Goal: Transaction & Acquisition: Download file/media

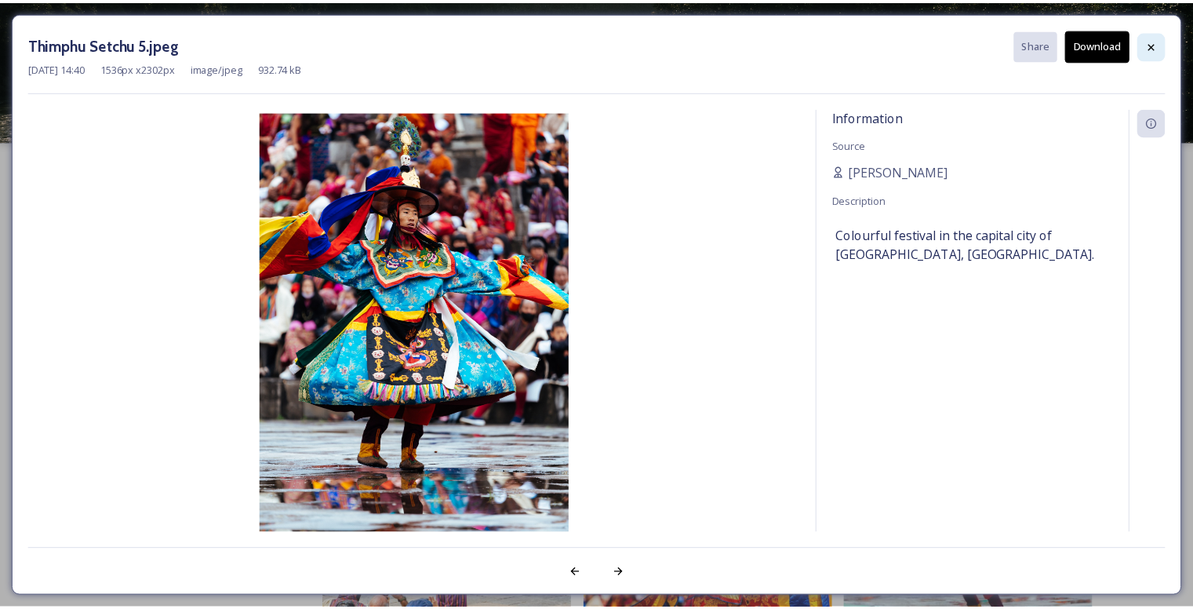
scroll to position [5568, 0]
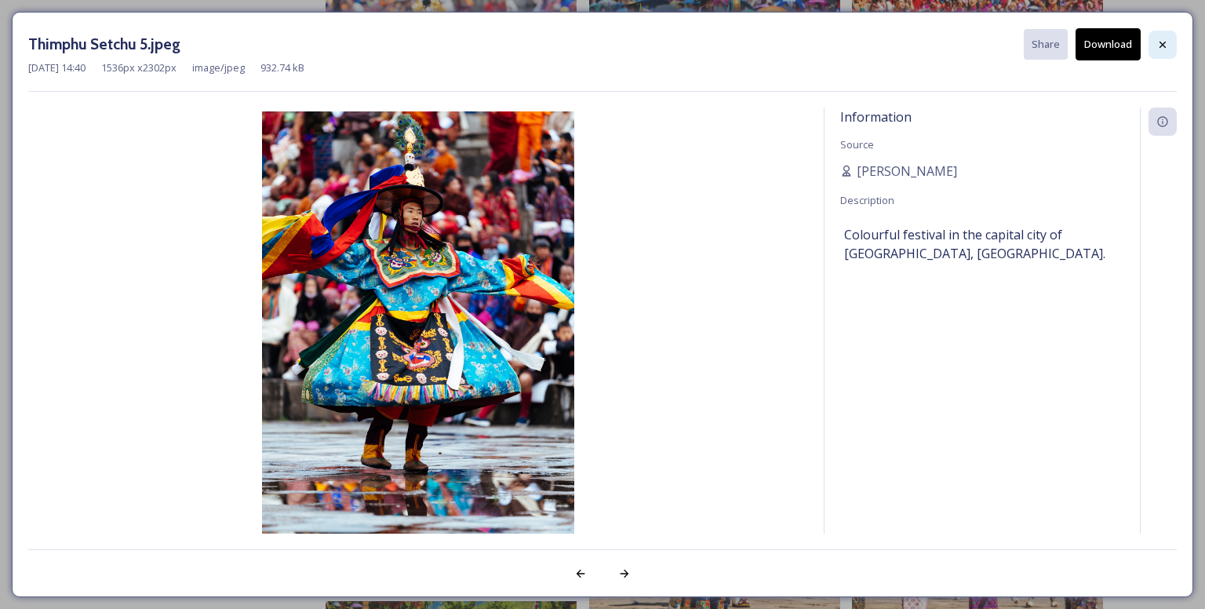
click at [1158, 42] on icon at bounding box center [1162, 44] width 13 height 13
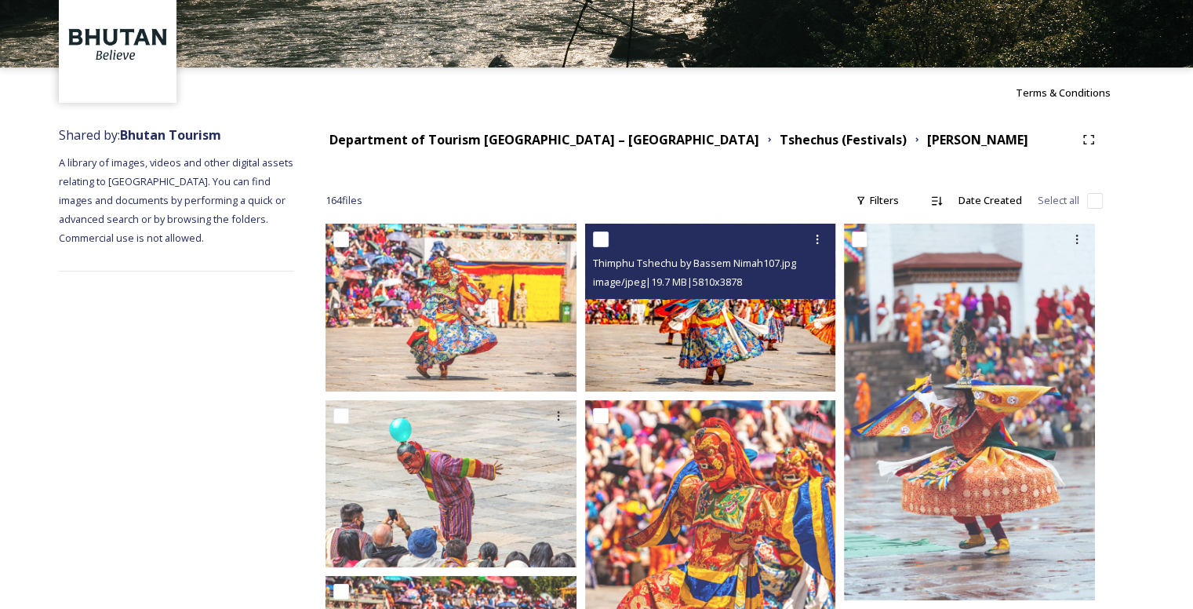
scroll to position [0, 0]
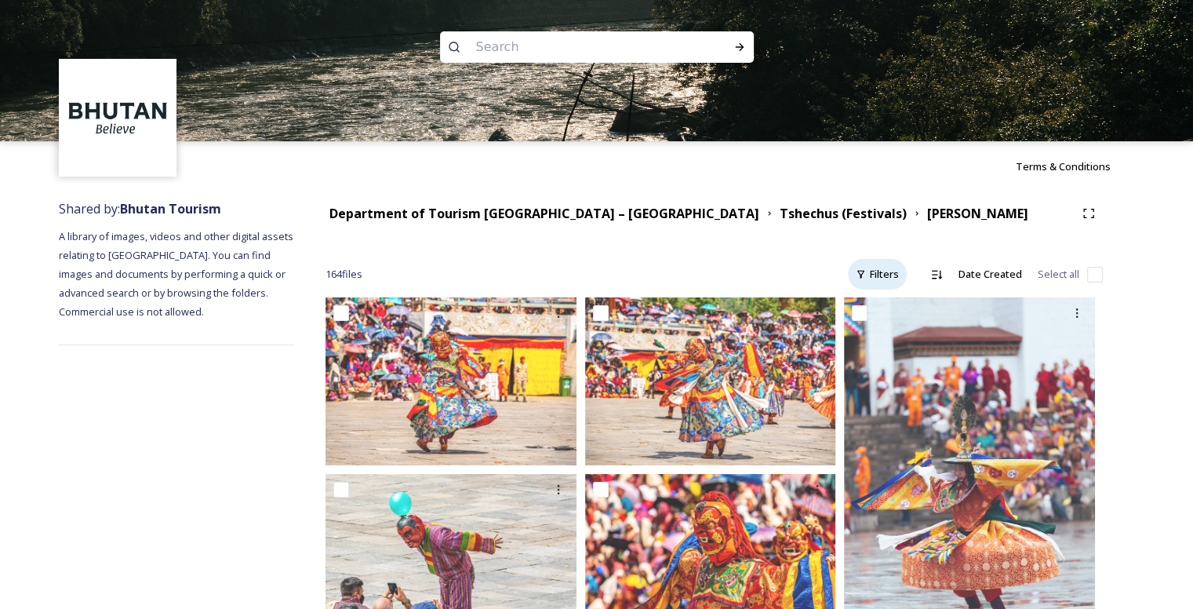
click at [893, 268] on div "Filters" at bounding box center [877, 274] width 59 height 31
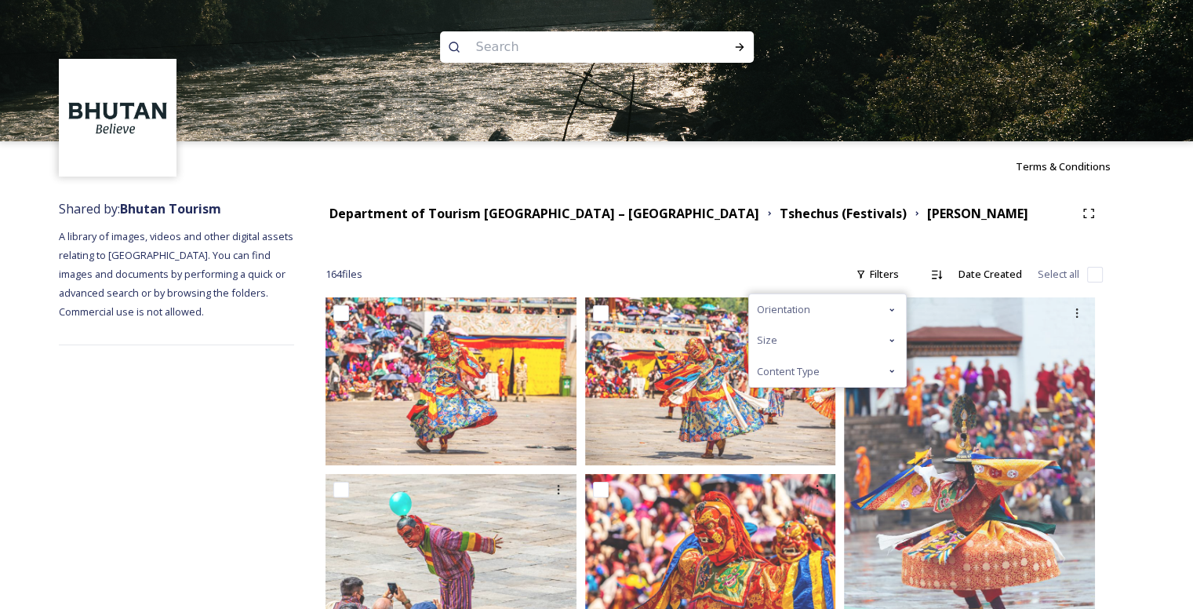
click at [890, 309] on icon at bounding box center [891, 309] width 13 height 13
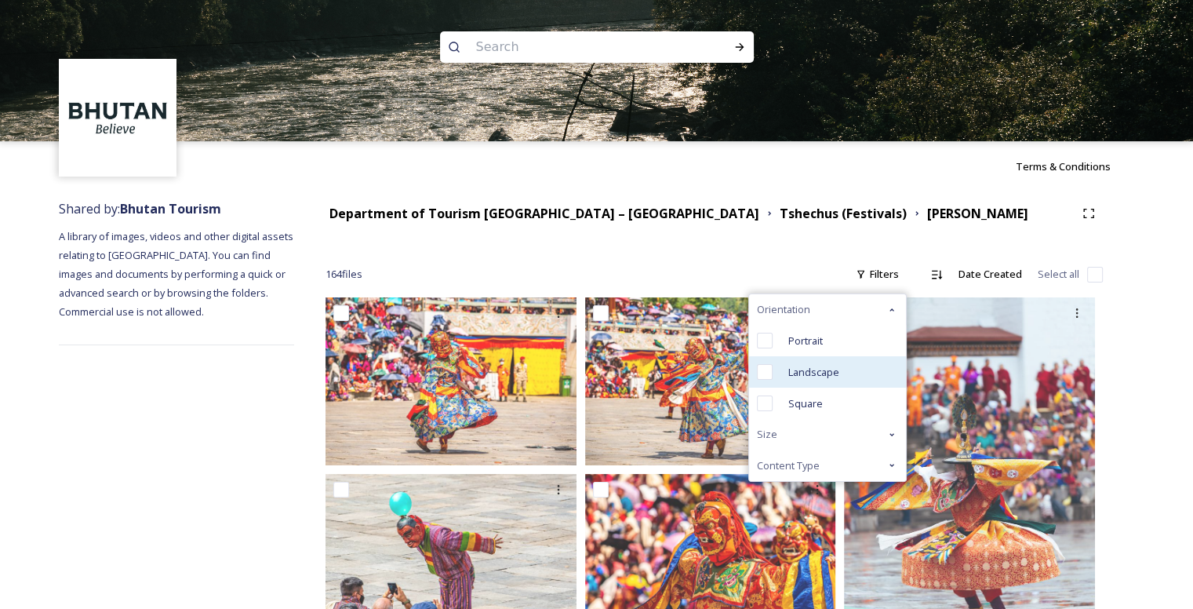
click at [782, 362] on div "Landscape" at bounding box center [827, 371] width 157 height 31
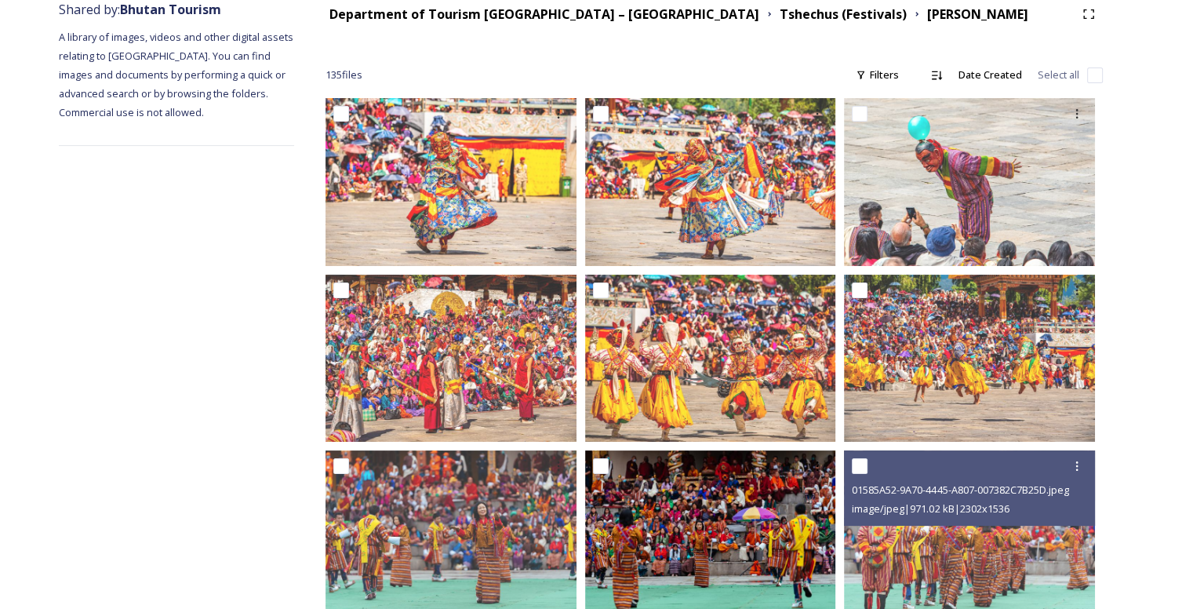
scroll to position [235, 0]
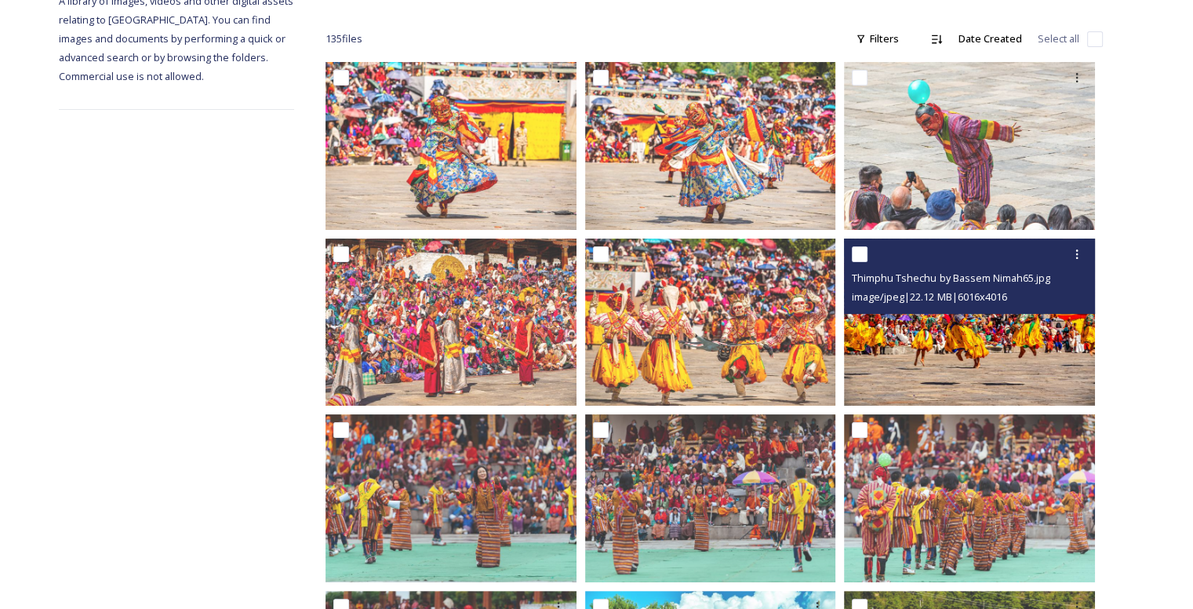
click at [921, 351] on img at bounding box center [969, 321] width 251 height 167
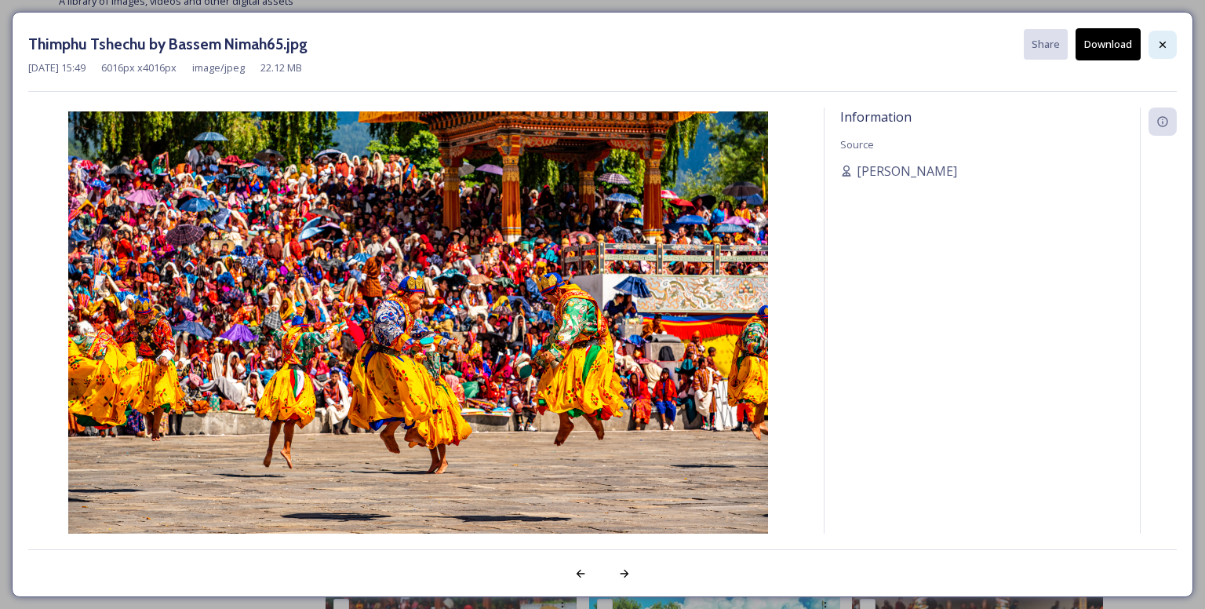
click at [1162, 42] on icon at bounding box center [1162, 44] width 13 height 13
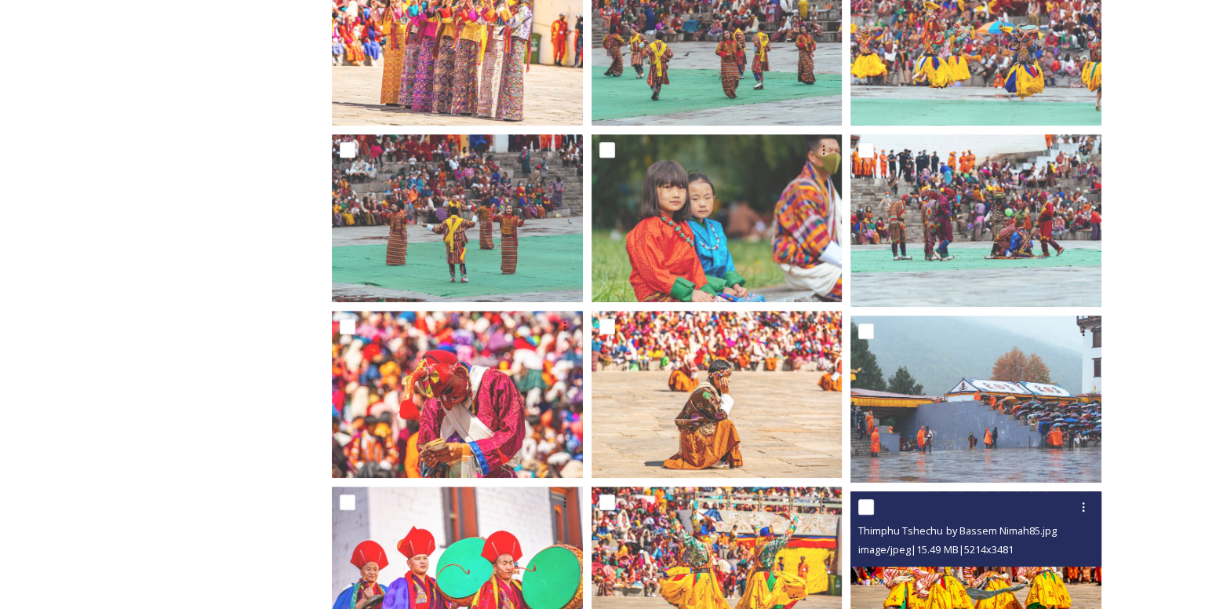
scroll to position [941, 0]
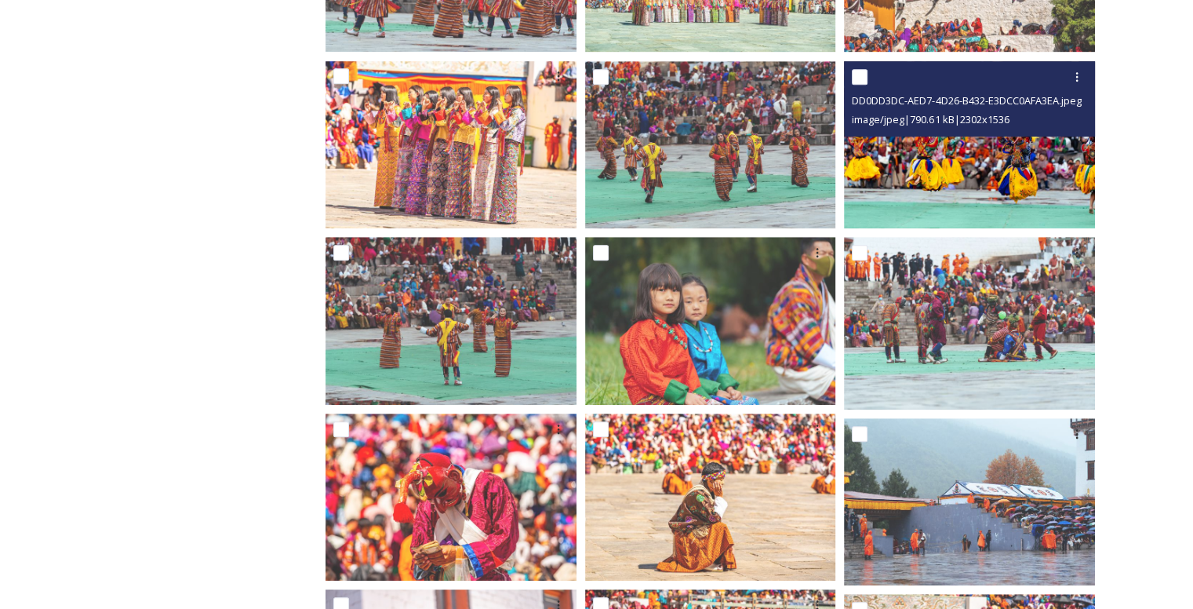
click at [967, 184] on img at bounding box center [969, 144] width 251 height 167
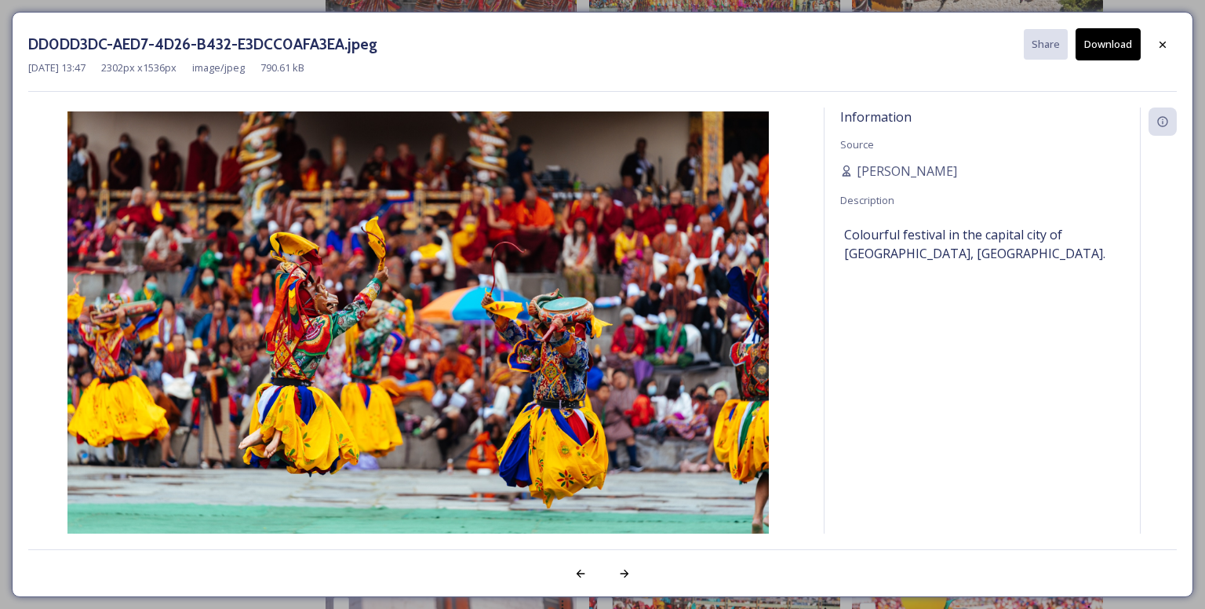
click at [1121, 33] on button "Download" at bounding box center [1107, 44] width 65 height 32
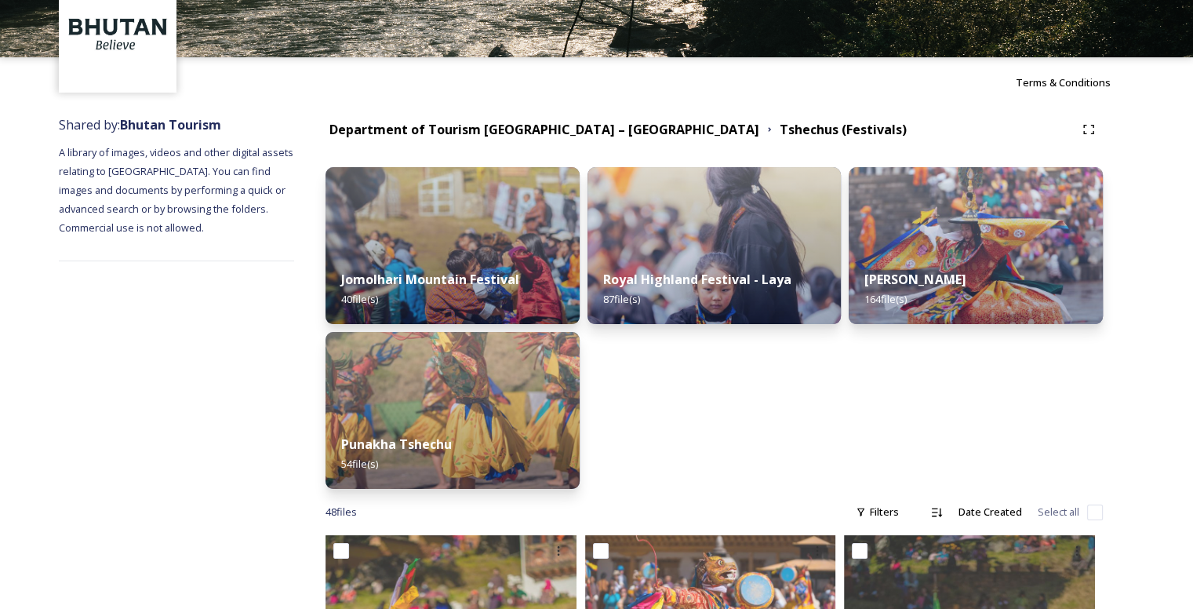
scroll to position [78, 0]
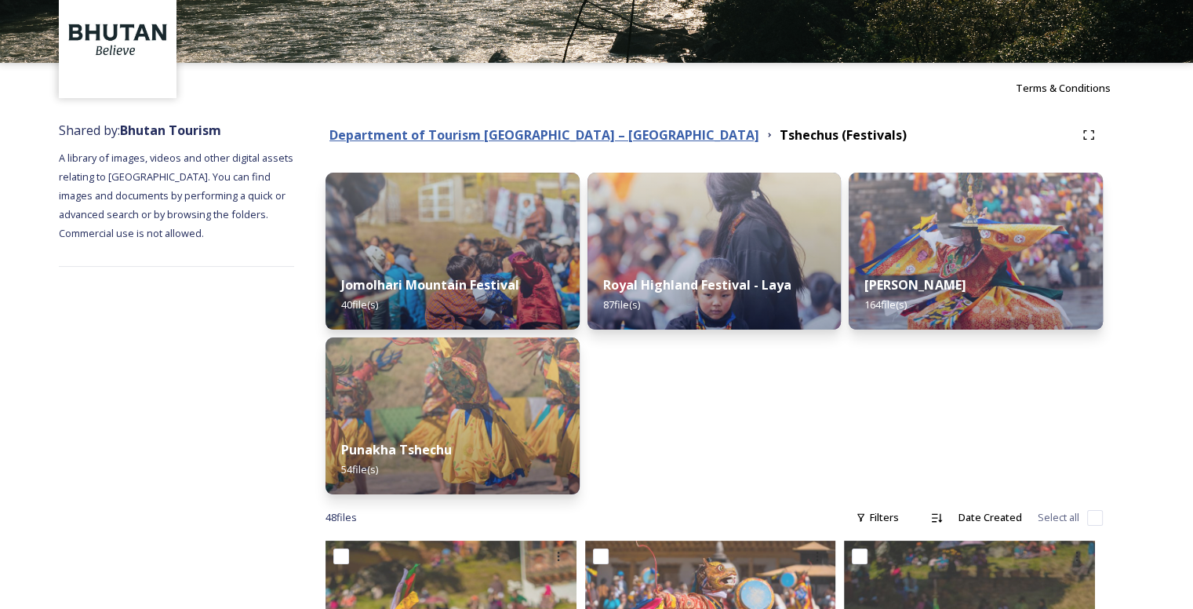
click at [552, 141] on strong "Department of Tourism [GEOGRAPHIC_DATA] – [GEOGRAPHIC_DATA]" at bounding box center [544, 134] width 430 height 17
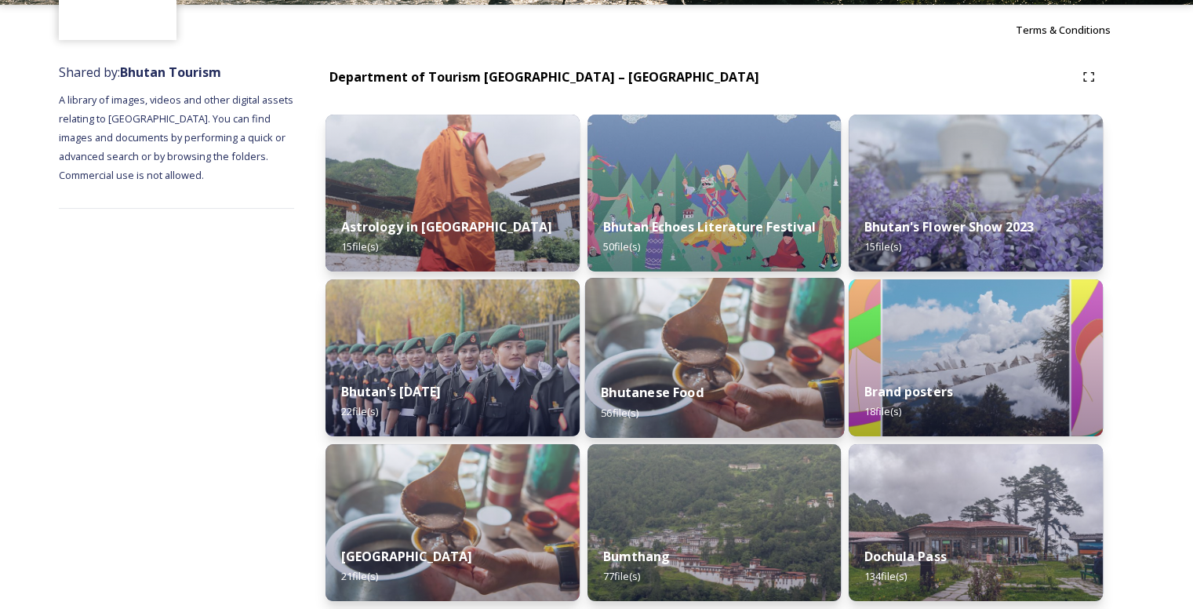
scroll to position [314, 0]
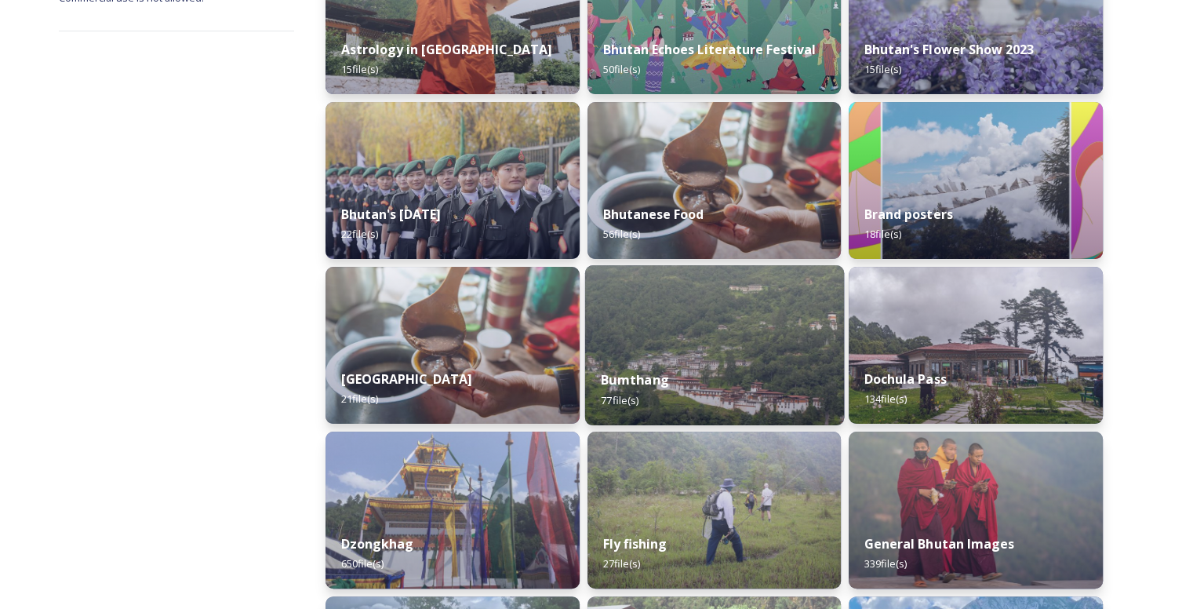
click at [697, 378] on div "Bumthang 77 file(s)" at bounding box center [713, 389] width 259 height 71
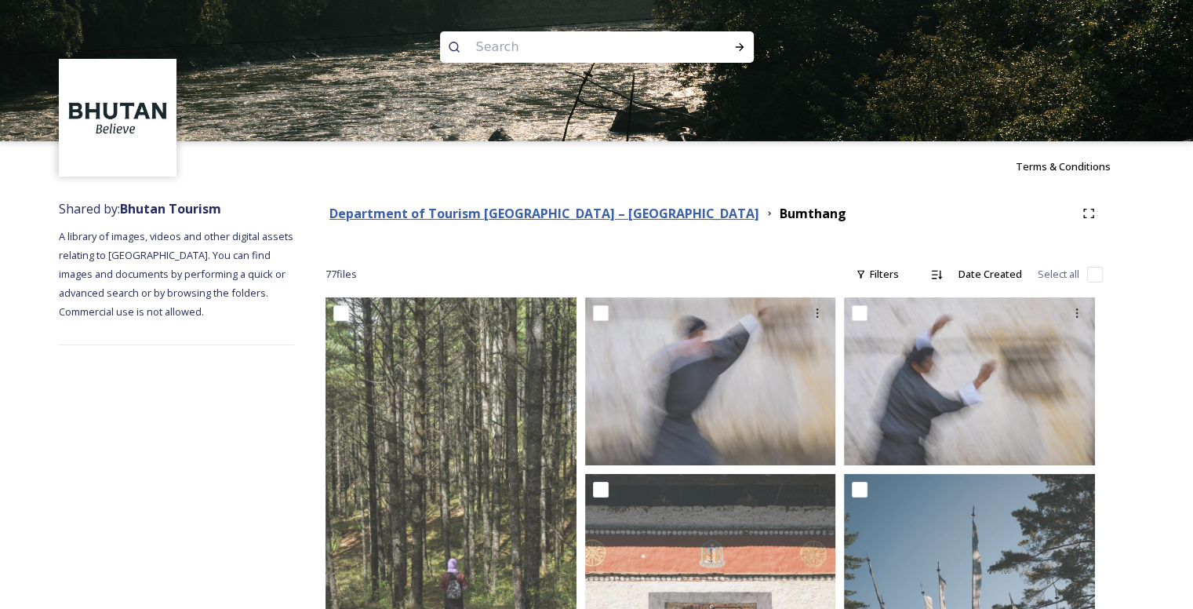
click at [515, 212] on strong "Department of Tourism [GEOGRAPHIC_DATA] – [GEOGRAPHIC_DATA]" at bounding box center [544, 213] width 430 height 17
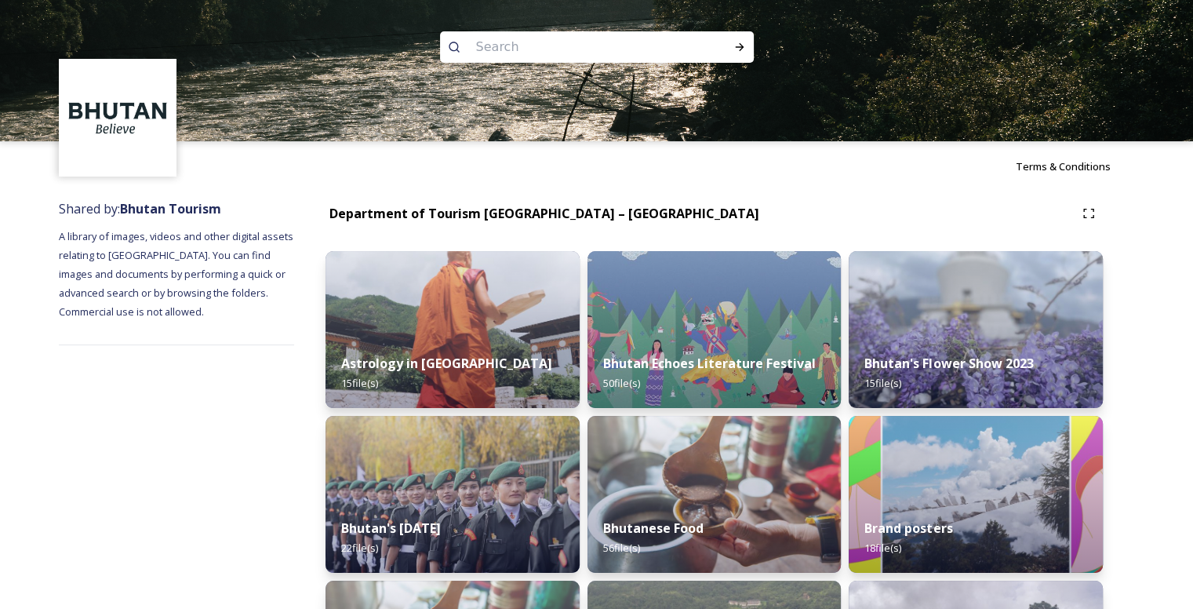
click at [539, 49] on input at bounding box center [575, 47] width 215 height 35
type input "trashigang"
click at [735, 38] on div "Run Search" at bounding box center [739, 47] width 28 height 28
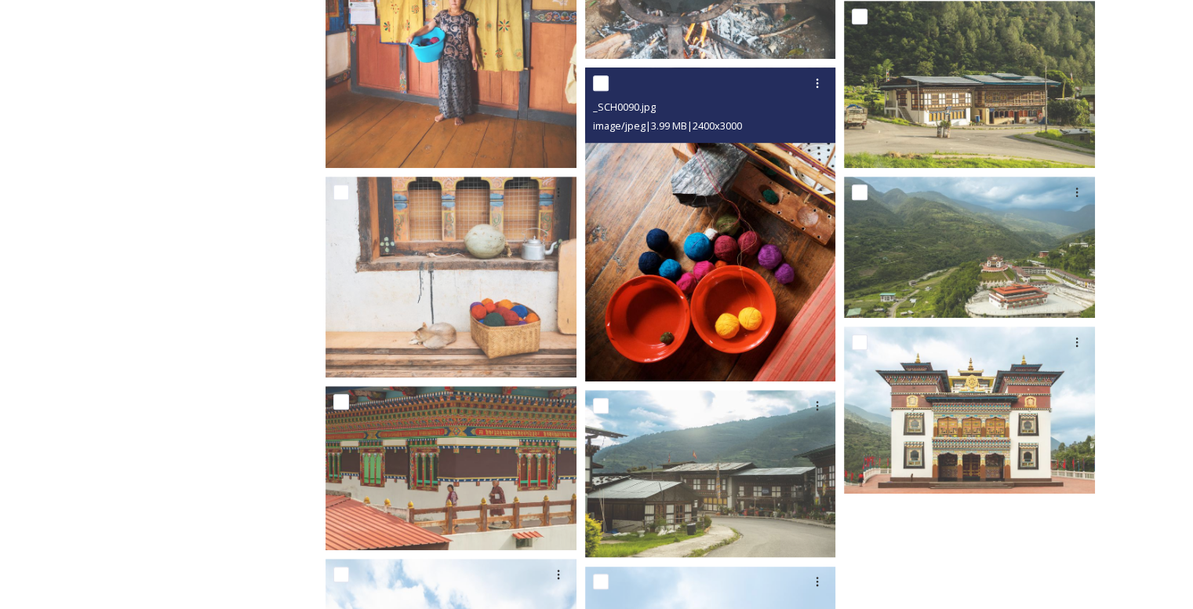
scroll to position [1176, 0]
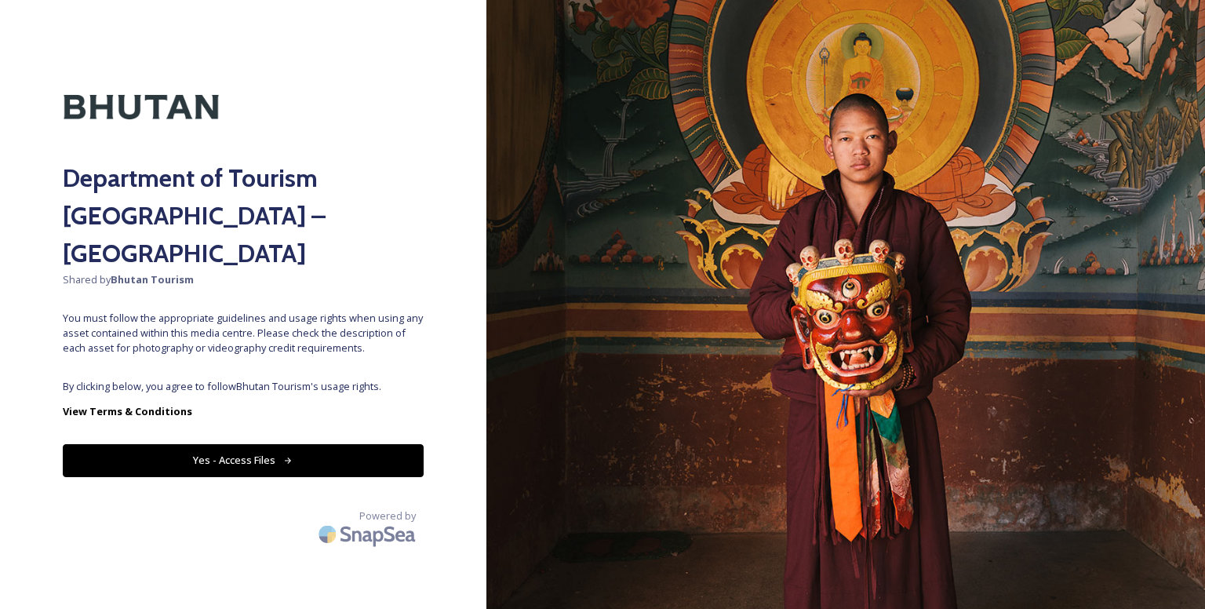
click at [318, 444] on button "Yes - Access Files" at bounding box center [243, 460] width 361 height 32
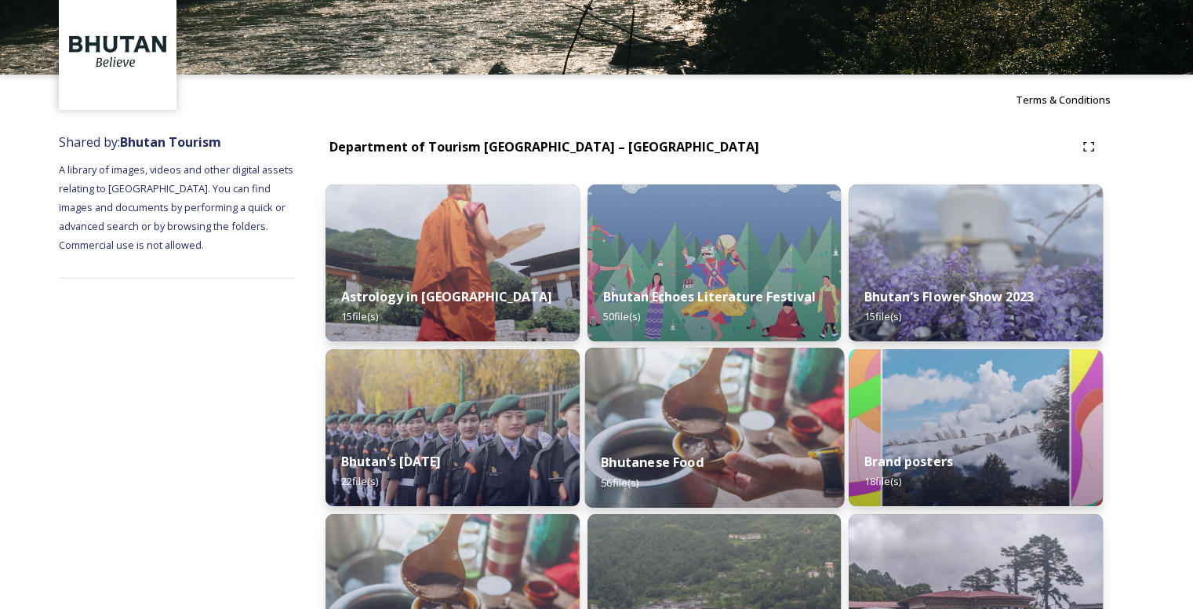
scroll to position [314, 0]
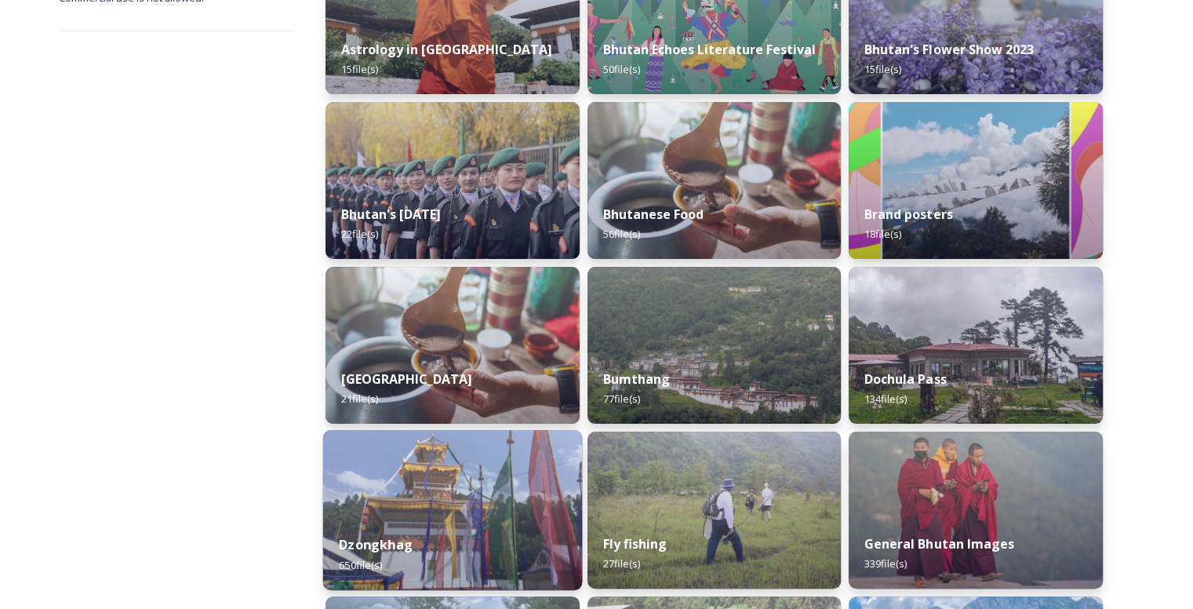
click at [489, 518] on img at bounding box center [452, 510] width 259 height 160
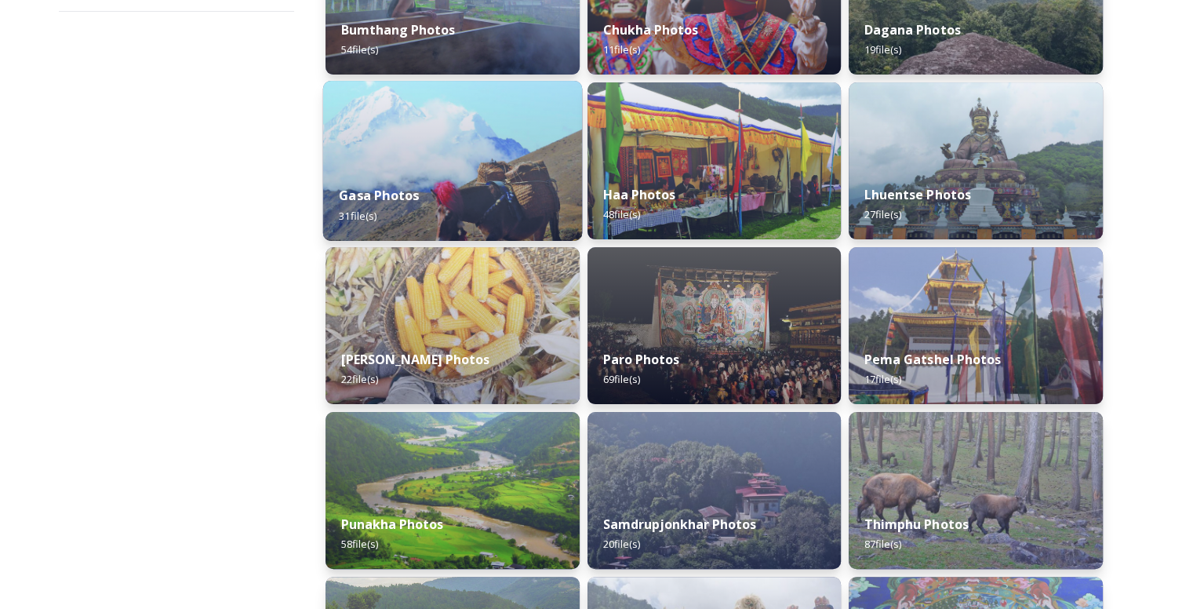
scroll to position [157, 0]
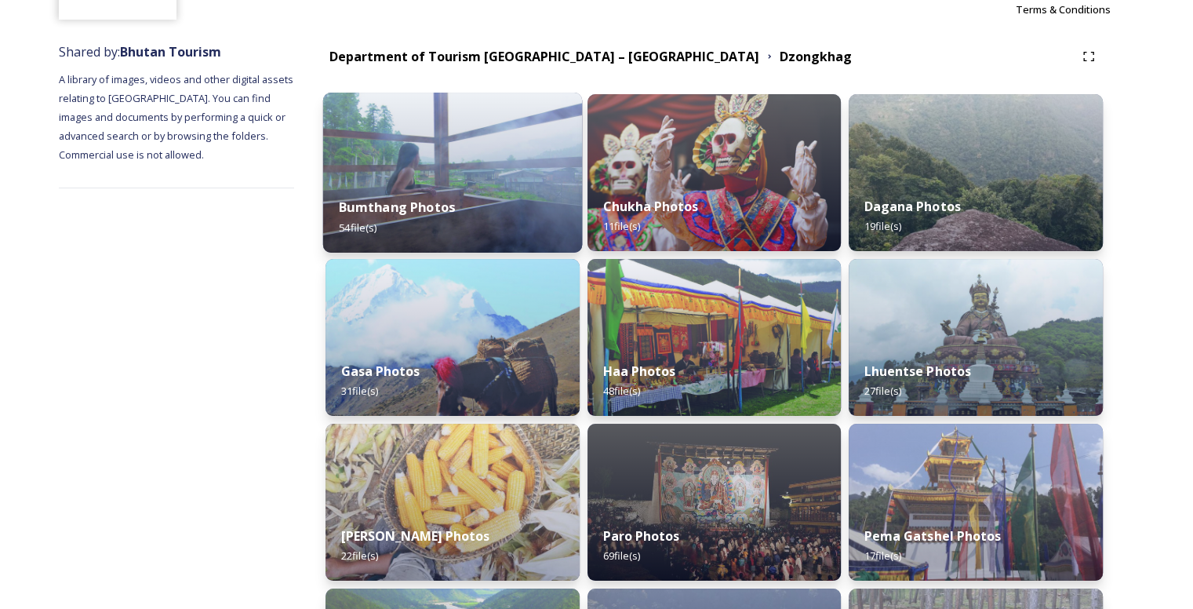
click at [420, 202] on strong "Bumthang Photos" at bounding box center [397, 206] width 116 height 17
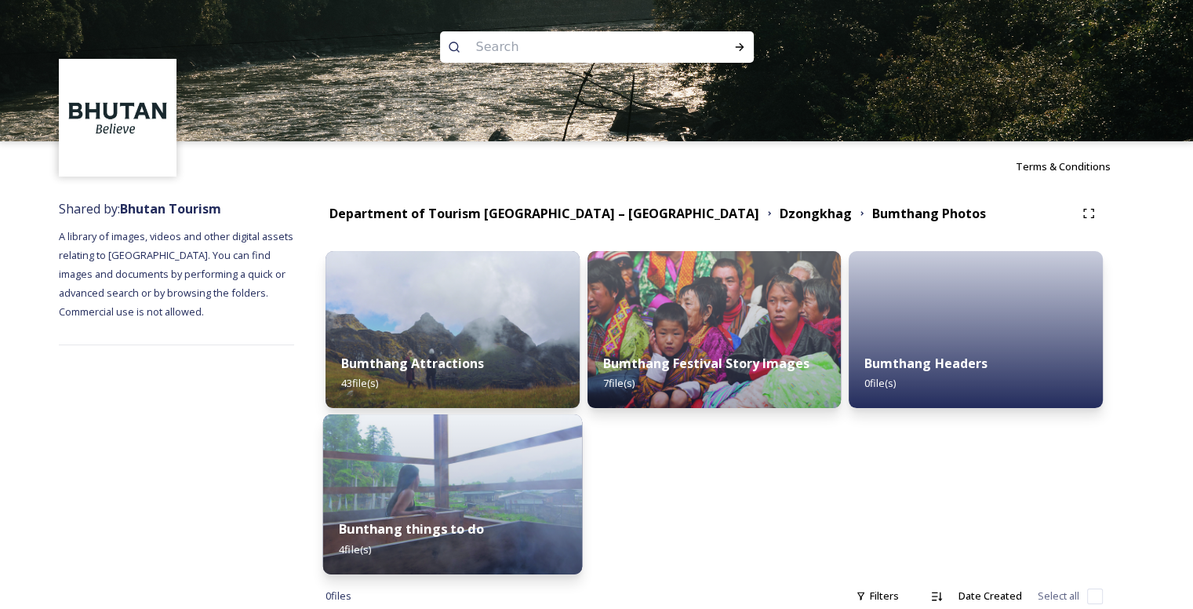
click at [480, 491] on img at bounding box center [452, 494] width 259 height 160
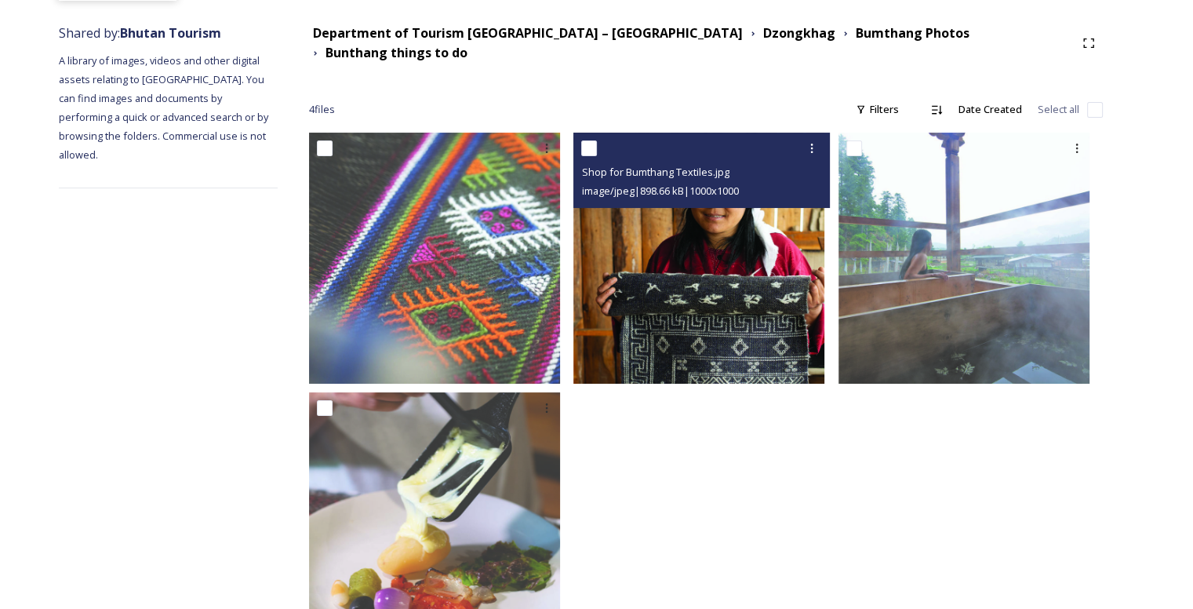
scroll to position [234, 0]
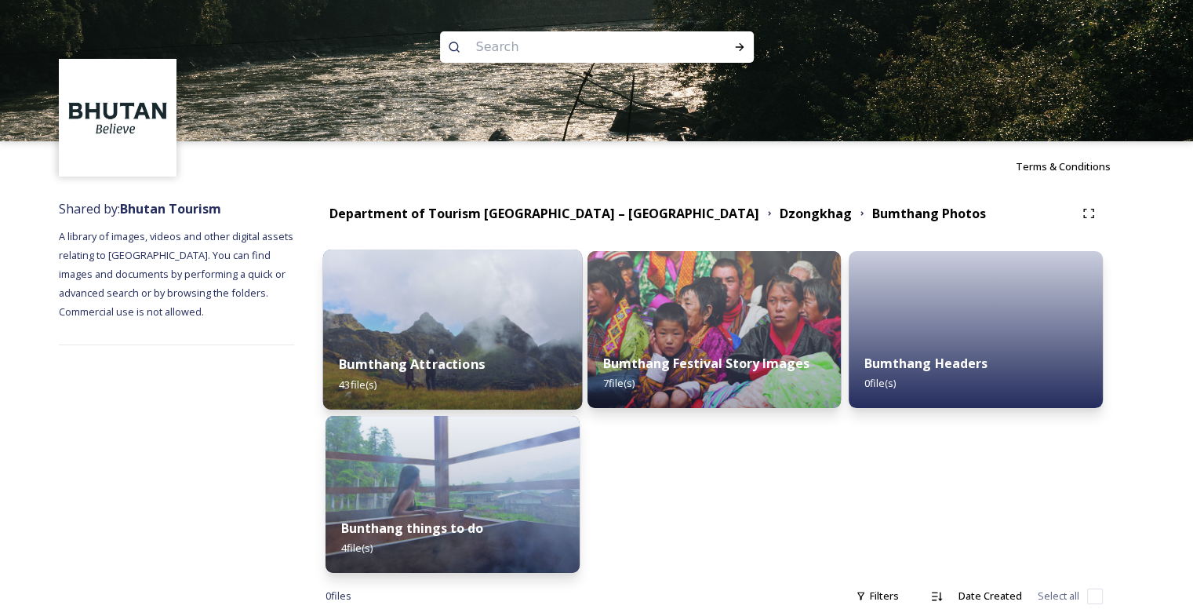
click at [424, 344] on div "Bumthang Attractions 43 file(s)" at bounding box center [452, 373] width 259 height 71
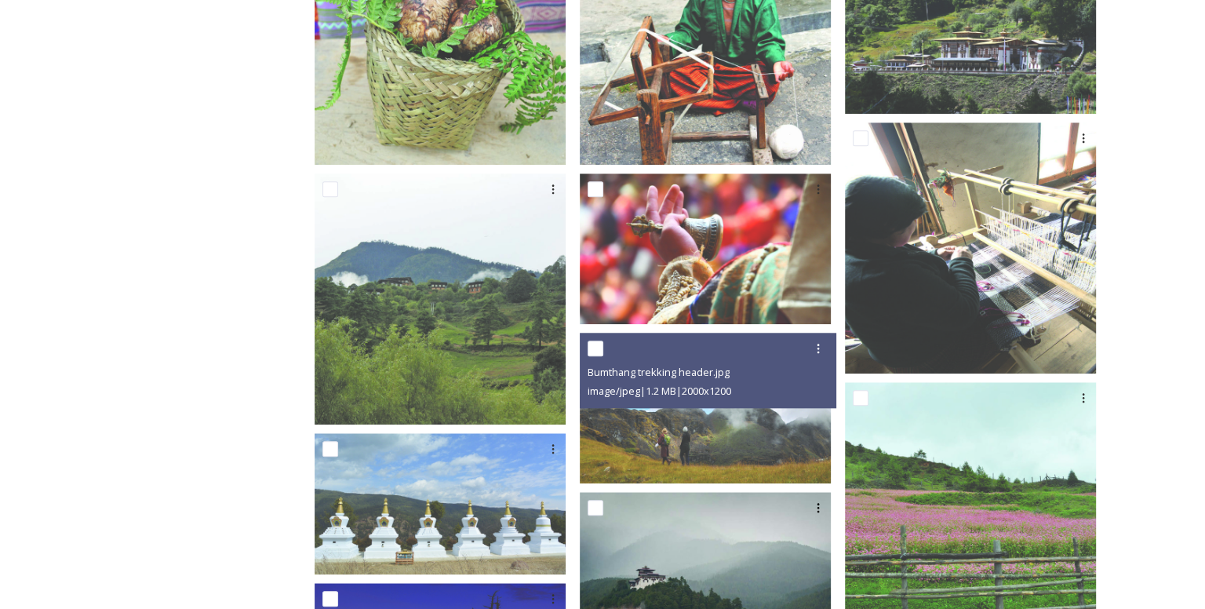
scroll to position [1568, 0]
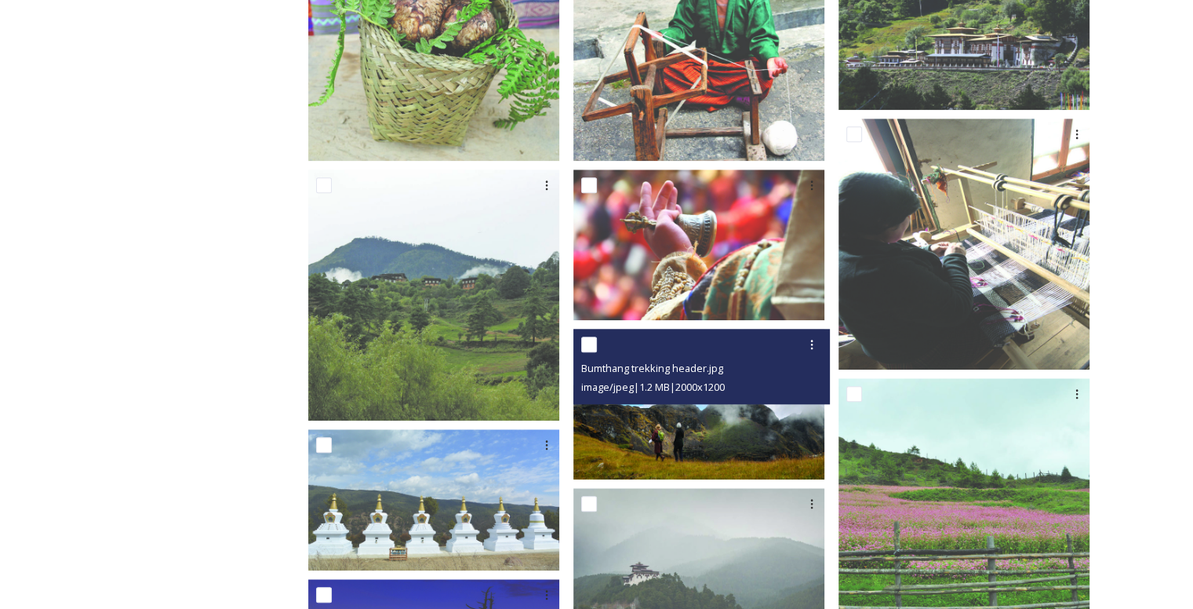
click at [682, 434] on img at bounding box center [698, 404] width 251 height 151
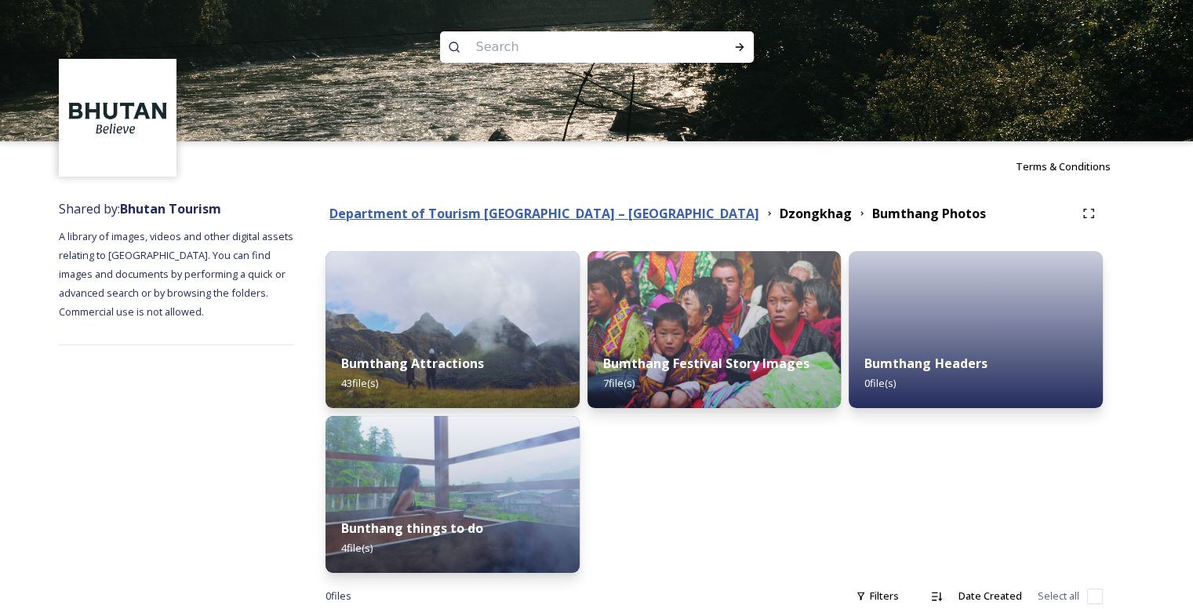
click at [450, 207] on strong "Department of Tourism [GEOGRAPHIC_DATA] – [GEOGRAPHIC_DATA]" at bounding box center [544, 213] width 430 height 17
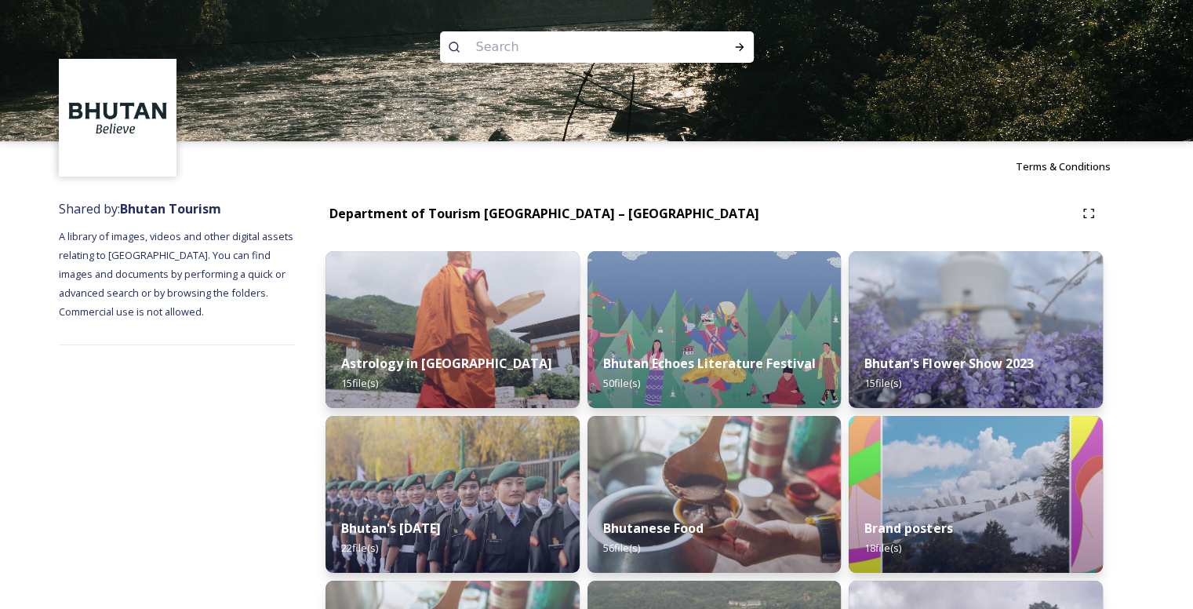
click at [551, 45] on input at bounding box center [575, 47] width 215 height 35
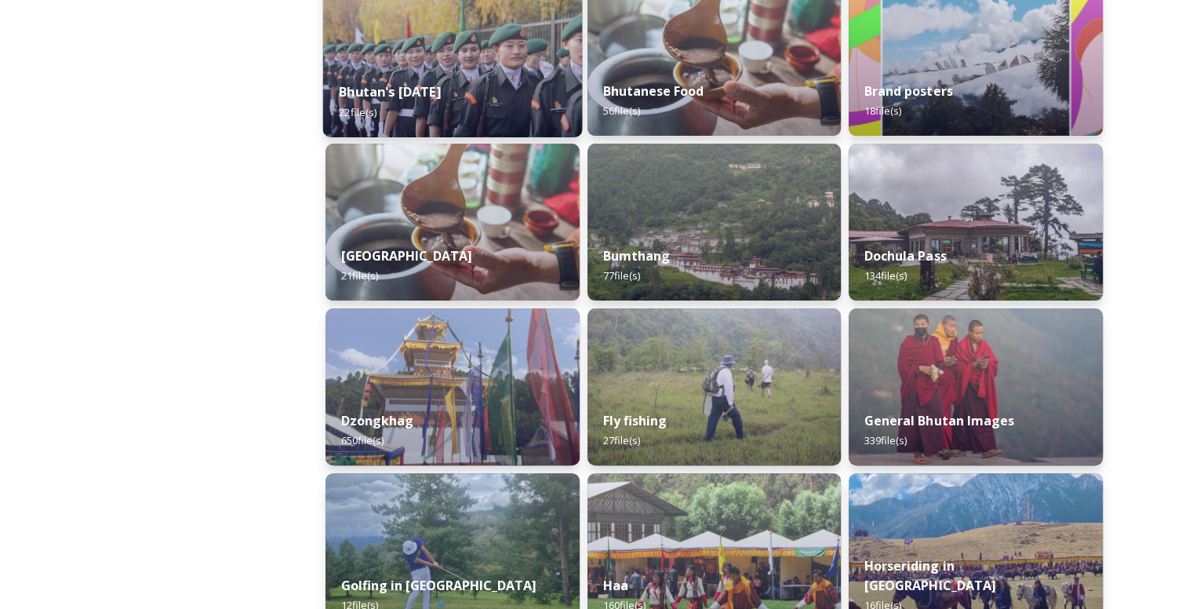
scroll to position [78, 0]
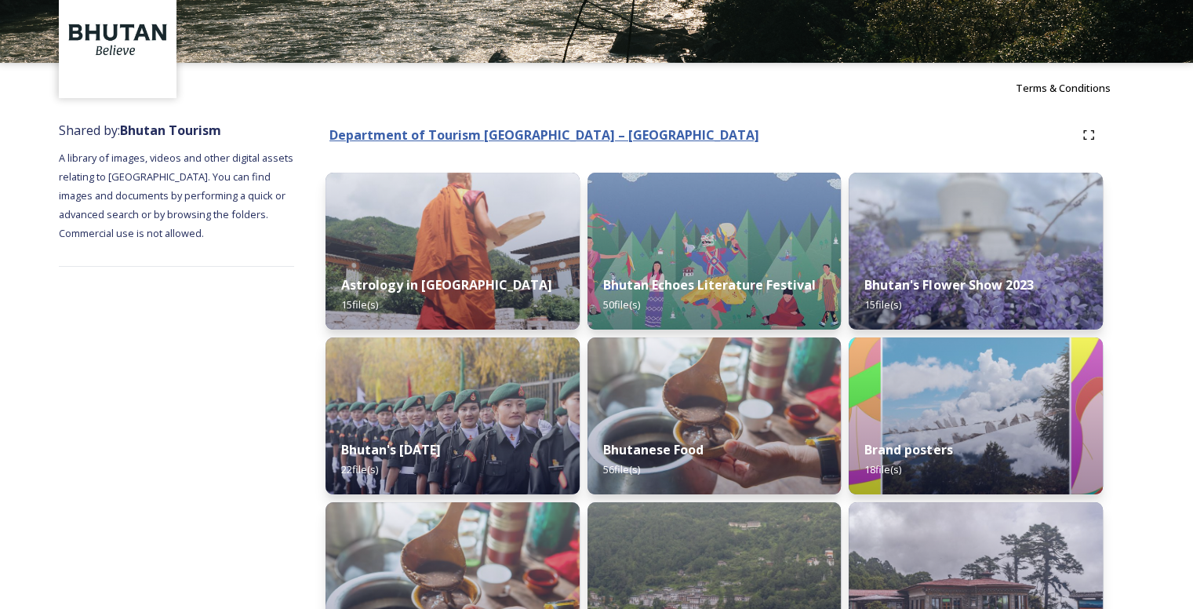
click at [434, 132] on strong "Department of Tourism [GEOGRAPHIC_DATA] – [GEOGRAPHIC_DATA]" at bounding box center [544, 134] width 430 height 17
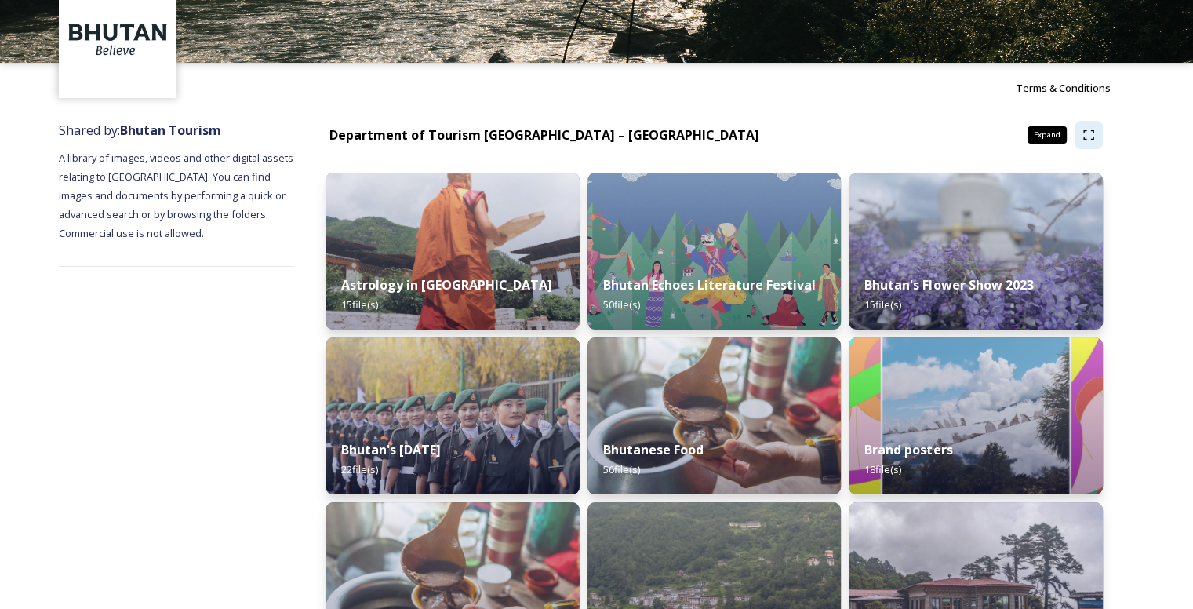
click at [1084, 133] on icon at bounding box center [1088, 135] width 13 height 13
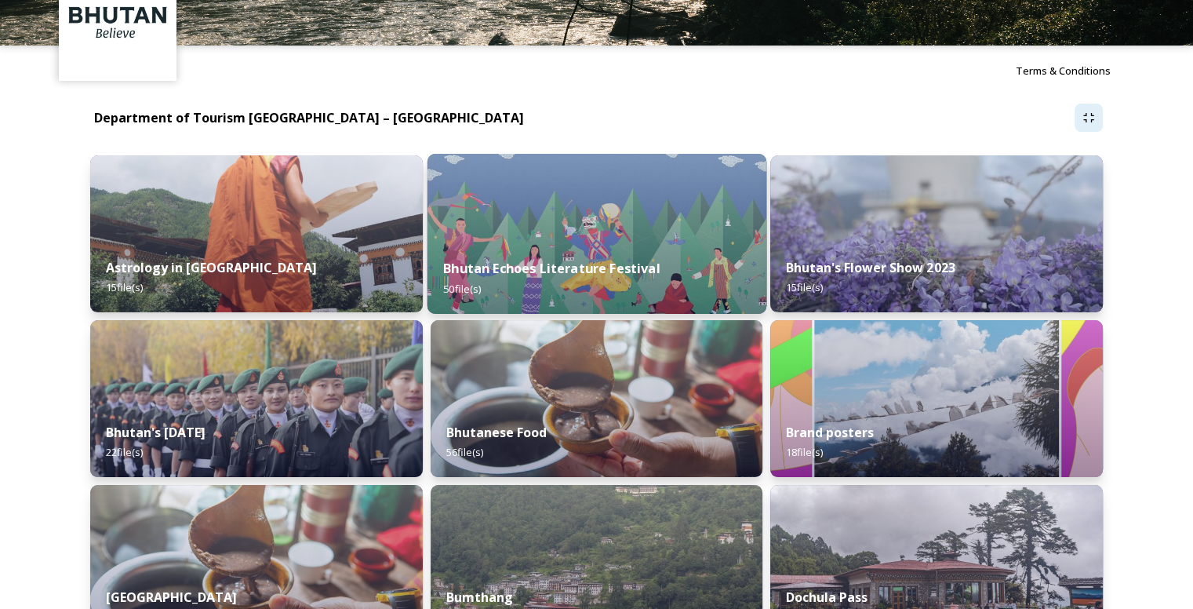
scroll to position [0, 0]
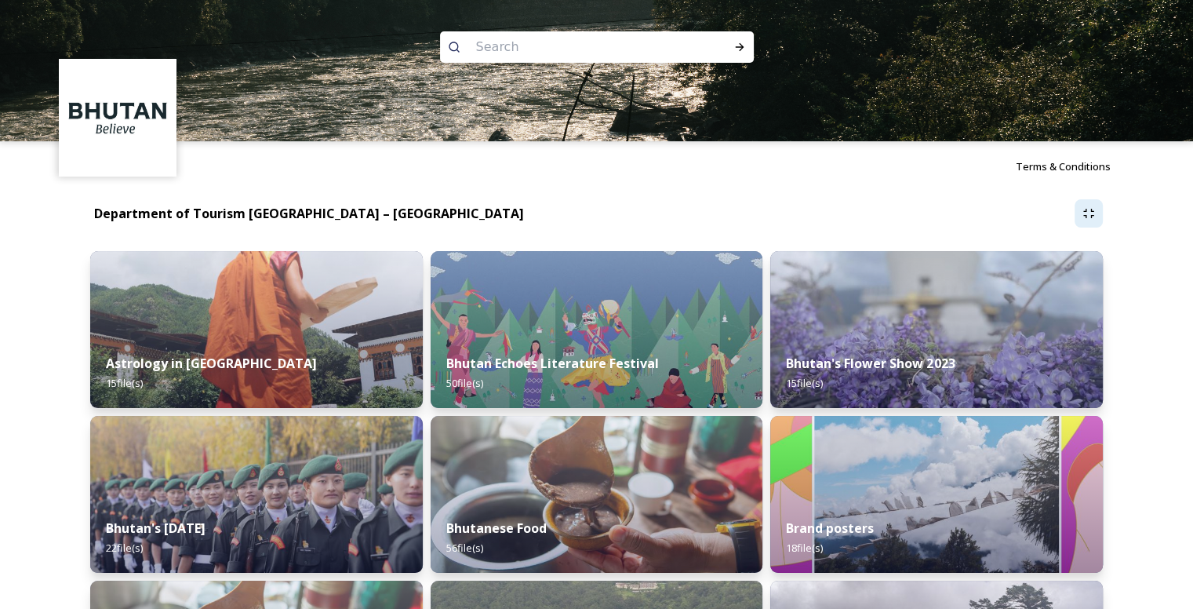
click at [548, 50] on input at bounding box center [575, 47] width 215 height 35
type input "tsechu"
click at [744, 49] on icon at bounding box center [739, 47] width 13 height 13
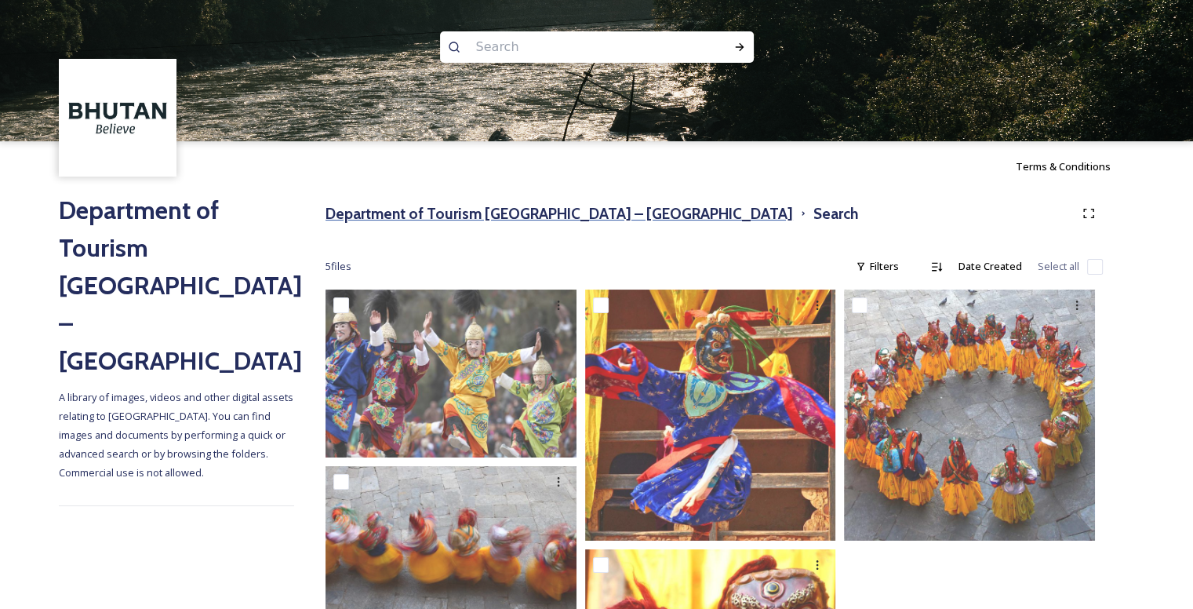
click at [573, 211] on h3 "Department of Tourism [GEOGRAPHIC_DATA] – [GEOGRAPHIC_DATA]" at bounding box center [558, 213] width 467 height 23
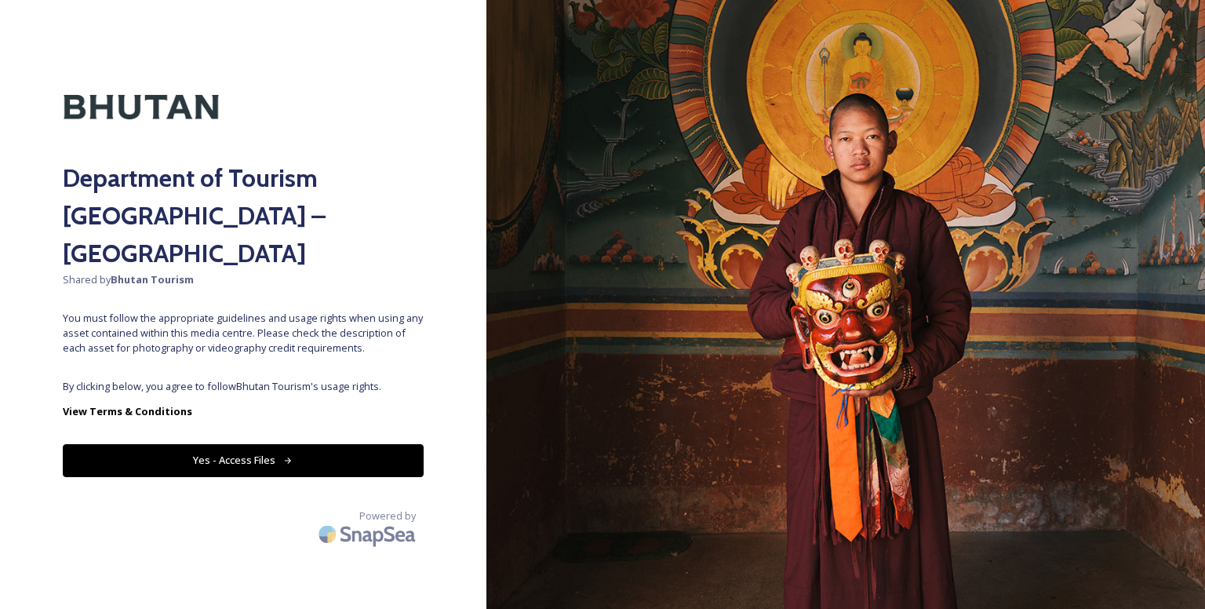
click at [260, 444] on button "Yes - Access Files" at bounding box center [243, 460] width 361 height 32
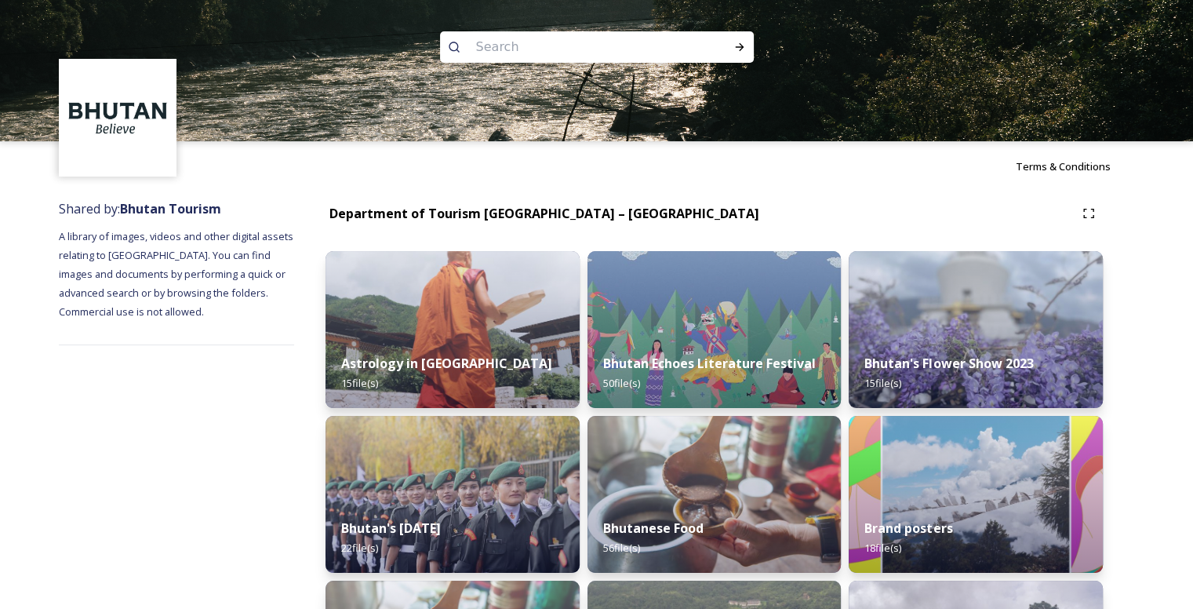
drag, startPoint x: 580, startPoint y: 49, endPoint x: 582, endPoint y: 29, distance: 19.7
click at [580, 45] on input at bounding box center [575, 47] width 215 height 35
type input "paro"
click at [734, 45] on icon at bounding box center [739, 47] width 13 height 13
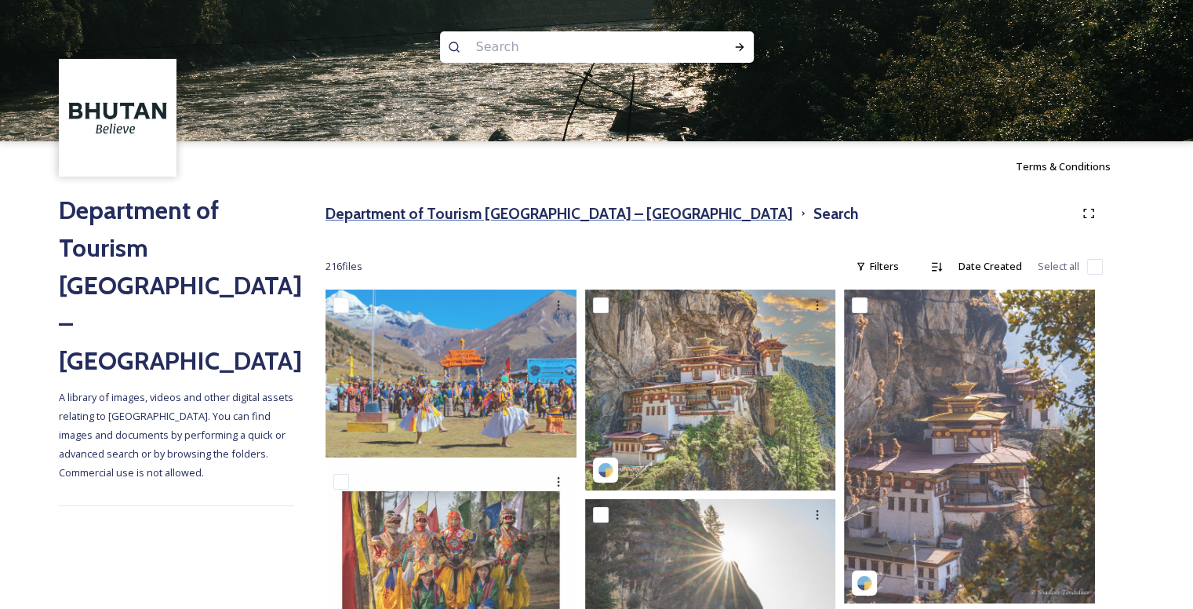
click at [500, 216] on h3 "Department of Tourism [GEOGRAPHIC_DATA] – [GEOGRAPHIC_DATA]" at bounding box center [558, 213] width 467 height 23
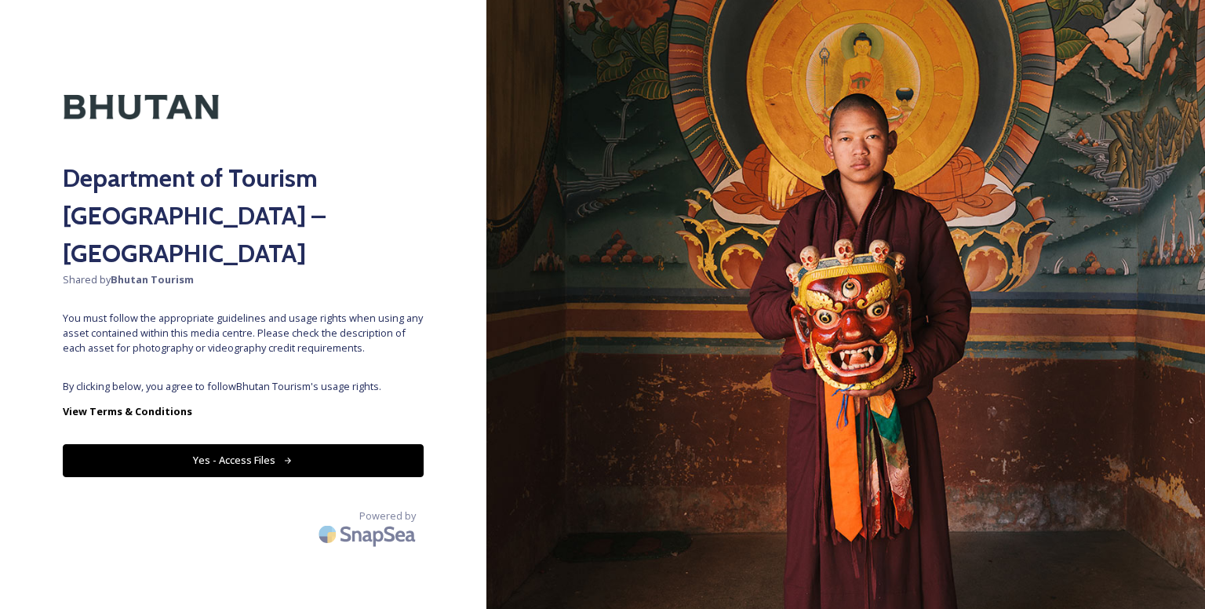
click at [194, 444] on button "Yes - Access Files" at bounding box center [243, 460] width 361 height 32
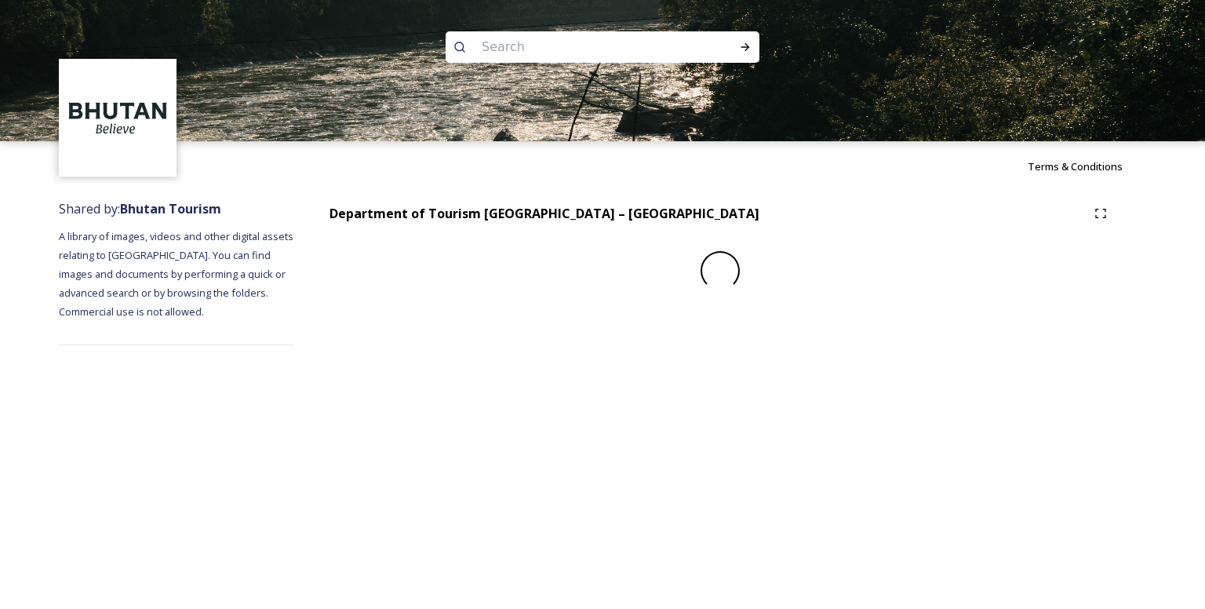
click at [198, 424] on div "Terms & Conditions Shared by: Bhutan Tourism A library of images, videos and ot…" at bounding box center [602, 304] width 1205 height 609
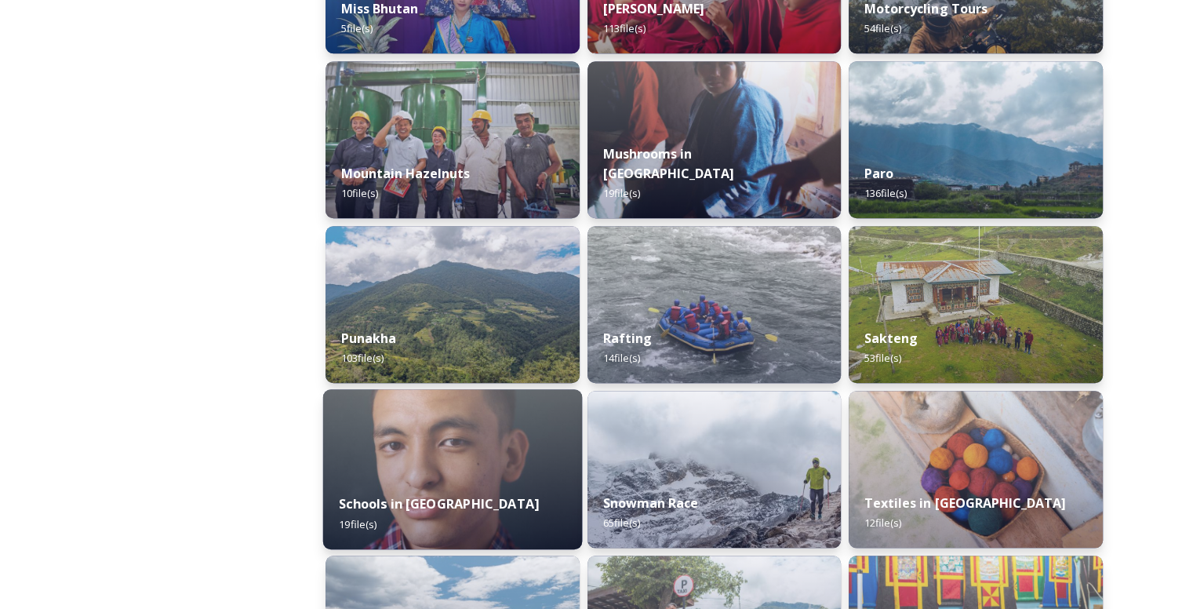
scroll to position [1281, 0]
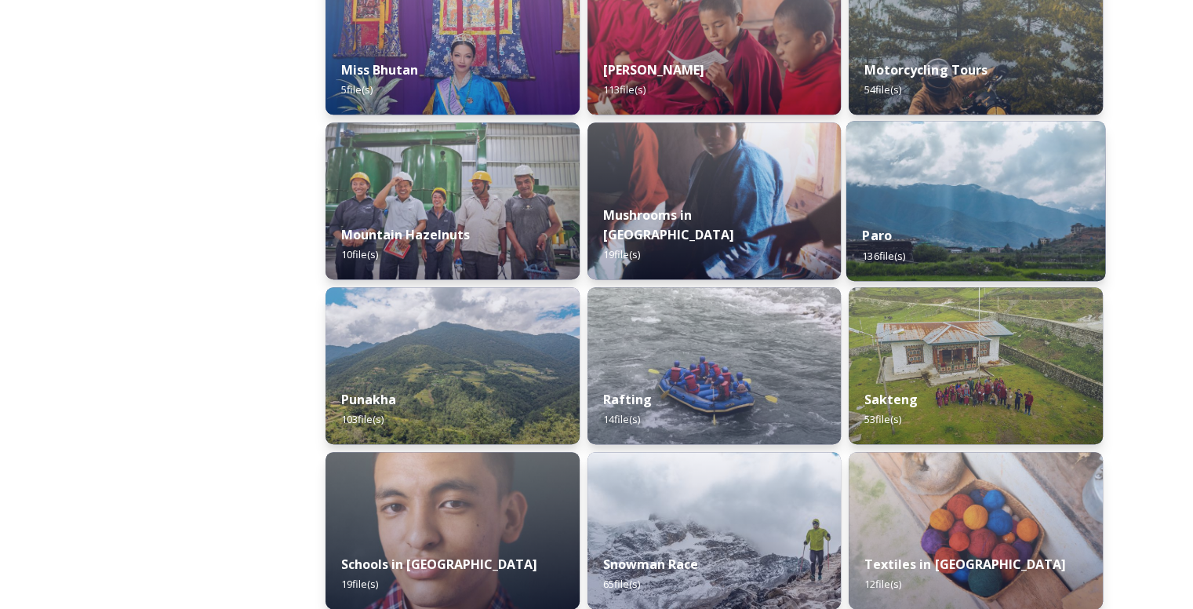
click at [981, 243] on div "Paro 136 file(s)" at bounding box center [975, 244] width 259 height 71
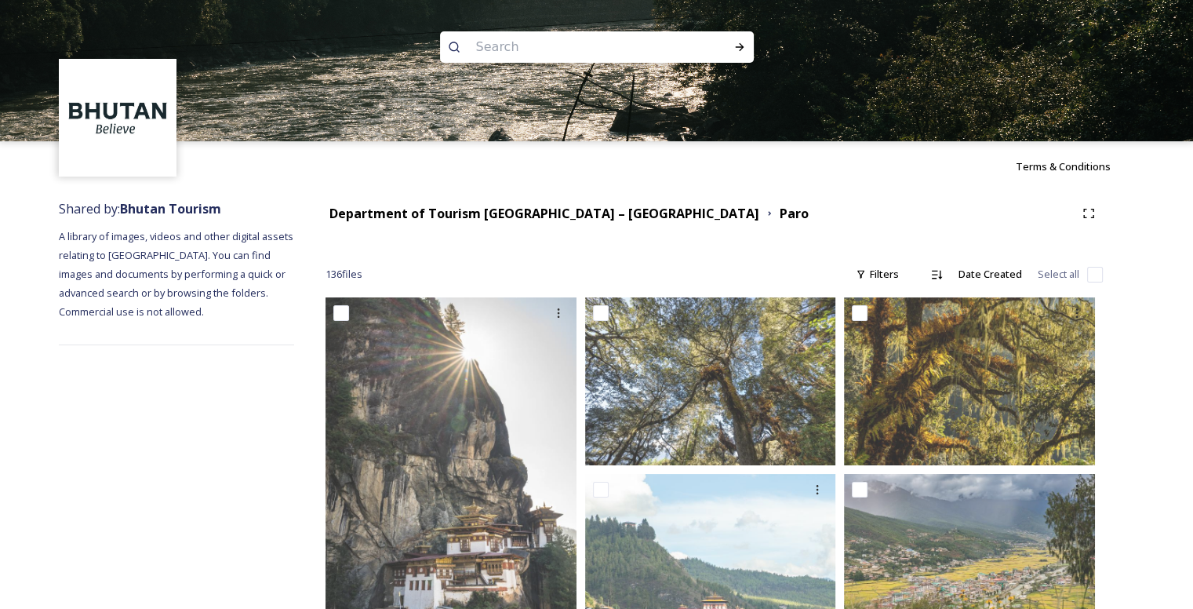
click at [916, 272] on div "136 file s Filters Date Created Select all" at bounding box center [713, 274] width 777 height 31
click at [896, 271] on div "Filters" at bounding box center [877, 274] width 59 height 31
click at [536, 45] on input at bounding box center [575, 47] width 215 height 35
type input "tshechu paro"
click at [745, 43] on icon at bounding box center [739, 47] width 13 height 13
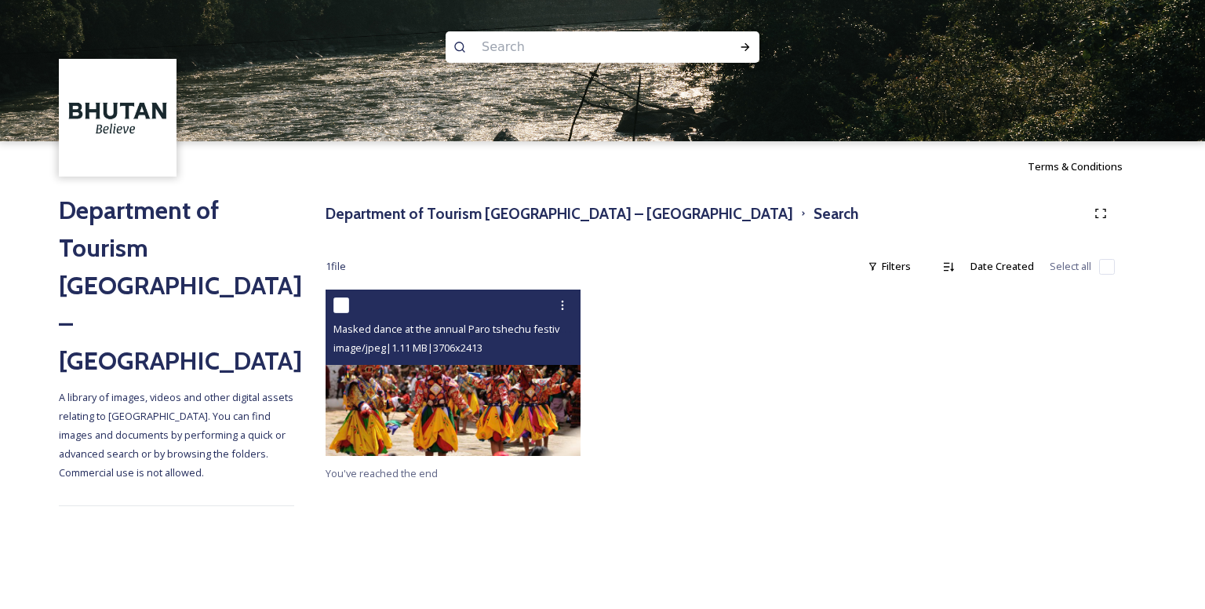
click at [394, 412] on img at bounding box center [452, 372] width 255 height 166
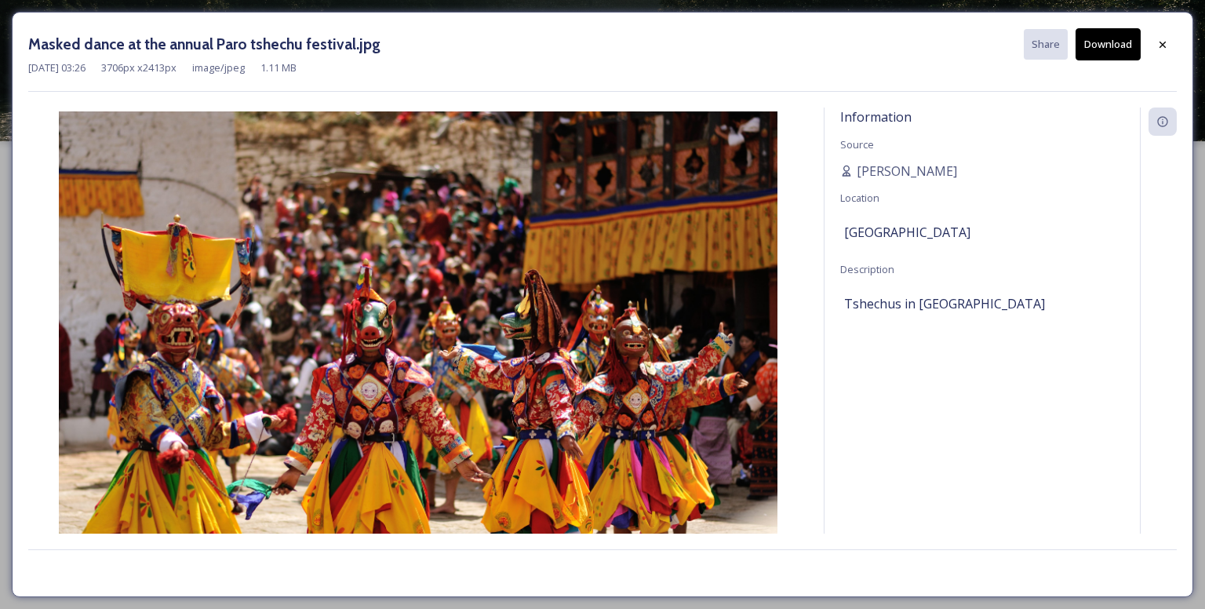
click at [1117, 35] on button "Download" at bounding box center [1107, 44] width 65 height 32
click at [1168, 45] on div at bounding box center [1162, 45] width 28 height 28
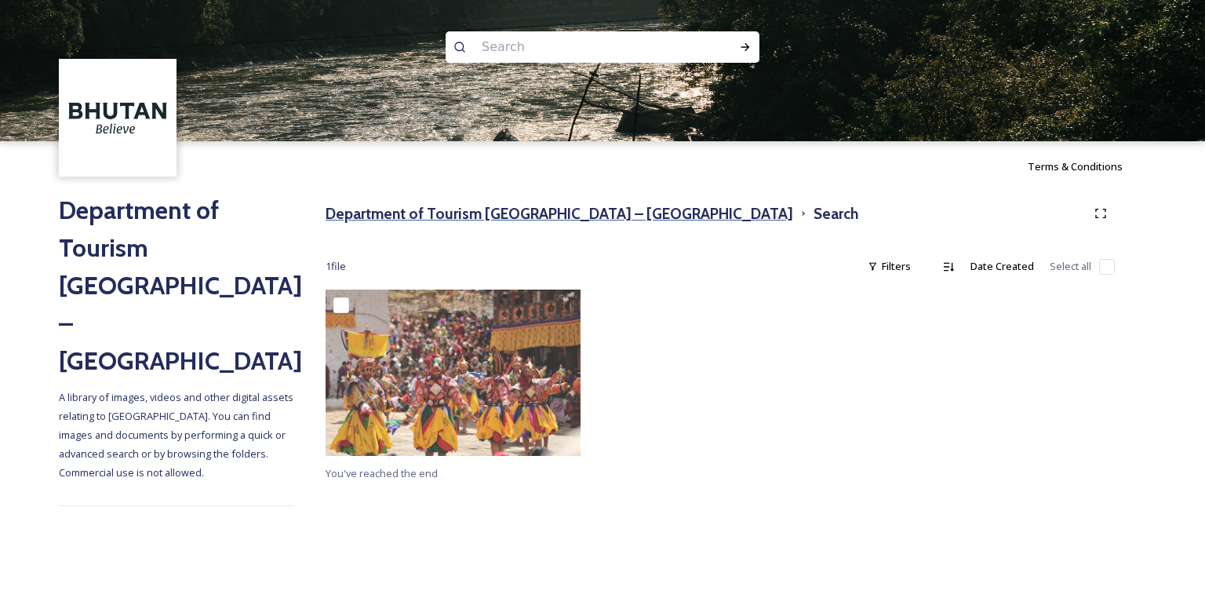
click at [528, 216] on h3 "Department of Tourism [GEOGRAPHIC_DATA] – [GEOGRAPHIC_DATA]" at bounding box center [558, 213] width 467 height 23
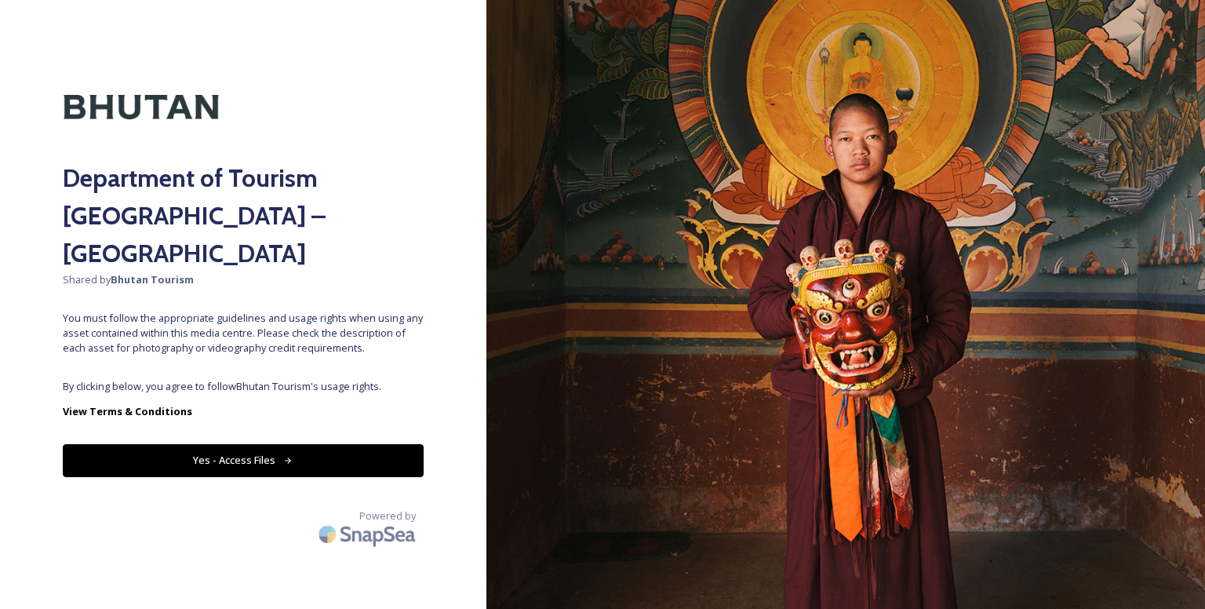
click at [306, 444] on button "Yes - Access Files" at bounding box center [243, 460] width 361 height 32
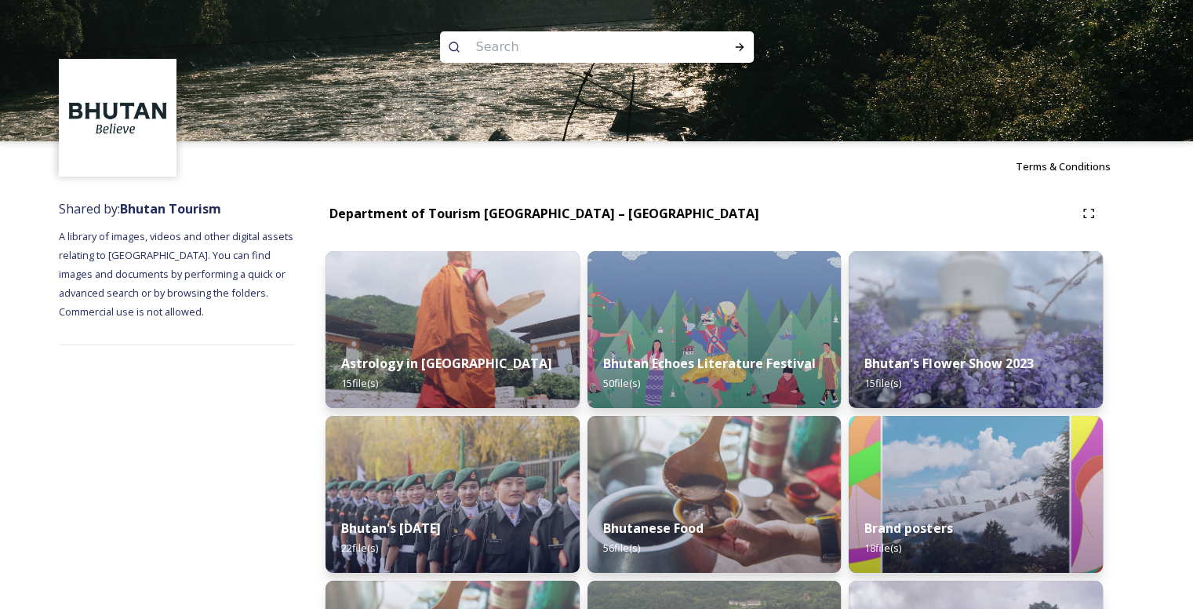
click at [616, 57] on input at bounding box center [575, 47] width 215 height 35
type input "black necked crane festival"
click at [745, 45] on div "Run Search" at bounding box center [739, 47] width 28 height 28
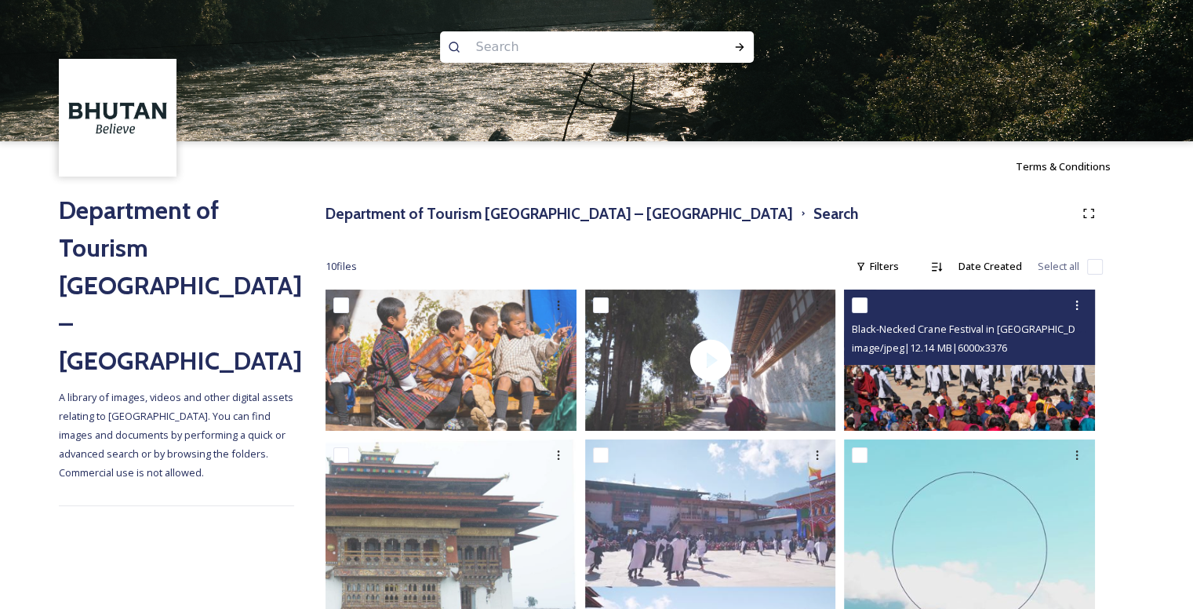
click at [944, 378] on img at bounding box center [969, 359] width 251 height 141
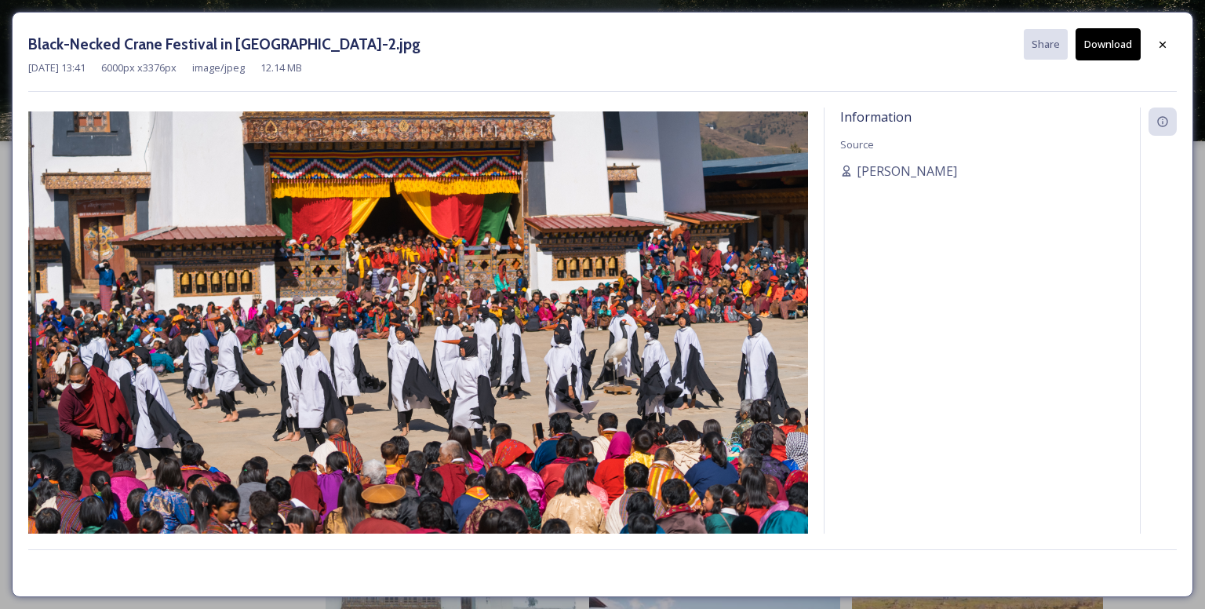
click at [1110, 39] on button "Download" at bounding box center [1107, 44] width 65 height 32
click at [1163, 48] on icon at bounding box center [1162, 44] width 13 height 13
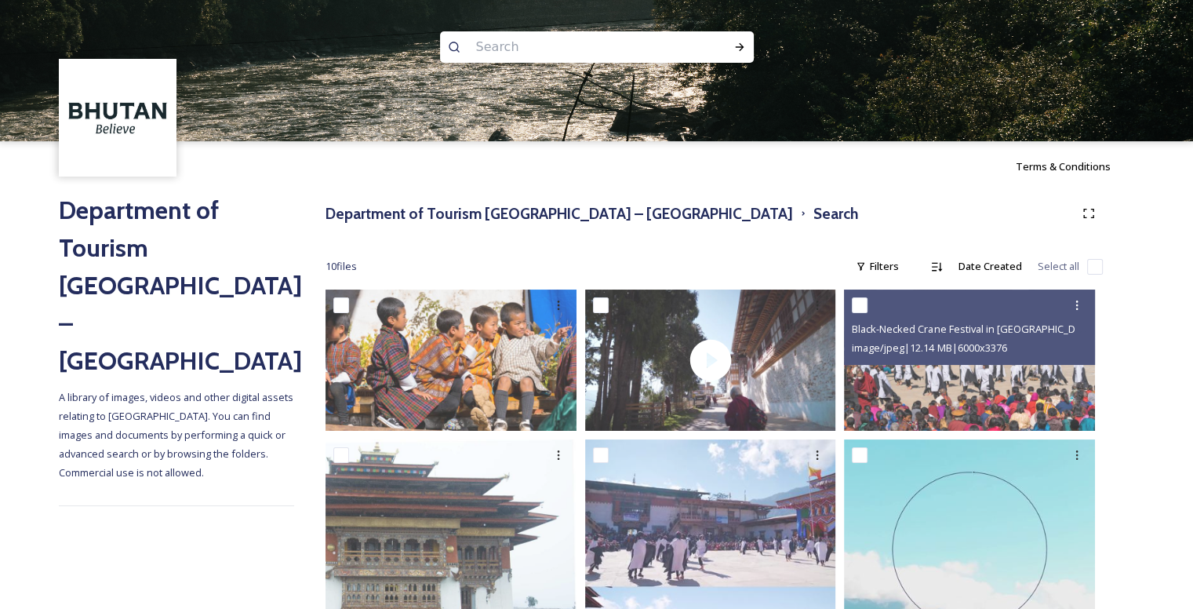
click at [641, 51] on input at bounding box center [575, 47] width 215 height 35
paste input "[PERSON_NAME] Drup"
type input "[PERSON_NAME] Drup"
type input "\"
click at [734, 45] on icon at bounding box center [739, 47] width 13 height 13
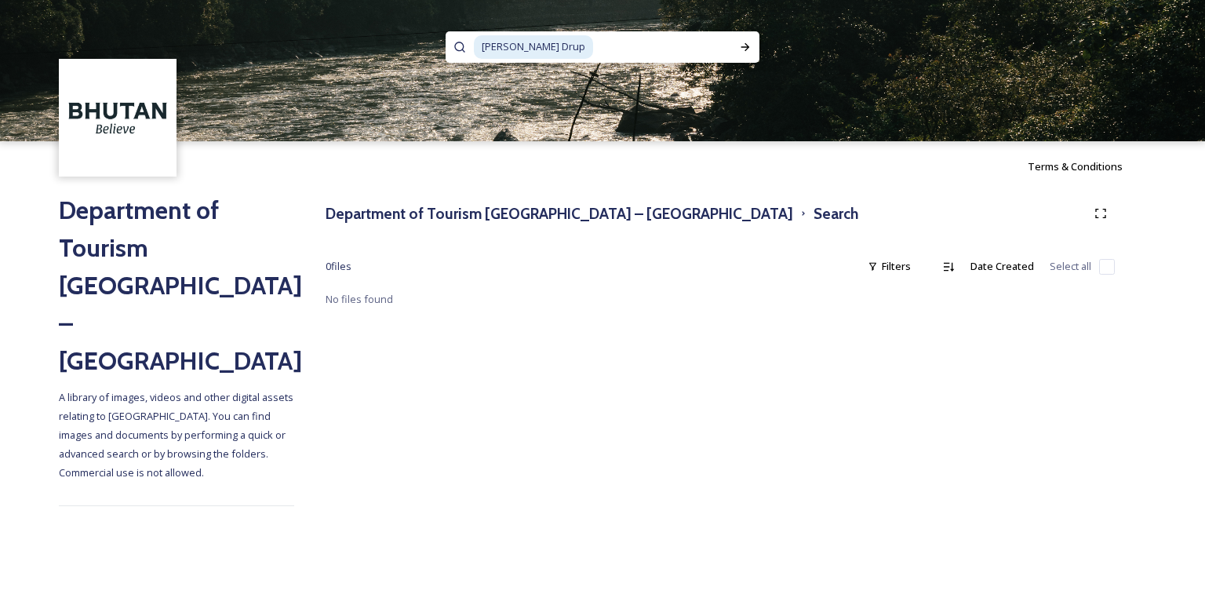
click at [599, 40] on input at bounding box center [662, 47] width 136 height 35
type input "[PERSON_NAME]"
click at [745, 44] on icon at bounding box center [745, 47] width 9 height 8
drag, startPoint x: 598, startPoint y: 51, endPoint x: 477, endPoint y: 53, distance: 121.6
click at [453, 57] on div "[PERSON_NAME]" at bounding box center [602, 46] width 314 height 31
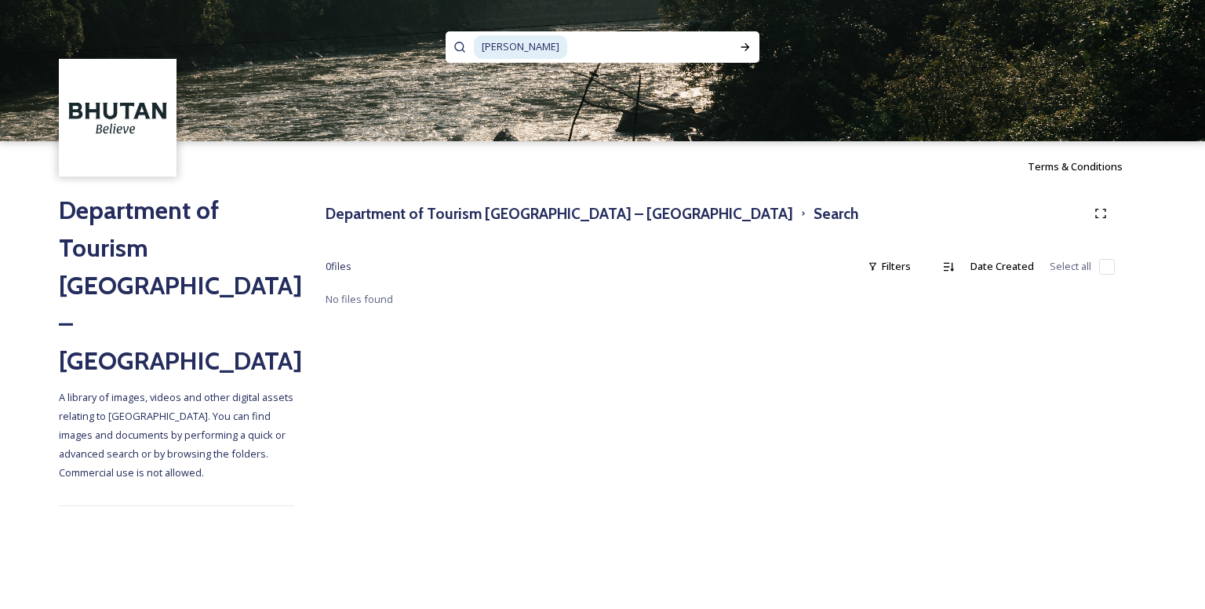
click at [496, 53] on span "[PERSON_NAME]" at bounding box center [520, 46] width 93 height 23
click at [492, 45] on span "jalar" at bounding box center [491, 46] width 35 height 23
click at [743, 42] on icon at bounding box center [745, 47] width 13 height 13
click at [627, 47] on input at bounding box center [611, 47] width 195 height 35
type input "j"
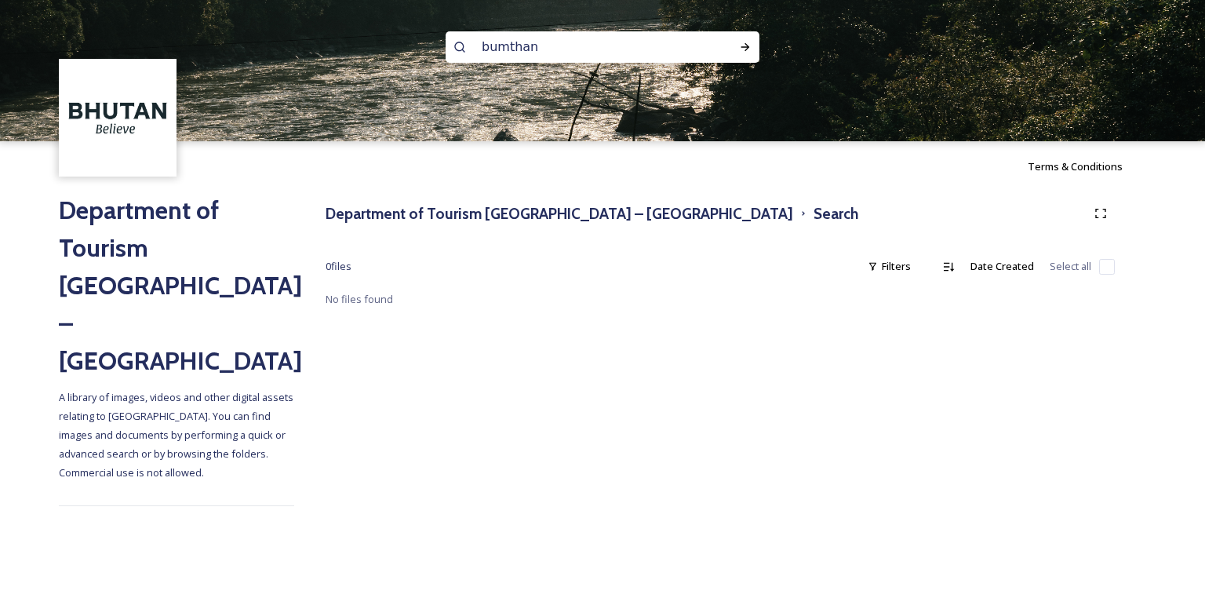
type input "bumthang"
click at [747, 38] on div "Run Search" at bounding box center [745, 47] width 28 height 28
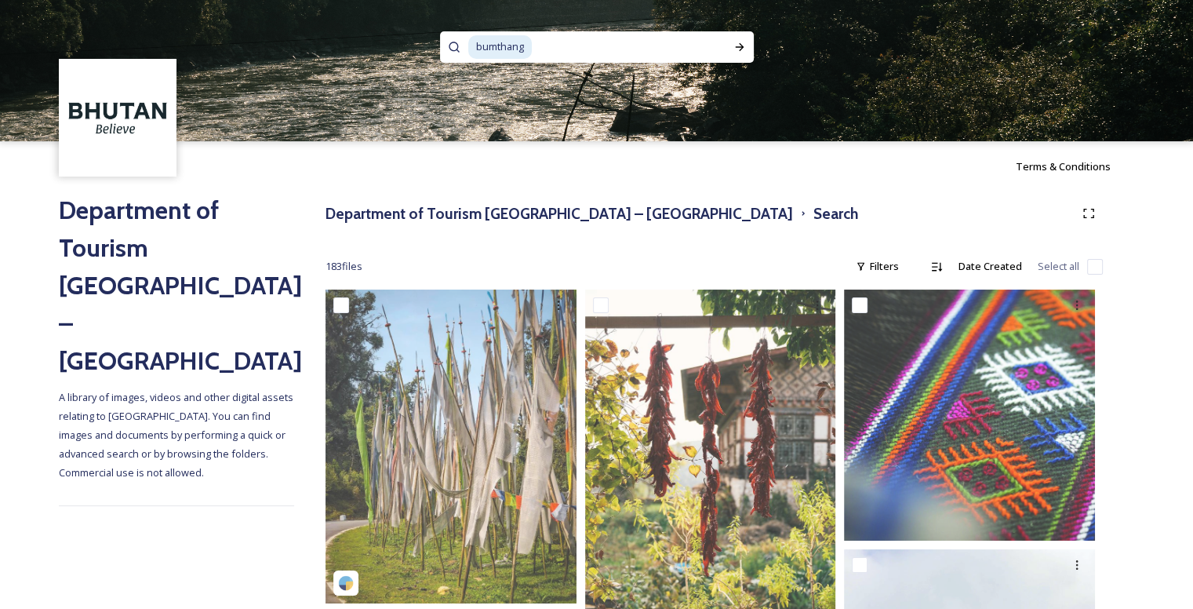
click at [587, 53] on input at bounding box center [624, 47] width 183 height 35
type input "b"
type input "jambay"
click at [734, 45] on icon at bounding box center [739, 47] width 13 height 13
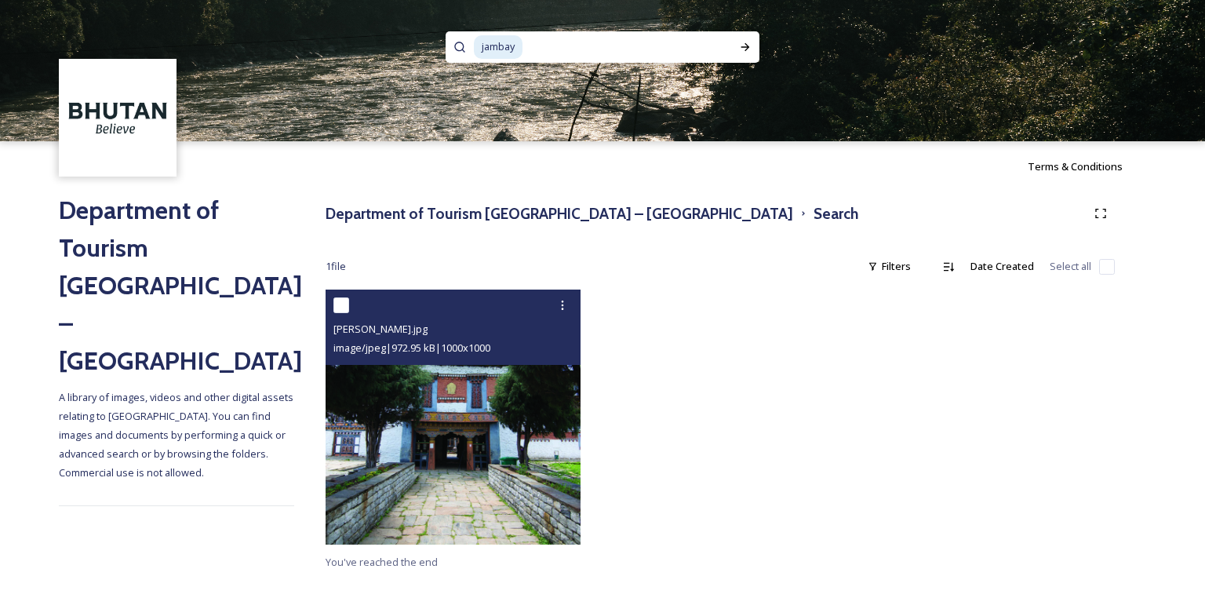
click at [496, 456] on img at bounding box center [452, 416] width 255 height 255
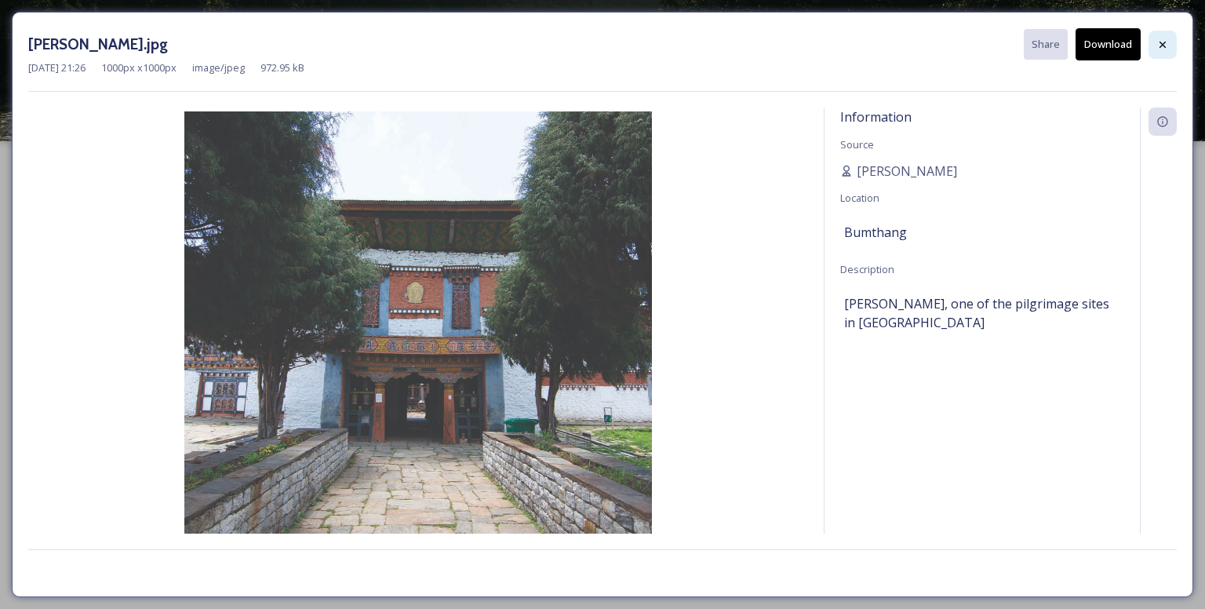
click at [1158, 42] on icon at bounding box center [1162, 44] width 13 height 13
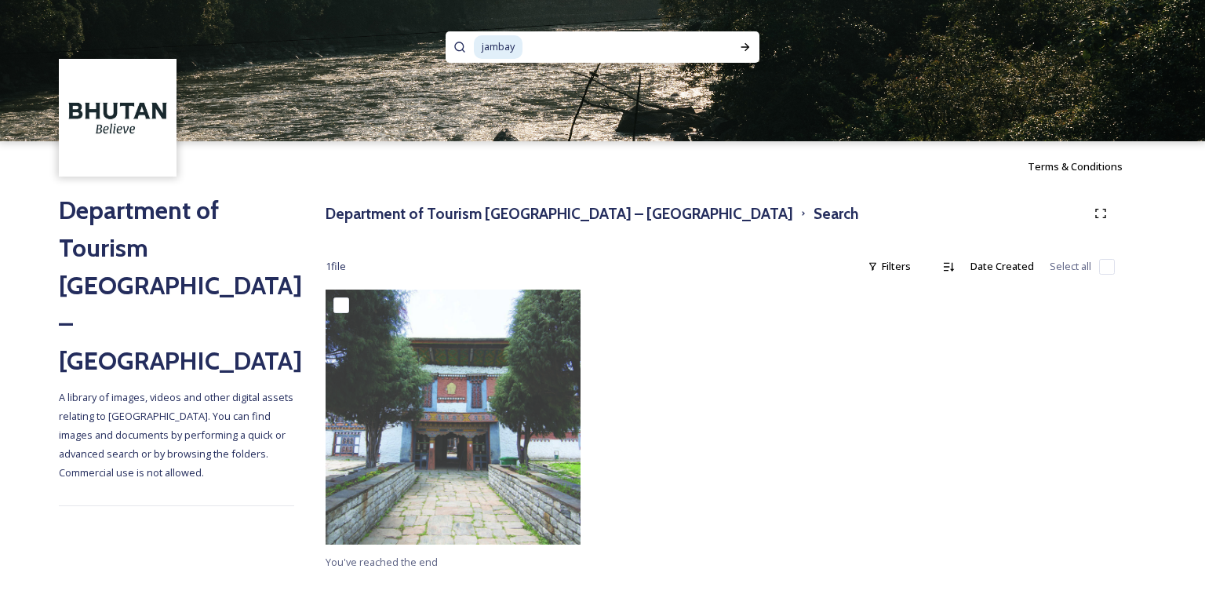
click at [533, 57] on input at bounding box center [619, 47] width 190 height 35
click at [524, 50] on input at bounding box center [619, 47] width 190 height 35
click at [520, 45] on span "jambay" at bounding box center [498, 46] width 49 height 23
click at [743, 48] on icon at bounding box center [745, 47] width 13 height 13
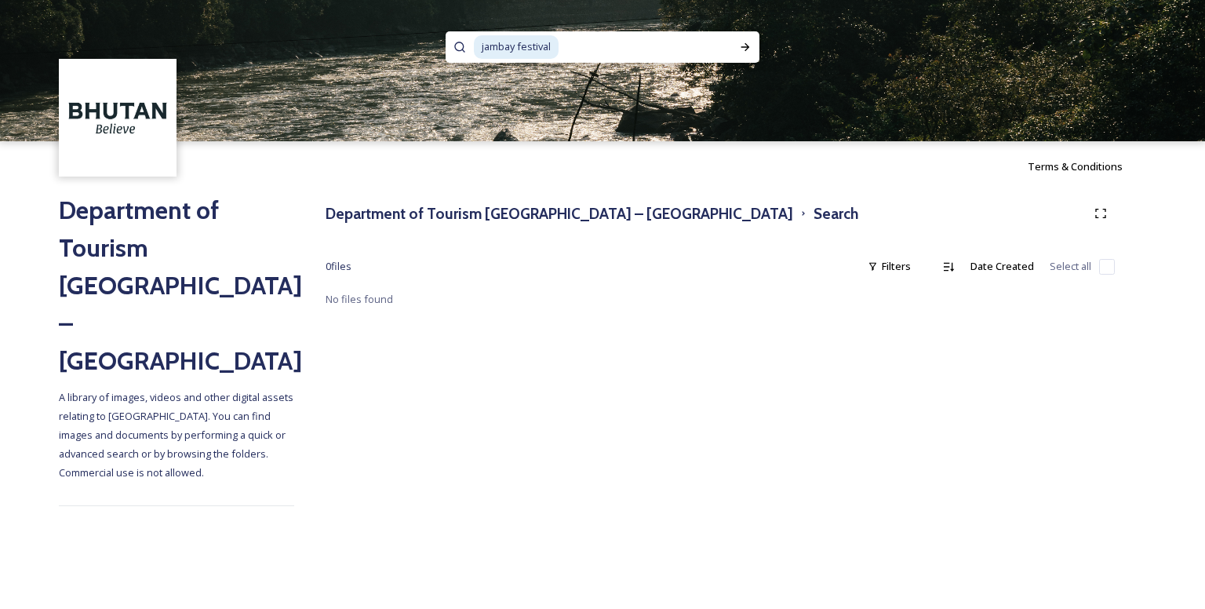
click at [552, 45] on span "jambay festival" at bounding box center [516, 46] width 85 height 23
click at [739, 50] on icon at bounding box center [745, 47] width 13 height 13
drag, startPoint x: 329, startPoint y: 263, endPoint x: 749, endPoint y: 286, distance: 420.2
click at [690, 287] on div "Department of Tourism [GEOGRAPHIC_DATA] – Brand Centre Search 0 file s Filters …" at bounding box center [720, 352] width 852 height 322
drag, startPoint x: 723, startPoint y: 308, endPoint x: 692, endPoint y: 307, distance: 31.4
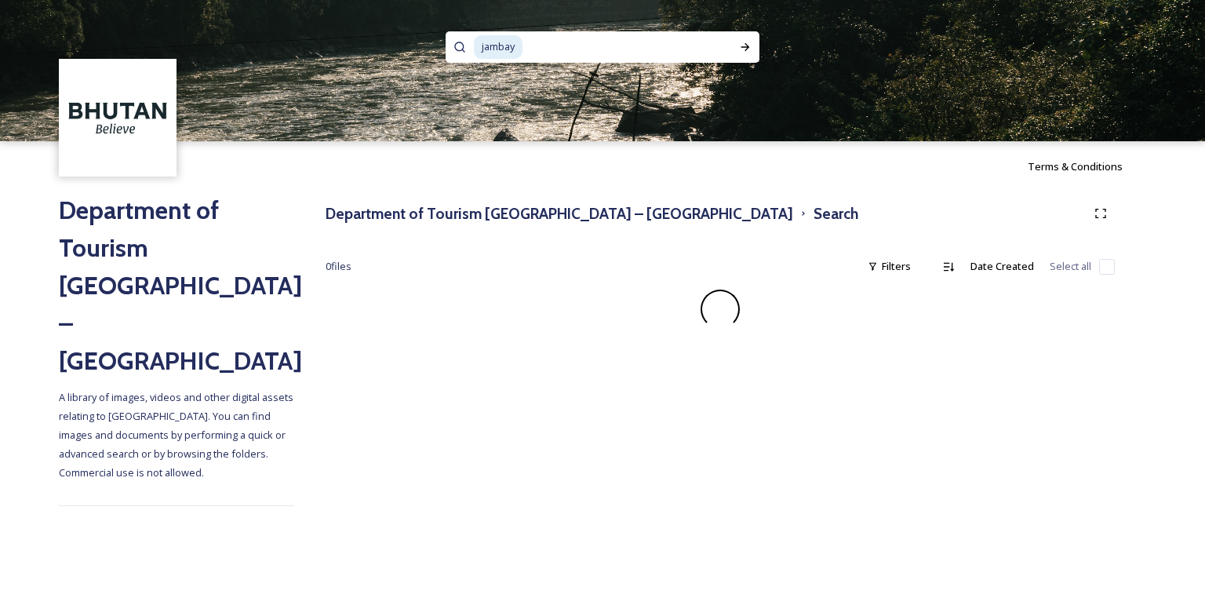
click at [692, 307] on div at bounding box center [719, 308] width 789 height 39
drag, startPoint x: 696, startPoint y: 314, endPoint x: 704, endPoint y: 313, distance: 8.0
click at [694, 313] on div at bounding box center [719, 308] width 789 height 39
drag, startPoint x: 718, startPoint y: 328, endPoint x: 704, endPoint y: 333, distance: 14.4
click at [704, 333] on div "Department of Tourism [GEOGRAPHIC_DATA] – Brand Centre Search 0 file s Filters …" at bounding box center [720, 352] width 852 height 322
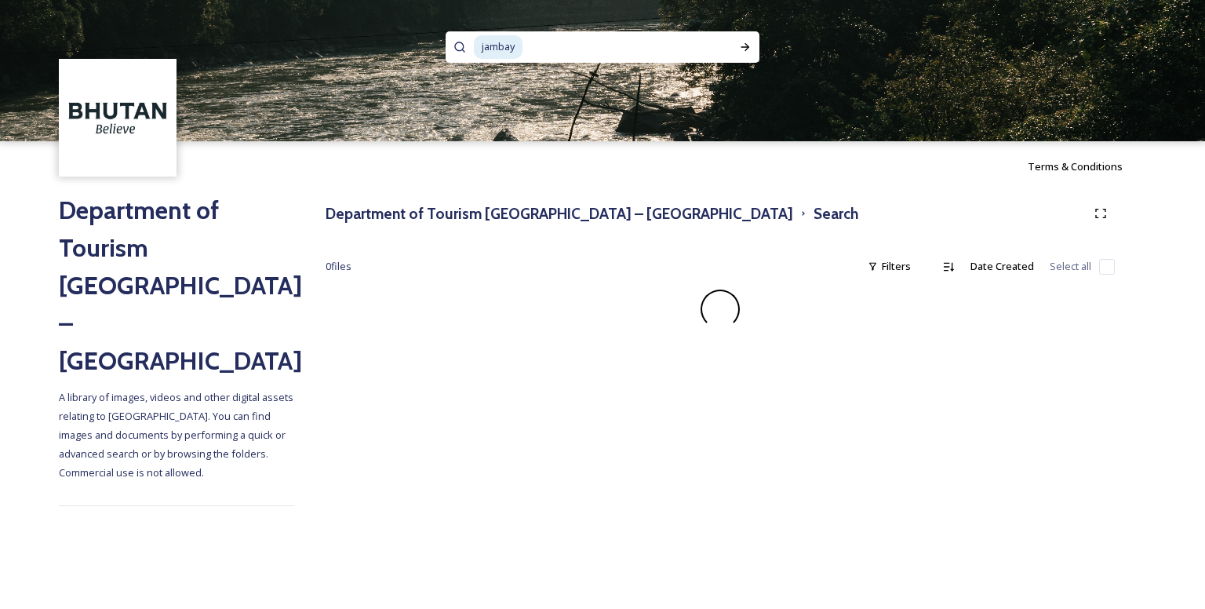
drag, startPoint x: 715, startPoint y: 326, endPoint x: 696, endPoint y: 327, distance: 18.8
click at [698, 333] on div "Department of Tourism [GEOGRAPHIC_DATA] – Brand Centre Search 0 file s Filters …" at bounding box center [720, 352] width 852 height 322
drag, startPoint x: 719, startPoint y: 315, endPoint x: 712, endPoint y: 333, distance: 19.4
click at [712, 334] on div "Department of Tourism [GEOGRAPHIC_DATA] – Brand Centre Search 0 file s Filters …" at bounding box center [720, 352] width 852 height 322
drag, startPoint x: 725, startPoint y: 321, endPoint x: 703, endPoint y: 321, distance: 22.0
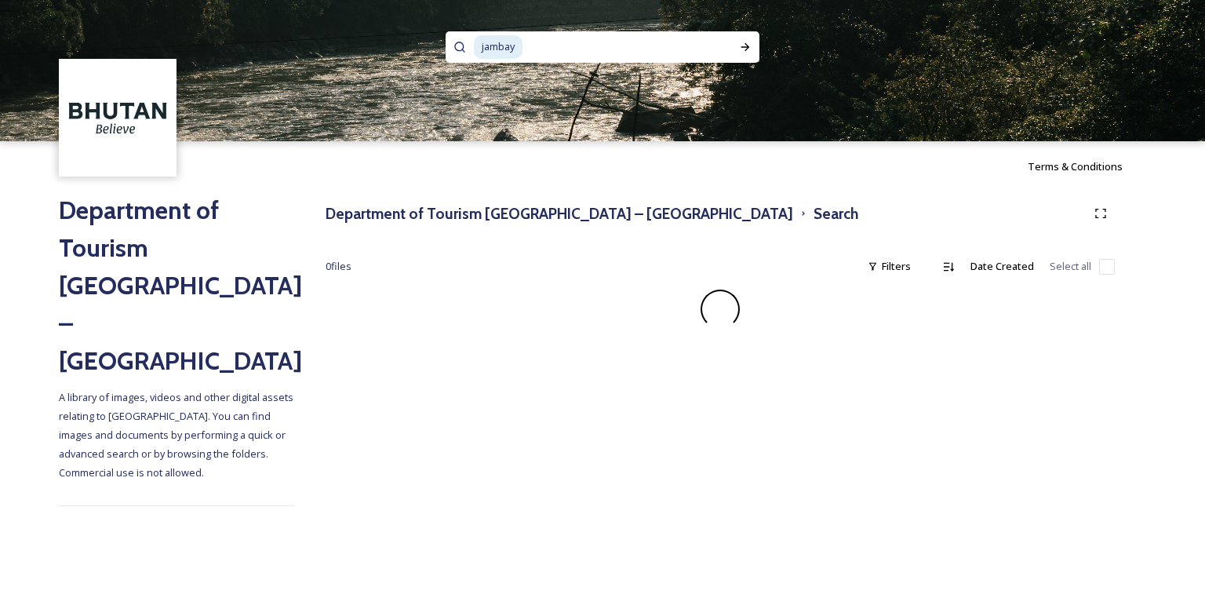
click at [704, 333] on div "Department of Tourism [GEOGRAPHIC_DATA] – Brand Centre Search 0 file s Filters …" at bounding box center [720, 352] width 852 height 322
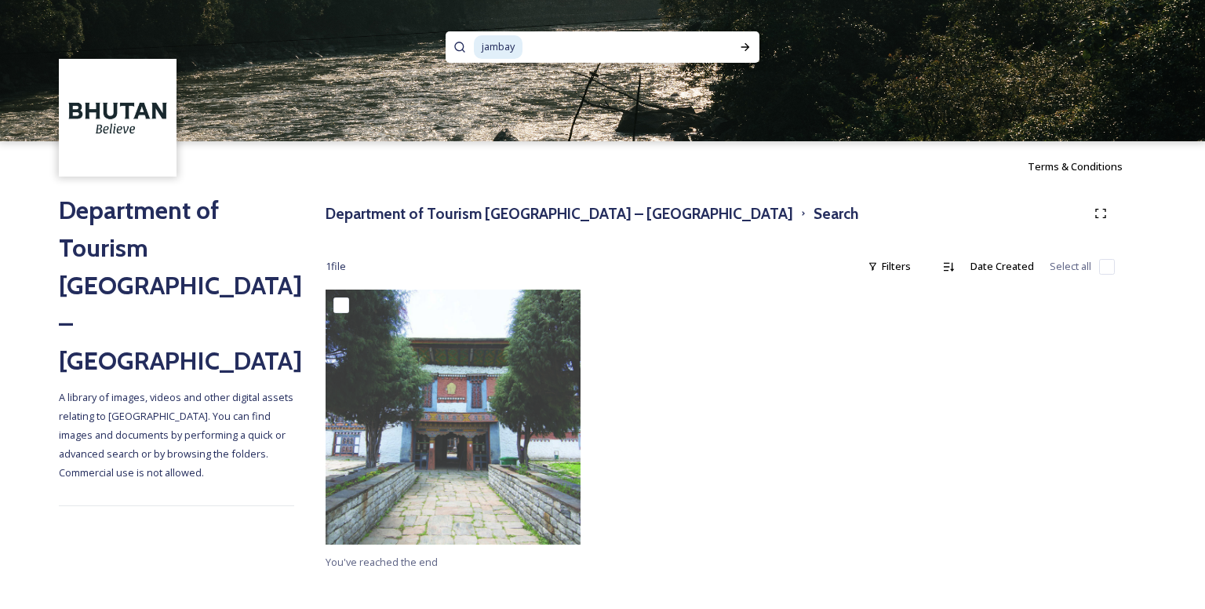
click at [542, 44] on input at bounding box center [619, 47] width 190 height 35
type input "j"
type input "bumthang"
click at [747, 50] on icon at bounding box center [745, 47] width 13 height 13
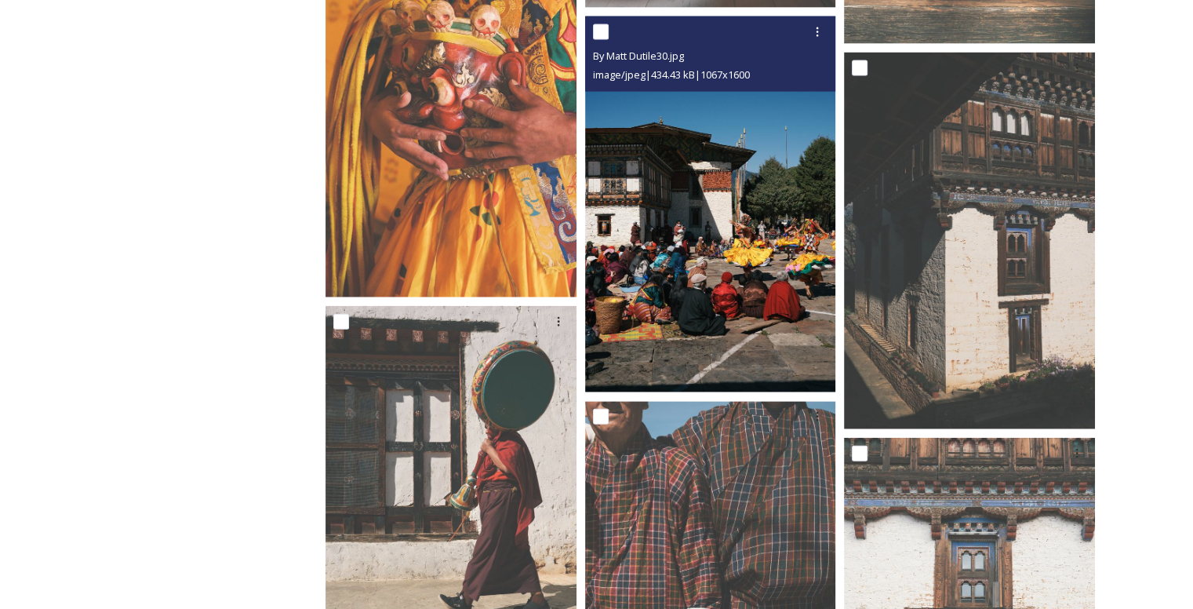
scroll to position [15371, 0]
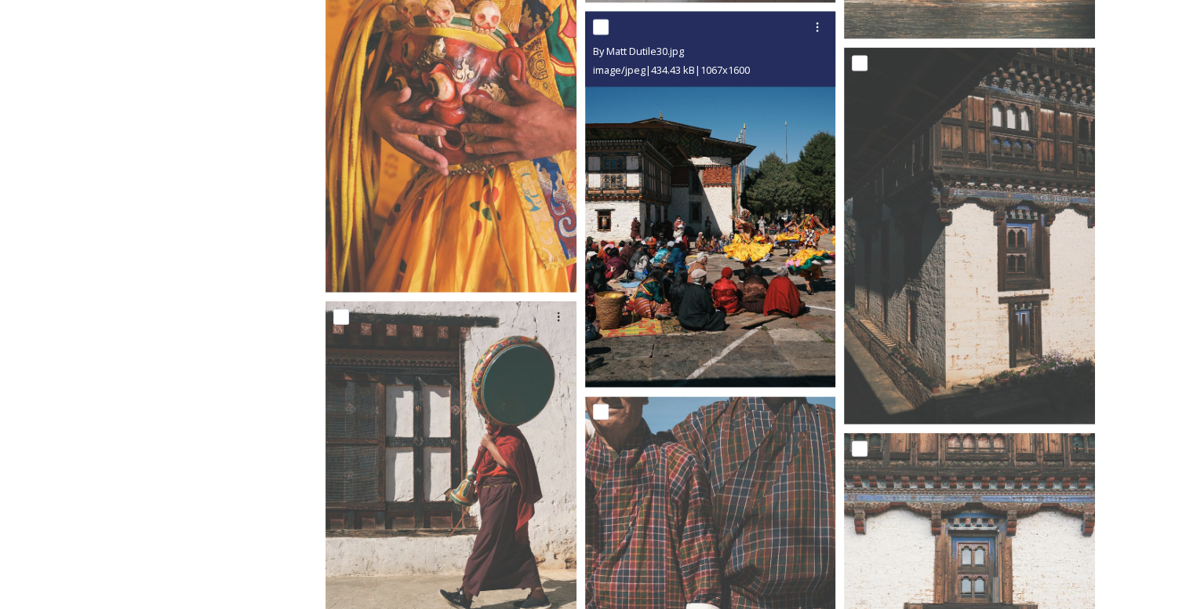
click at [743, 224] on img at bounding box center [710, 200] width 251 height 376
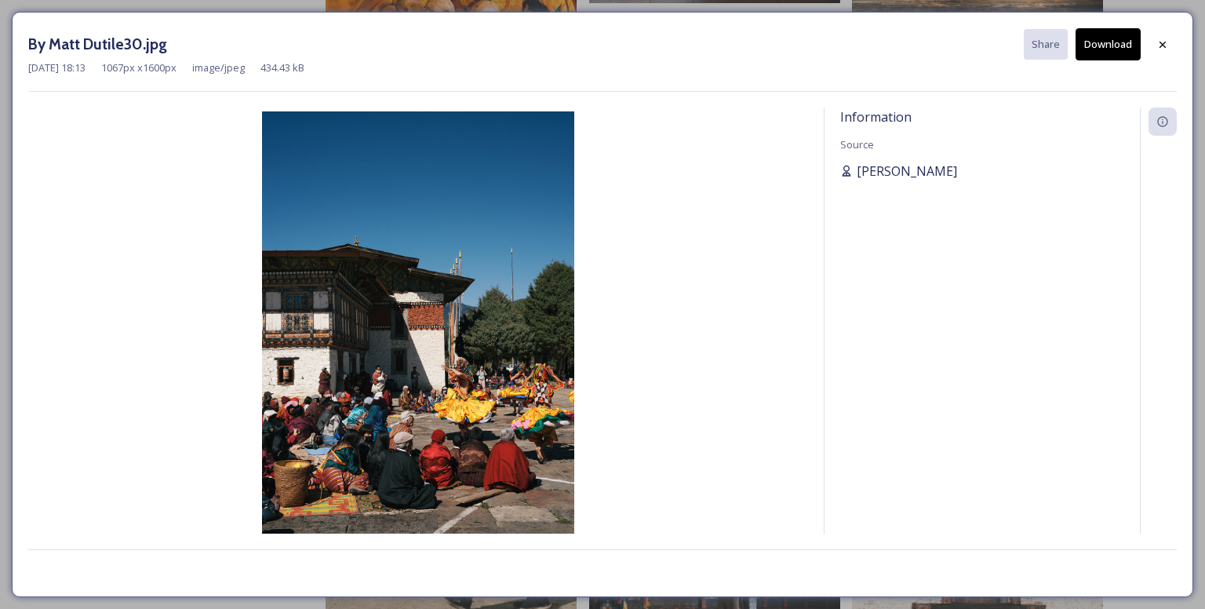
click at [889, 167] on span "[PERSON_NAME]" at bounding box center [906, 171] width 100 height 19
click at [1171, 43] on div at bounding box center [1162, 45] width 28 height 28
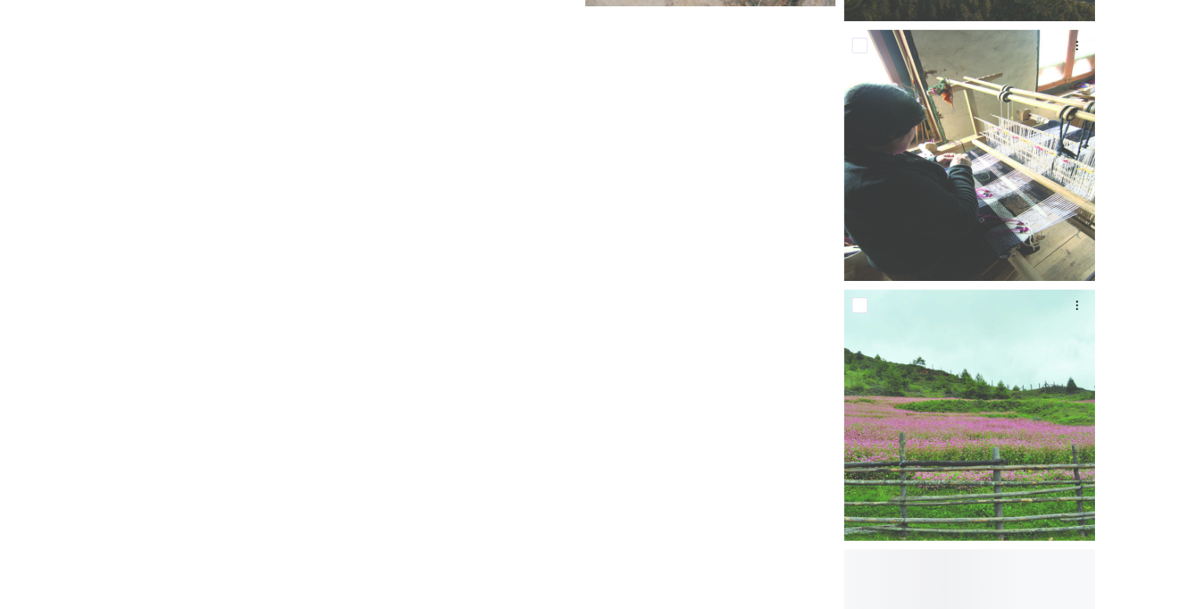
scroll to position [18272, 0]
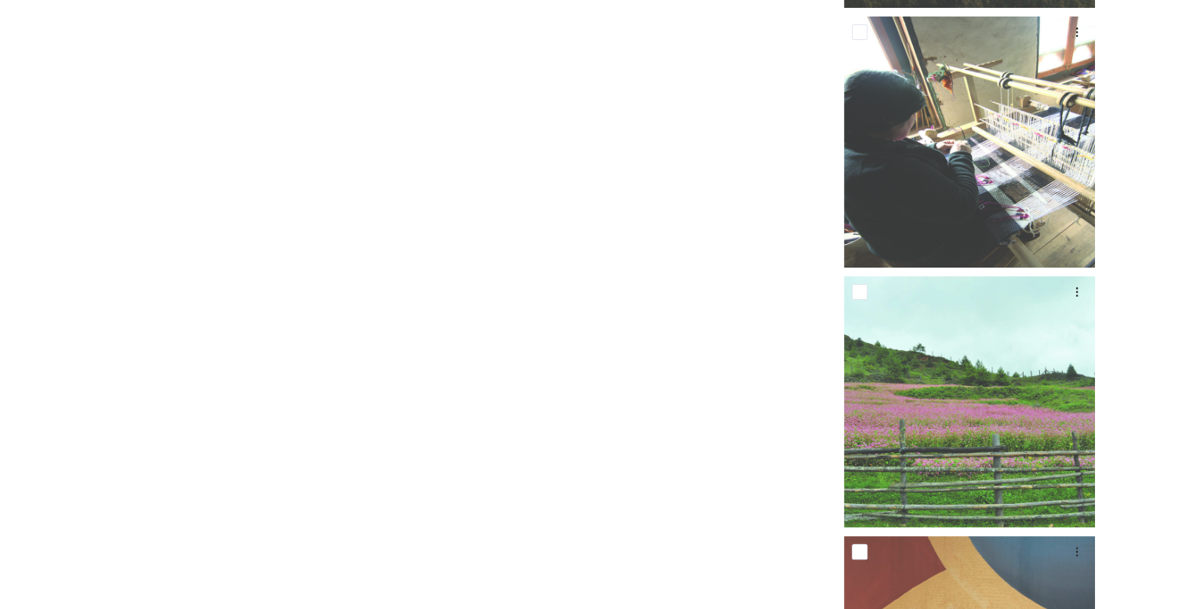
drag, startPoint x: 644, startPoint y: 173, endPoint x: 645, endPoint y: 209, distance: 35.3
drag, startPoint x: 685, startPoint y: 403, endPoint x: 690, endPoint y: 387, distance: 17.1
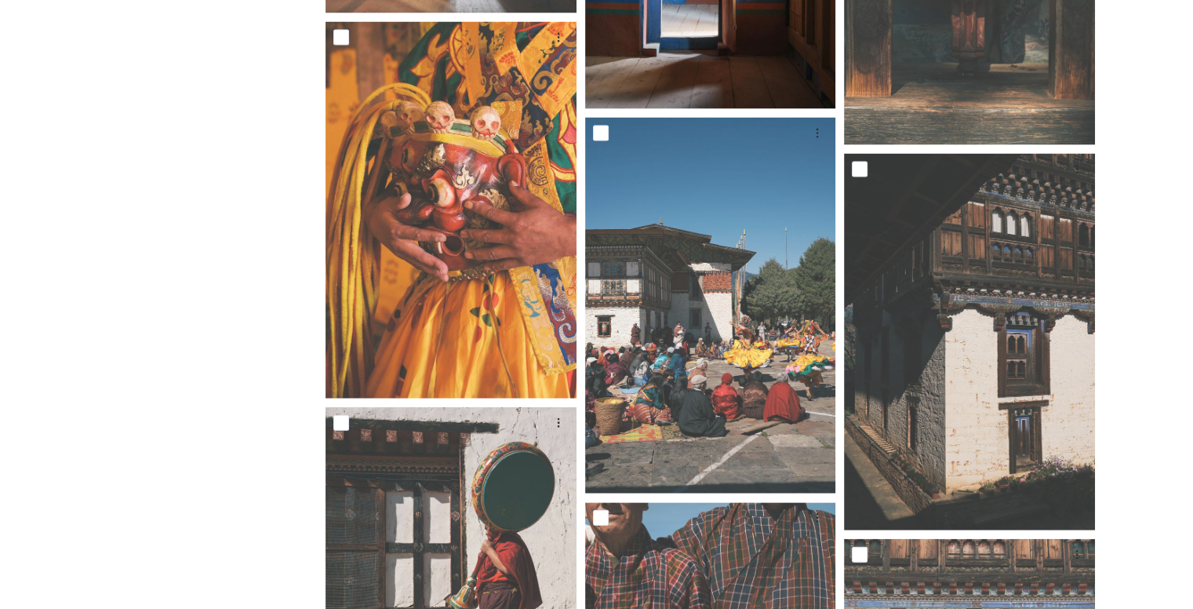
scroll to position [15473, 0]
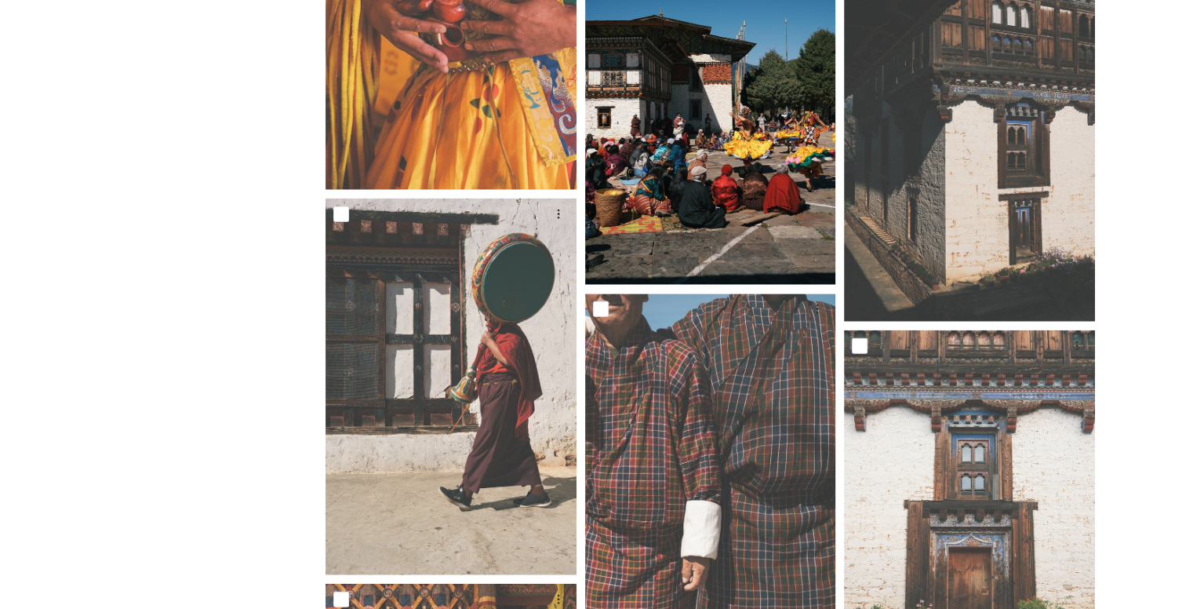
click at [693, 100] on img at bounding box center [710, 97] width 251 height 376
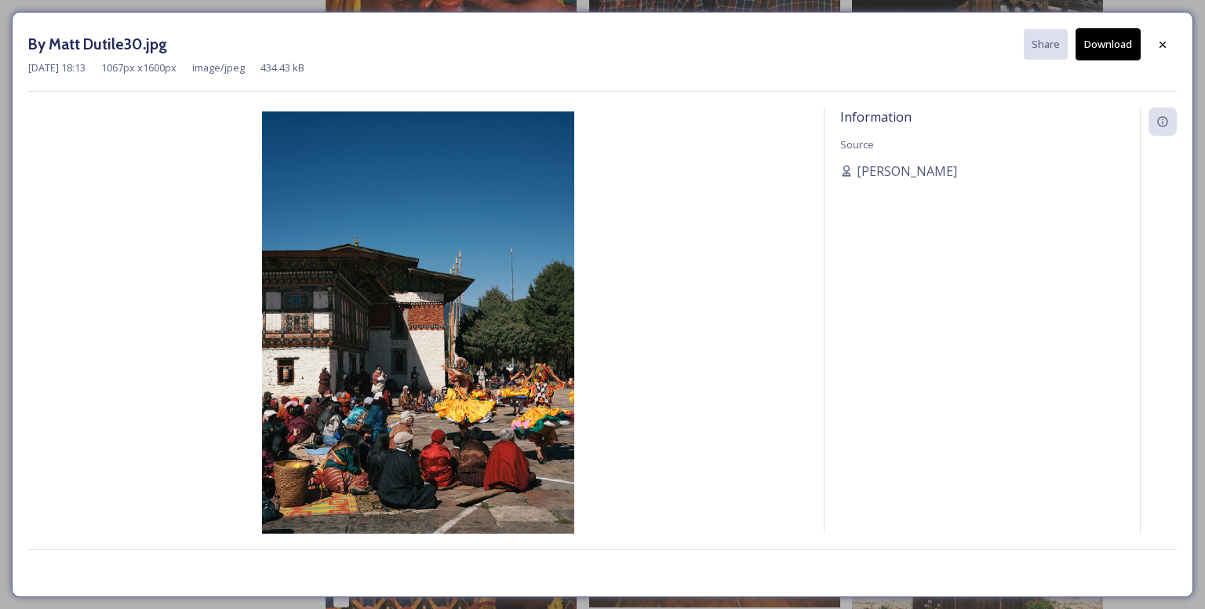
click at [1126, 45] on button "Download" at bounding box center [1107, 44] width 65 height 32
click at [1167, 46] on icon at bounding box center [1162, 44] width 13 height 13
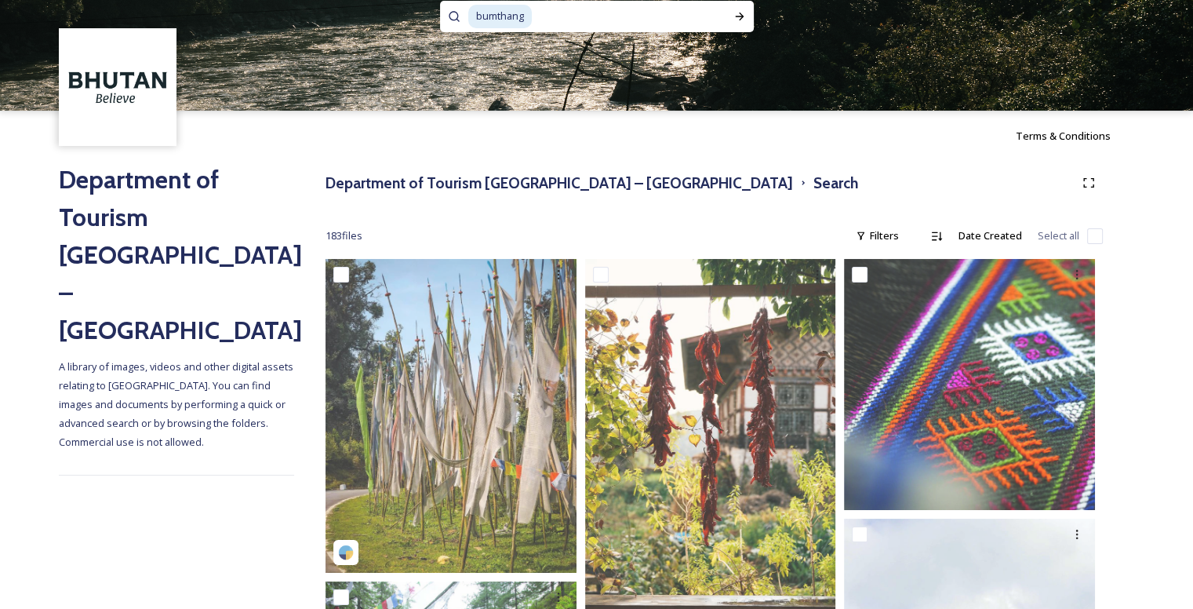
scroll to position [35, 0]
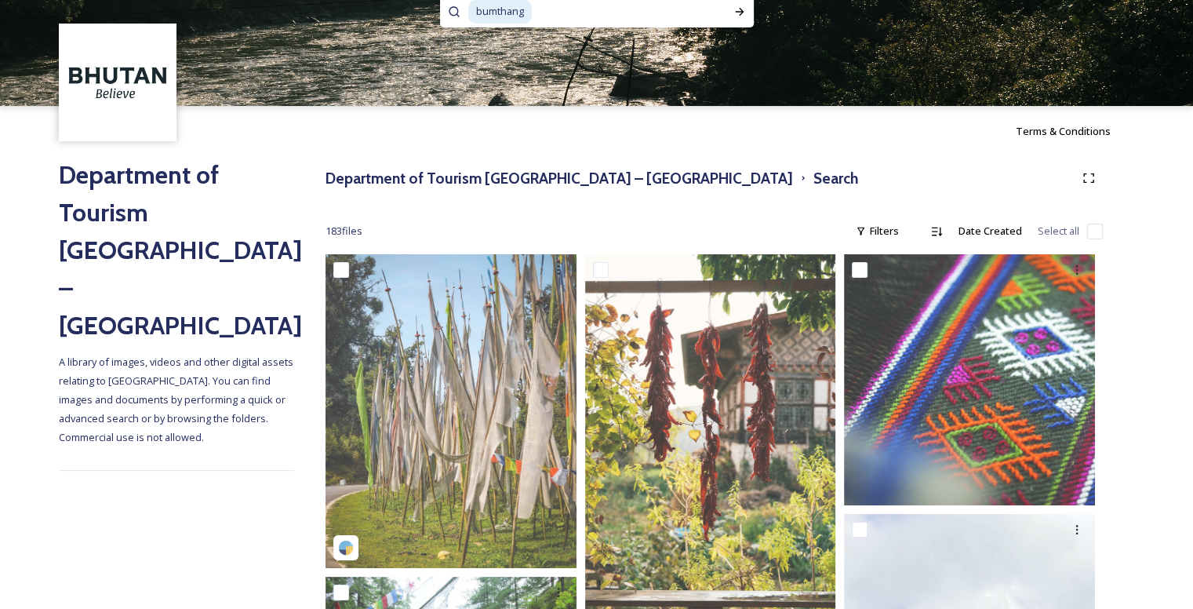
click at [552, 10] on input at bounding box center [624, 12] width 183 height 35
type input "b"
type input "tangbi mani festival"
click at [740, 10] on icon at bounding box center [739, 12] width 9 height 8
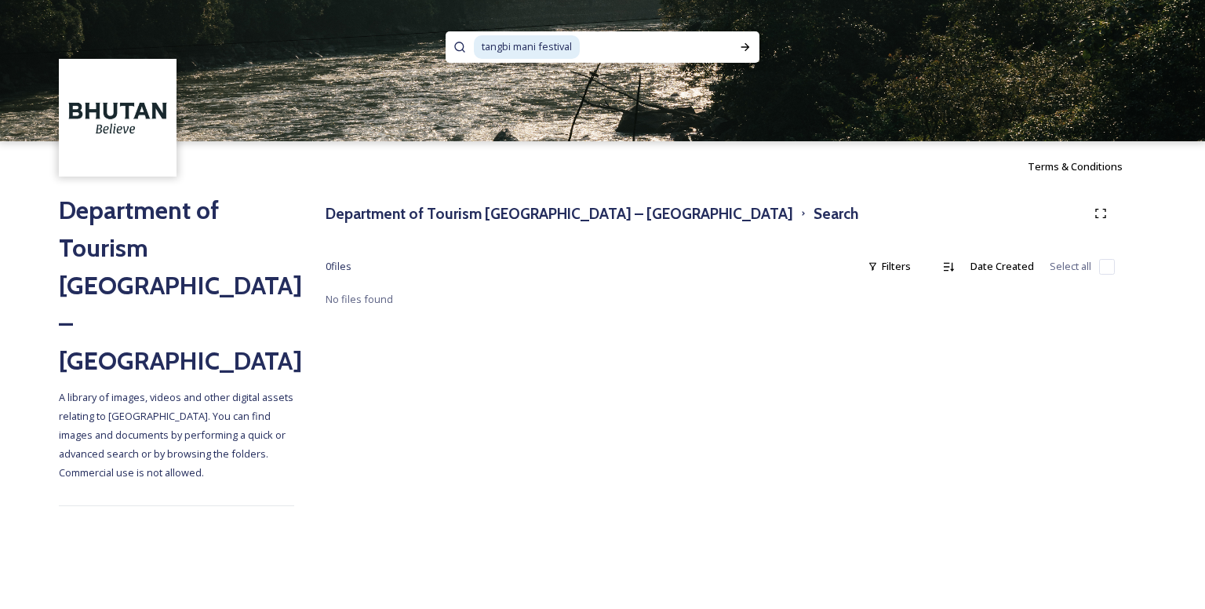
click at [576, 46] on span "tangbi mani festival" at bounding box center [527, 46] width 106 height 23
click at [749, 42] on icon at bounding box center [745, 47] width 13 height 13
click at [536, 51] on span "tangbi mani" at bounding box center [509, 46] width 70 height 23
click at [750, 39] on div "Run Search" at bounding box center [745, 47] width 28 height 28
click at [522, 43] on input at bounding box center [616, 47] width 192 height 35
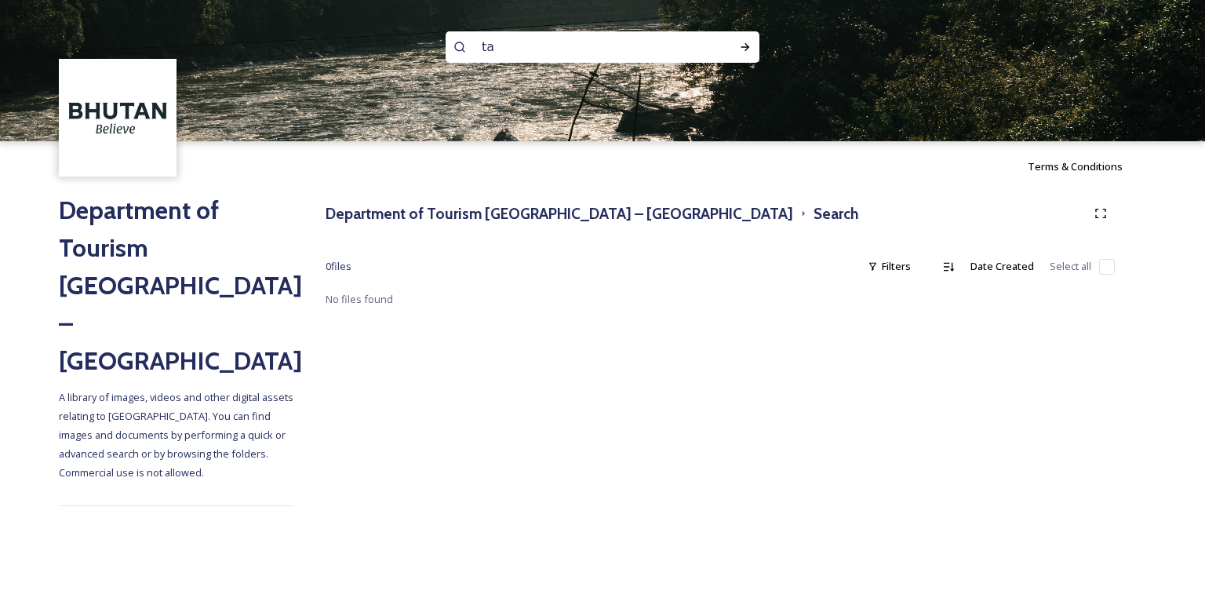
type input "t"
type input "bumthang"
click at [750, 44] on icon at bounding box center [745, 47] width 13 height 13
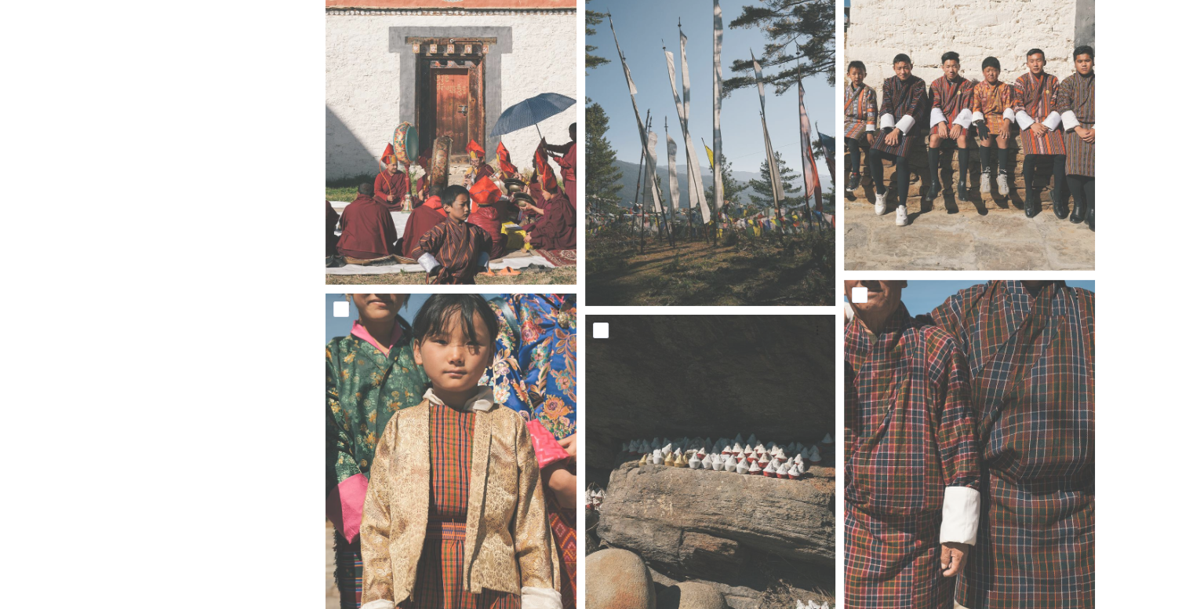
scroll to position [4926, 0]
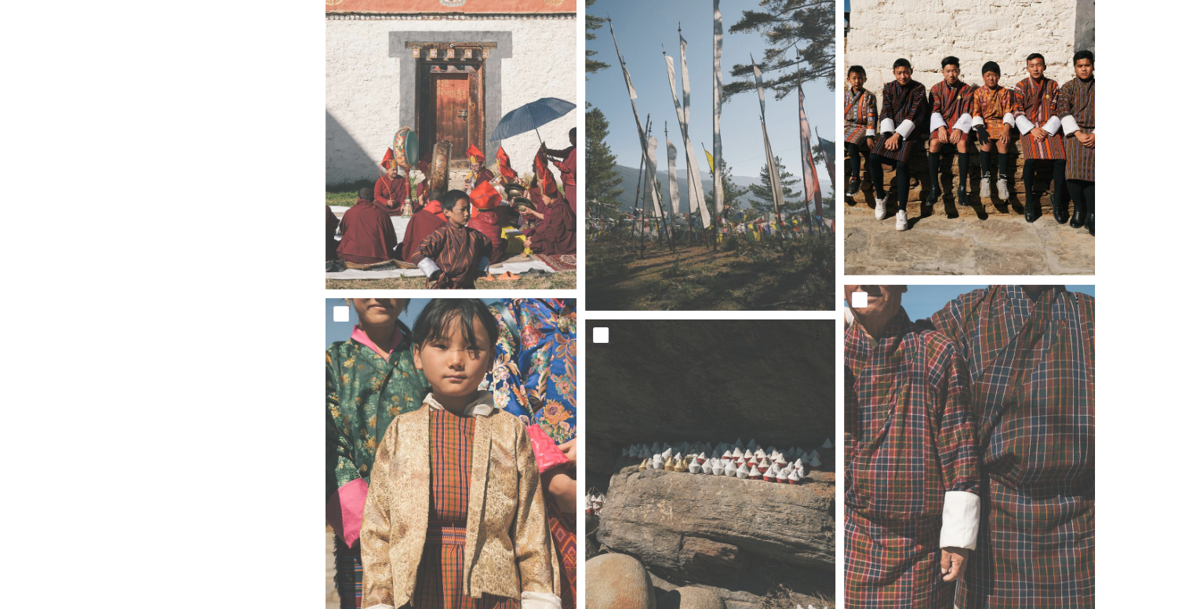
click at [915, 173] on img at bounding box center [969, 88] width 251 height 376
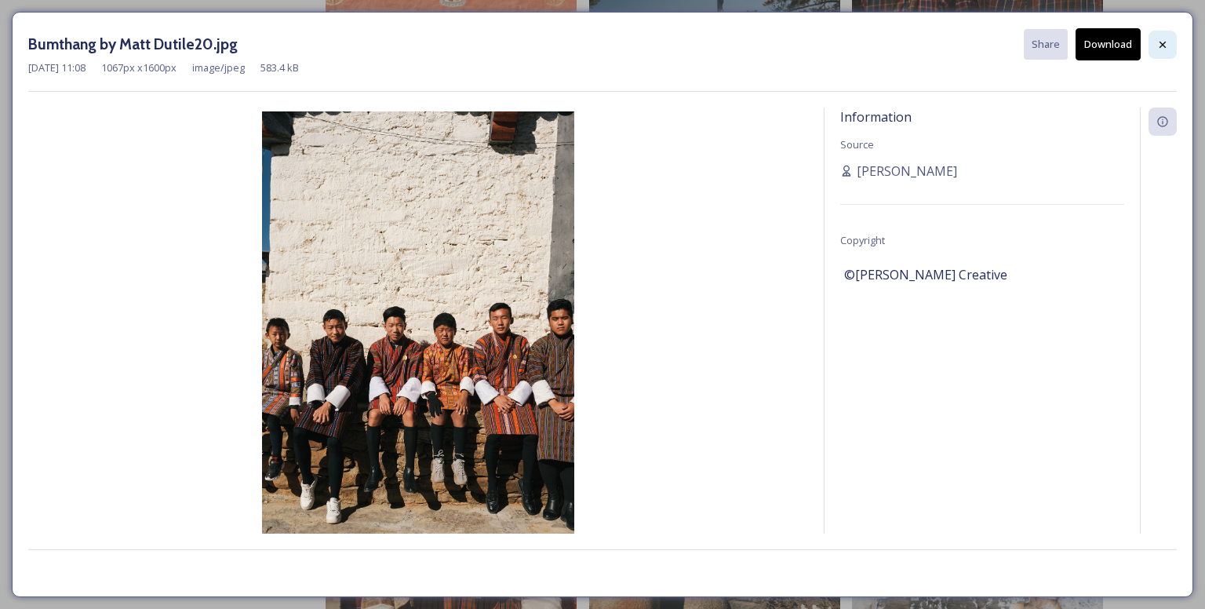
click at [1162, 48] on icon at bounding box center [1162, 44] width 13 height 13
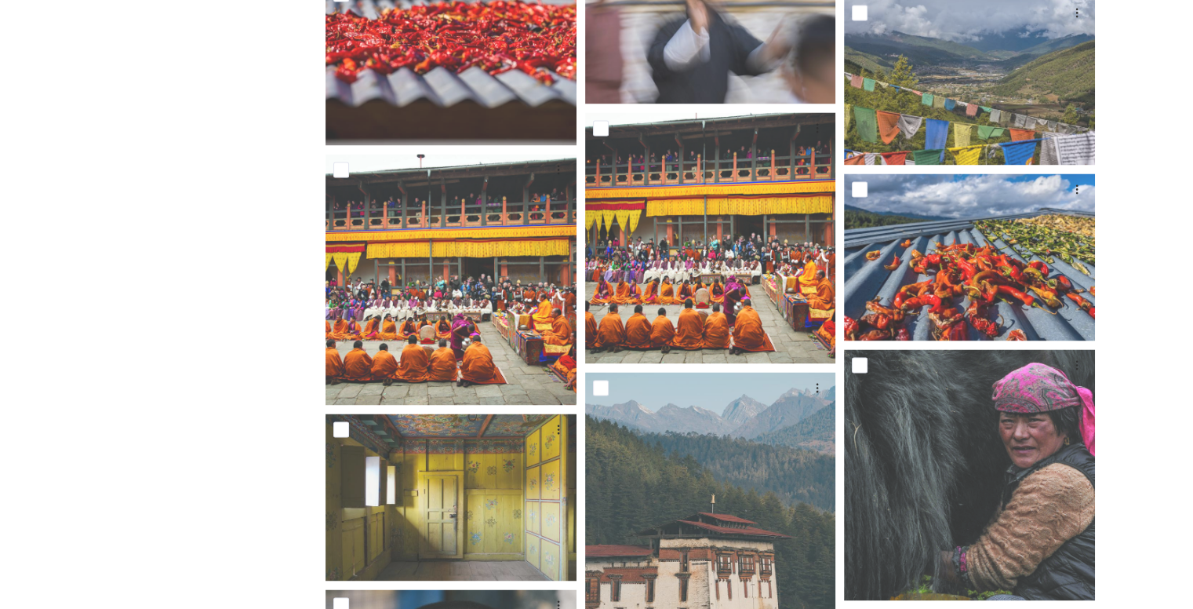
scroll to position [8353, 0]
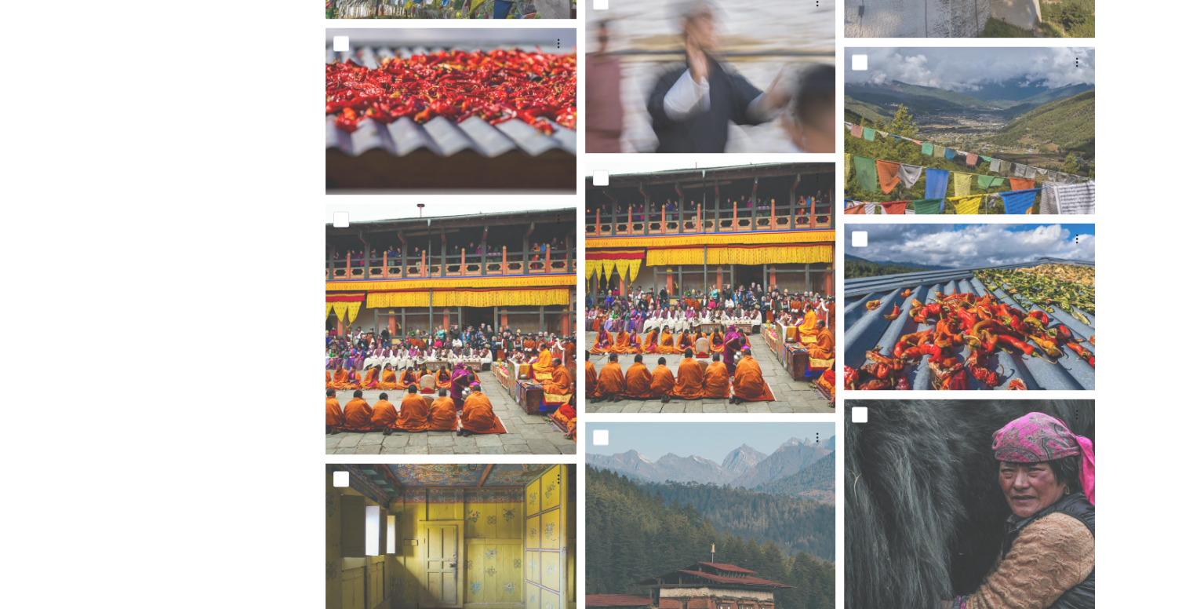
drag, startPoint x: 274, startPoint y: 302, endPoint x: 282, endPoint y: 294, distance: 10.6
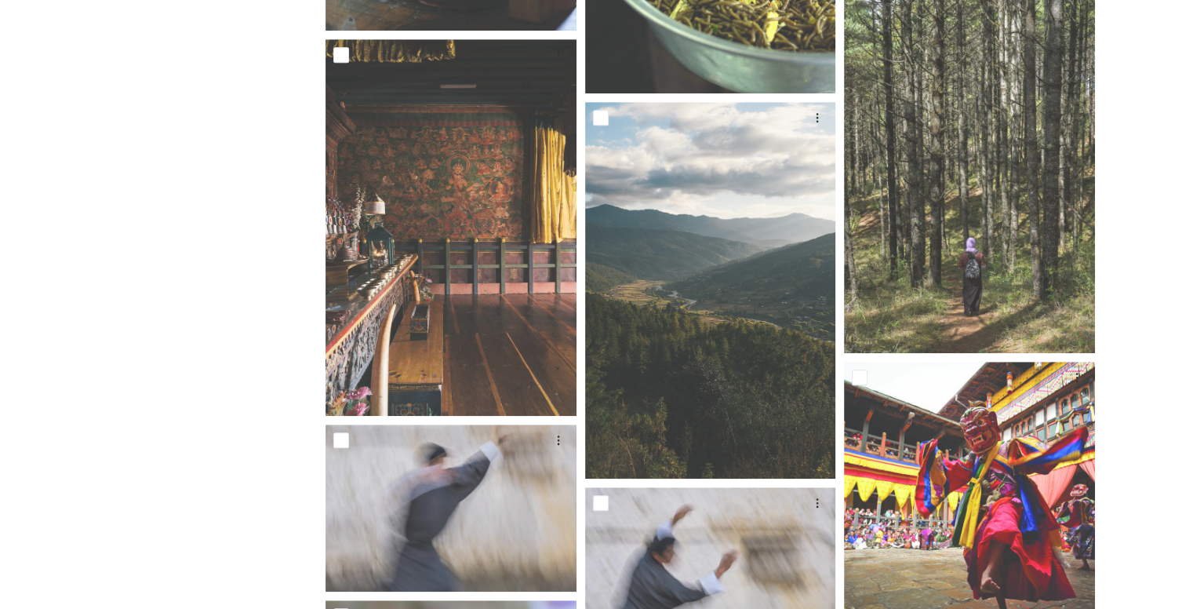
scroll to position [0, 0]
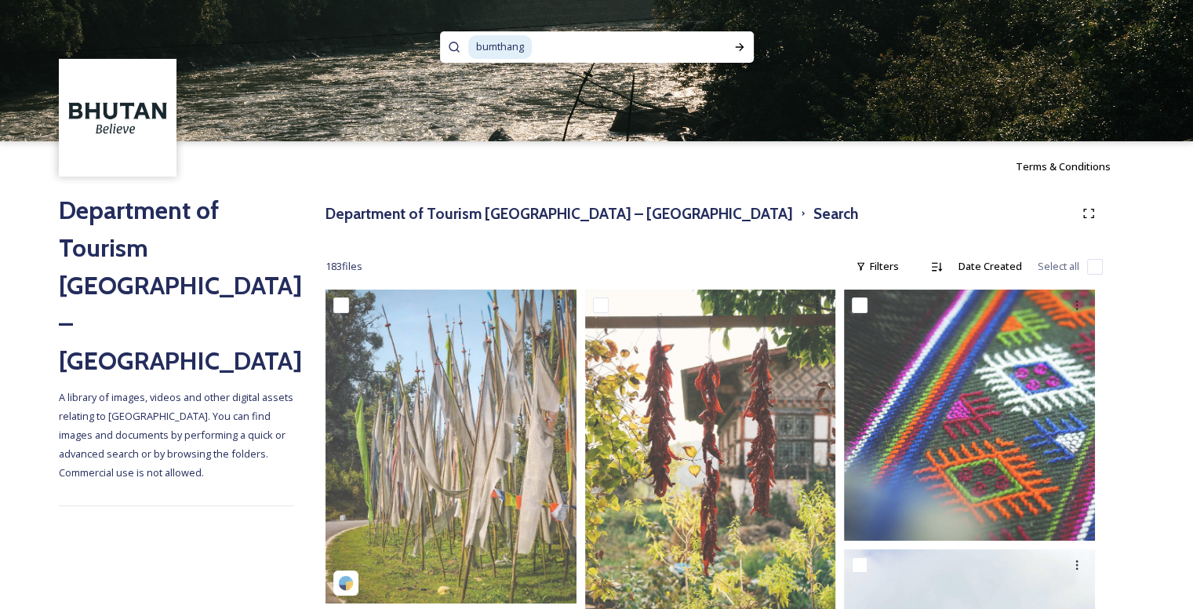
click at [579, 50] on input at bounding box center [624, 47] width 183 height 35
type input "b"
type input "Tabgbi"
click at [741, 39] on div "Run Search" at bounding box center [739, 47] width 28 height 28
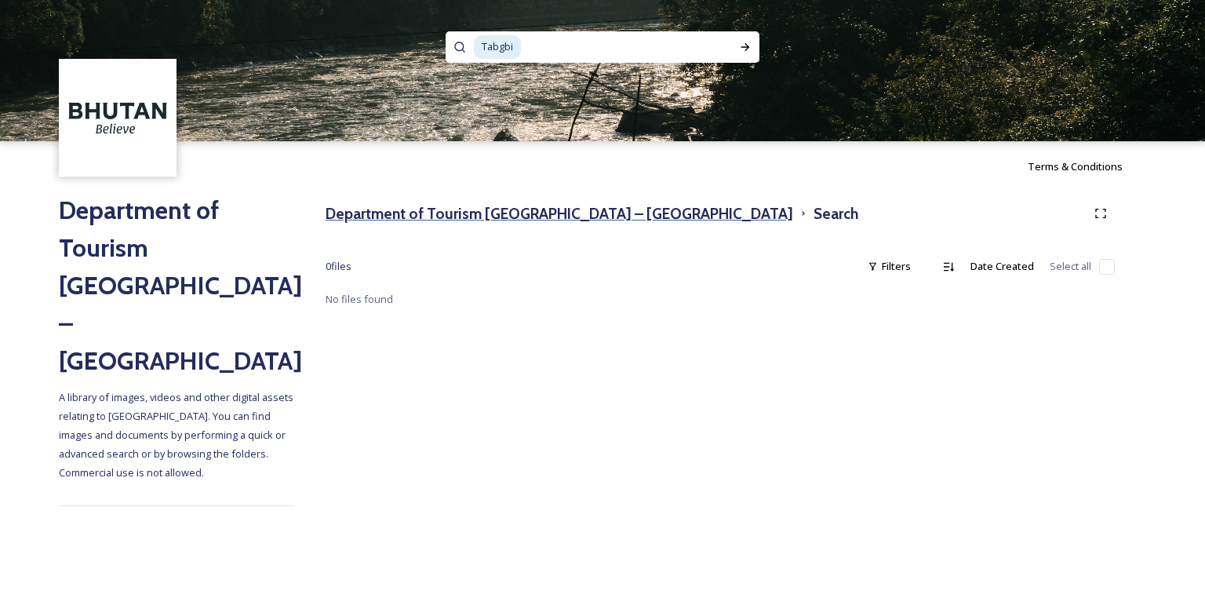
click at [518, 214] on h3 "Department of Tourism [GEOGRAPHIC_DATA] – [GEOGRAPHIC_DATA]" at bounding box center [558, 213] width 467 height 23
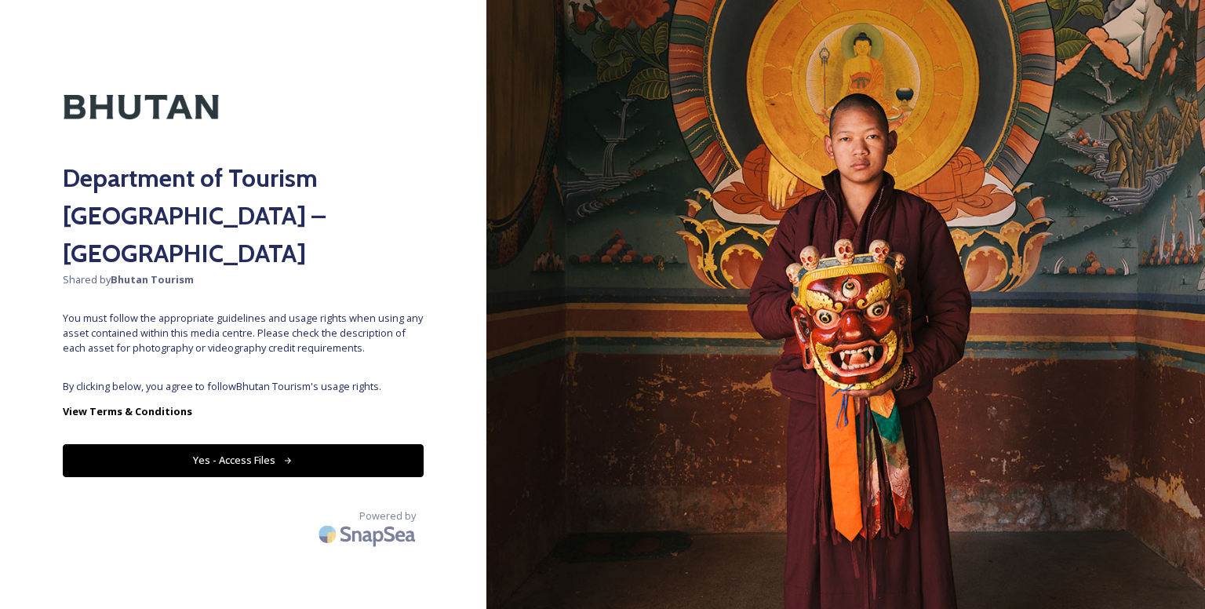
click at [268, 444] on button "Yes - Access Files" at bounding box center [243, 460] width 361 height 32
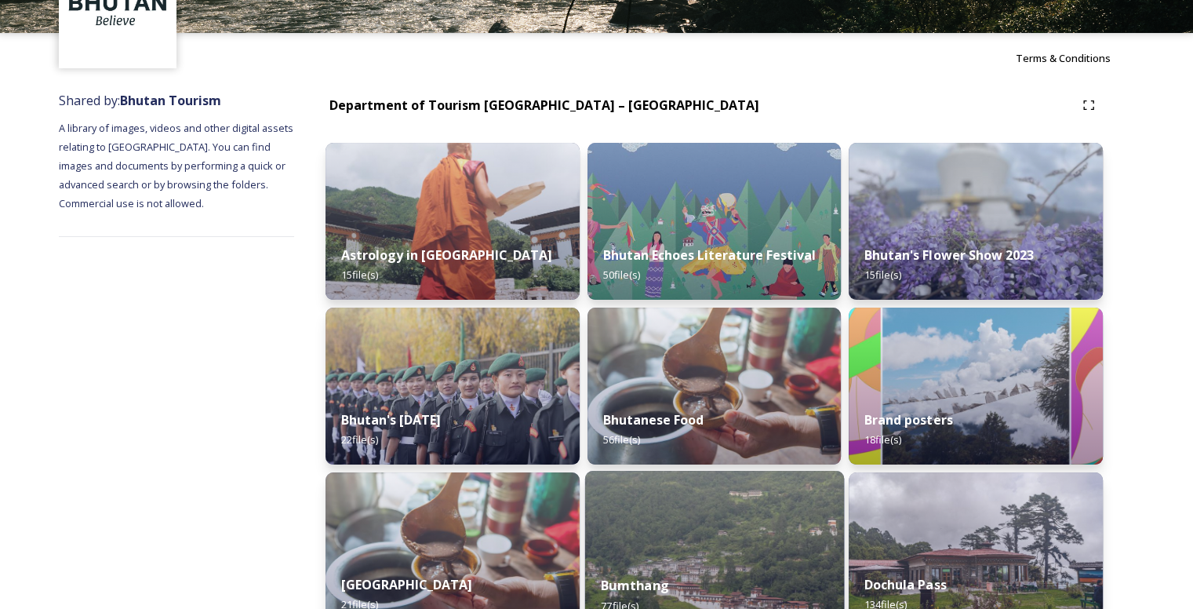
scroll to position [235, 0]
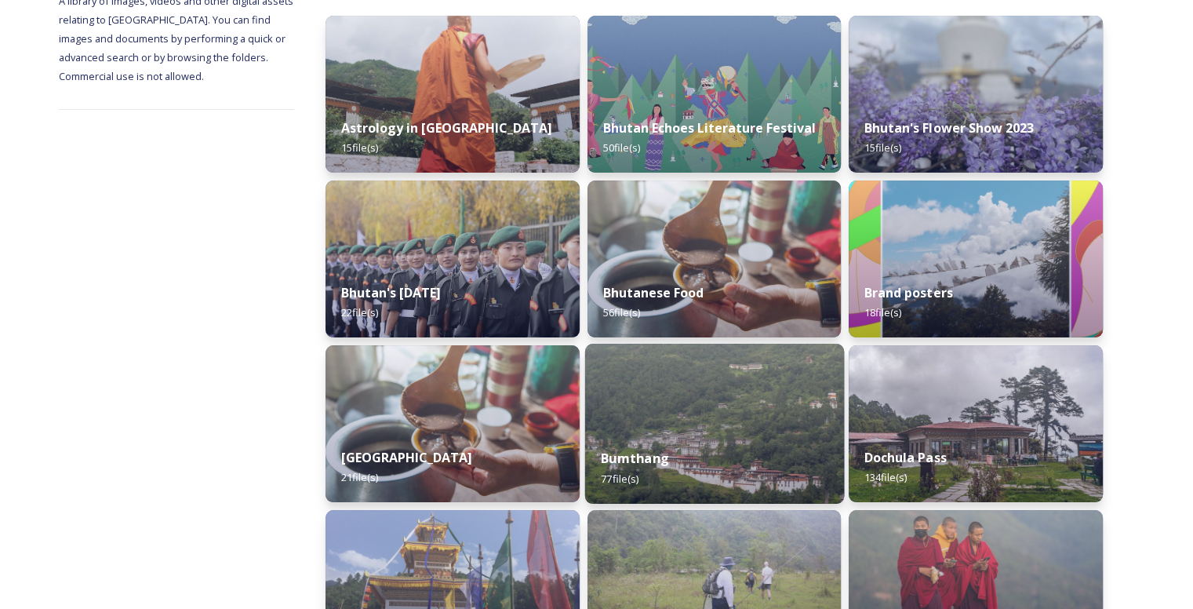
click at [656, 423] on img at bounding box center [713, 423] width 259 height 160
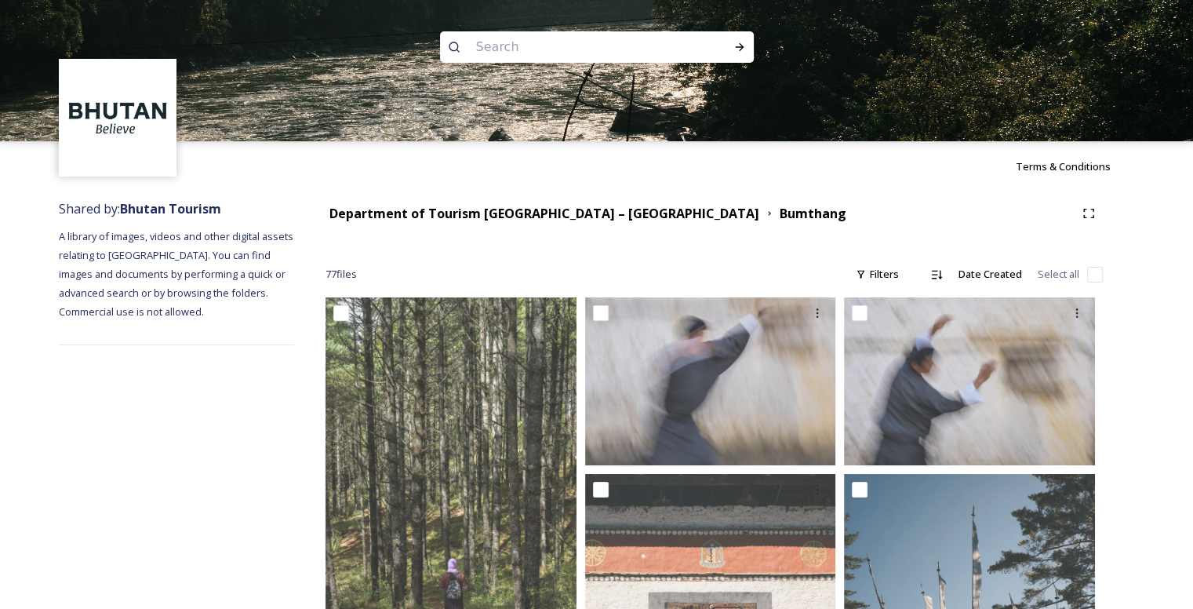
click at [591, 44] on input at bounding box center [575, 47] width 215 height 35
type input "festival"
click at [750, 45] on div "Run Search" at bounding box center [739, 47] width 28 height 28
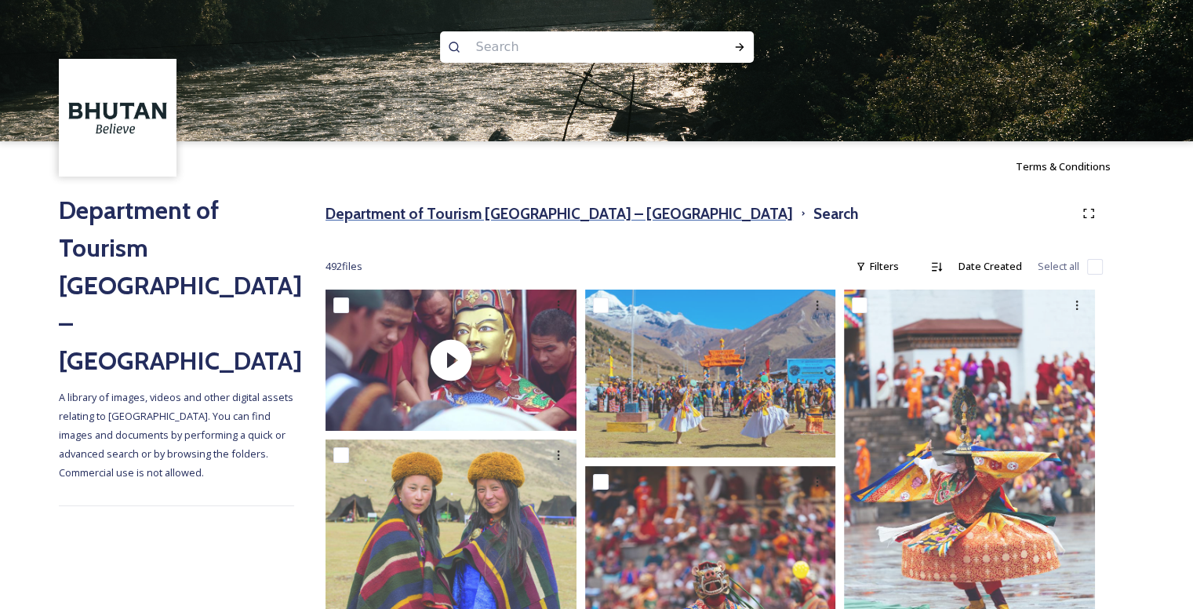
click at [585, 213] on h3 "Department of Tourism [GEOGRAPHIC_DATA] – [GEOGRAPHIC_DATA]" at bounding box center [558, 213] width 467 height 23
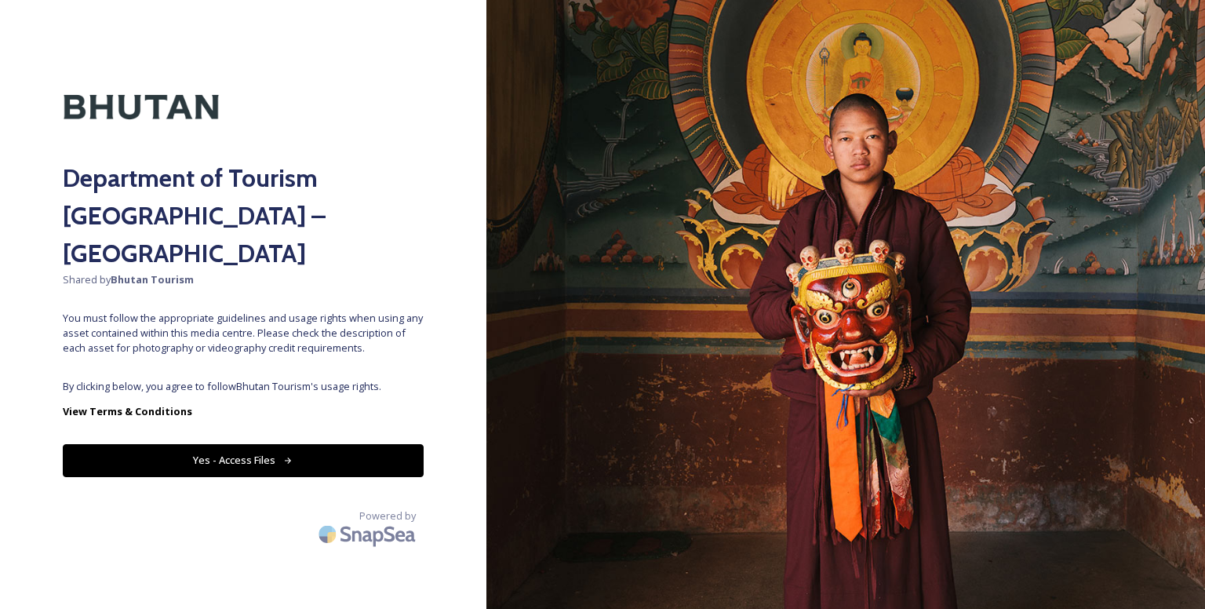
click at [363, 444] on button "Yes - Access Files" at bounding box center [243, 460] width 361 height 32
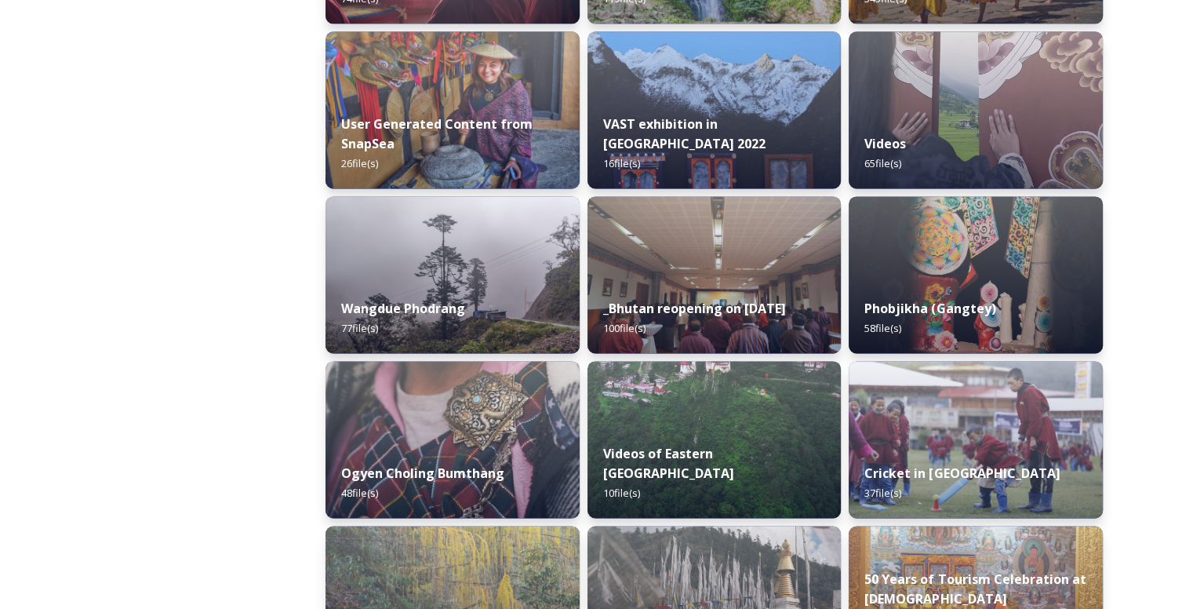
scroll to position [1804, 0]
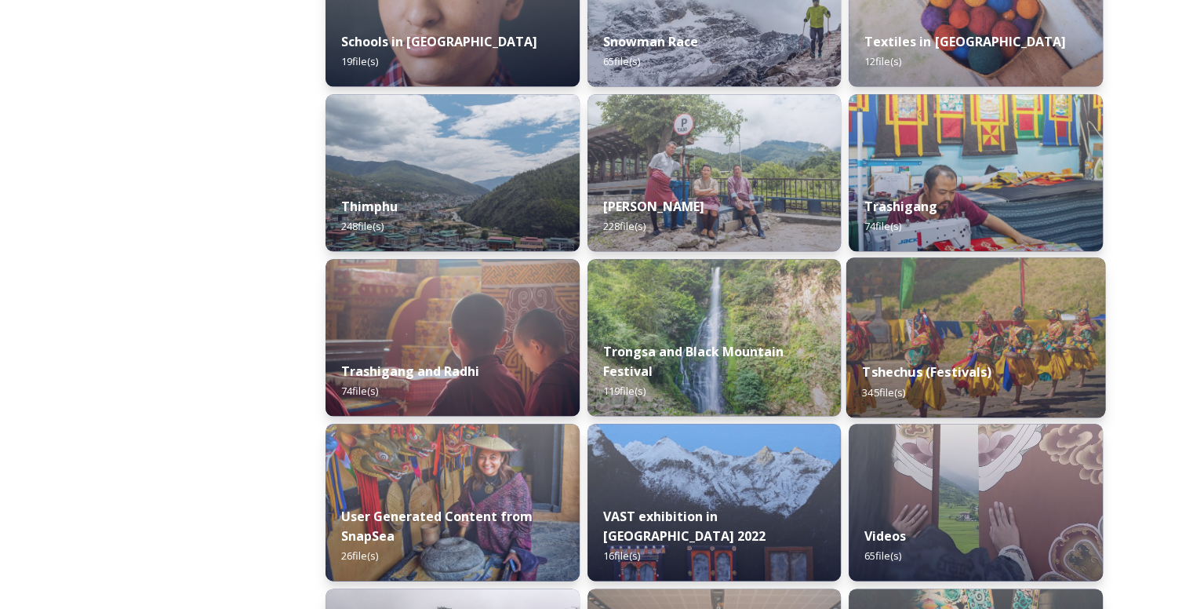
click at [977, 322] on img at bounding box center [975, 337] width 259 height 160
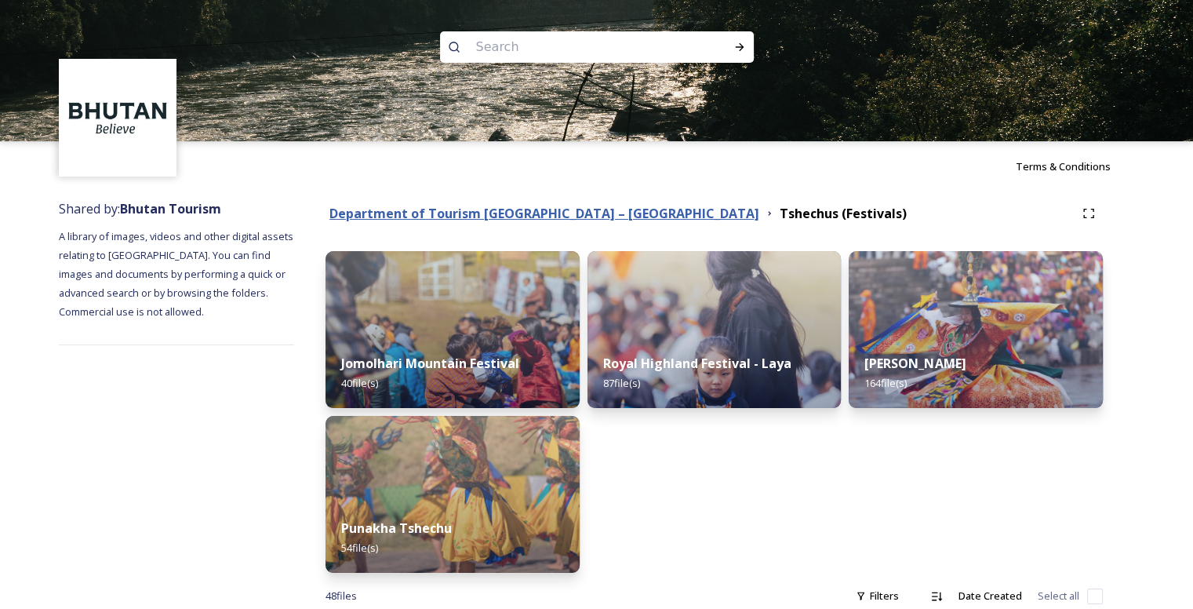
click at [456, 207] on strong "Department of Tourism [GEOGRAPHIC_DATA] – [GEOGRAPHIC_DATA]" at bounding box center [544, 213] width 430 height 17
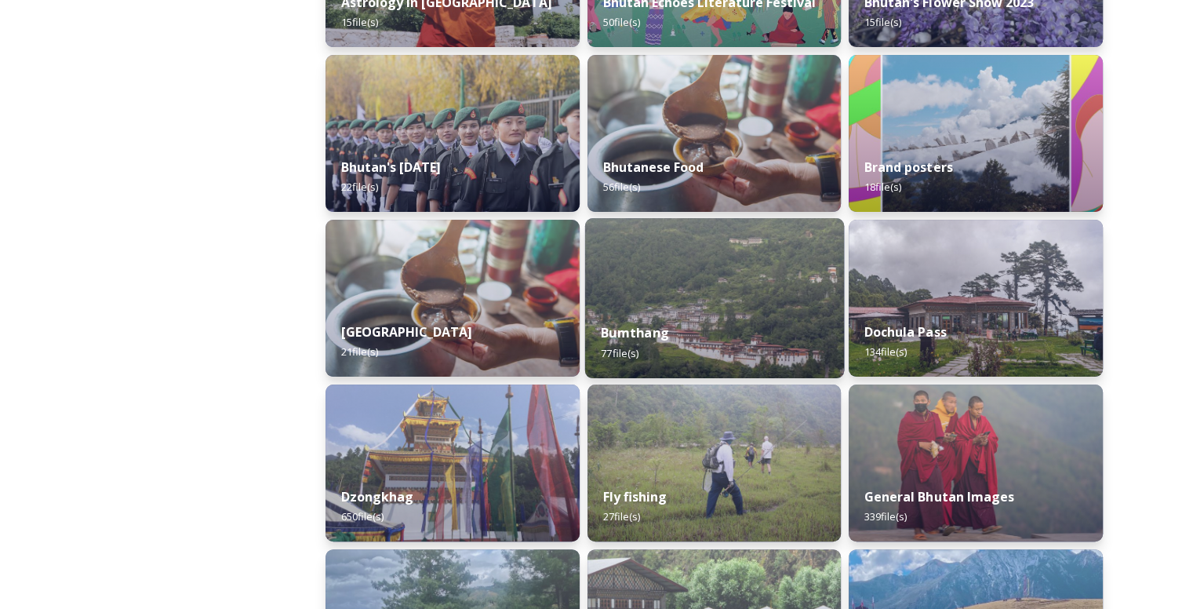
scroll to position [706, 0]
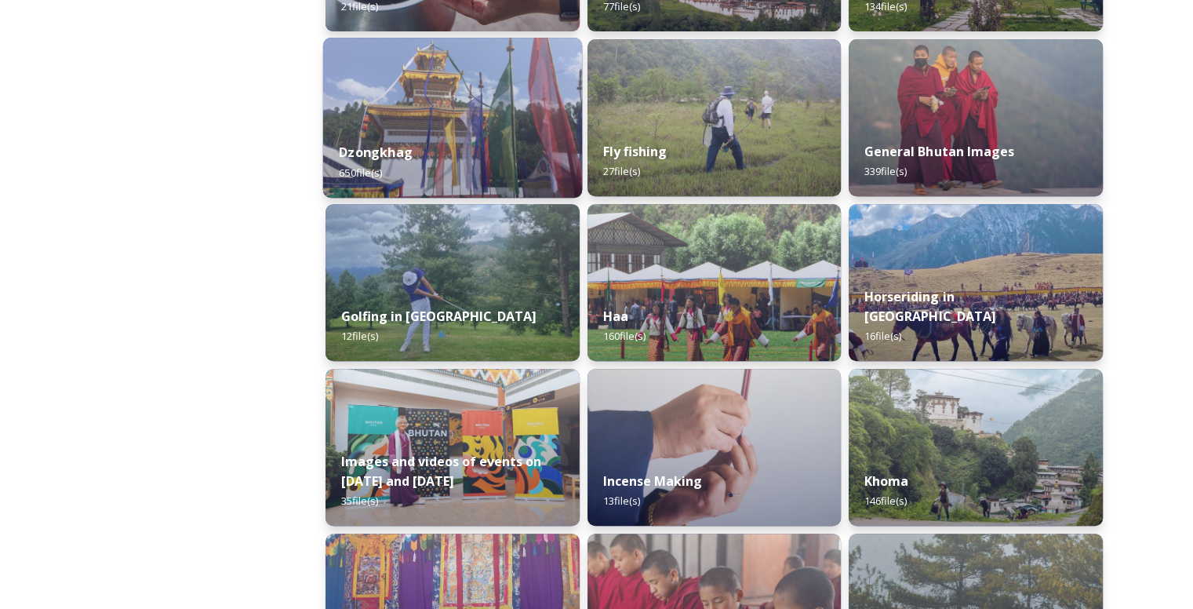
click at [499, 152] on div "Dzongkhag 650 file(s)" at bounding box center [452, 161] width 259 height 71
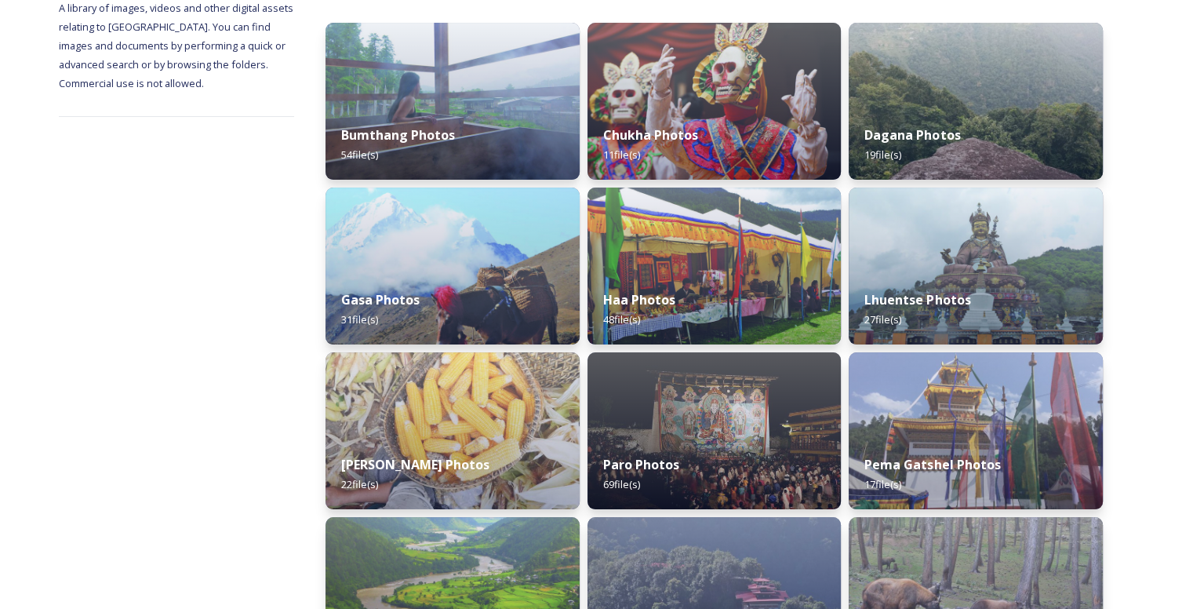
scroll to position [225, 0]
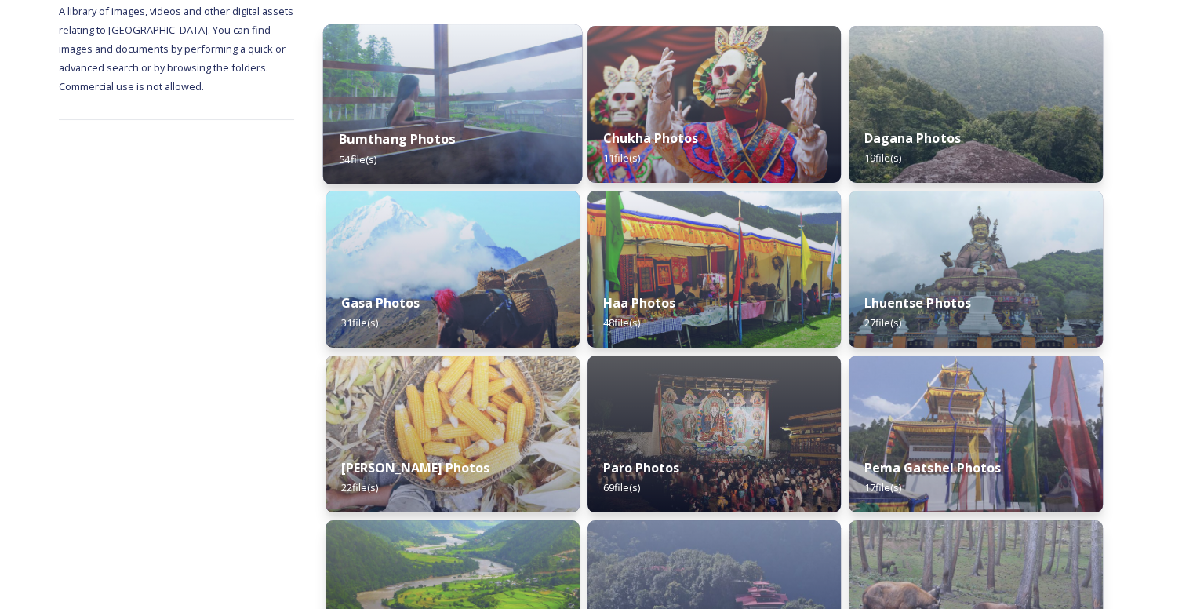
click at [374, 114] on div "Bumthang Photos 54 file(s)" at bounding box center [452, 148] width 259 height 71
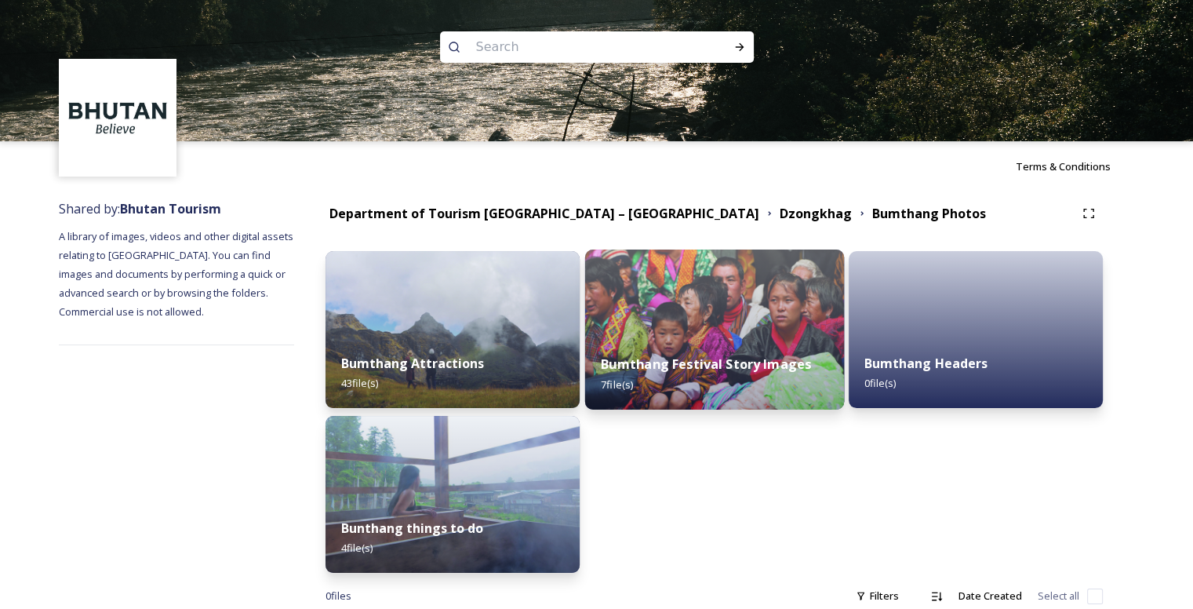
click at [685, 373] on strong "Bumthang Festival Story Images" at bounding box center [706, 363] width 210 height 17
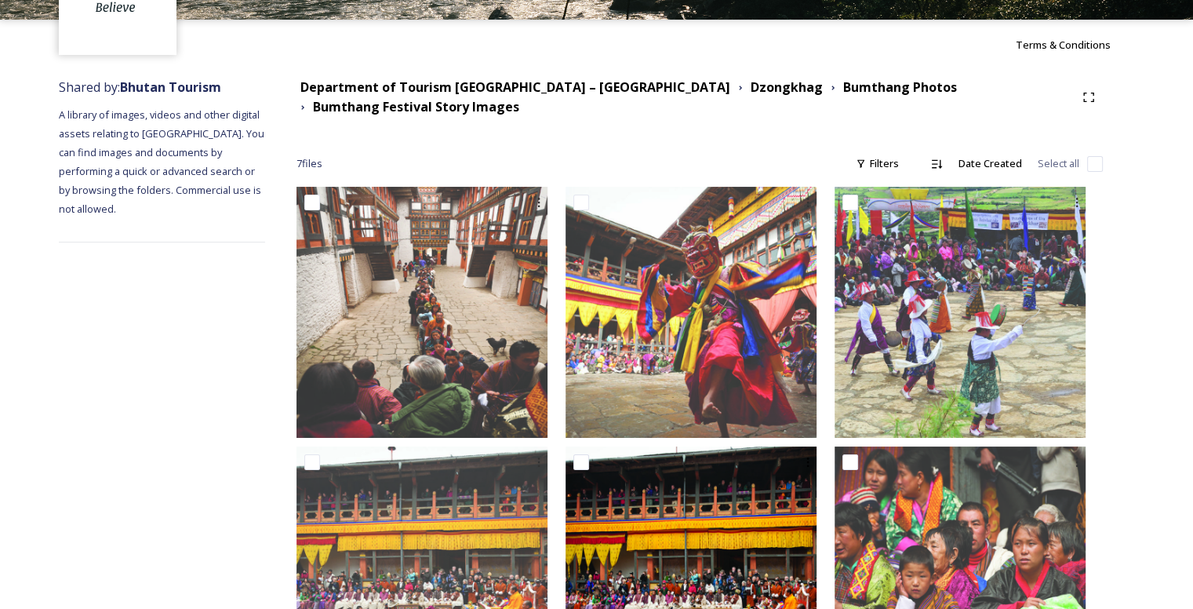
scroll to position [101, 0]
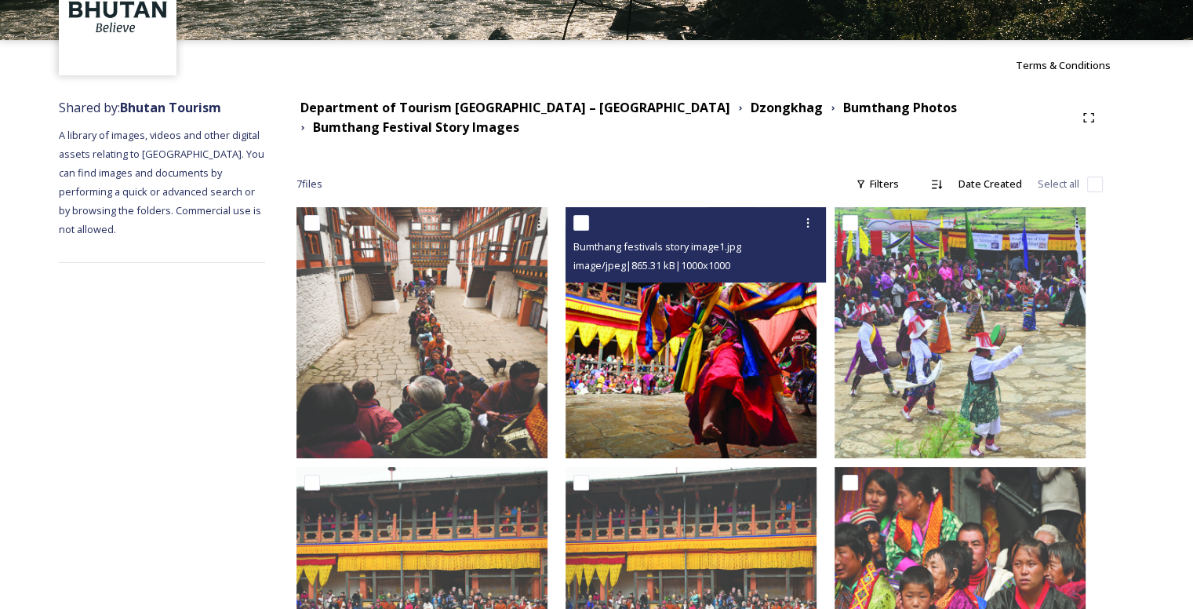
click at [677, 365] on img at bounding box center [690, 332] width 251 height 251
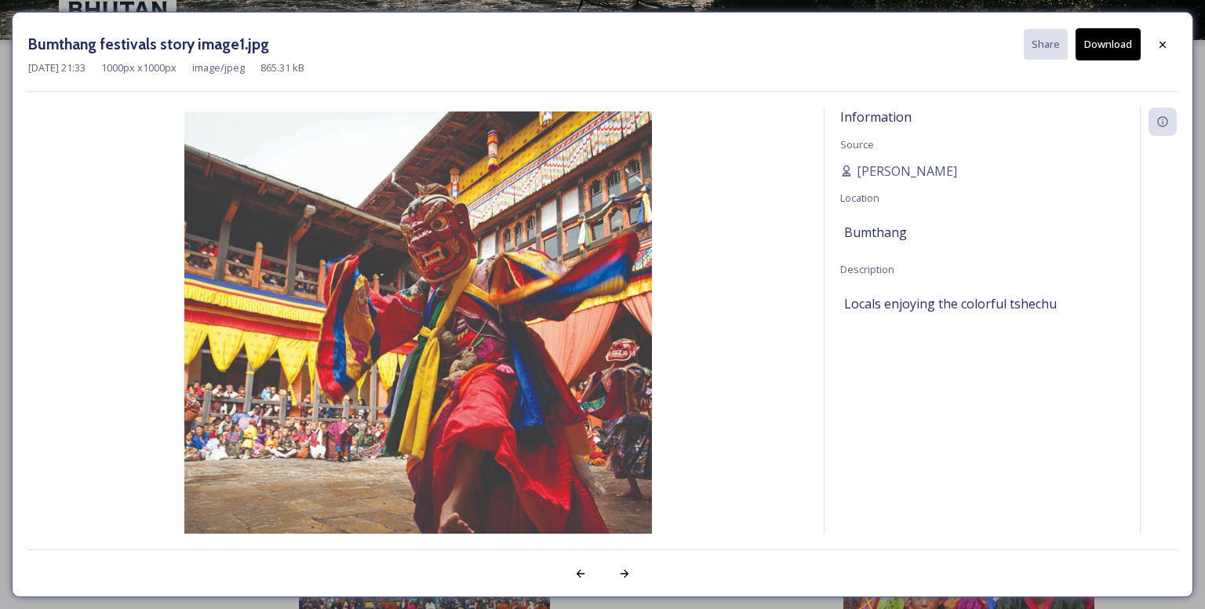
click at [532, 417] on img at bounding box center [418, 344] width 780 height 467
drag, startPoint x: 531, startPoint y: 417, endPoint x: 1110, endPoint y: 39, distance: 691.3
click at [1110, 39] on button "Download" at bounding box center [1107, 44] width 65 height 32
click at [1167, 38] on icon at bounding box center [1162, 44] width 13 height 13
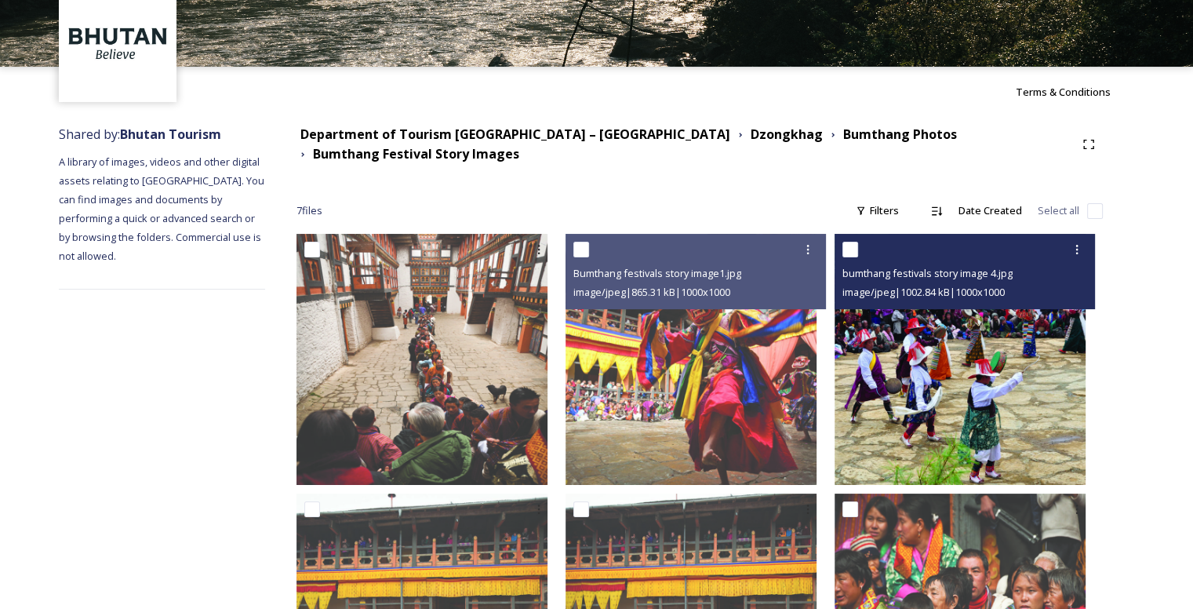
scroll to position [23, 0]
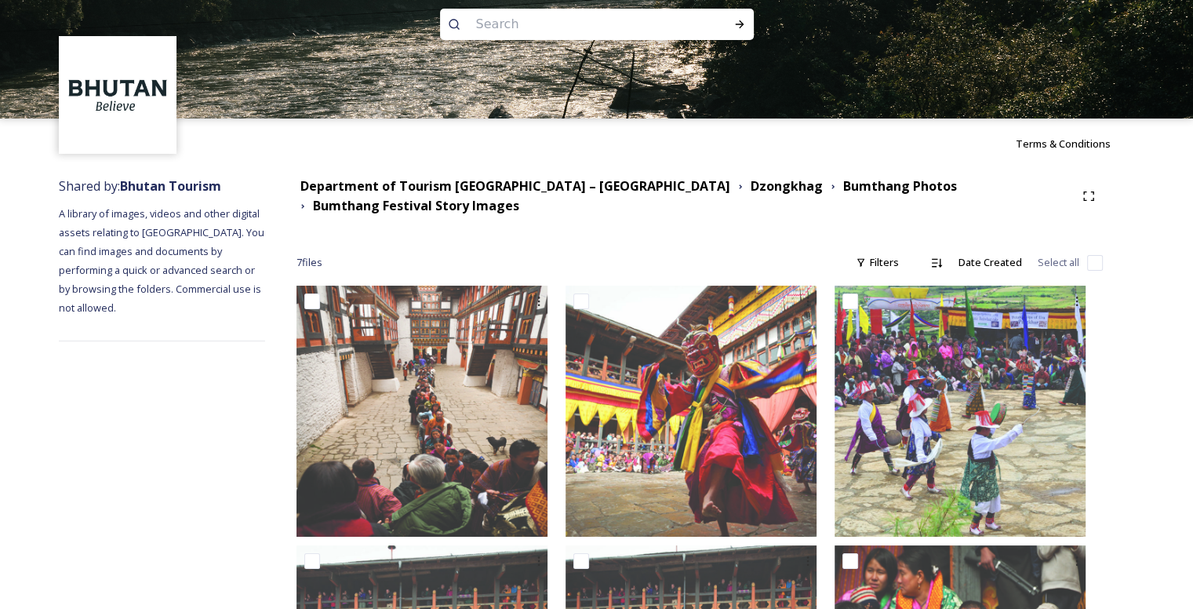
click at [544, 35] on input at bounding box center [575, 24] width 215 height 35
type input "flora"
type input "funna"
click at [736, 23] on icon at bounding box center [739, 24] width 13 height 13
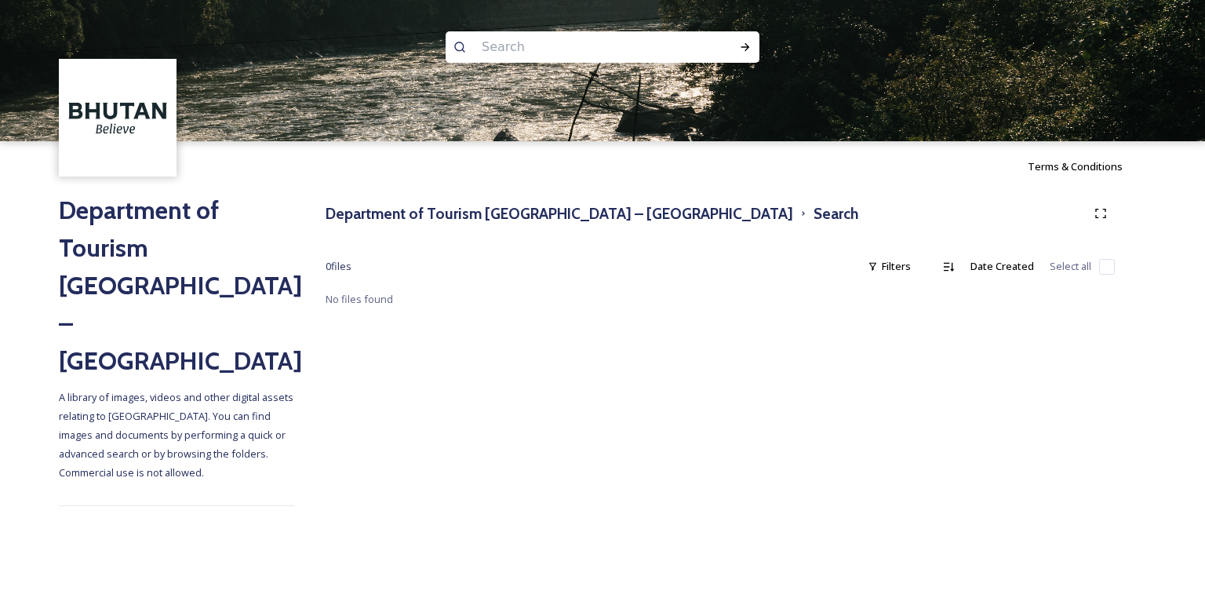
click at [547, 42] on input at bounding box center [581, 47] width 215 height 35
type input "bio"
click at [739, 44] on icon at bounding box center [745, 47] width 13 height 13
click at [592, 40] on input at bounding box center [605, 47] width 199 height 35
type input "b"
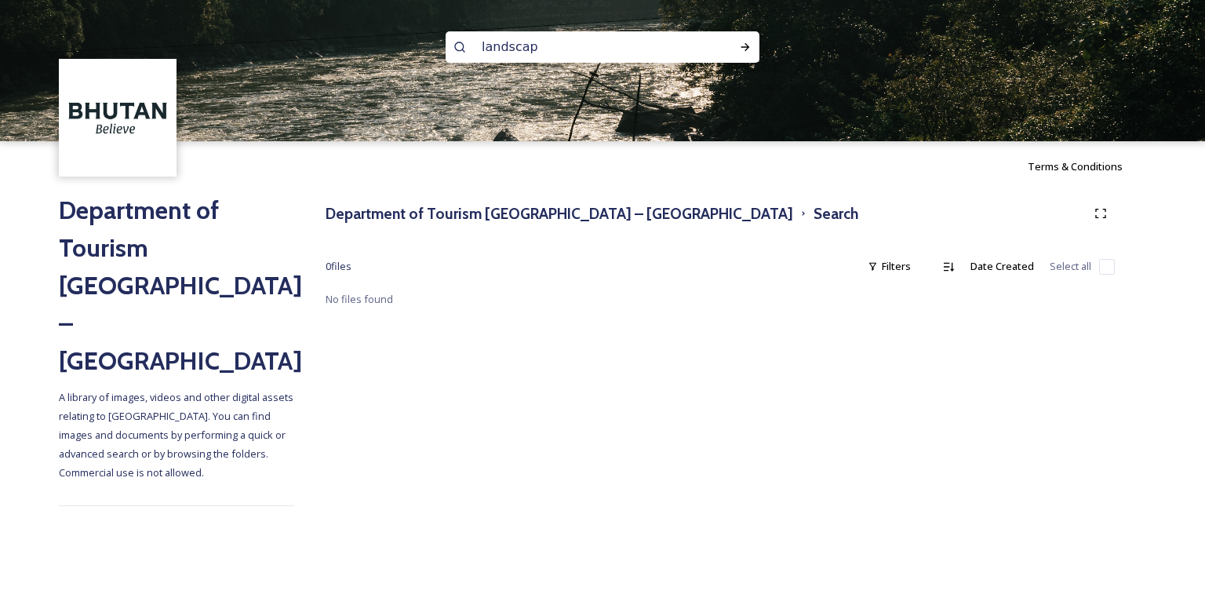
type input "landscape"
click at [456, 49] on icon at bounding box center [459, 47] width 13 height 13
click at [739, 41] on icon at bounding box center [745, 47] width 13 height 13
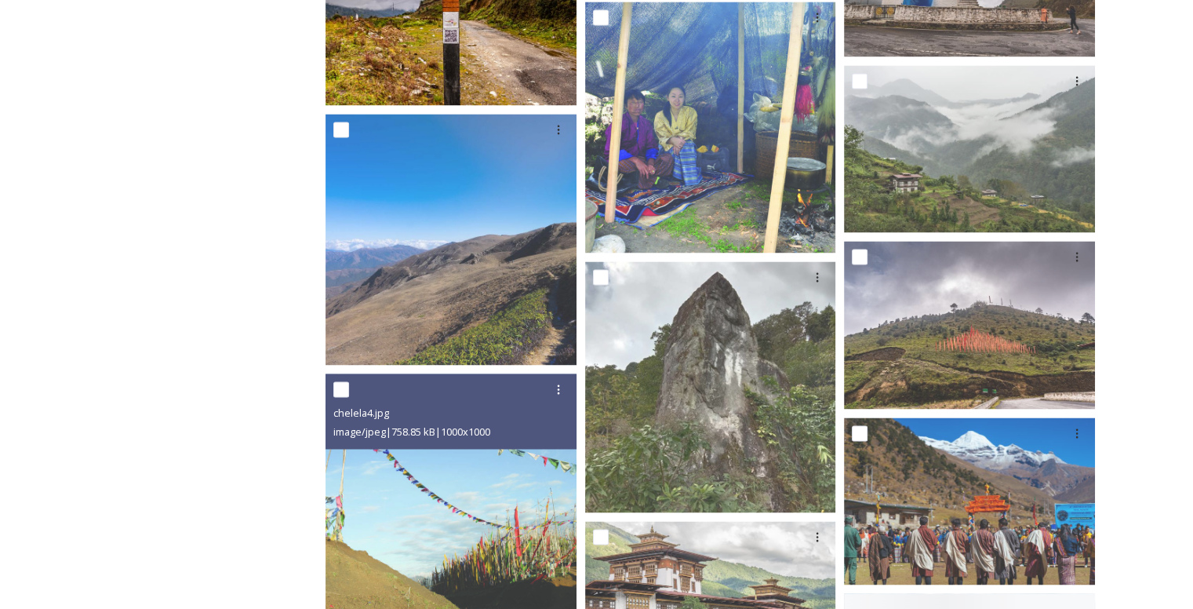
scroll to position [8470, 0]
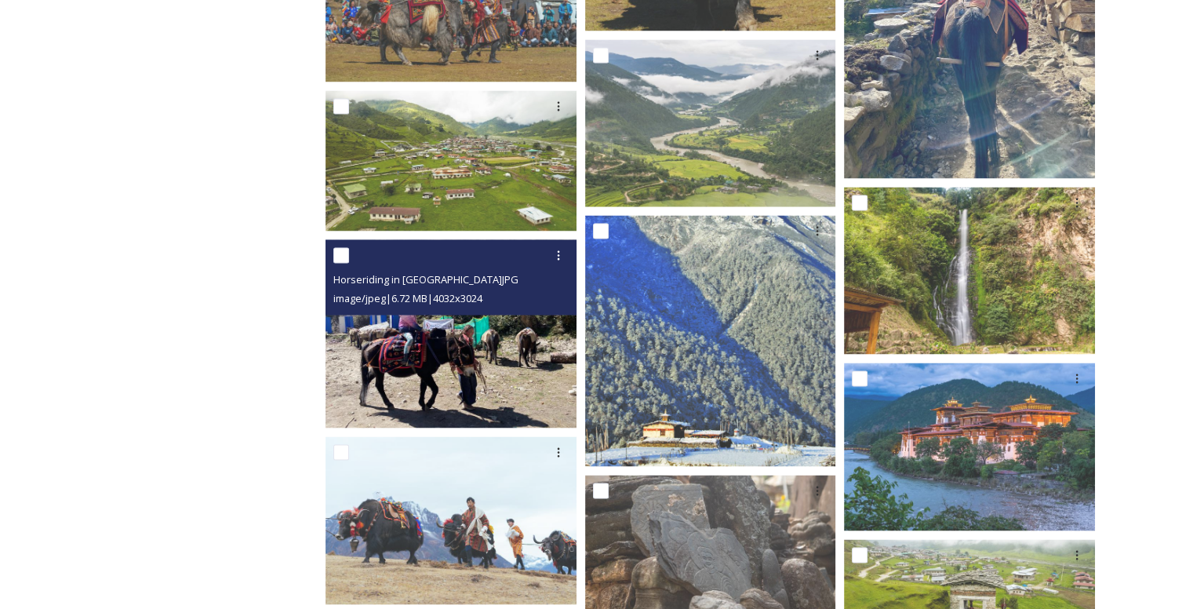
drag, startPoint x: 565, startPoint y: 329, endPoint x: 555, endPoint y: 329, distance: 9.4
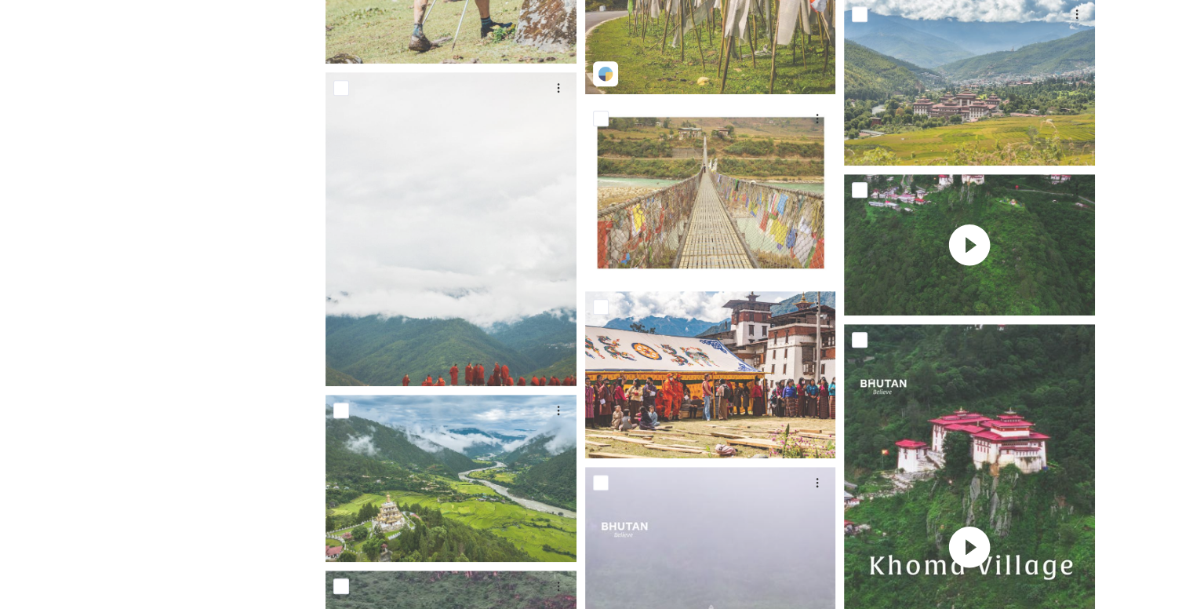
scroll to position [0, 0]
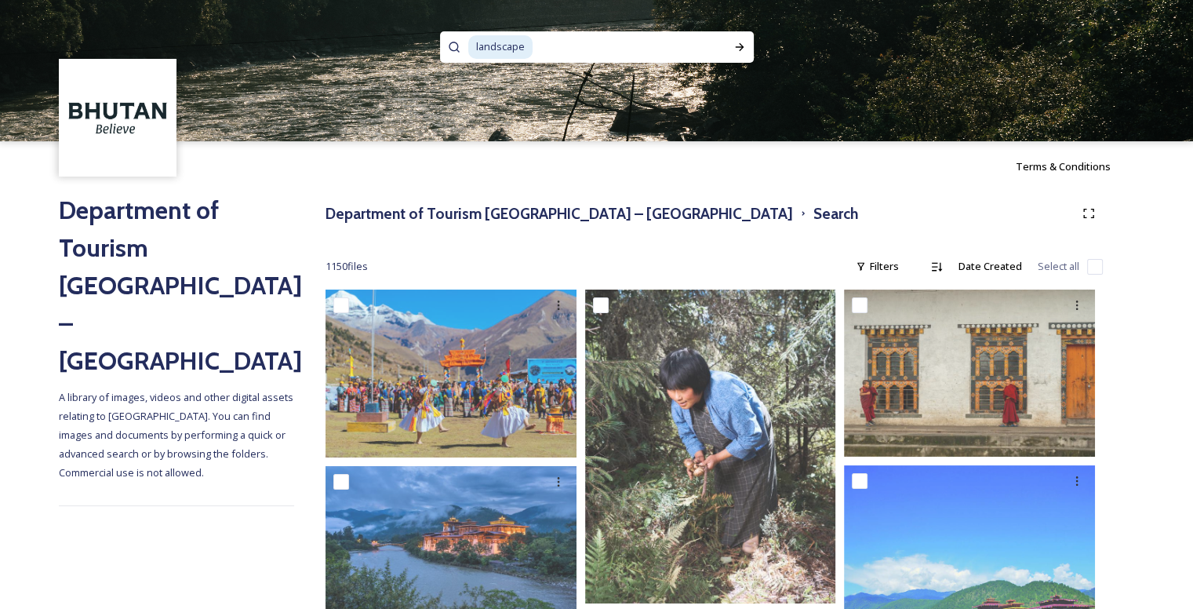
click at [566, 48] on input at bounding box center [625, 47] width 182 height 35
type input "l"
type input "species"
click at [749, 49] on div "Run Search" at bounding box center [739, 47] width 28 height 28
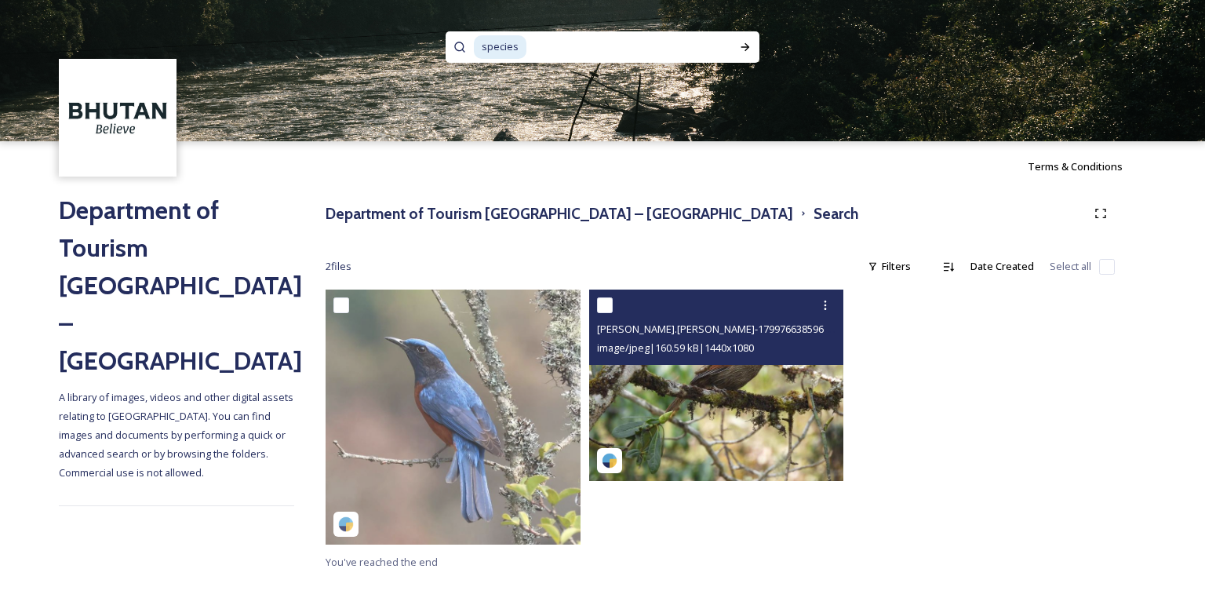
drag, startPoint x: 668, startPoint y: 399, endPoint x: 690, endPoint y: 373, distance: 33.9
click at [690, 373] on img at bounding box center [716, 384] width 255 height 191
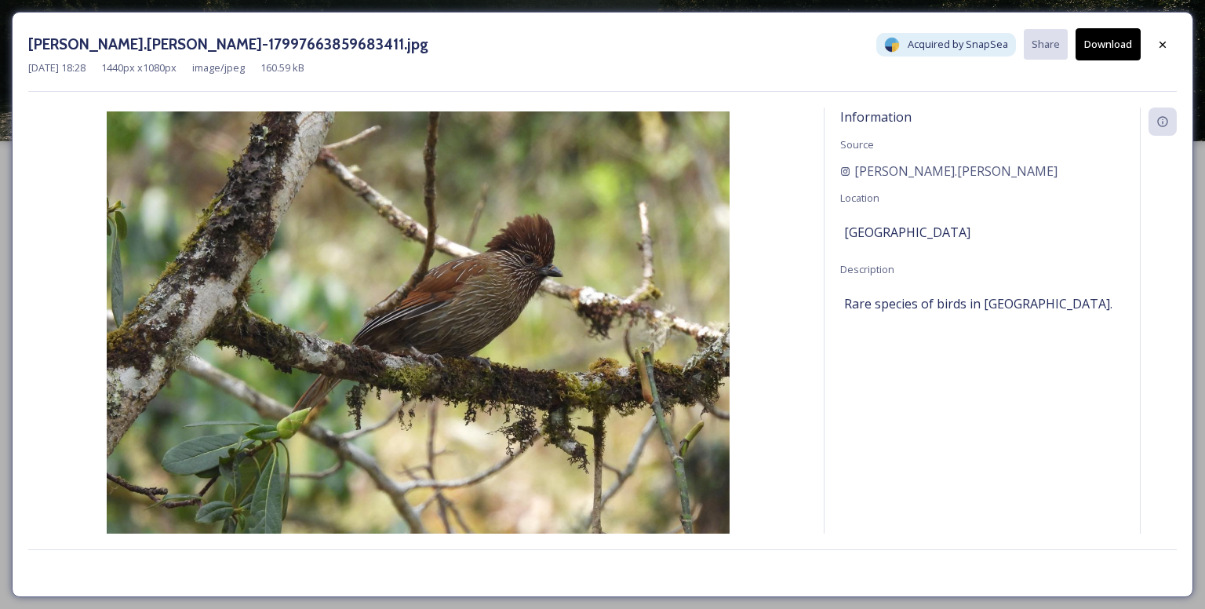
click at [1114, 38] on button "Download" at bounding box center [1107, 44] width 65 height 32
click at [1154, 42] on div at bounding box center [1162, 45] width 28 height 28
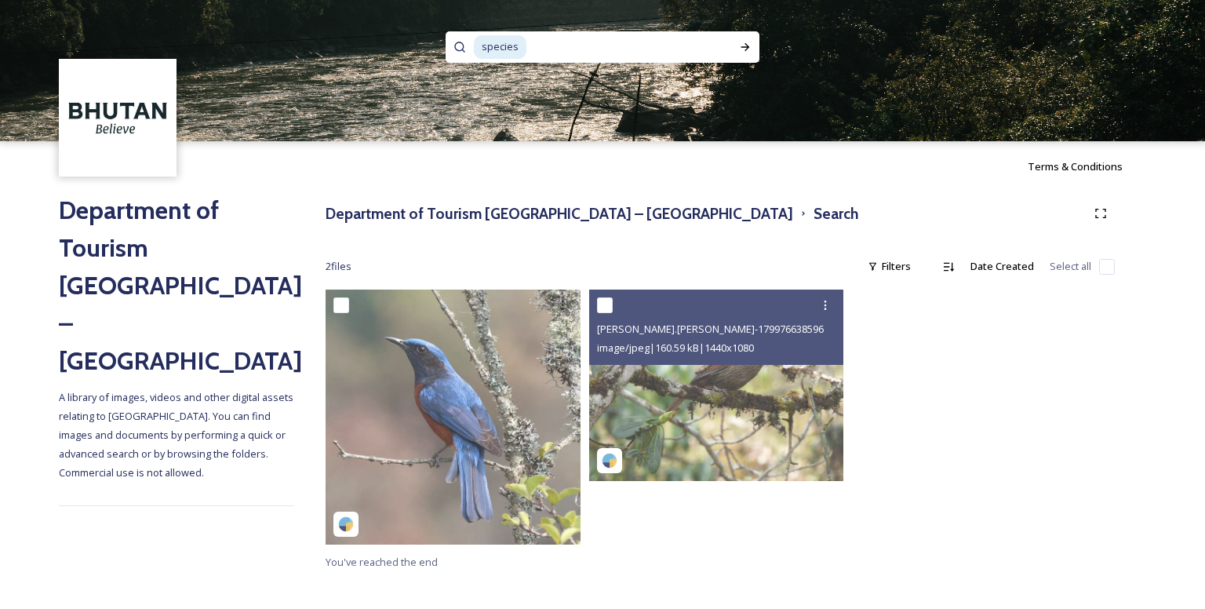
click at [583, 39] on input at bounding box center [622, 47] width 188 height 35
type input "s"
type input "flowers"
click at [745, 46] on icon at bounding box center [745, 47] width 9 height 8
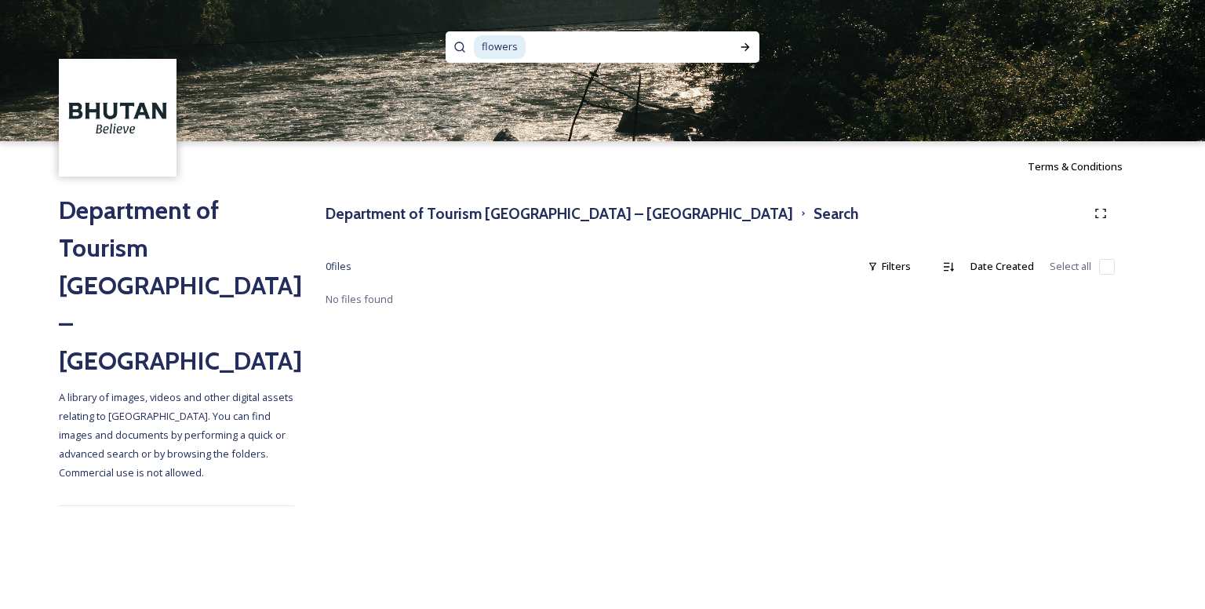
click at [572, 54] on input at bounding box center [621, 47] width 188 height 35
type input "f"
click at [744, 48] on icon at bounding box center [745, 47] width 13 height 13
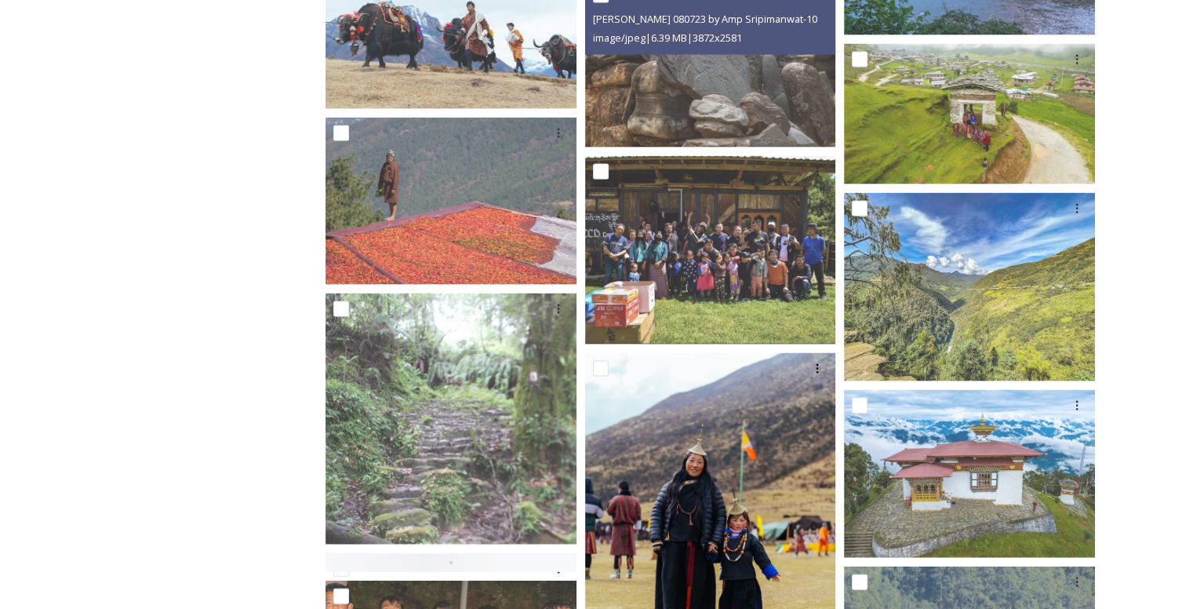
scroll to position [3363, 0]
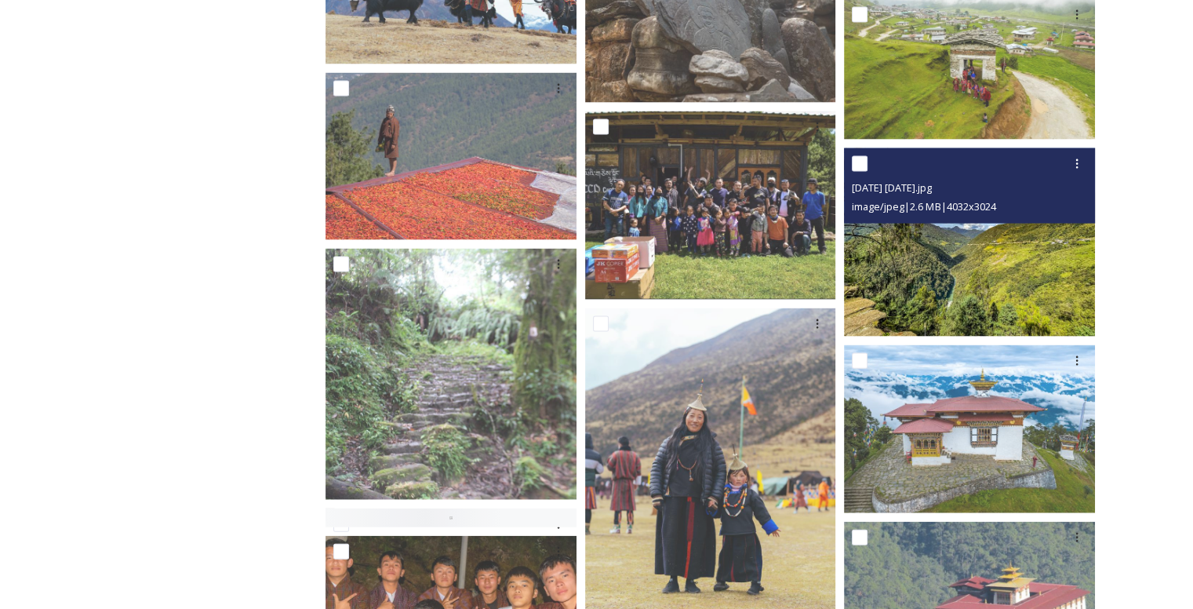
click at [944, 293] on img at bounding box center [969, 242] width 251 height 188
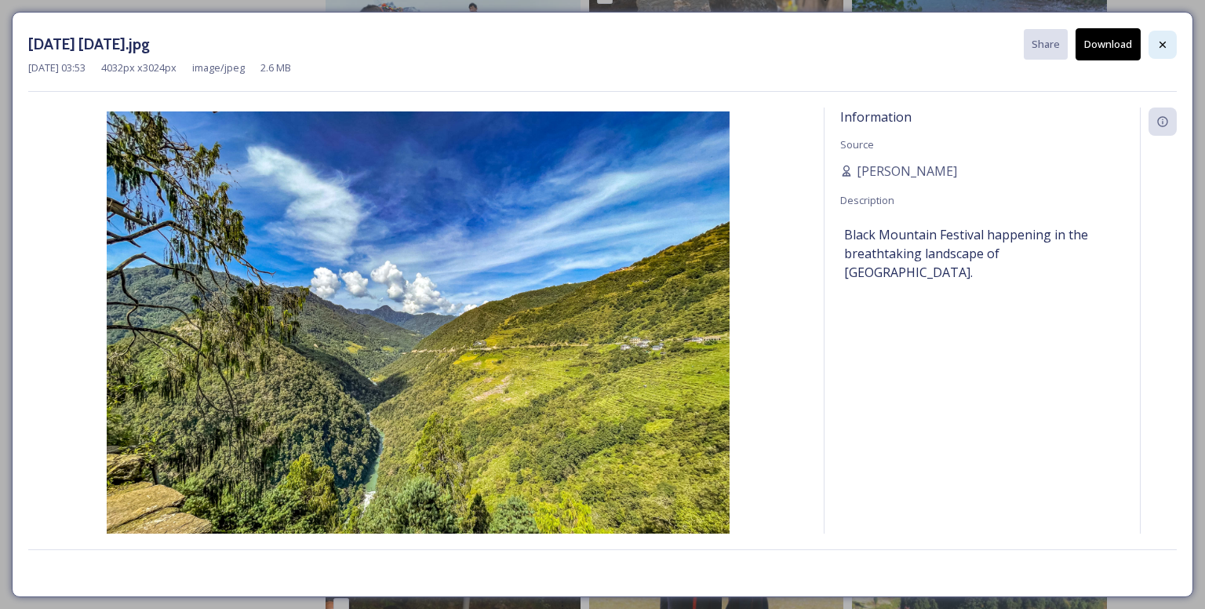
click at [1165, 42] on icon at bounding box center [1162, 44] width 13 height 13
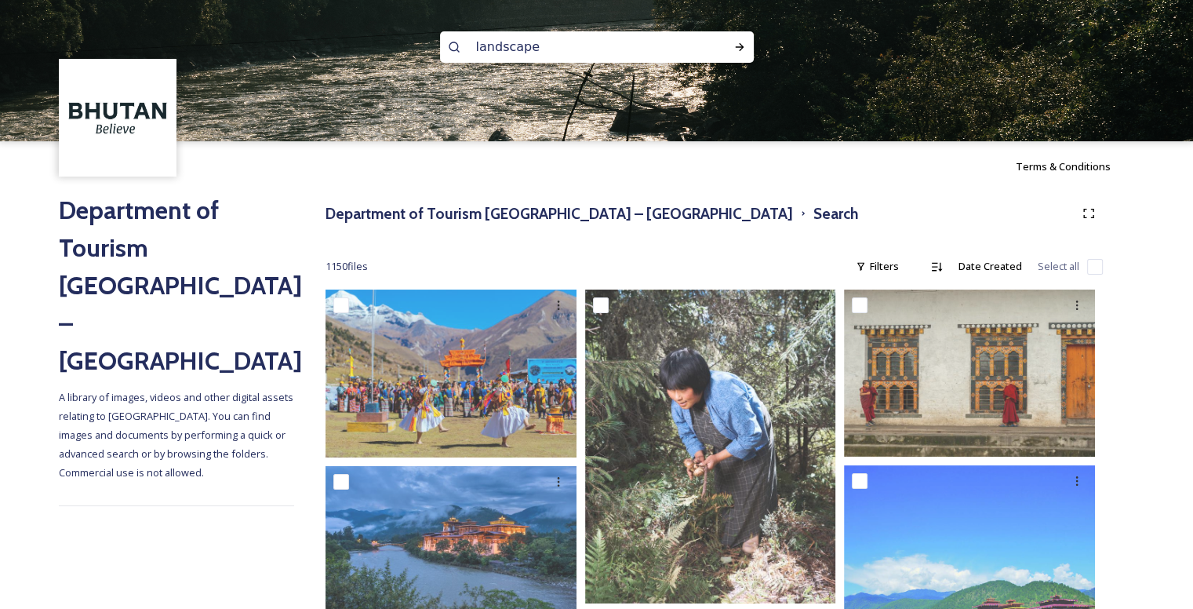
click at [640, 56] on input "landscape" at bounding box center [575, 47] width 215 height 35
type input "l"
type input "rhododendrons"
click at [737, 45] on icon at bounding box center [739, 47] width 13 height 13
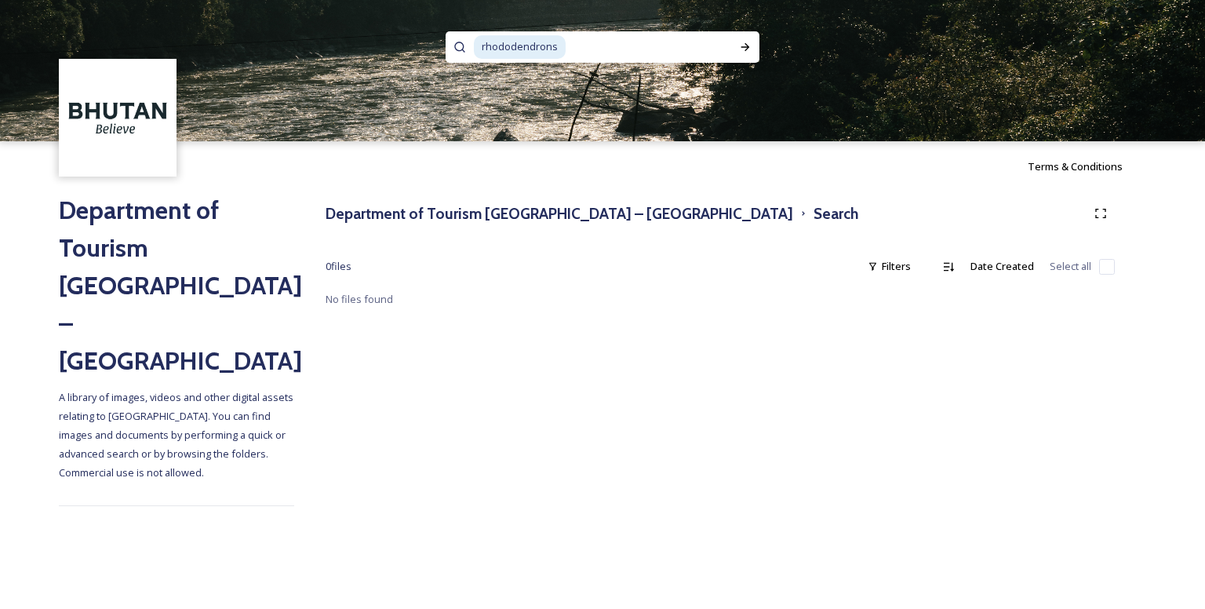
click at [587, 49] on input at bounding box center [649, 47] width 164 height 35
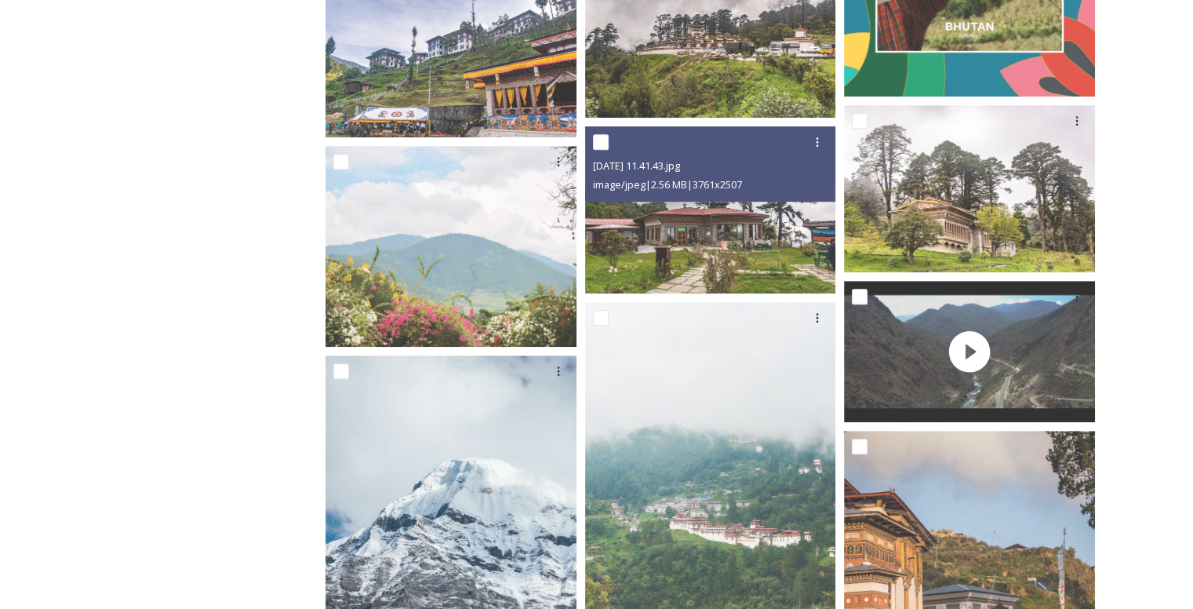
scroll to position [6722, 0]
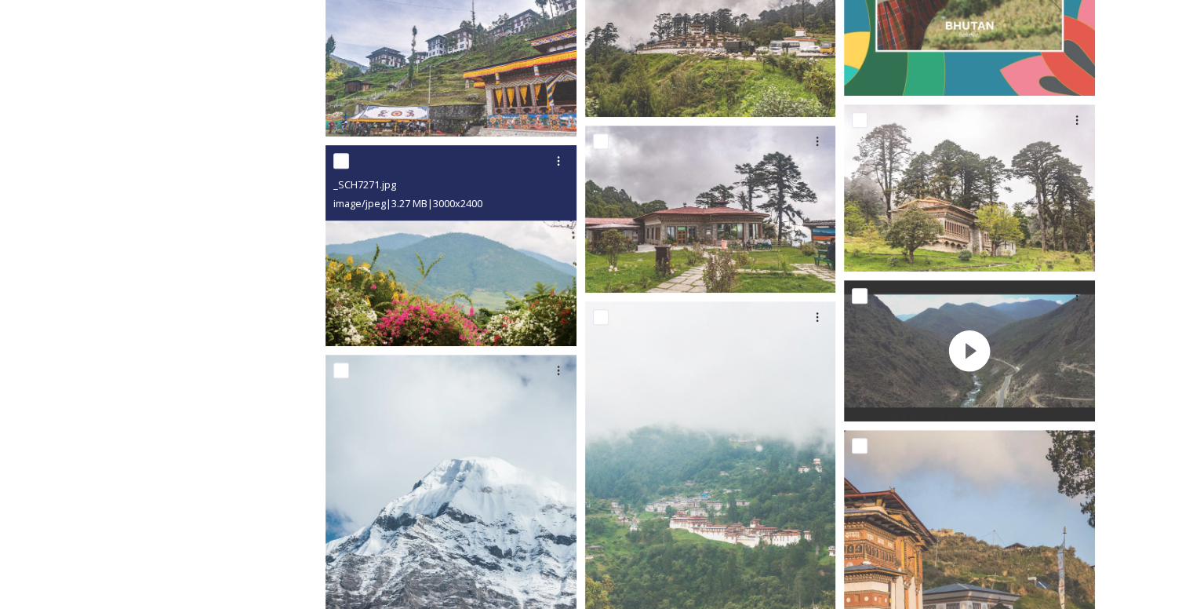
click at [507, 308] on img at bounding box center [450, 245] width 251 height 201
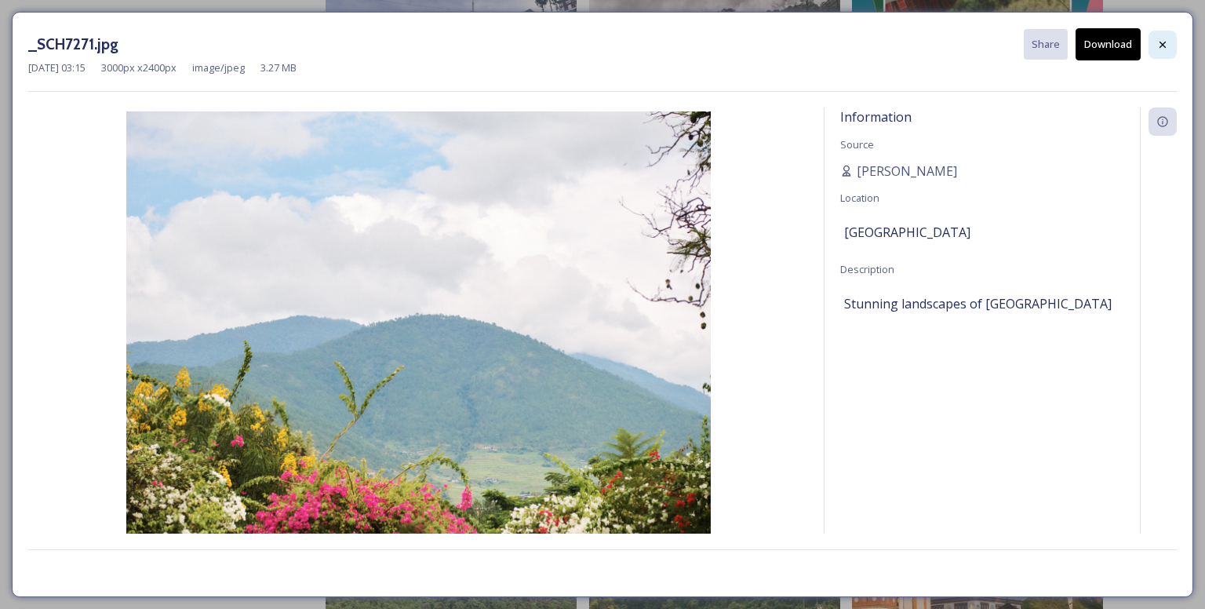
click at [1170, 48] on div at bounding box center [1162, 45] width 28 height 28
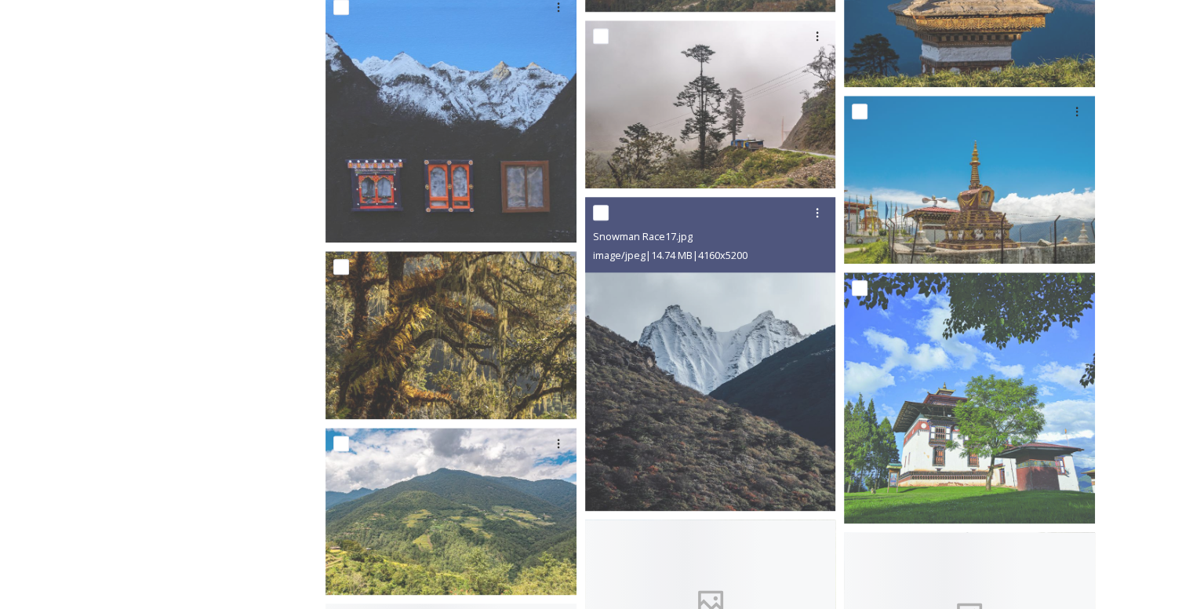
scroll to position [13779, 0]
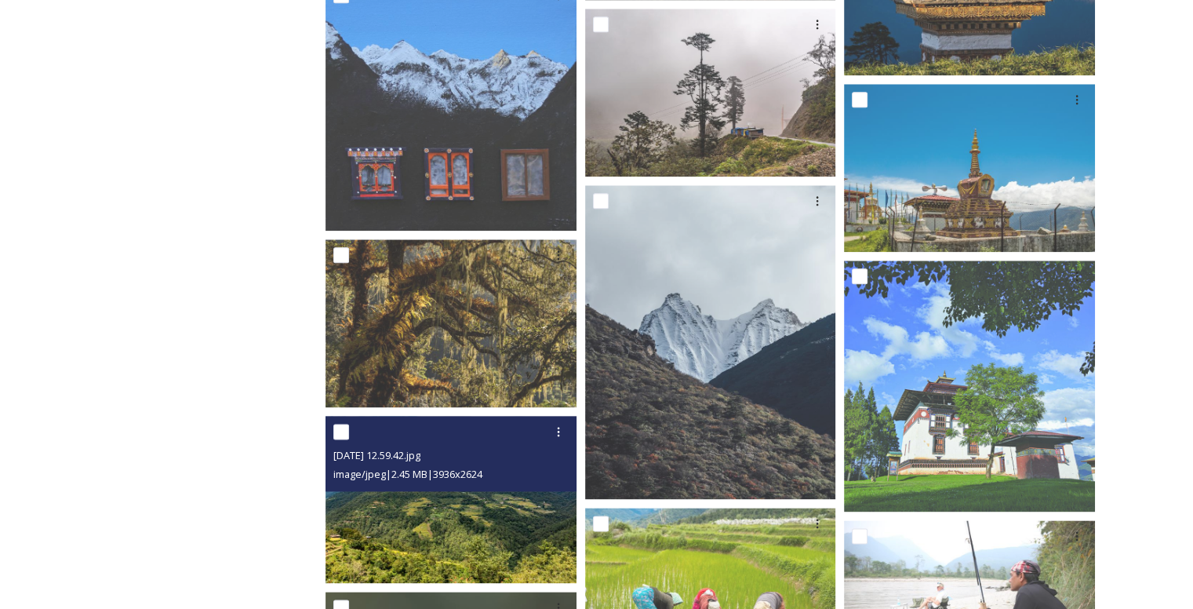
click at [508, 524] on img at bounding box center [450, 499] width 251 height 167
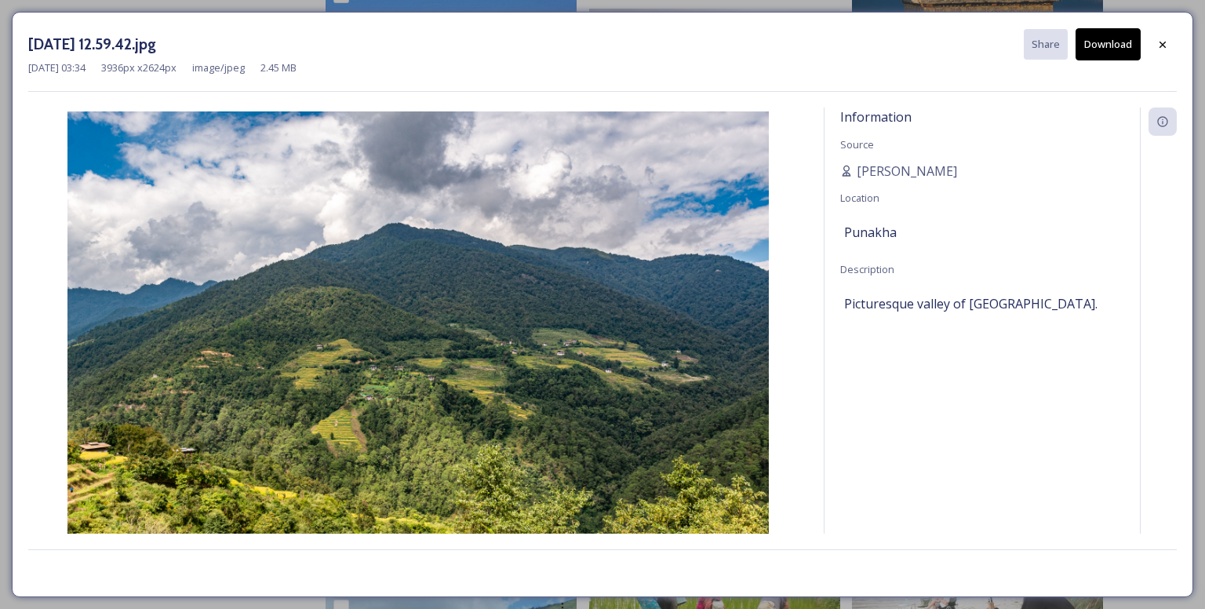
drag, startPoint x: 540, startPoint y: 468, endPoint x: 1158, endPoint y: 44, distance: 749.6
click at [1158, 44] on icon at bounding box center [1162, 44] width 13 height 13
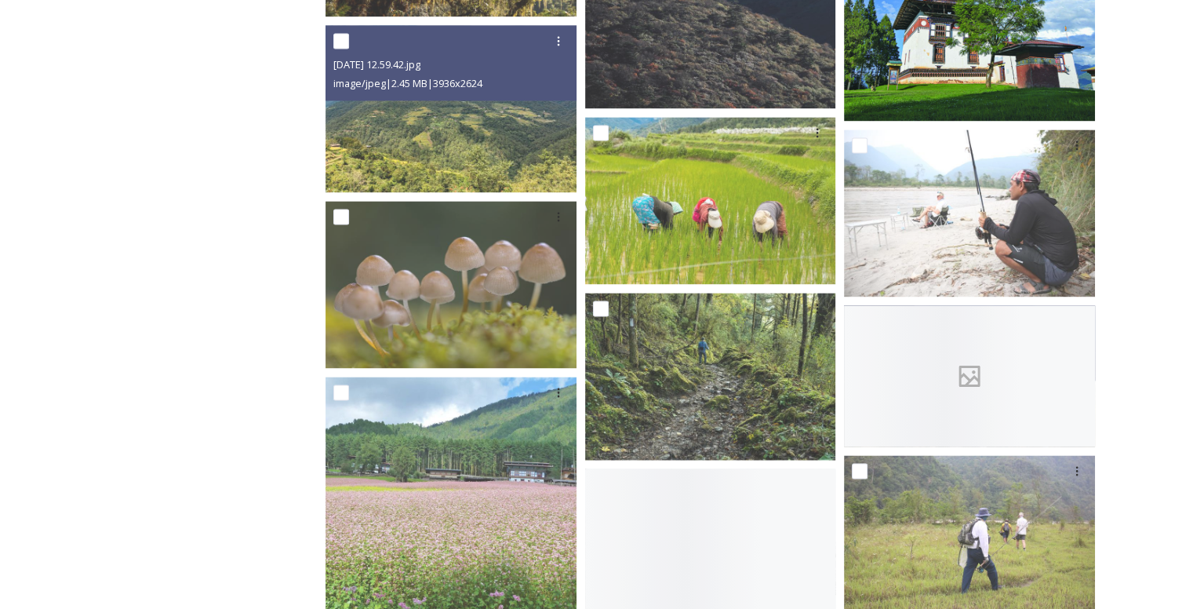
scroll to position [14172, 0]
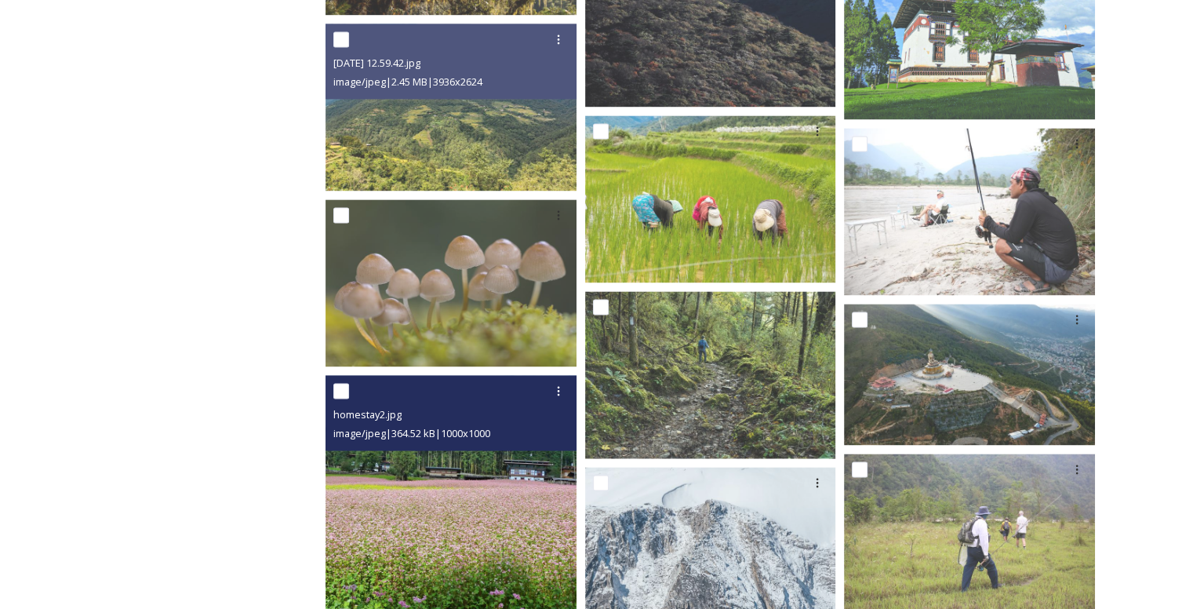
click at [459, 536] on img at bounding box center [450, 500] width 251 height 251
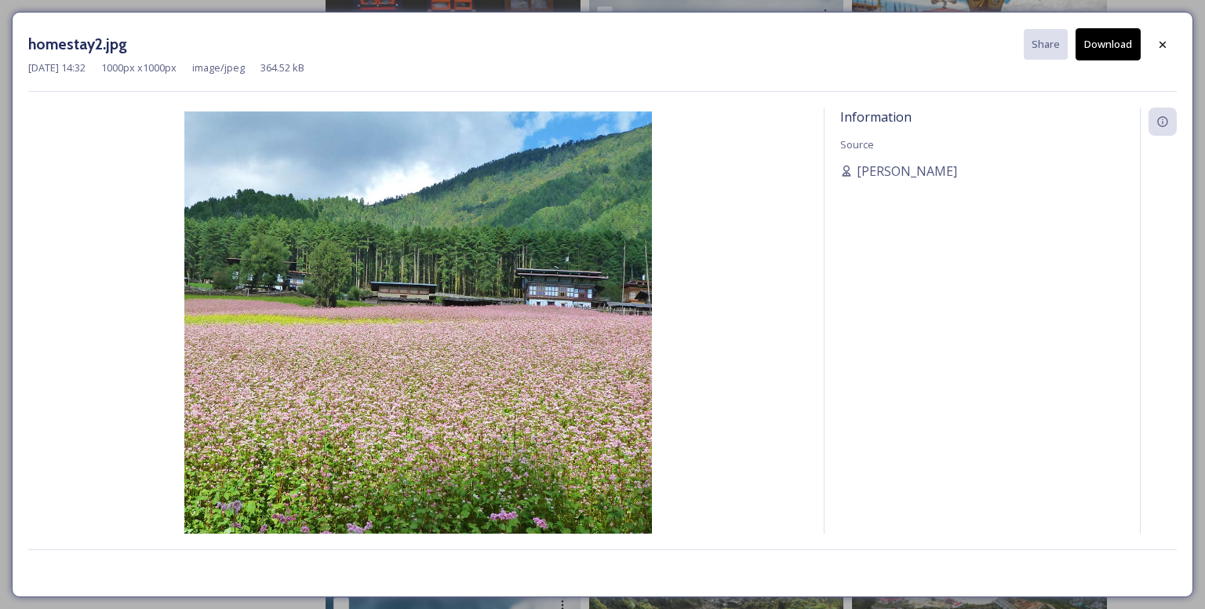
drag, startPoint x: 492, startPoint y: 449, endPoint x: 446, endPoint y: 376, distance: 86.6
click at [446, 376] on img at bounding box center [418, 344] width 780 height 467
click at [1117, 46] on button "Download" at bounding box center [1107, 44] width 65 height 32
click at [1165, 48] on icon at bounding box center [1162, 44] width 13 height 13
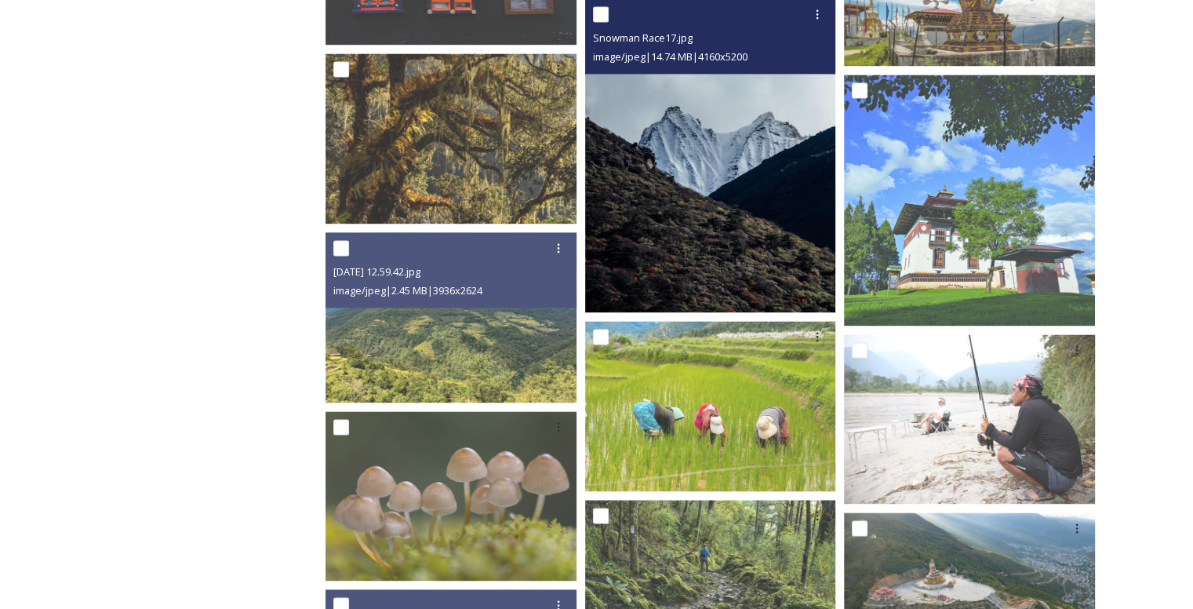
click at [709, 177] on img at bounding box center [710, 155] width 251 height 314
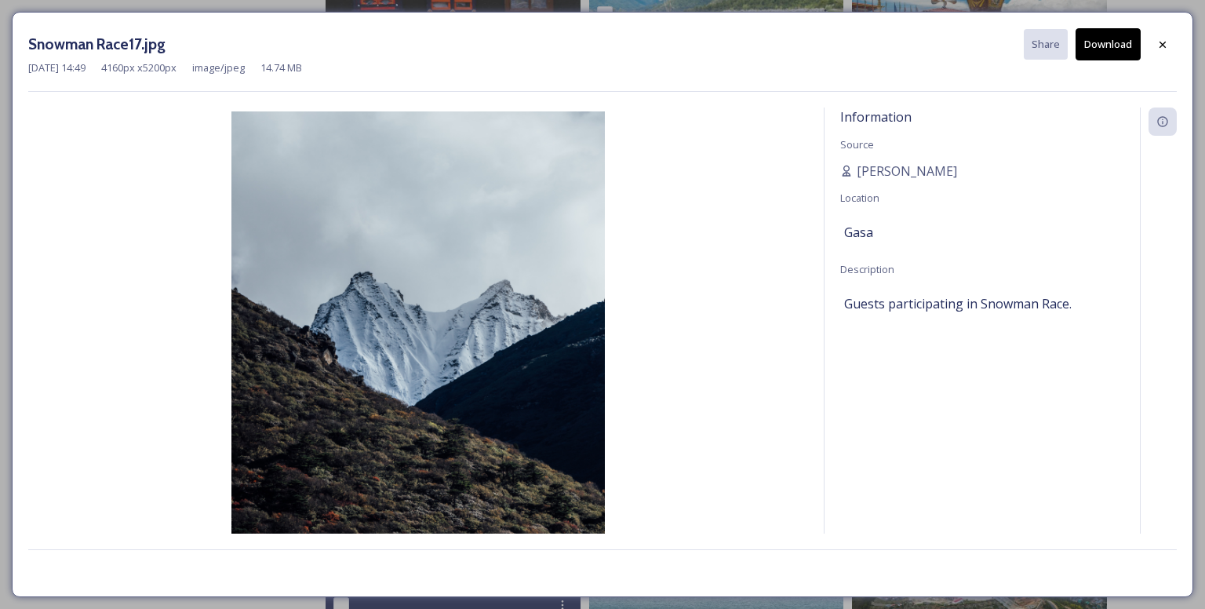
click at [1103, 38] on button "Download" at bounding box center [1107, 44] width 65 height 32
click at [641, 239] on img at bounding box center [418, 344] width 780 height 467
click at [1161, 35] on div at bounding box center [1162, 45] width 28 height 28
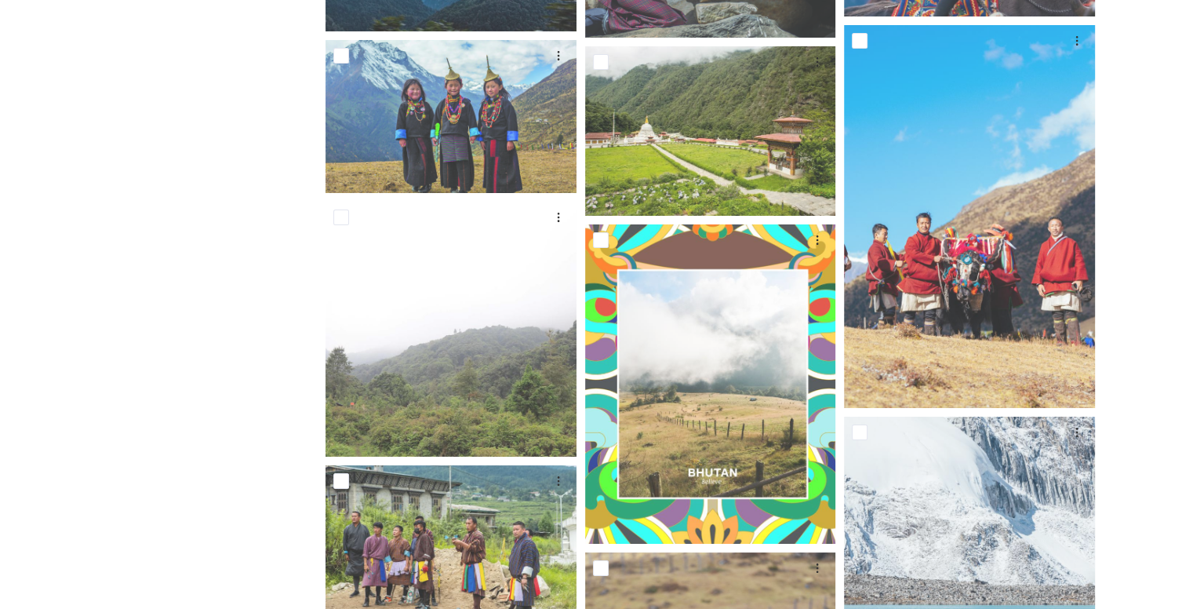
scroll to position [11662, 0]
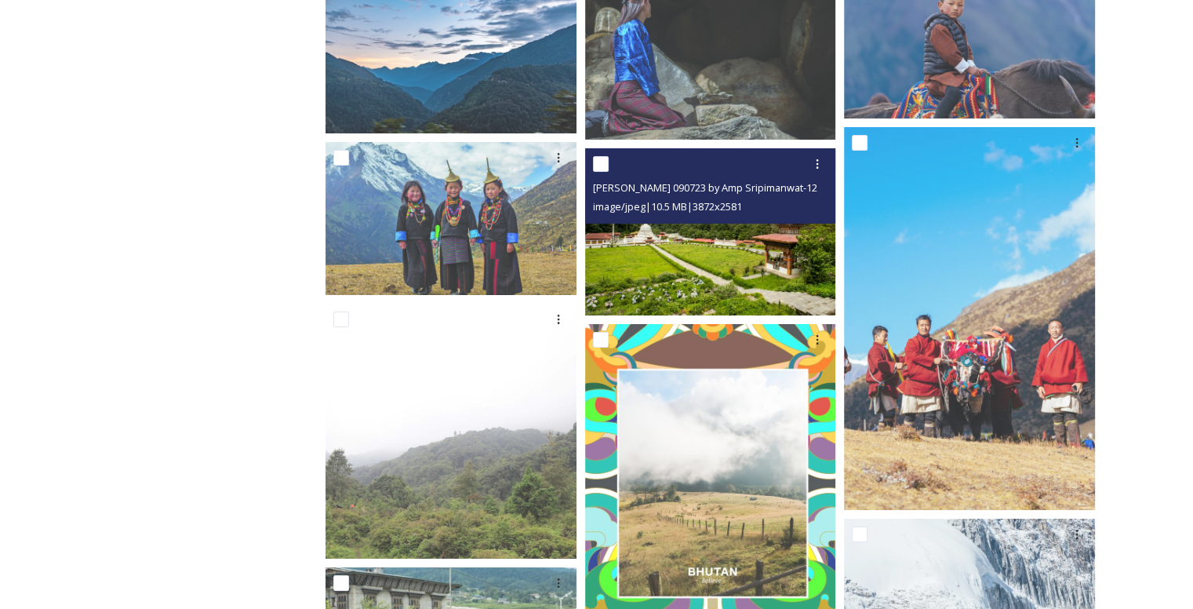
drag, startPoint x: 743, startPoint y: 198, endPoint x: 592, endPoint y: 205, distance: 151.5
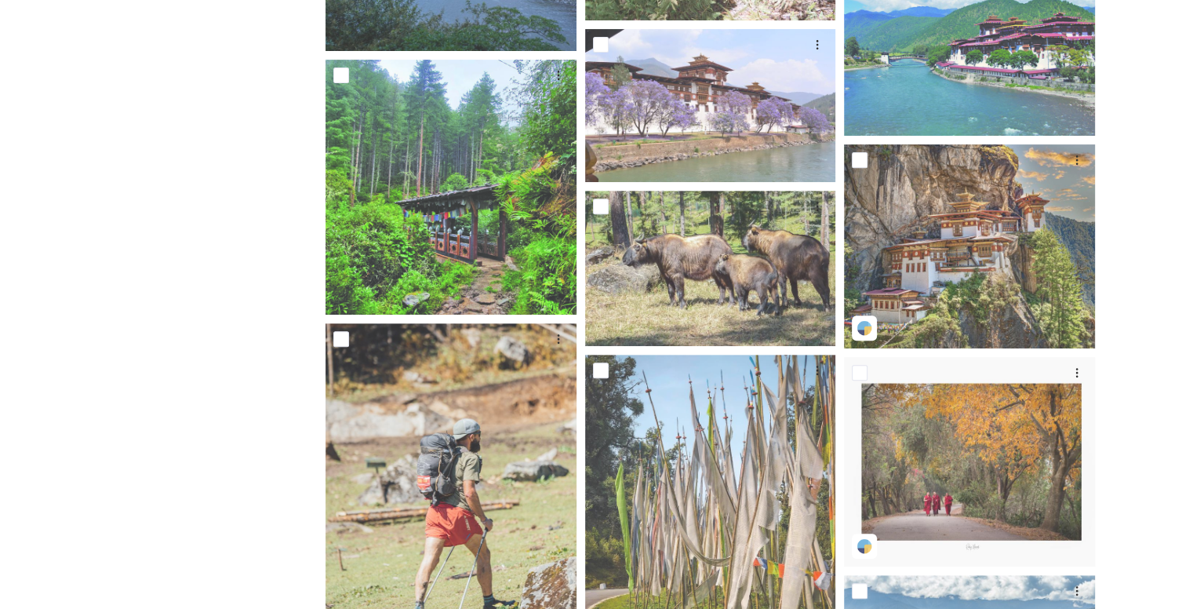
scroll to position [0, 0]
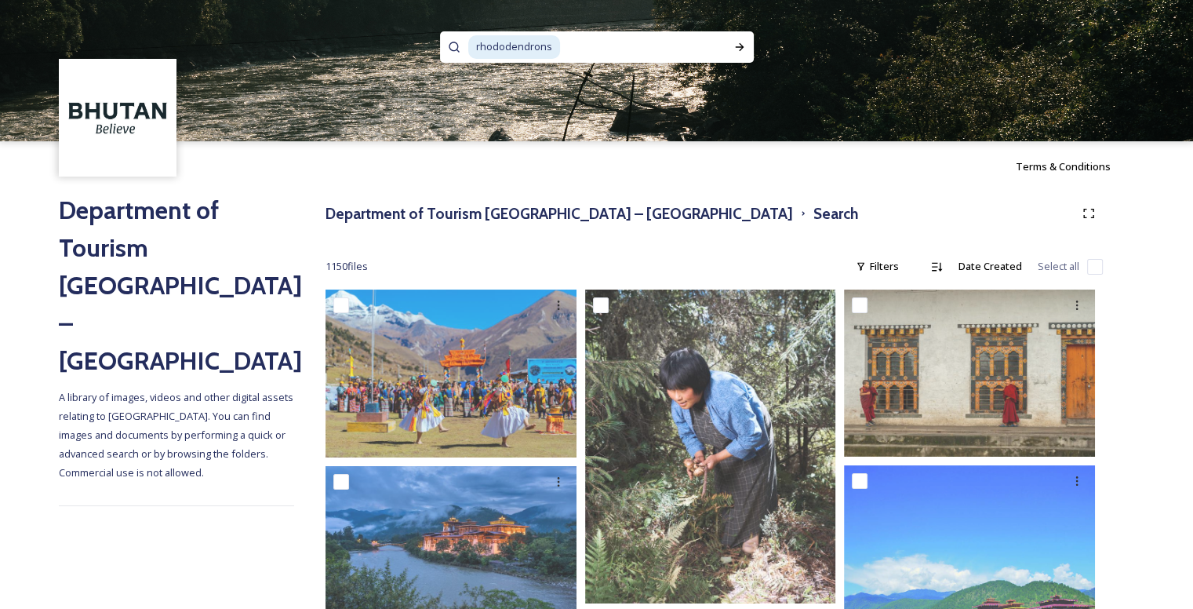
click at [607, 44] on input at bounding box center [643, 47] width 164 height 35
type input "r"
type input "sipritual"
click at [737, 45] on icon at bounding box center [739, 47] width 13 height 13
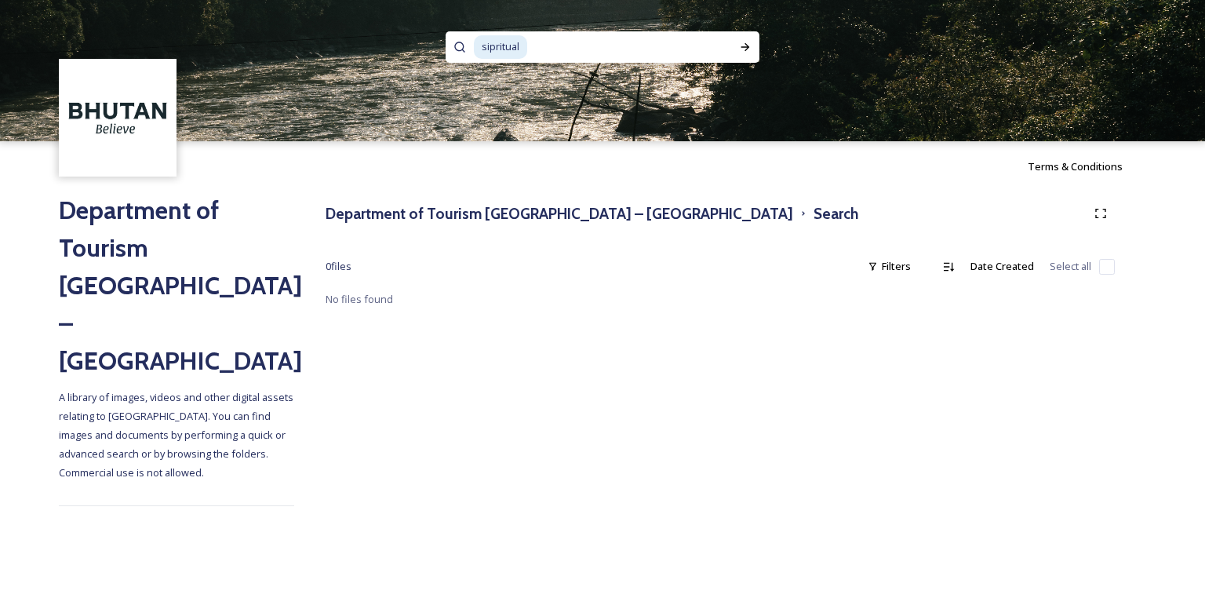
click at [573, 45] on input at bounding box center [622, 47] width 187 height 35
type input "s"
click at [753, 43] on div "Run Search" at bounding box center [745, 47] width 28 height 28
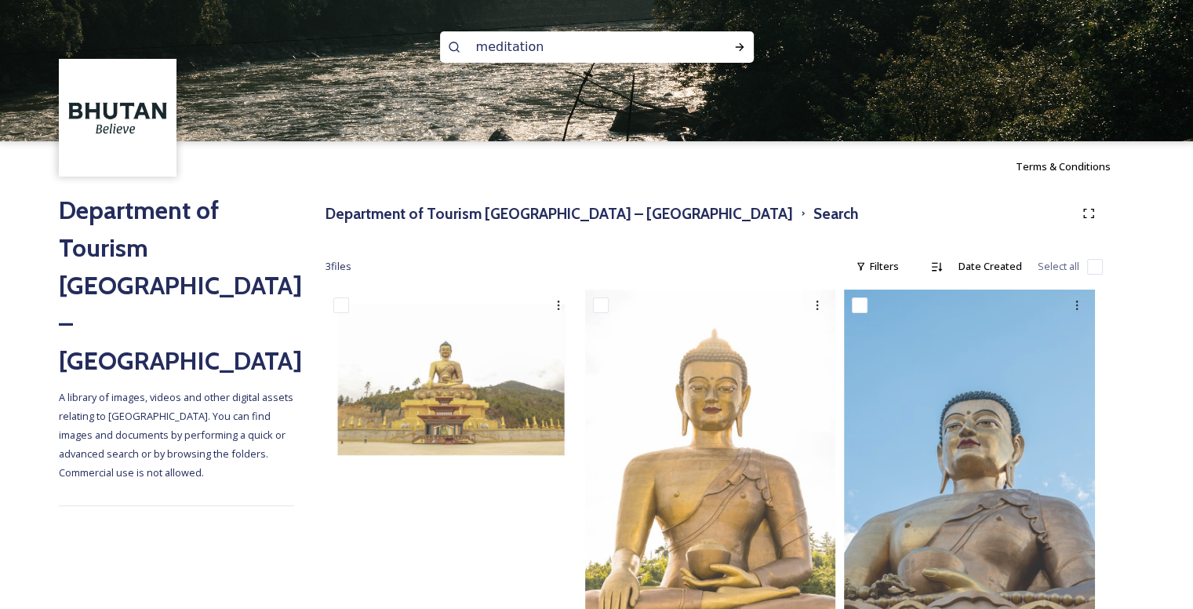
click at [558, 54] on input "meditation" at bounding box center [575, 47] width 215 height 35
type input "m"
click at [744, 41] on icon at bounding box center [739, 47] width 13 height 13
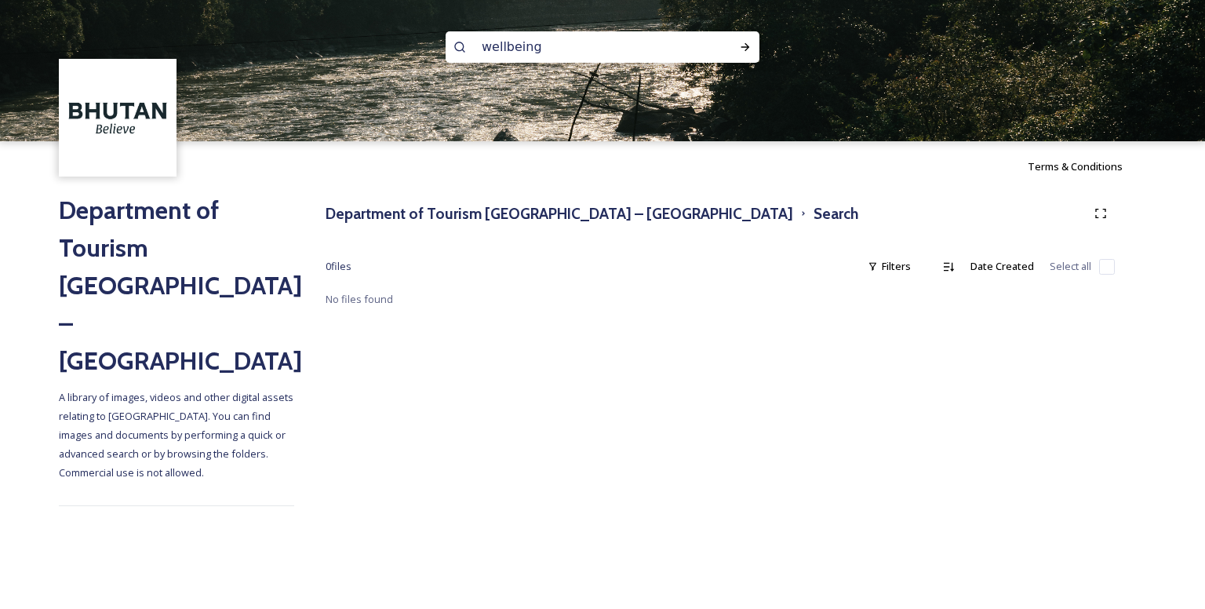
click at [588, 49] on input "wellbeing" at bounding box center [581, 47] width 215 height 35
type input "w"
click at [745, 42] on icon at bounding box center [745, 47] width 13 height 13
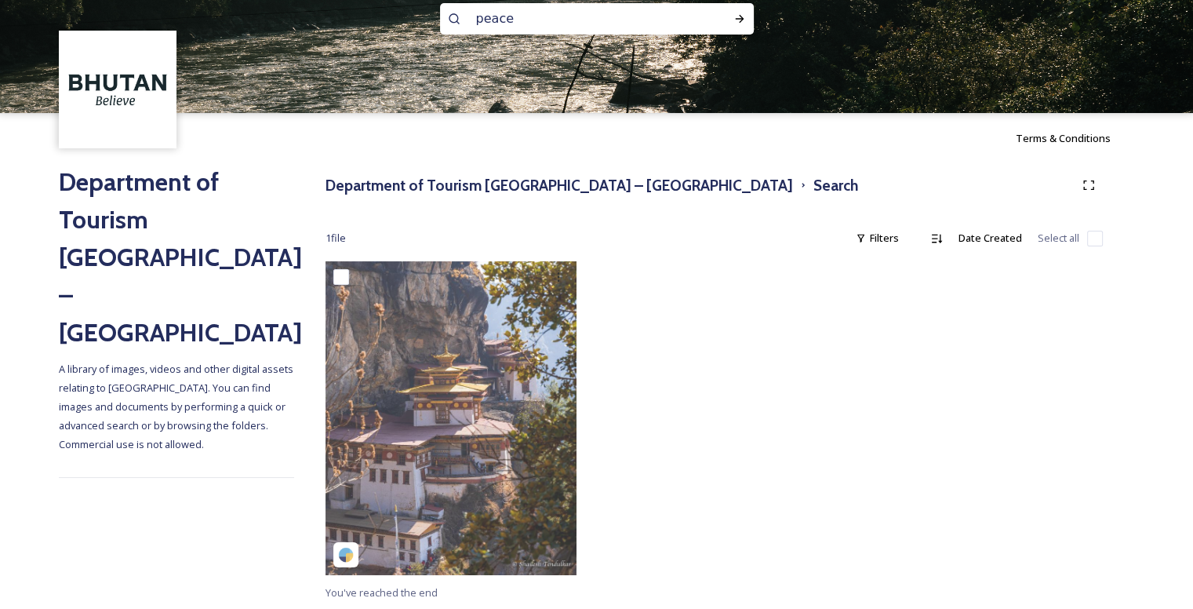
scroll to position [29, 0]
click at [558, 31] on input "peace" at bounding box center [575, 18] width 215 height 35
type input "p"
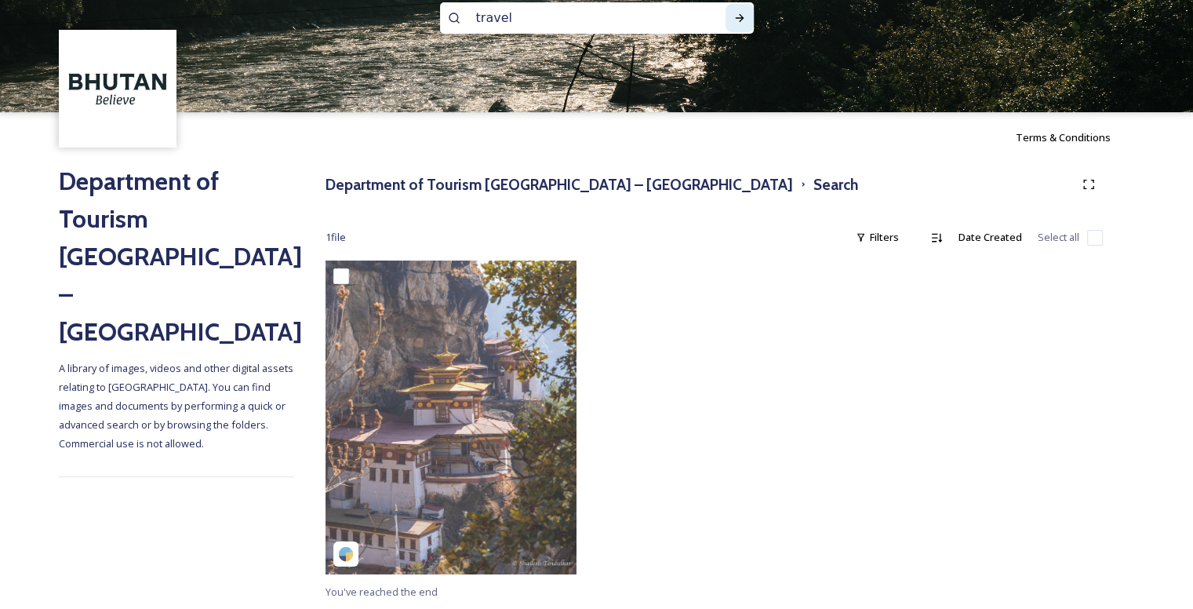
type input "travel"
click at [743, 23] on icon at bounding box center [739, 18] width 13 height 13
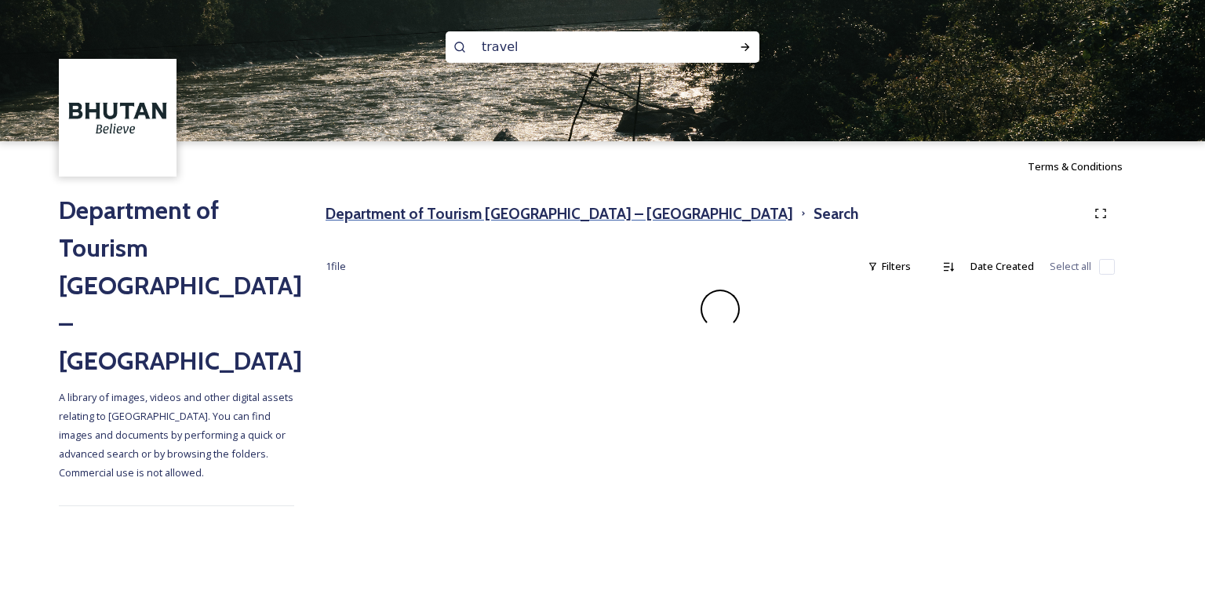
click at [478, 216] on h3 "Department of Tourism [GEOGRAPHIC_DATA] – [GEOGRAPHIC_DATA]" at bounding box center [558, 213] width 467 height 23
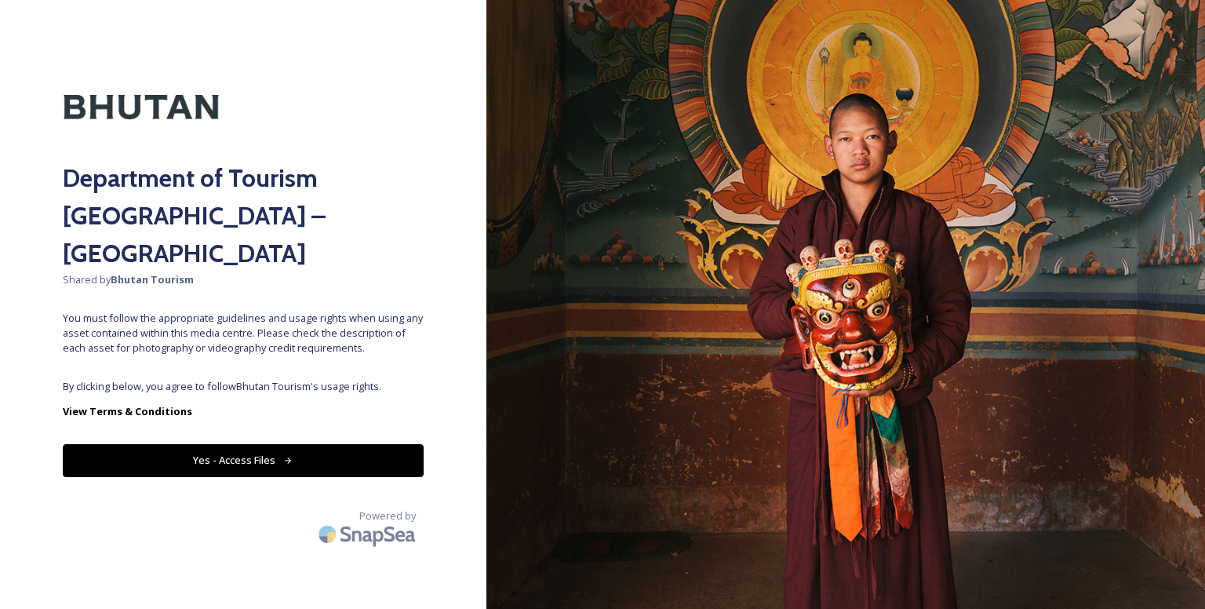
click at [302, 444] on button "Yes - Access Files" at bounding box center [243, 460] width 361 height 32
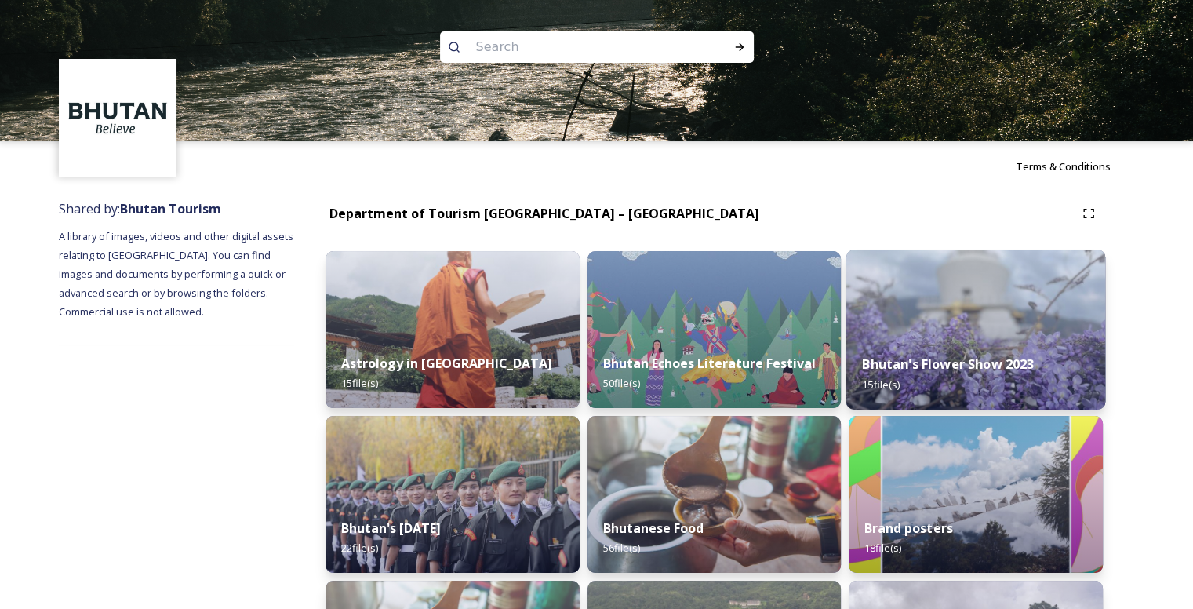
click at [936, 358] on strong "Bhutan's Flower Show 2023" at bounding box center [949, 363] width 172 height 17
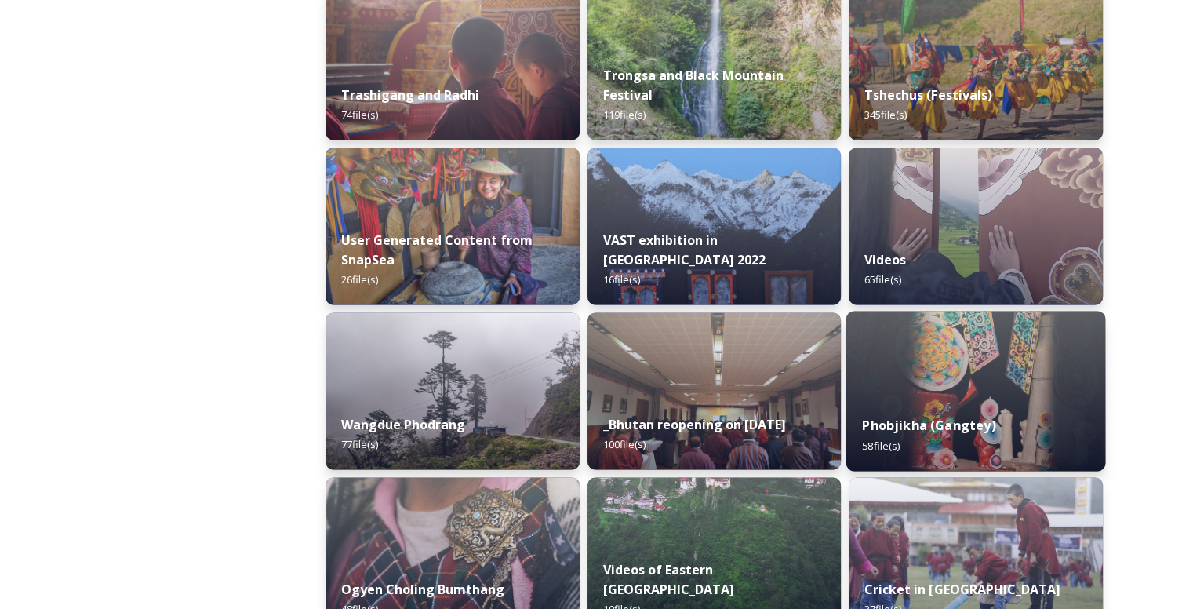
scroll to position [2066, 0]
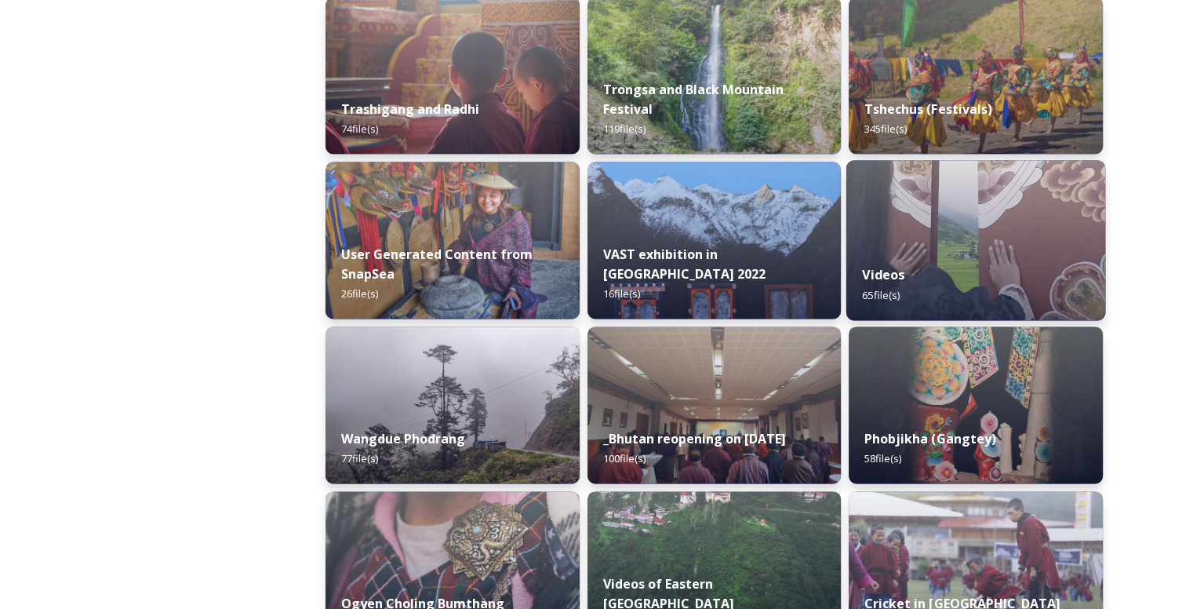
click at [910, 309] on div "Videos 65 file(s)" at bounding box center [975, 284] width 259 height 71
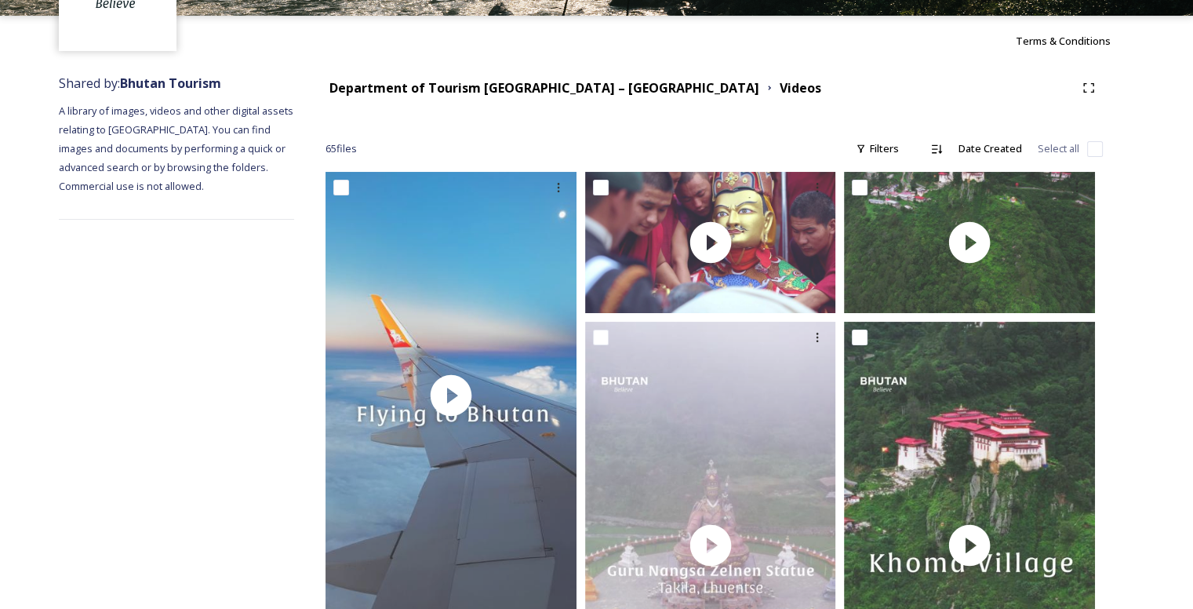
scroll to position [78, 0]
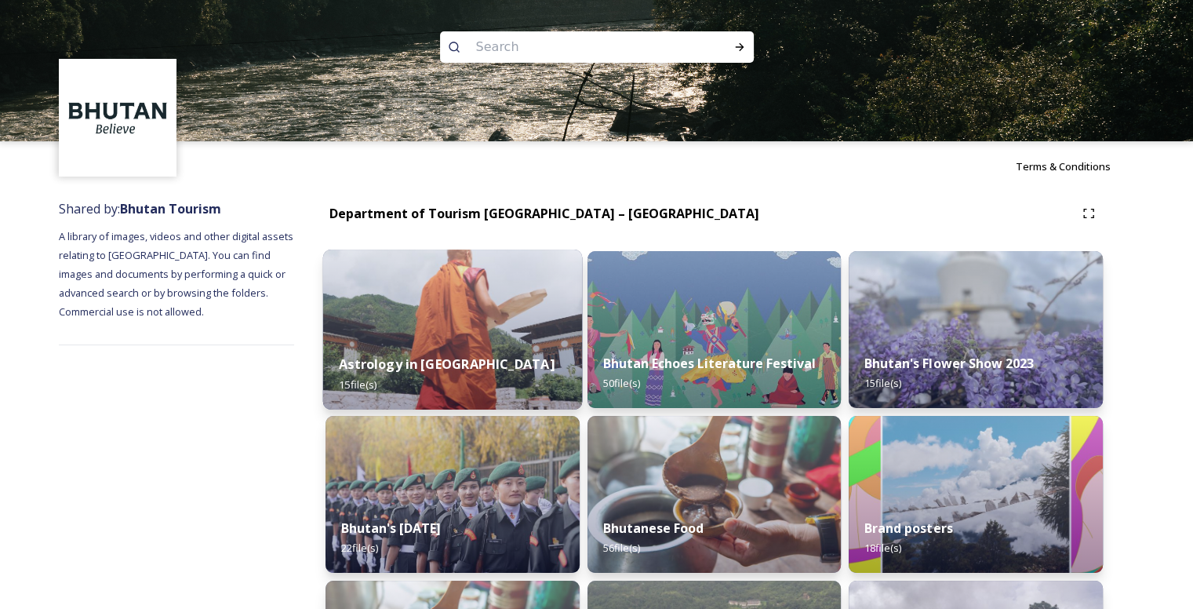
click at [505, 339] on div "Astrology in [GEOGRAPHIC_DATA] 15 file(s)" at bounding box center [452, 373] width 259 height 71
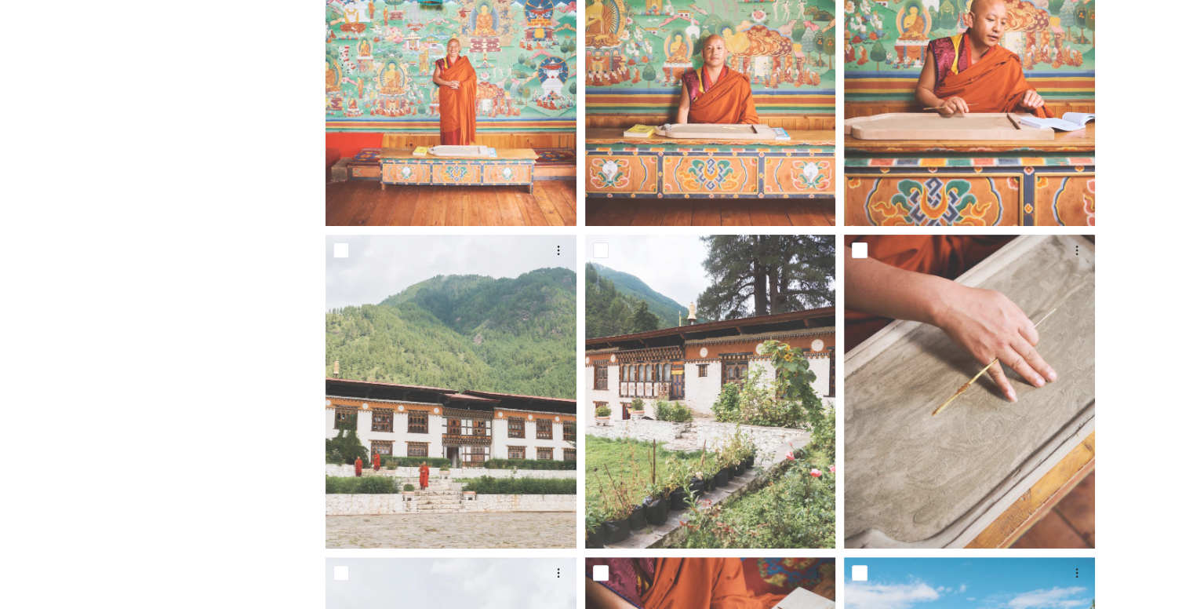
scroll to position [71, 0]
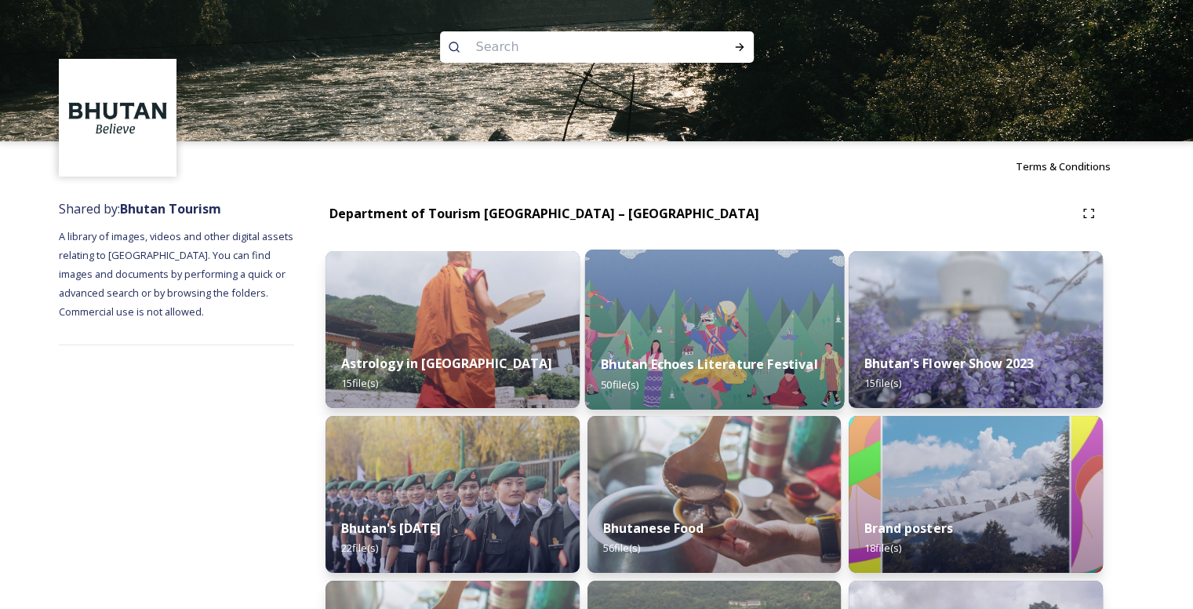
click at [675, 367] on strong "Bhutan Echoes Literature Festival" at bounding box center [709, 363] width 216 height 17
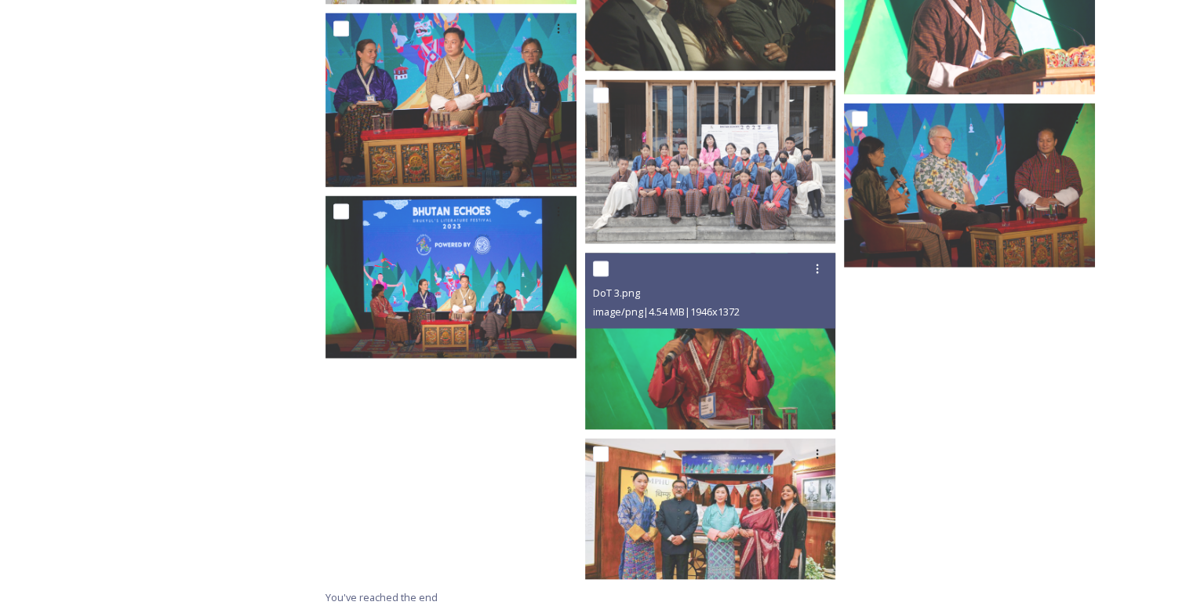
scroll to position [2850, 0]
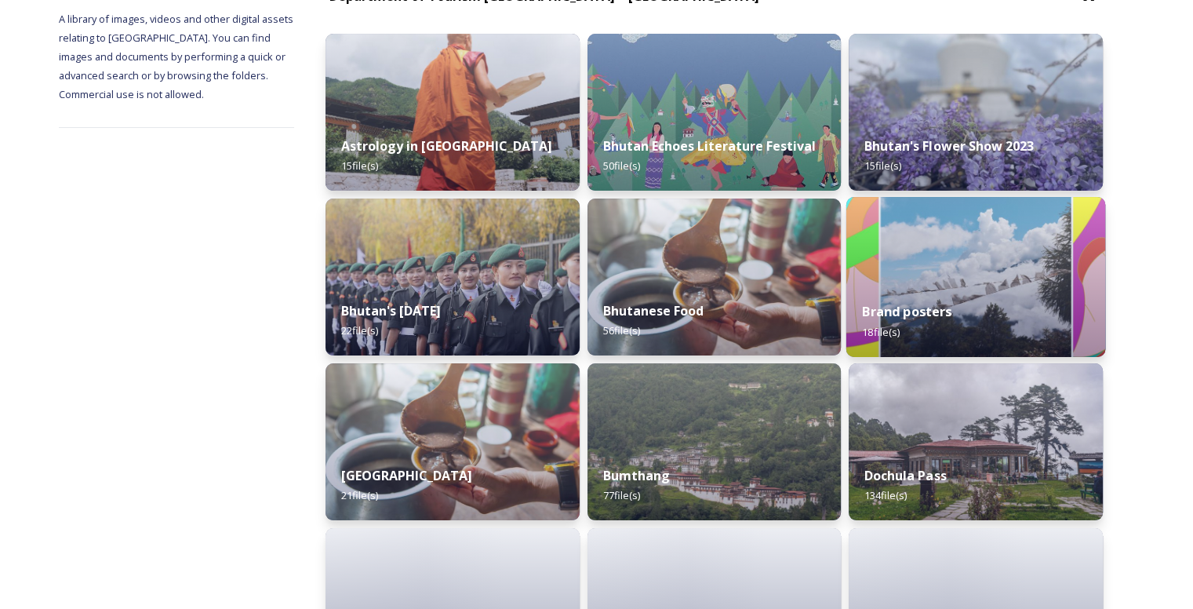
scroll to position [235, 0]
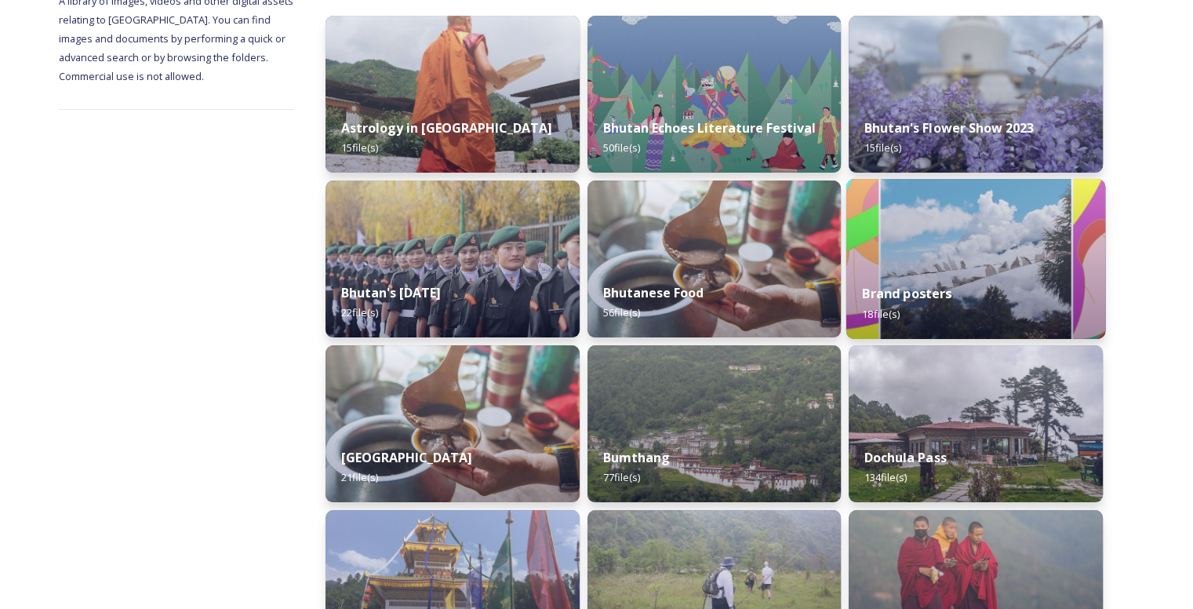
click at [950, 289] on strong "Brand posters" at bounding box center [907, 293] width 89 height 17
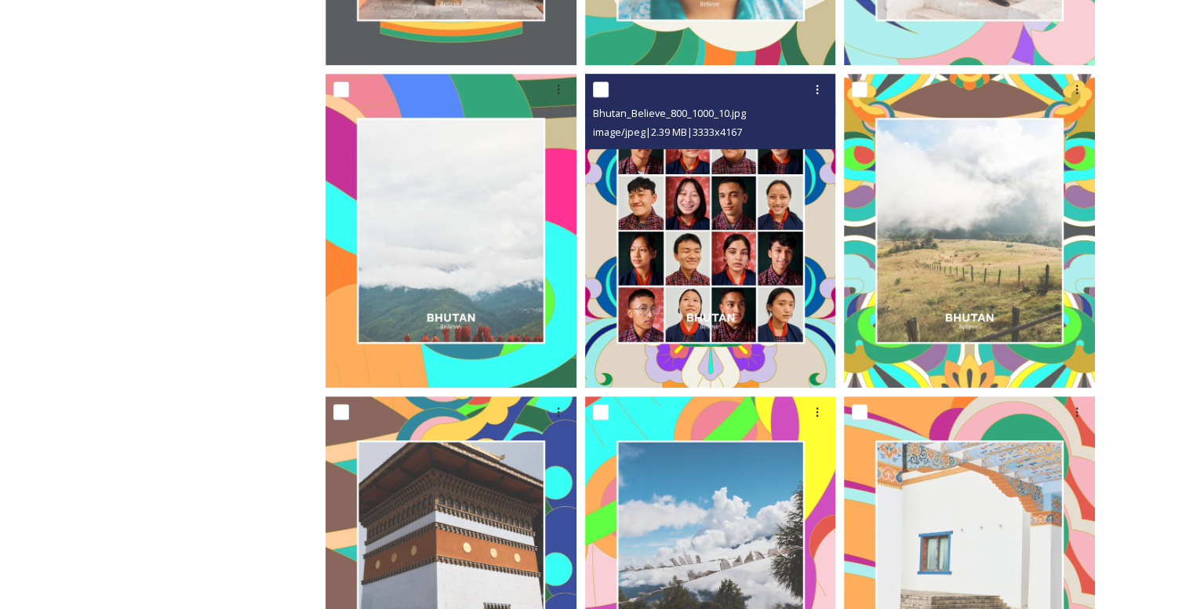
scroll to position [941, 0]
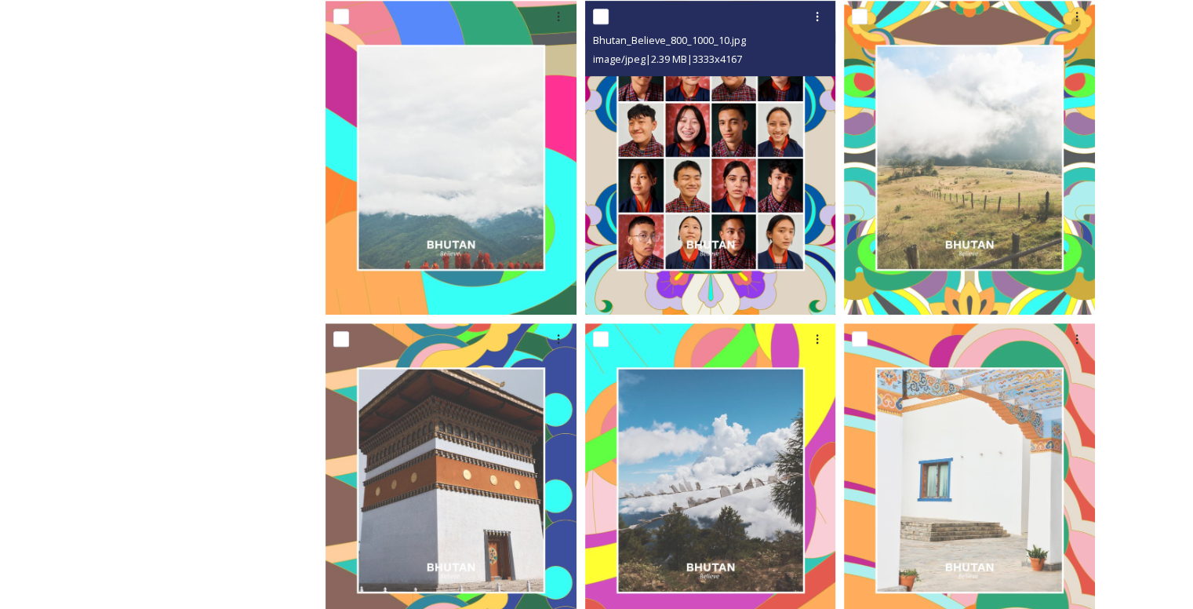
click at [713, 120] on img at bounding box center [710, 158] width 251 height 314
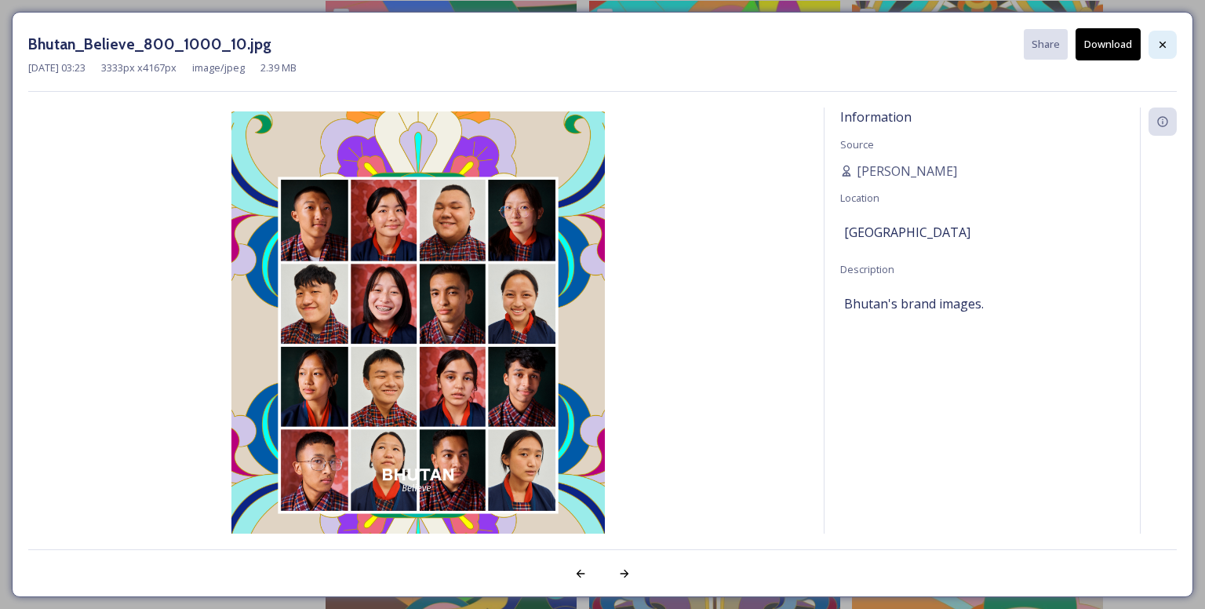
click at [1158, 52] on div at bounding box center [1162, 45] width 28 height 28
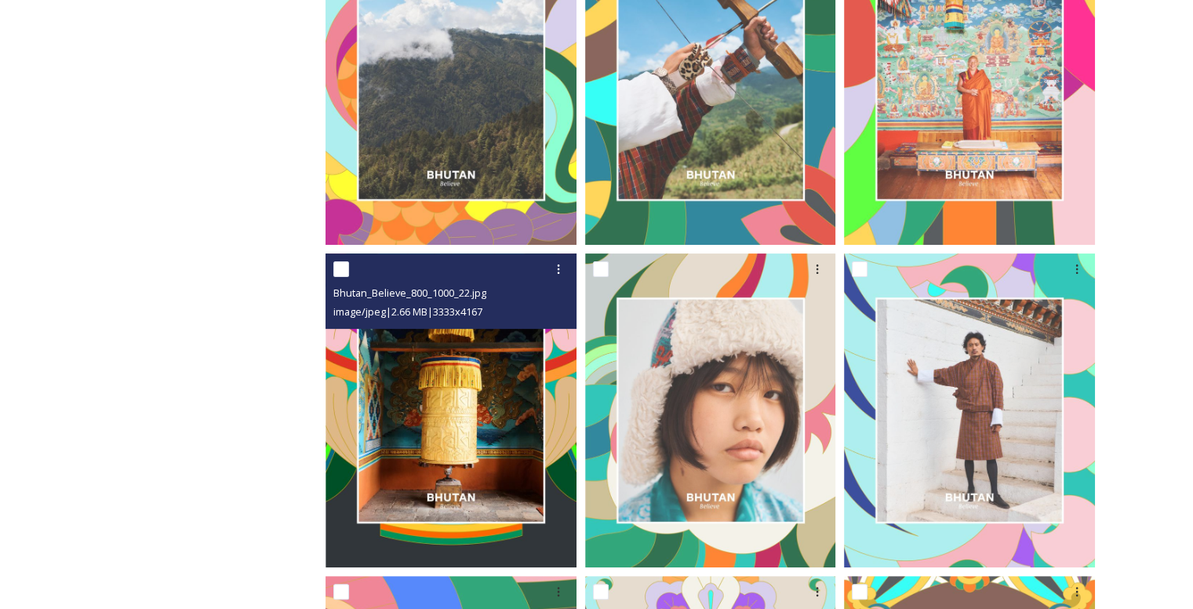
scroll to position [80, 0]
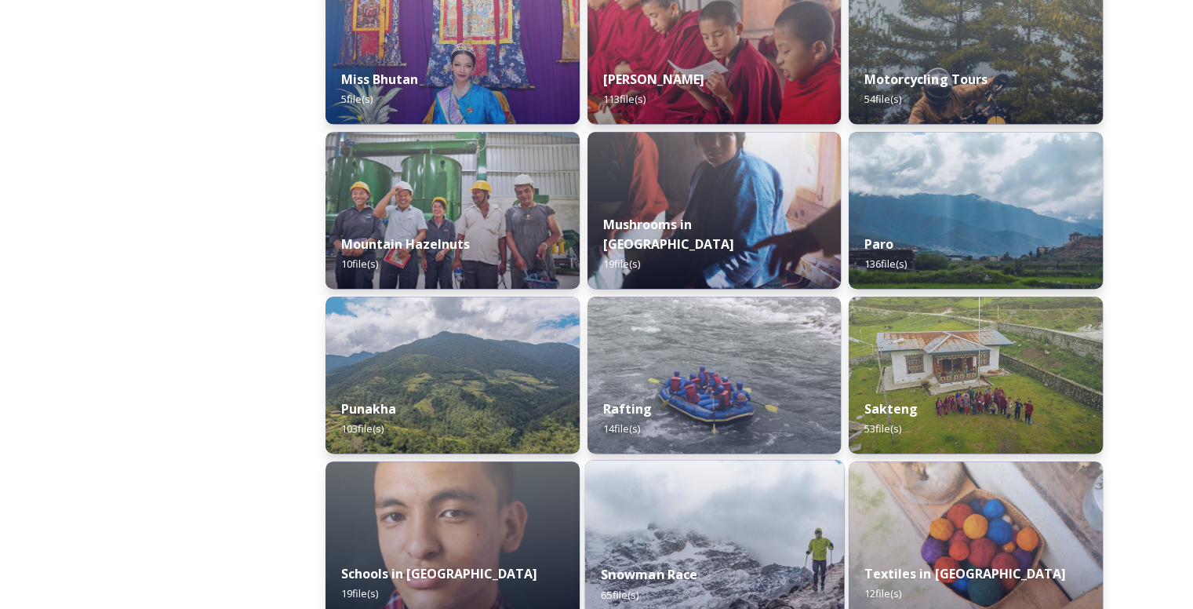
scroll to position [1333, 0]
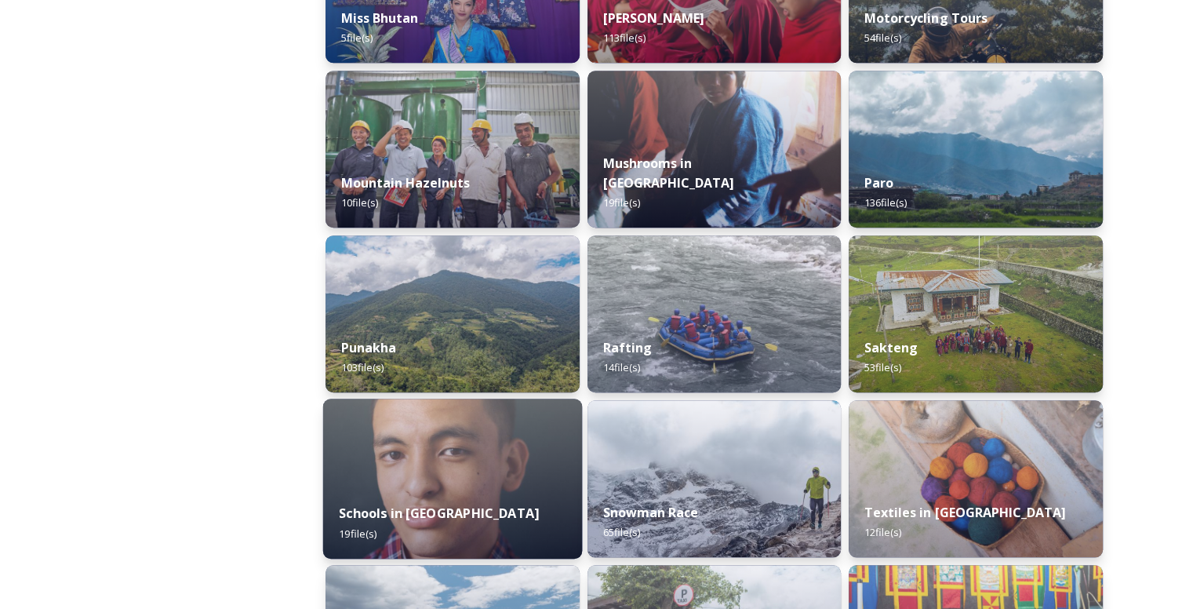
click at [554, 487] on div "Schools in [GEOGRAPHIC_DATA] 19 file(s)" at bounding box center [452, 522] width 259 height 71
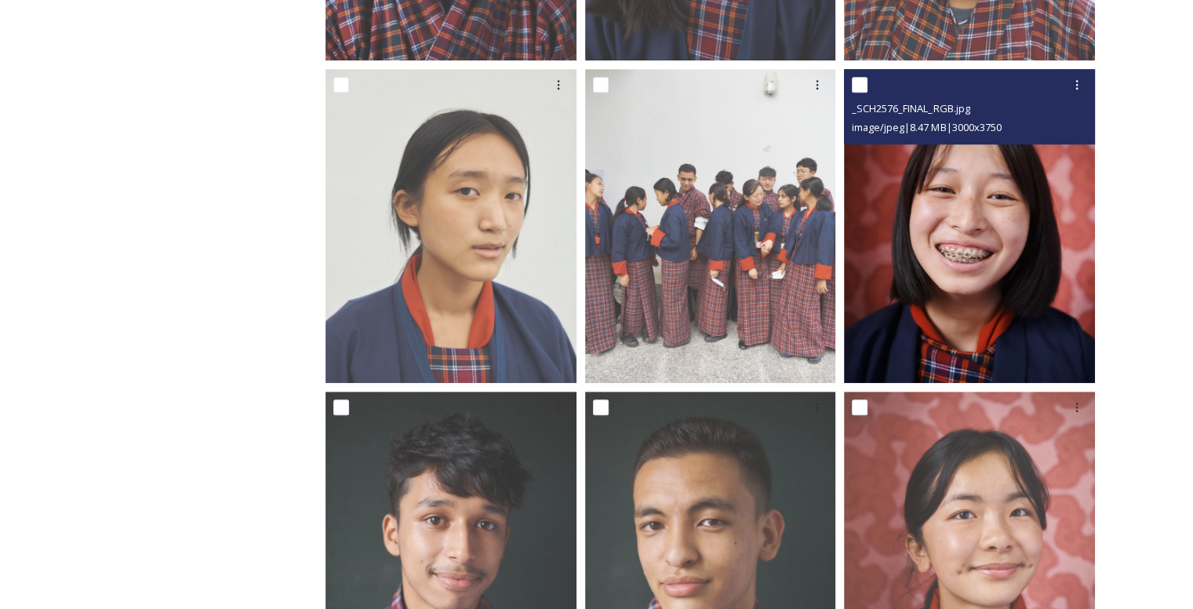
scroll to position [1333, 0]
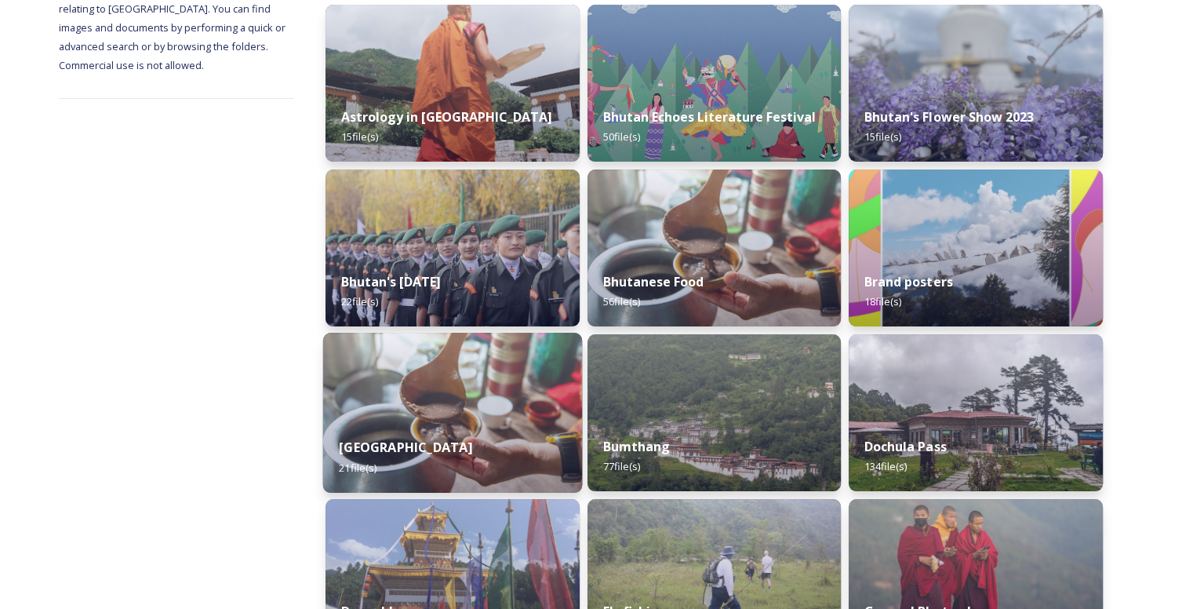
scroll to position [392, 0]
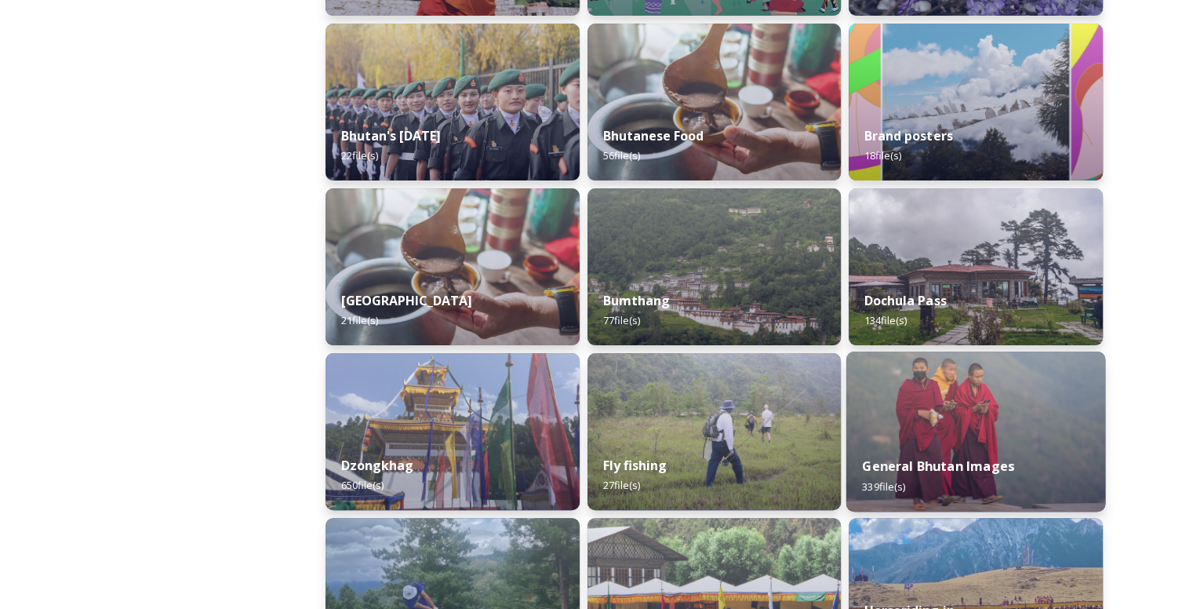
click at [945, 431] on img at bounding box center [975, 431] width 259 height 160
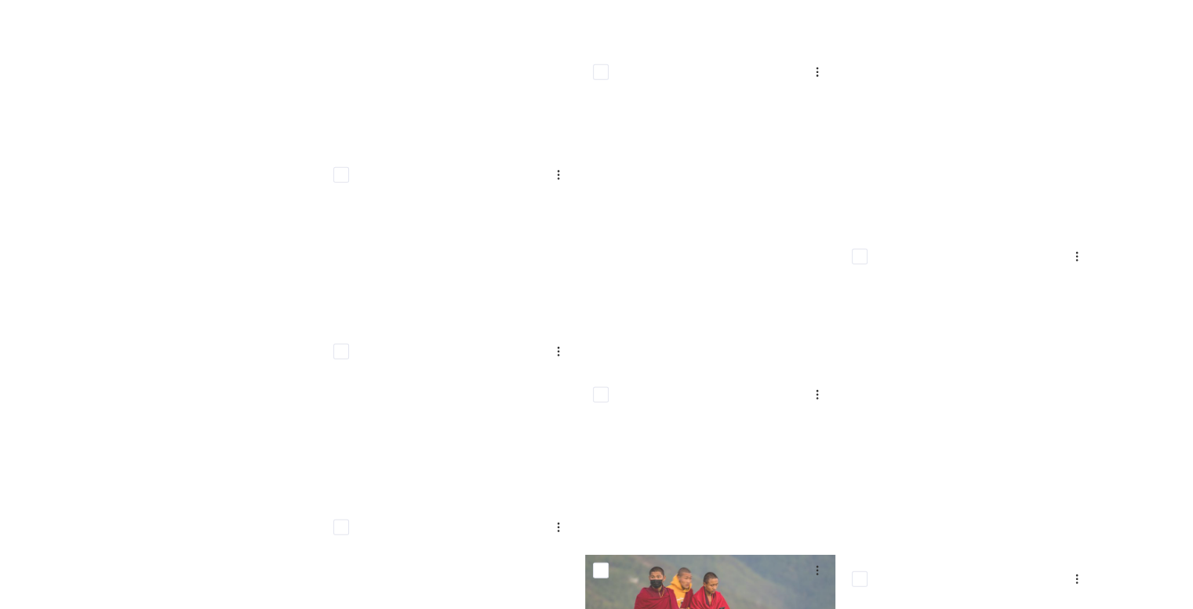
scroll to position [28239, 0]
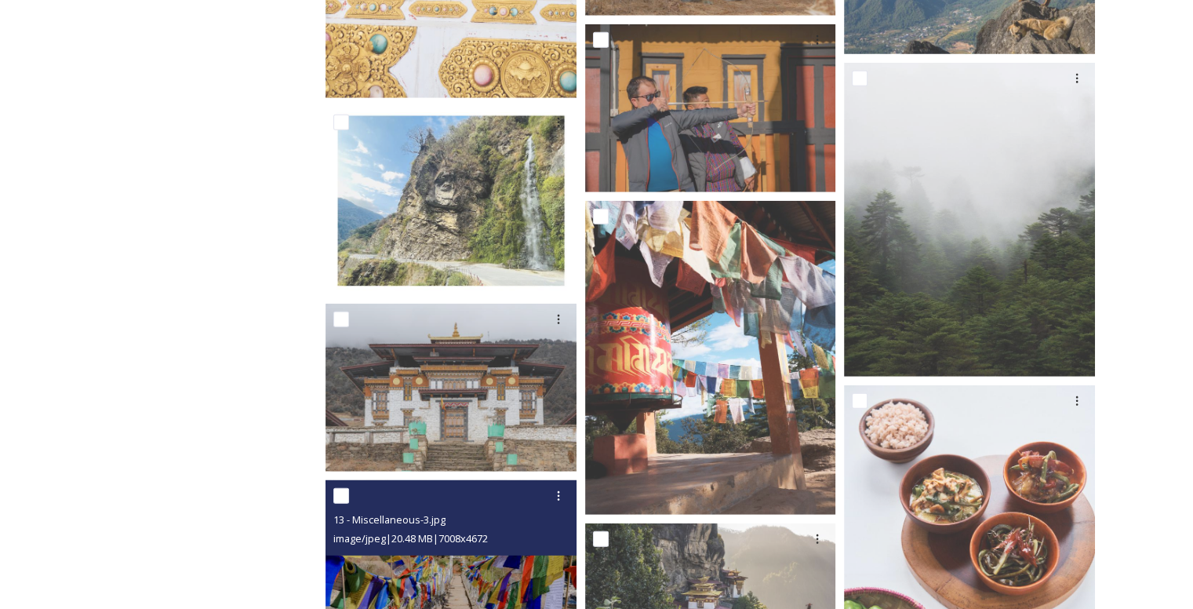
click at [461, 561] on img at bounding box center [450, 563] width 251 height 167
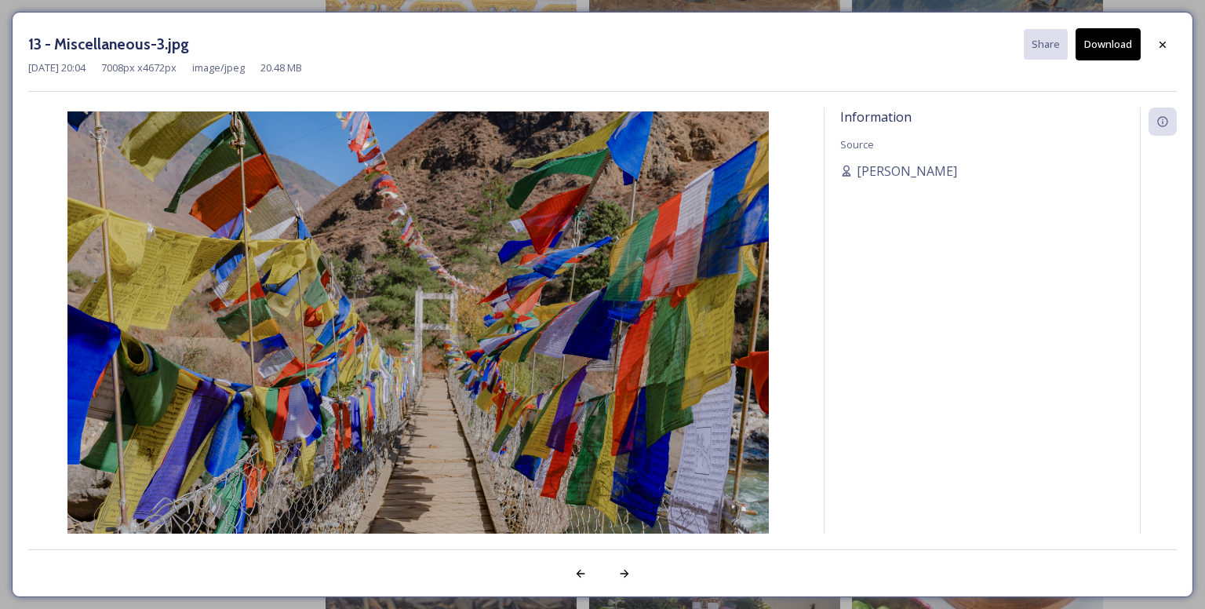
click at [1104, 46] on button "Download" at bounding box center [1107, 44] width 65 height 32
click at [1155, 36] on div at bounding box center [1162, 45] width 28 height 28
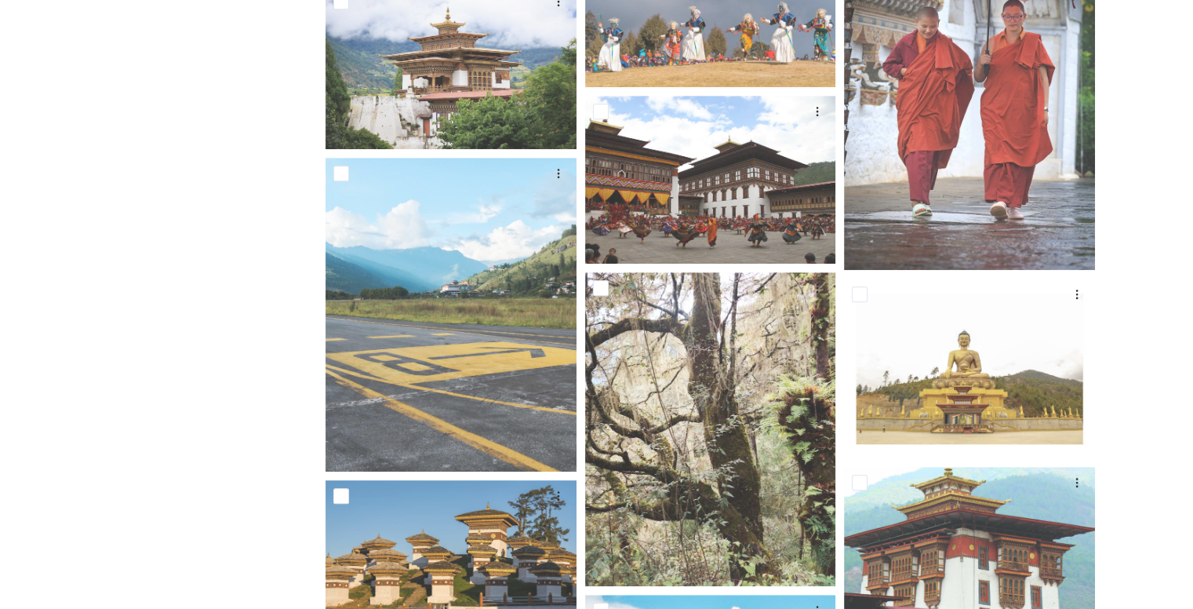
drag, startPoint x: 681, startPoint y: 251, endPoint x: 684, endPoint y: -68, distance: 319.2
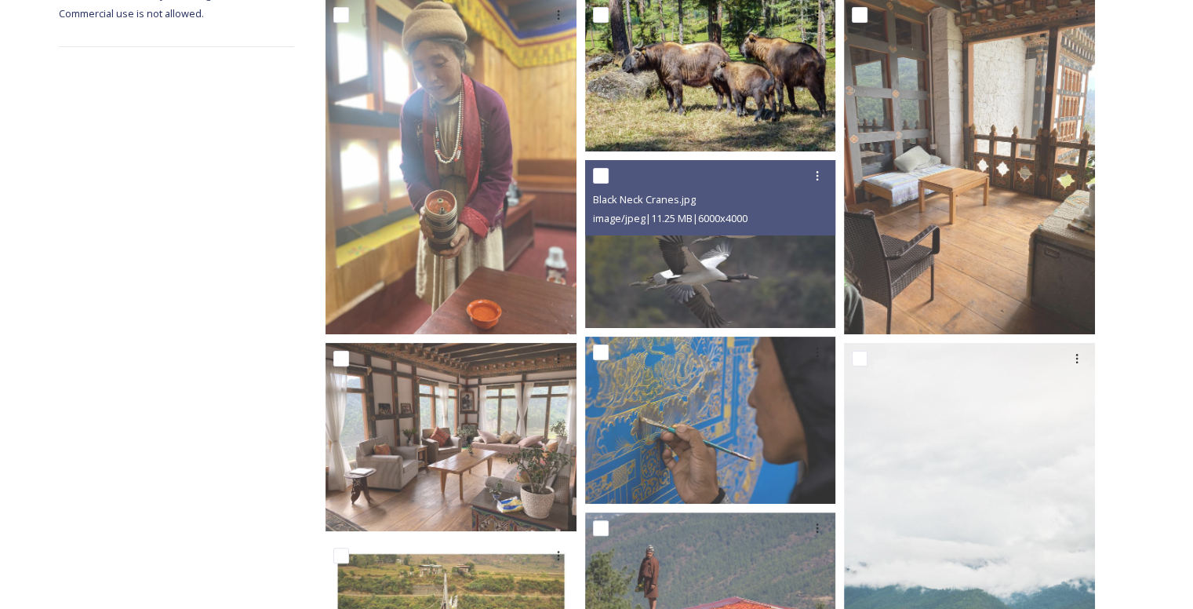
scroll to position [0, 0]
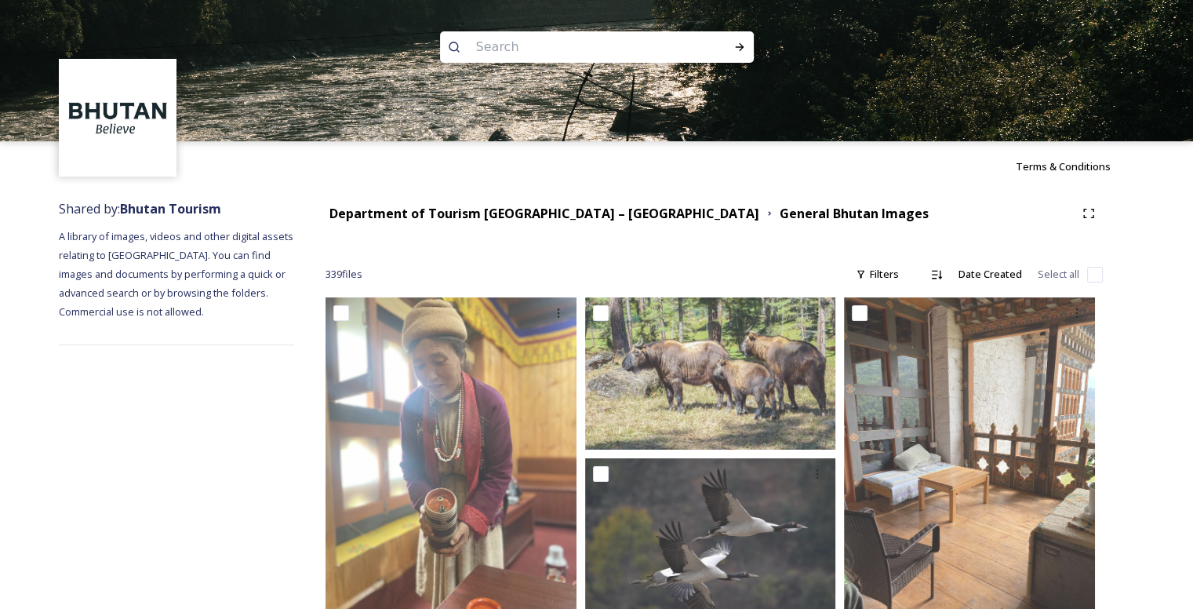
click at [602, 49] on input at bounding box center [575, 47] width 215 height 35
type input "bumthang"
click at [732, 45] on div "Run Search" at bounding box center [739, 47] width 28 height 28
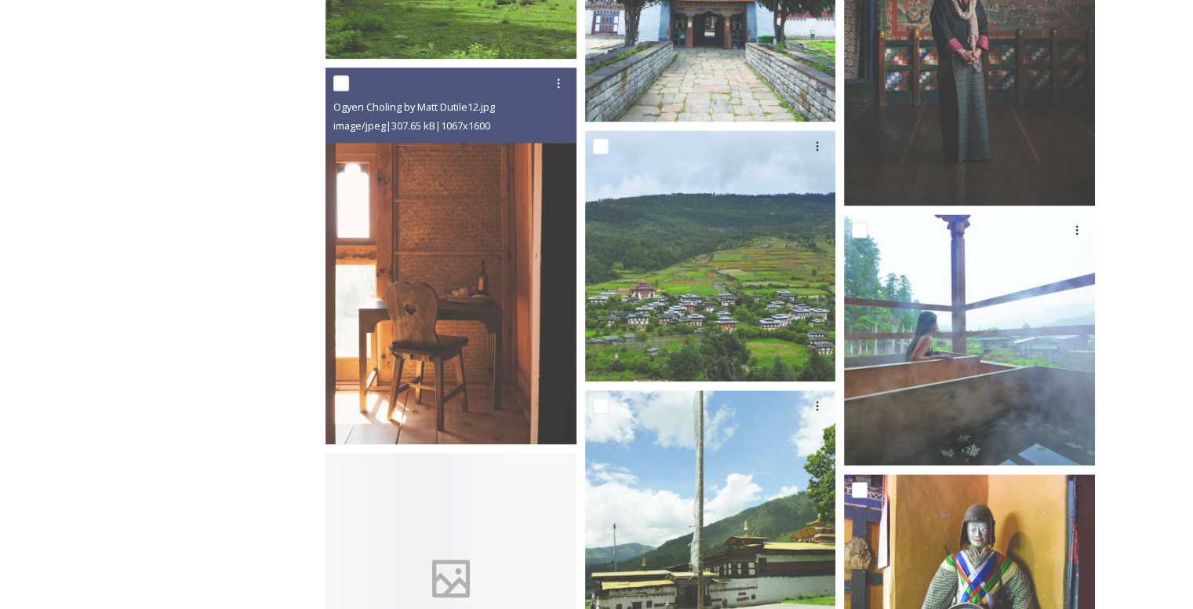
scroll to position [2196, 0]
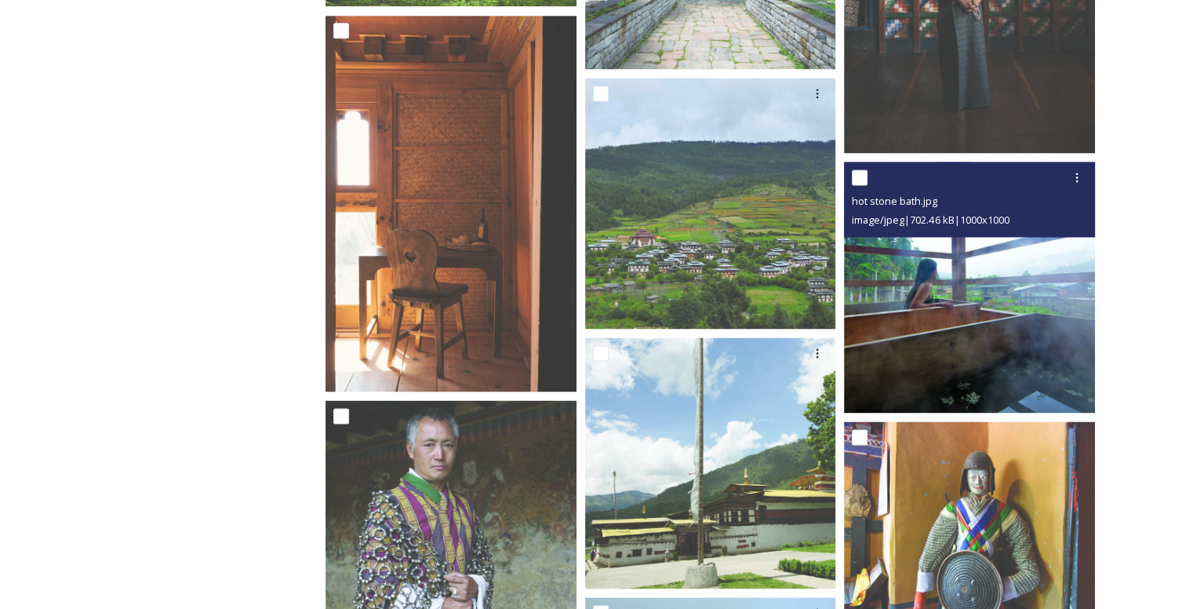
click at [943, 307] on img at bounding box center [969, 287] width 251 height 251
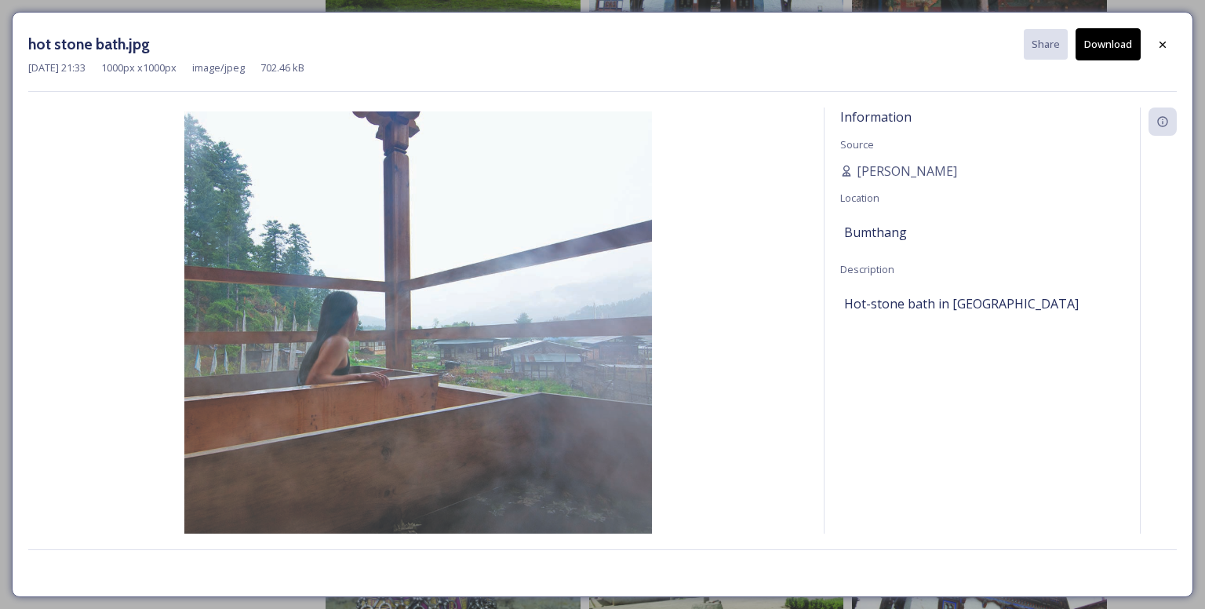
click at [1092, 33] on button "Download" at bounding box center [1107, 44] width 65 height 32
click at [1164, 46] on icon at bounding box center [1162, 44] width 6 height 6
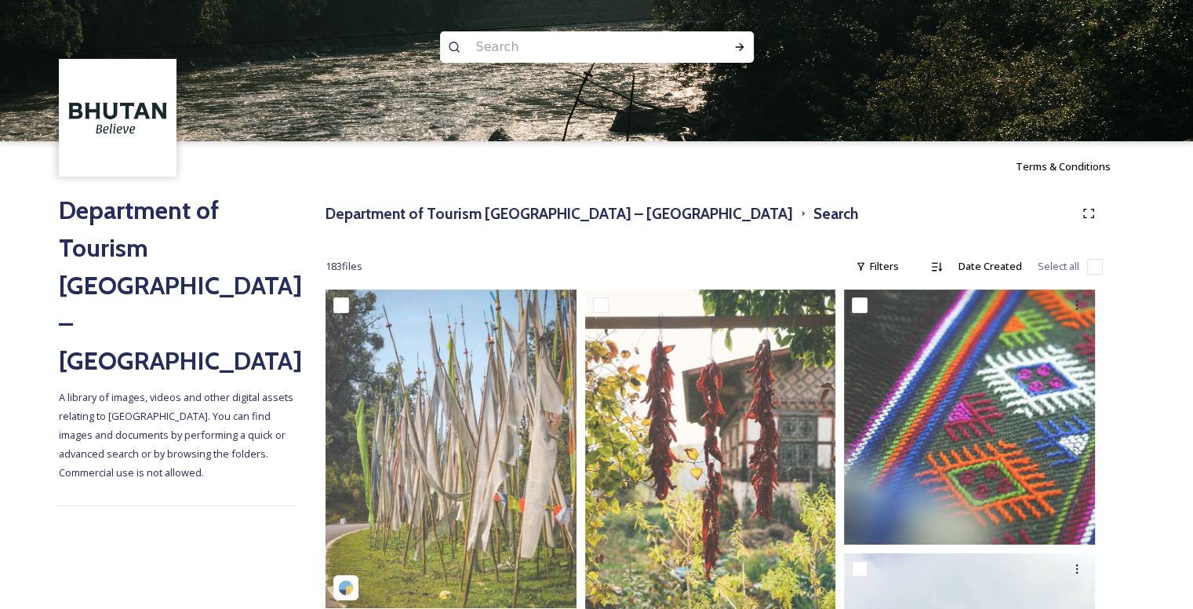
click at [562, 42] on input at bounding box center [575, 47] width 215 height 35
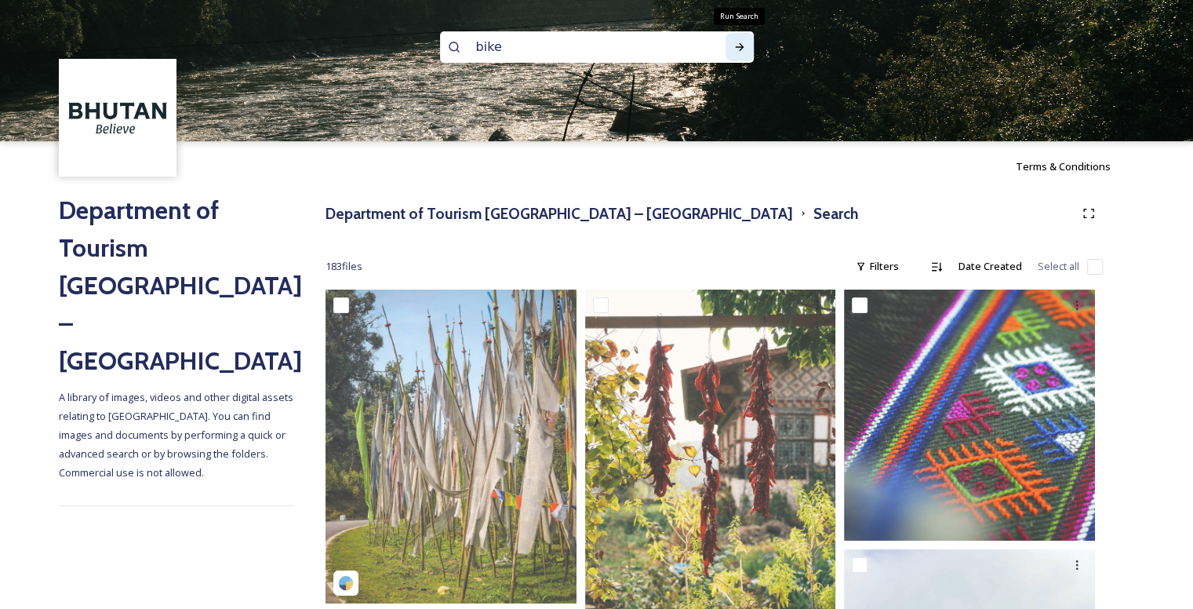
click at [736, 51] on icon at bounding box center [739, 47] width 13 height 13
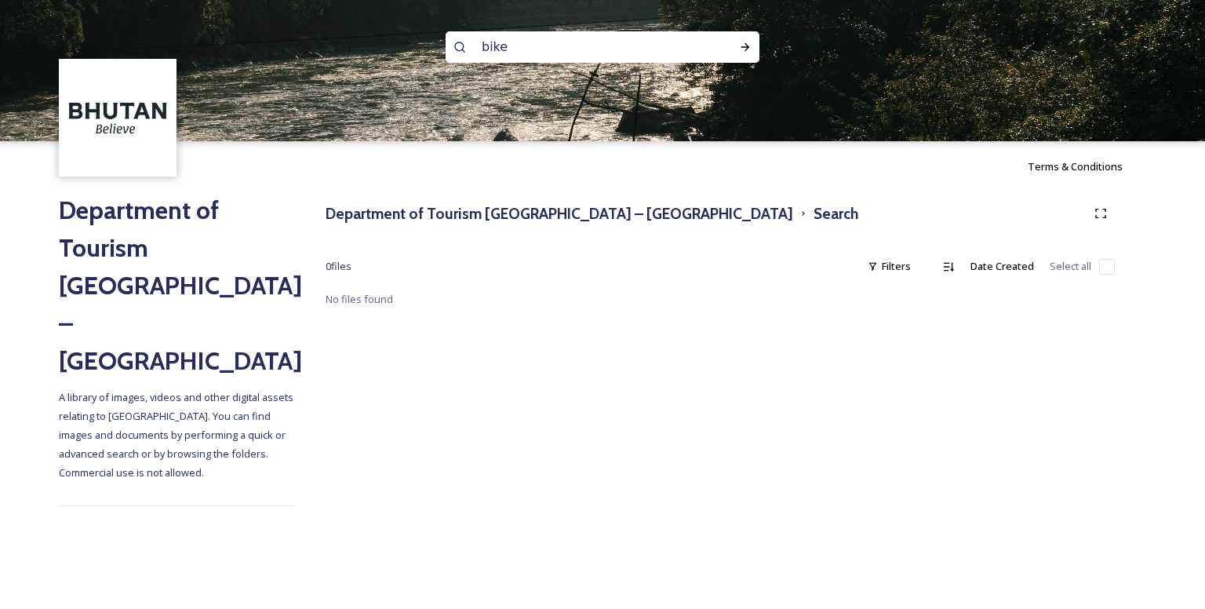
click at [596, 54] on input "bike" at bounding box center [581, 47] width 215 height 35
type input "b"
click at [756, 43] on div "Run Search" at bounding box center [745, 47] width 28 height 28
click at [641, 56] on input "ride" at bounding box center [581, 47] width 215 height 35
type input "r"
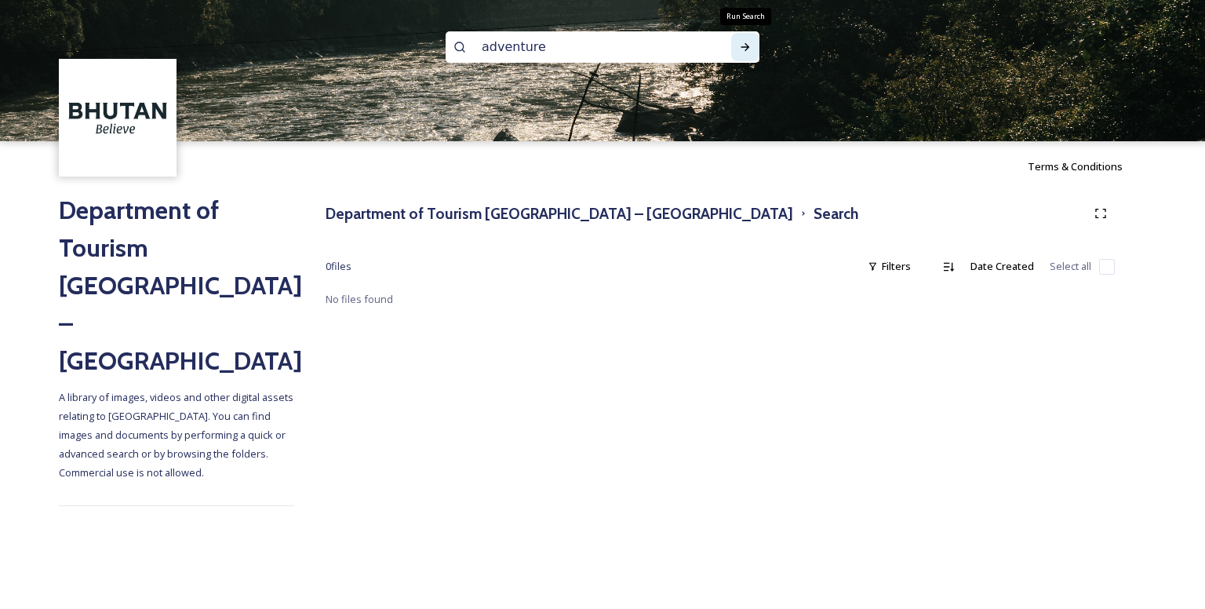
click at [740, 49] on icon at bounding box center [745, 47] width 13 height 13
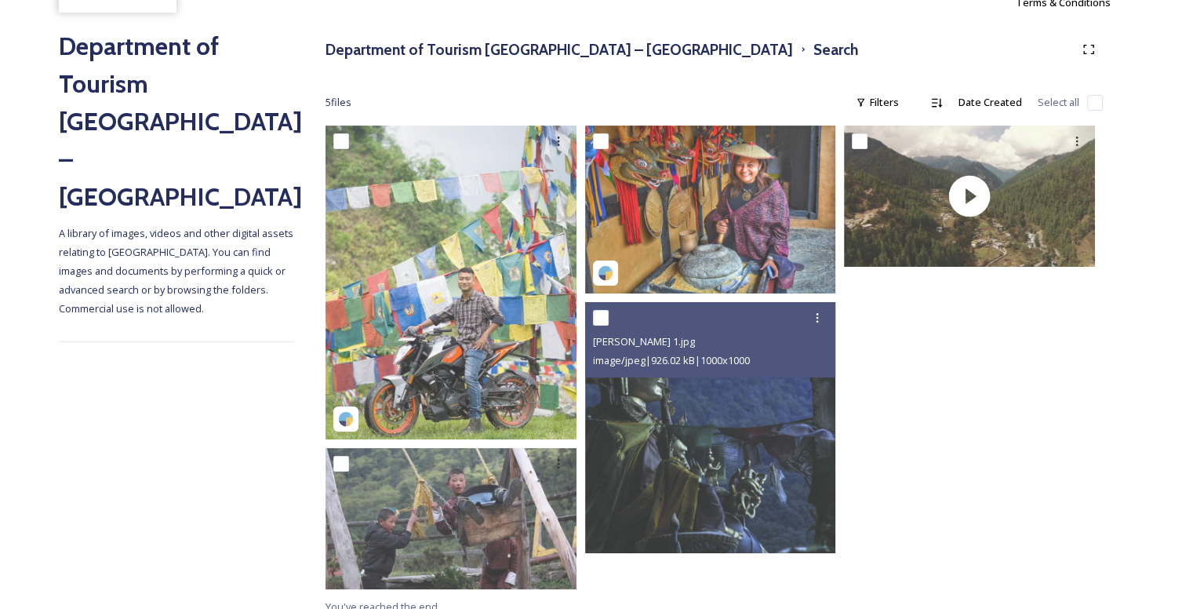
scroll to position [179, 0]
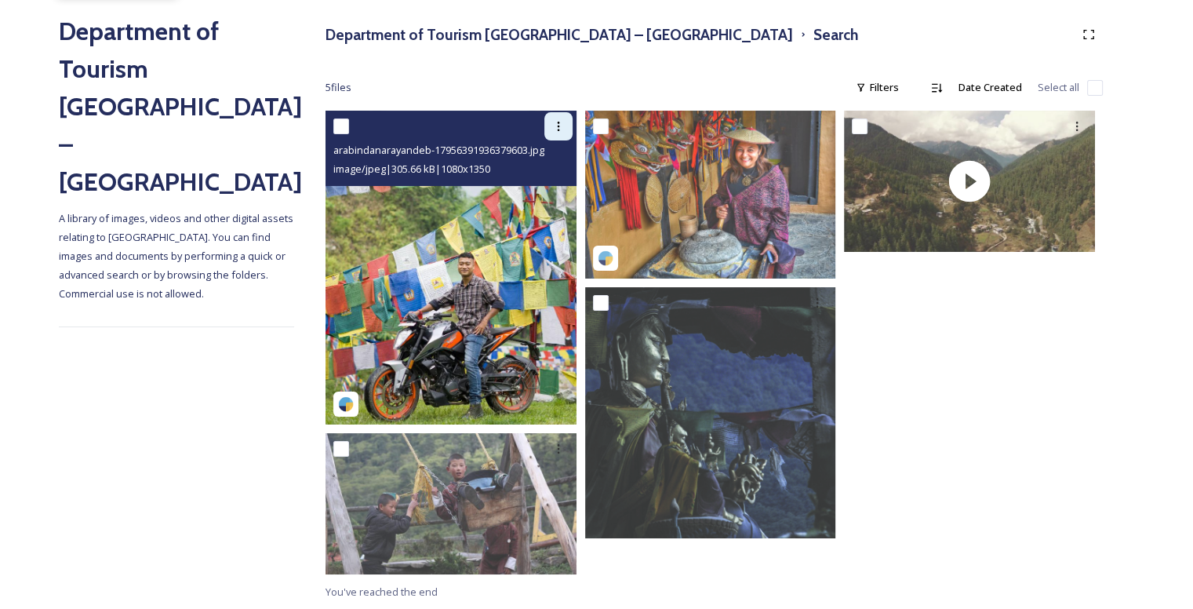
click at [565, 118] on div at bounding box center [558, 126] width 28 height 28
click at [458, 334] on img at bounding box center [450, 268] width 251 height 314
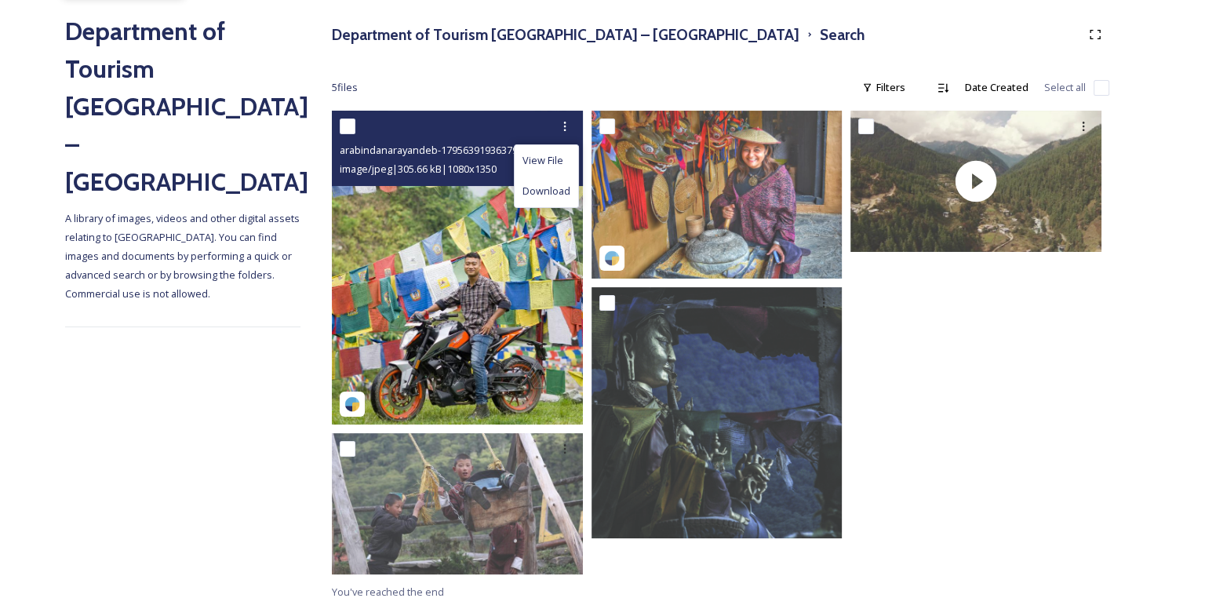
scroll to position [142, 0]
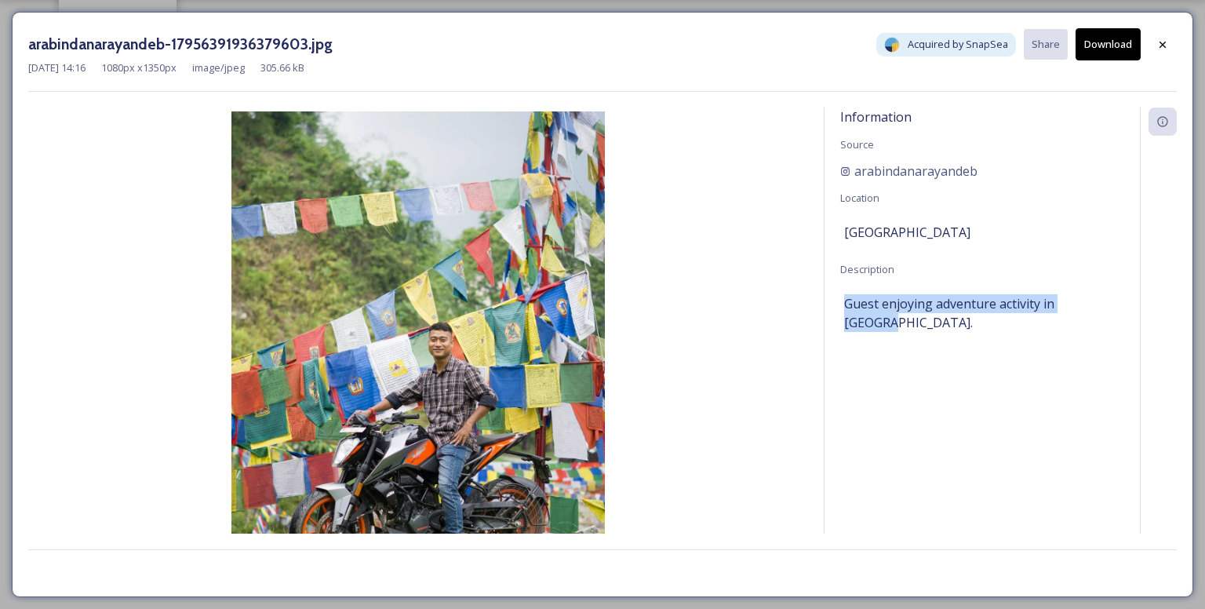
drag, startPoint x: 839, startPoint y: 299, endPoint x: 1106, endPoint y: 302, distance: 266.7
click at [1106, 302] on div "Information Source arabindanarayandeb Location [GEOGRAPHIC_DATA] Description Gu…" at bounding box center [981, 340] width 315 height 467
copy span "Guest enjoying adventure activity in [GEOGRAPHIC_DATA]."
click at [1164, 35] on div at bounding box center [1162, 45] width 28 height 28
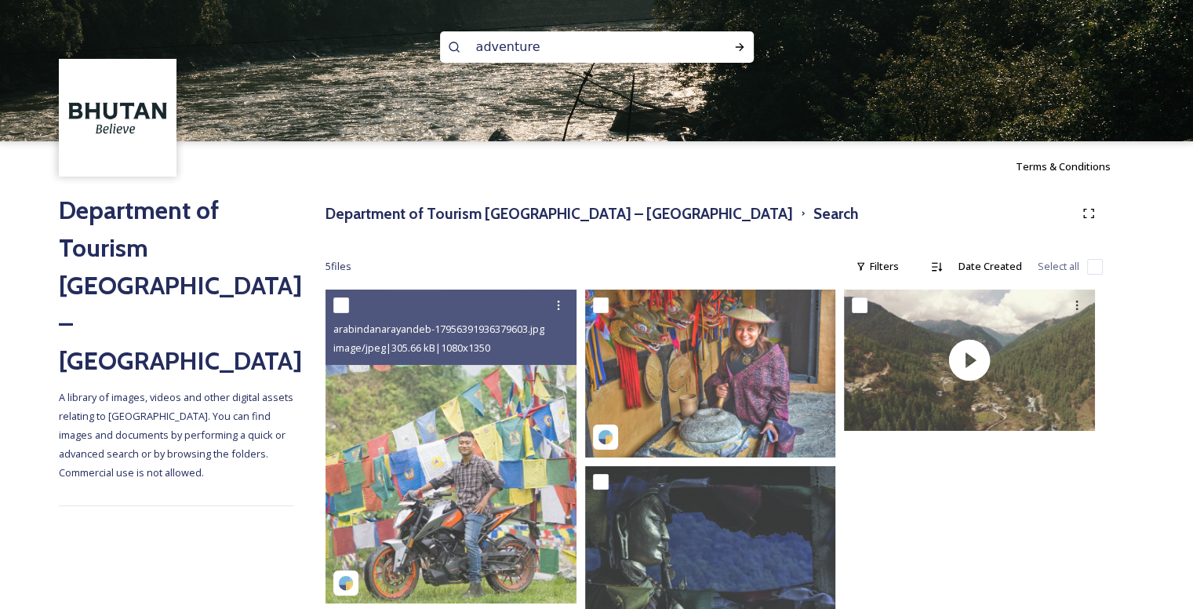
click at [625, 45] on input "adventure" at bounding box center [575, 47] width 215 height 35
type input "a"
paste input "Guest enjoying adventure activity in [GEOGRAPHIC_DATA]."
type input "Guest enjoying adventure activity in [GEOGRAPHIC_DATA]."
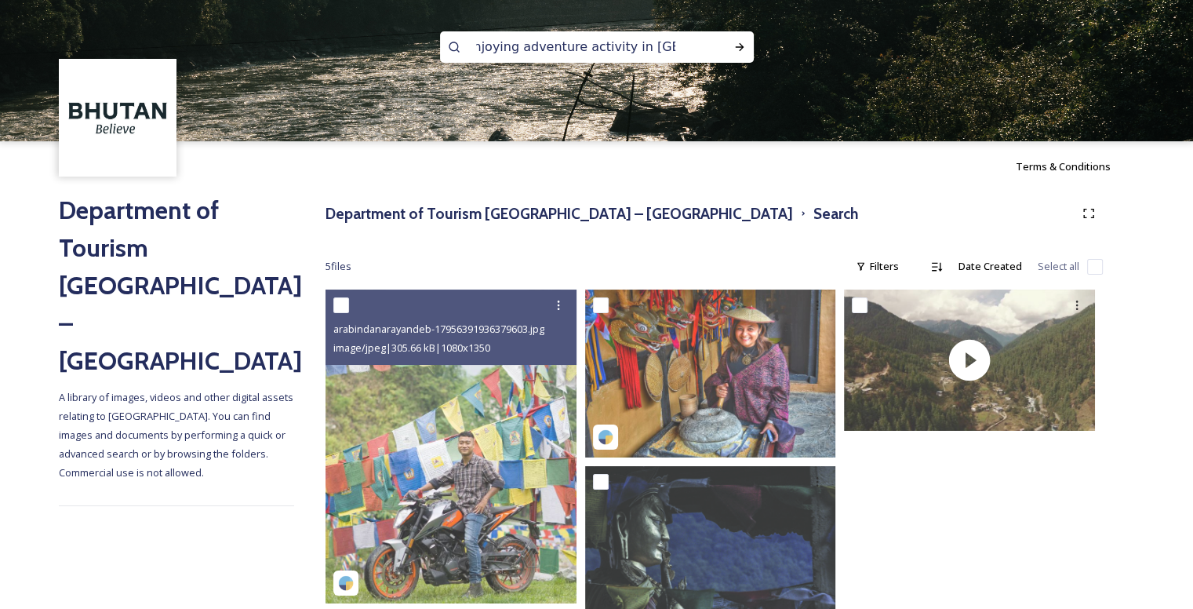
click at [625, 45] on input "Guest enjoying adventure activity in [GEOGRAPHIC_DATA]." at bounding box center [575, 47] width 215 height 35
click at [740, 38] on div "Run Search" at bounding box center [739, 47] width 28 height 28
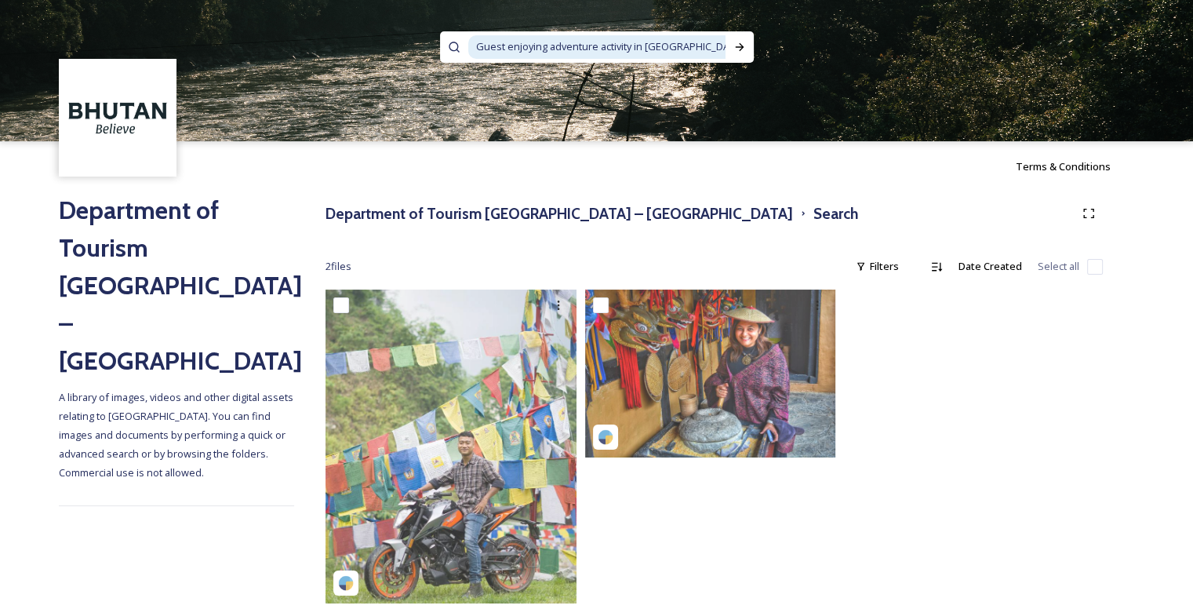
click at [756, 45] on input at bounding box center [764, 47] width 16 height 35
type input "G"
click at [736, 43] on icon at bounding box center [739, 47] width 13 height 13
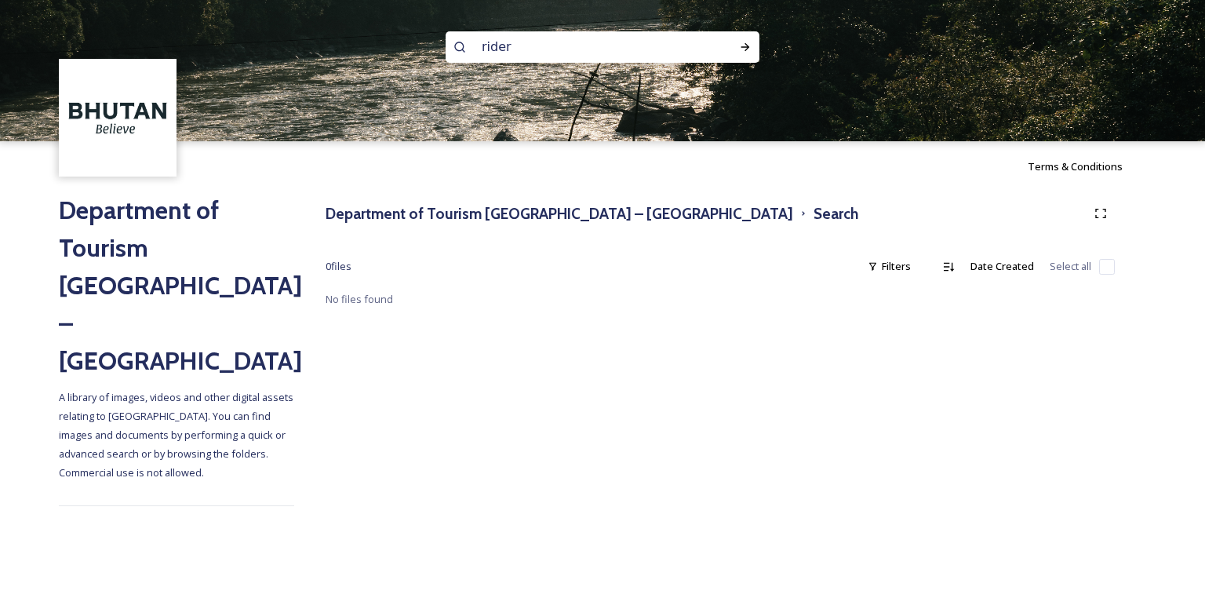
click at [593, 42] on input "rider" at bounding box center [581, 47] width 215 height 35
type input "r"
click at [740, 42] on icon at bounding box center [745, 47] width 13 height 13
click at [565, 54] on input "drive" at bounding box center [581, 47] width 215 height 35
type input "d"
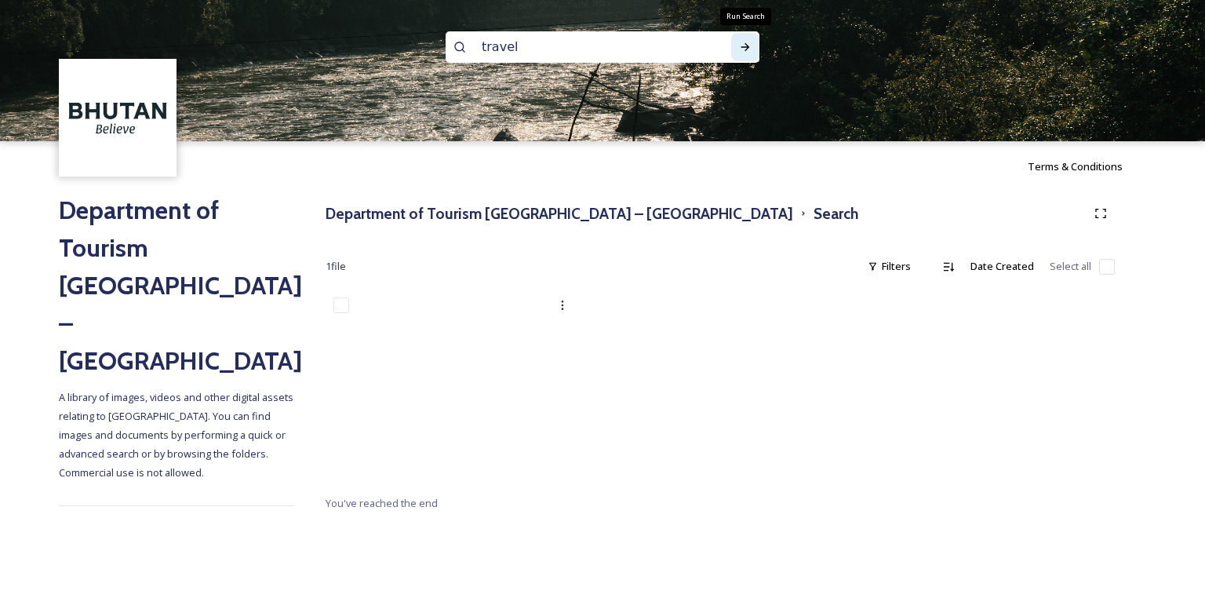
click at [748, 49] on icon at bounding box center [745, 47] width 13 height 13
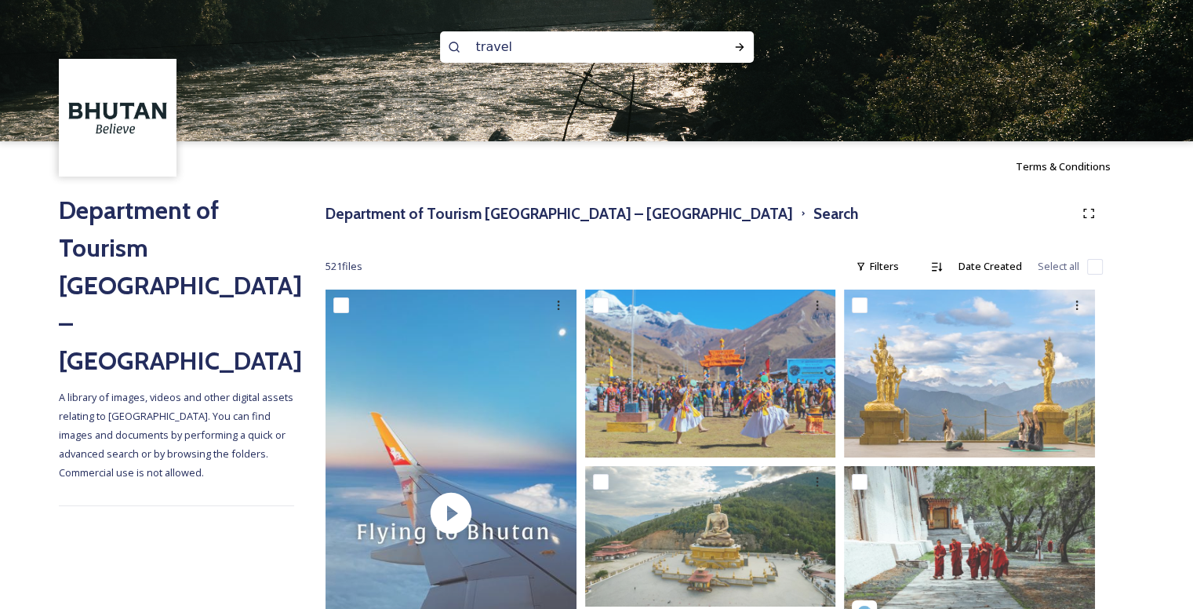
drag, startPoint x: 634, startPoint y: 402, endPoint x: 512, endPoint y: -68, distance: 486.2
click at [529, 46] on input "travel" at bounding box center [575, 47] width 215 height 35
type input "t"
click at [733, 42] on icon at bounding box center [739, 47] width 13 height 13
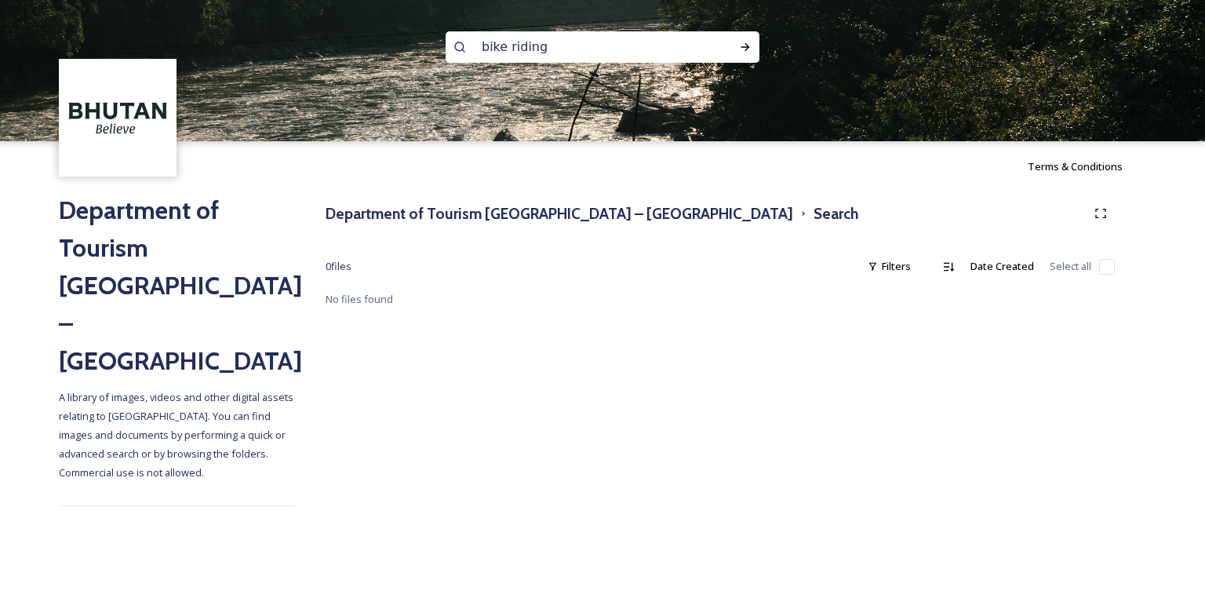
click at [560, 38] on input "bike riding" at bounding box center [581, 47] width 215 height 35
type input "b"
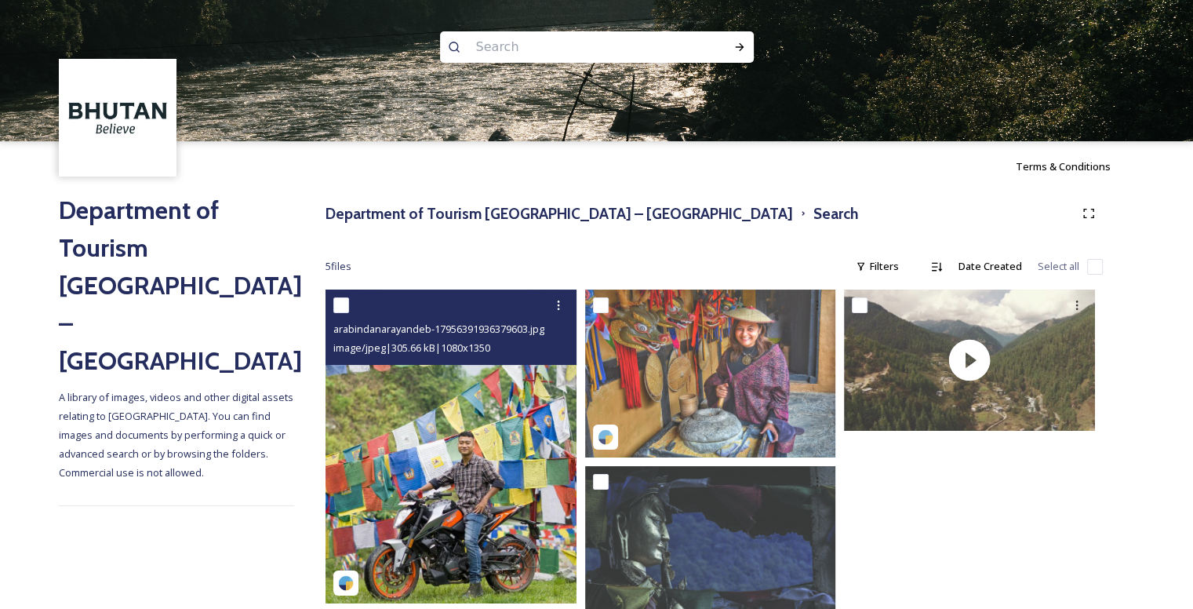
drag, startPoint x: 460, startPoint y: 409, endPoint x: 438, endPoint y: 409, distance: 22.0
click at [438, 409] on img at bounding box center [450, 446] width 251 height 314
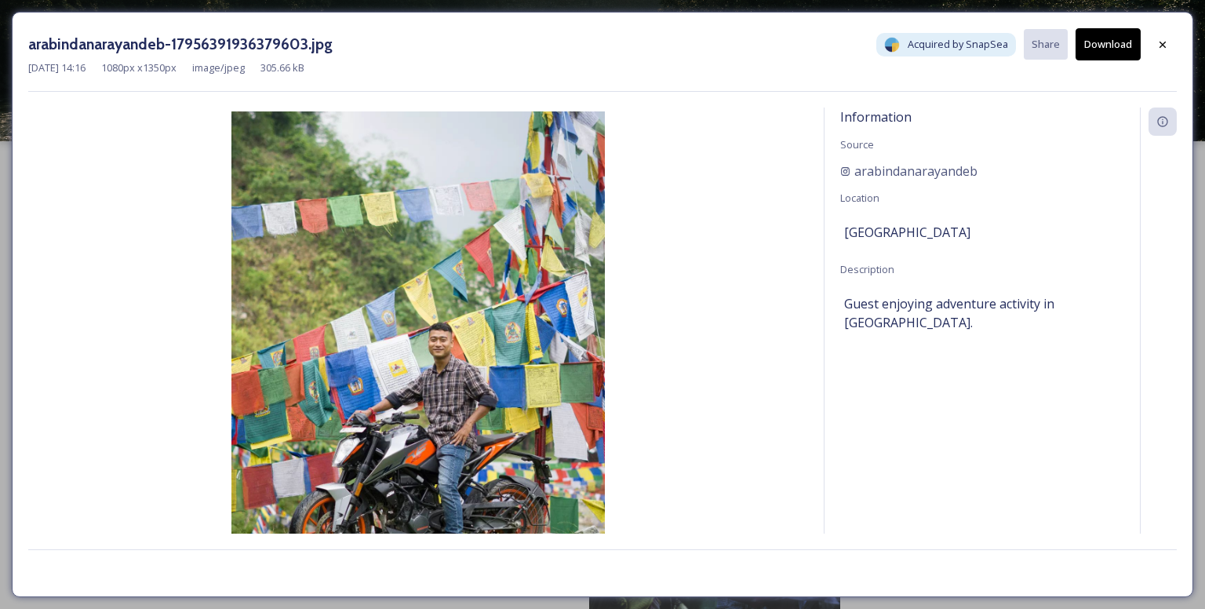
drag, startPoint x: 1110, startPoint y: 38, endPoint x: 1124, endPoint y: 45, distance: 15.4
click at [1110, 38] on button "Download" at bounding box center [1107, 44] width 65 height 32
click at [1164, 45] on icon at bounding box center [1162, 44] width 6 height 6
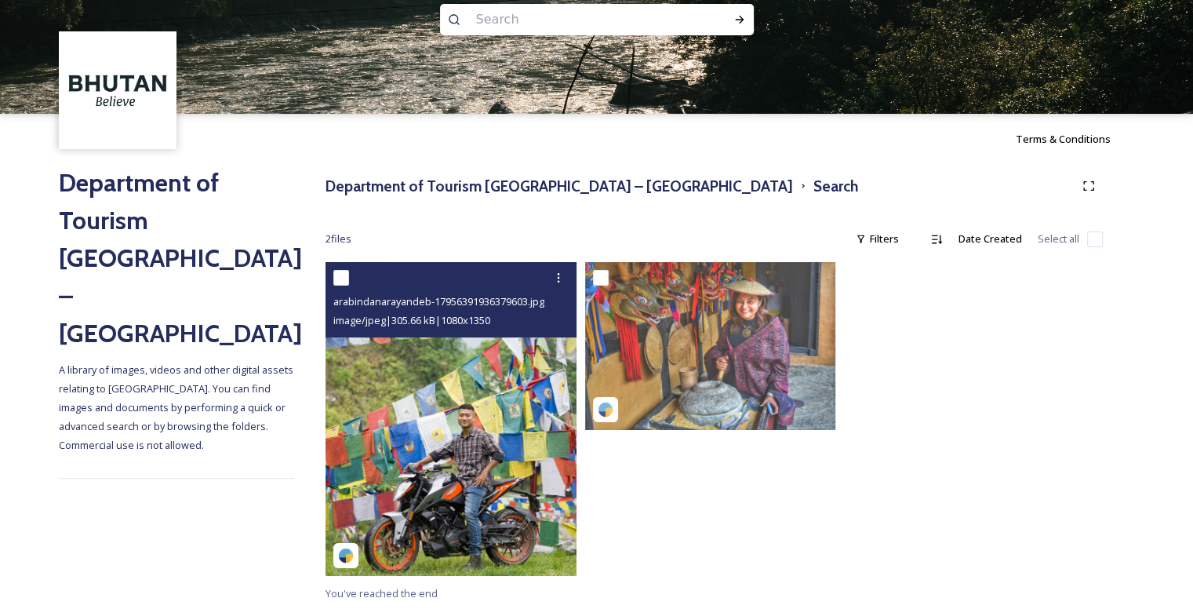
scroll to position [29, 0]
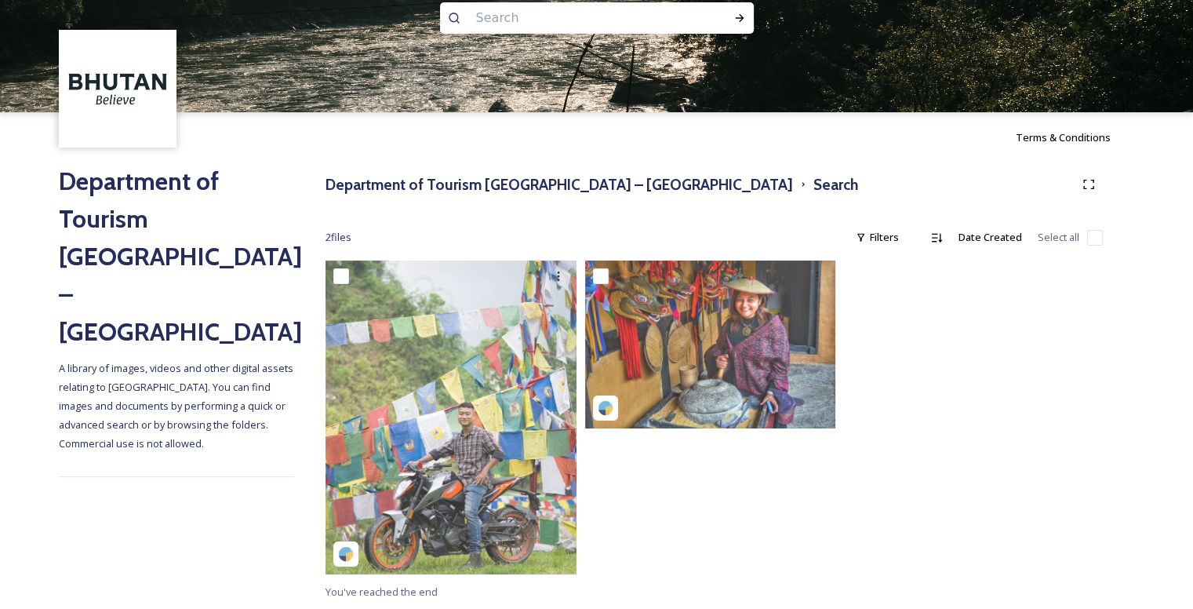
click at [534, 13] on input at bounding box center [575, 18] width 215 height 35
type input "rafting"
click at [746, 20] on div "Run Search" at bounding box center [739, 18] width 28 height 28
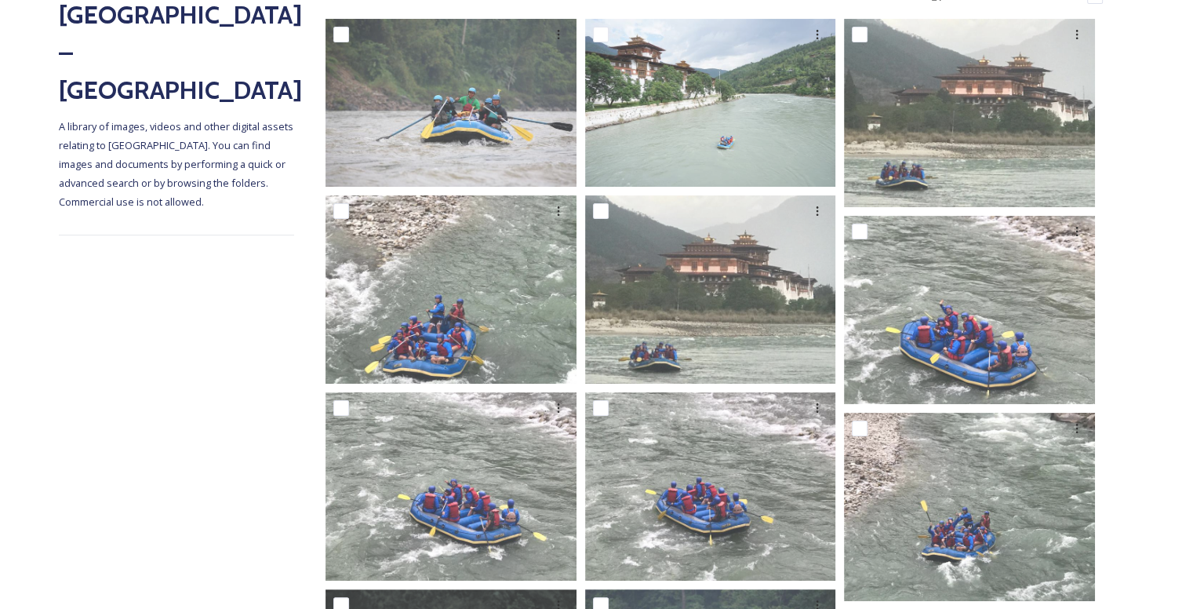
scroll to position [270, 0]
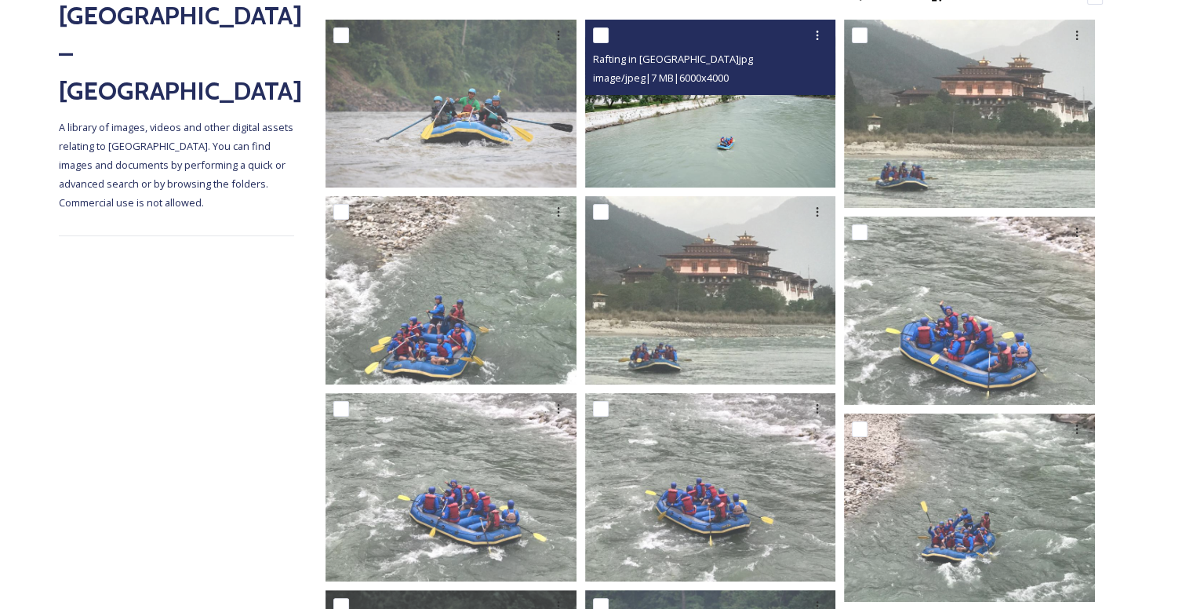
click at [707, 137] on img at bounding box center [710, 103] width 251 height 167
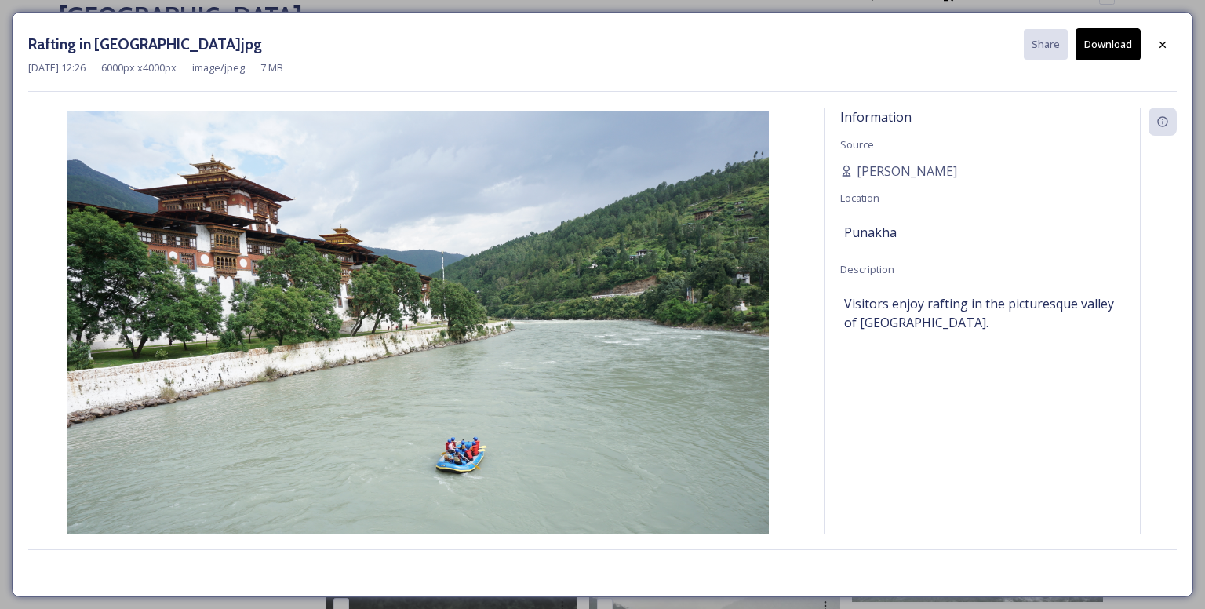
click at [1092, 33] on button "Download" at bounding box center [1107, 44] width 65 height 32
click at [1166, 39] on icon at bounding box center [1162, 44] width 13 height 13
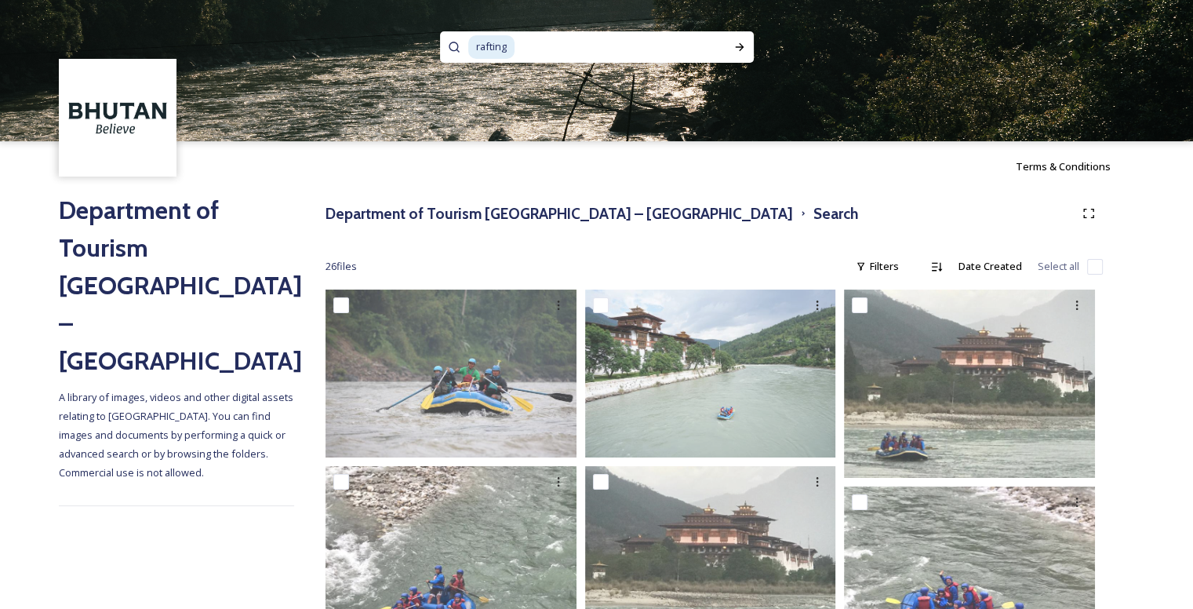
click at [577, 38] on input at bounding box center [611, 47] width 191 height 35
type input "r"
type input "birds"
click at [732, 42] on div "Run Search" at bounding box center [739, 47] width 28 height 28
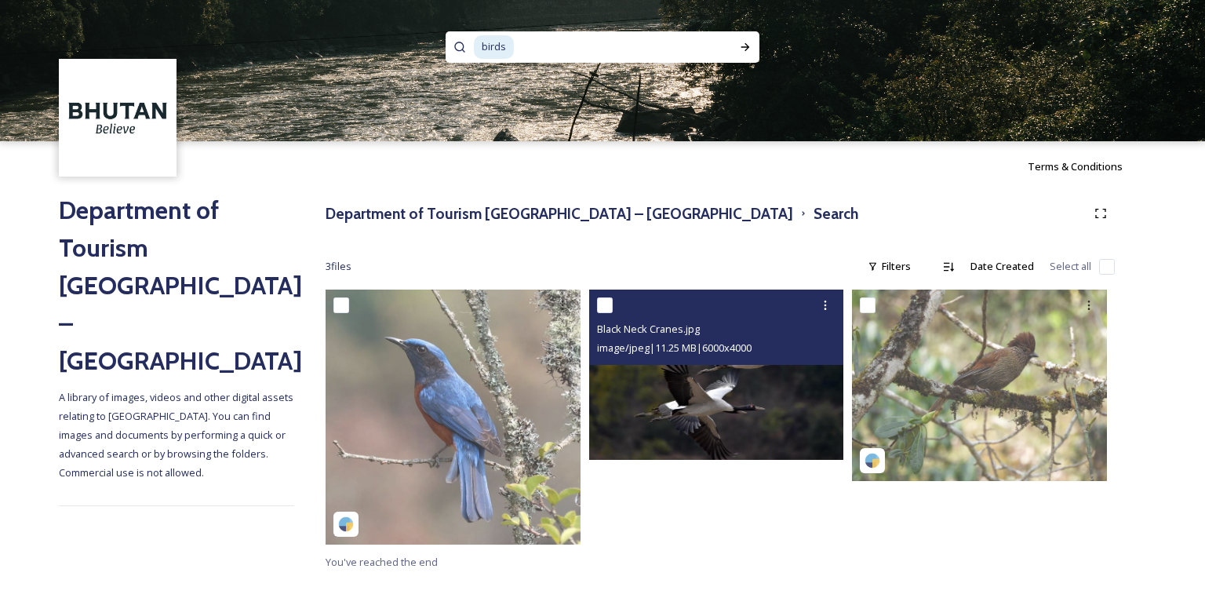
click at [715, 344] on span "image/jpeg | 11.25 MB | 6000 x 4000" at bounding box center [674, 347] width 154 height 14
click at [711, 387] on img at bounding box center [716, 374] width 255 height 170
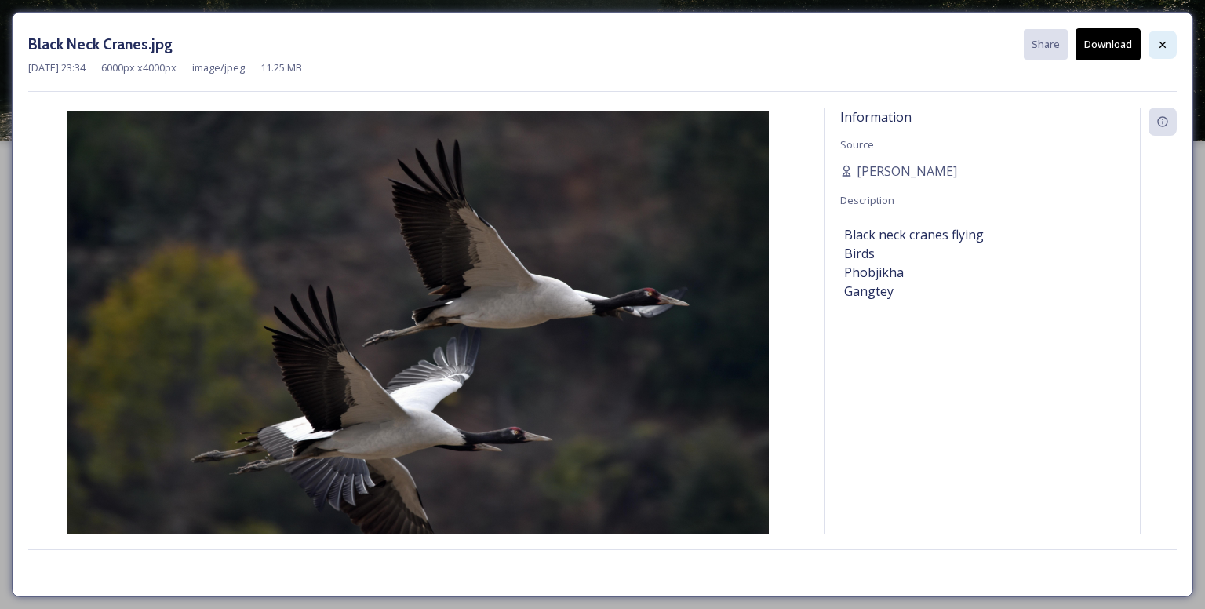
click at [1159, 43] on icon at bounding box center [1162, 44] width 13 height 13
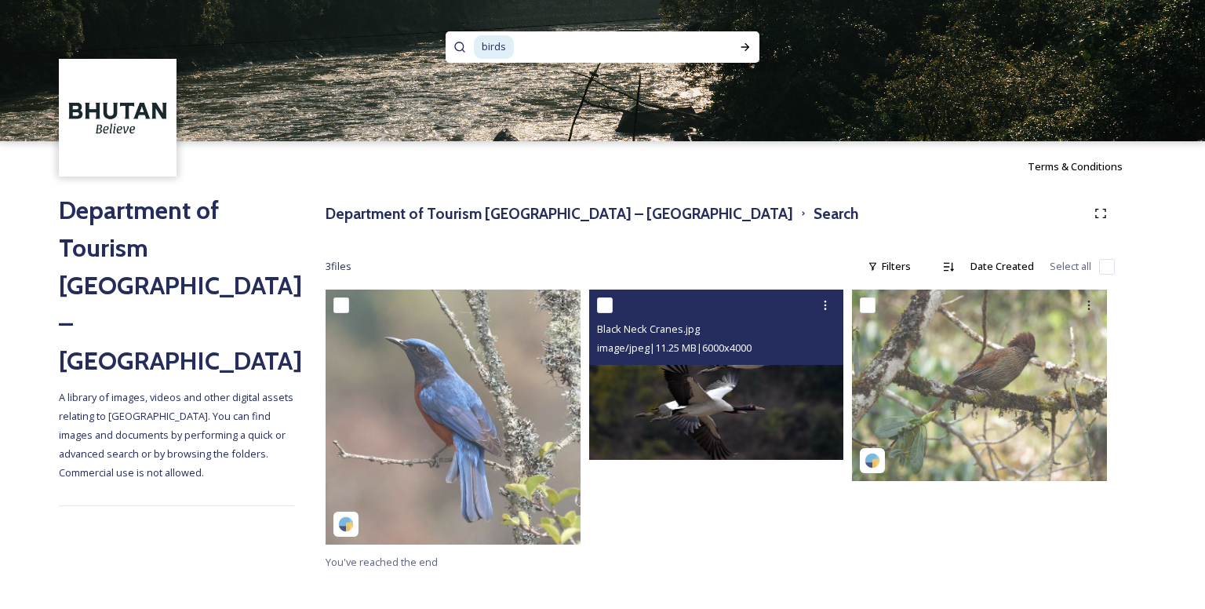
click at [749, 399] on img at bounding box center [716, 374] width 255 height 170
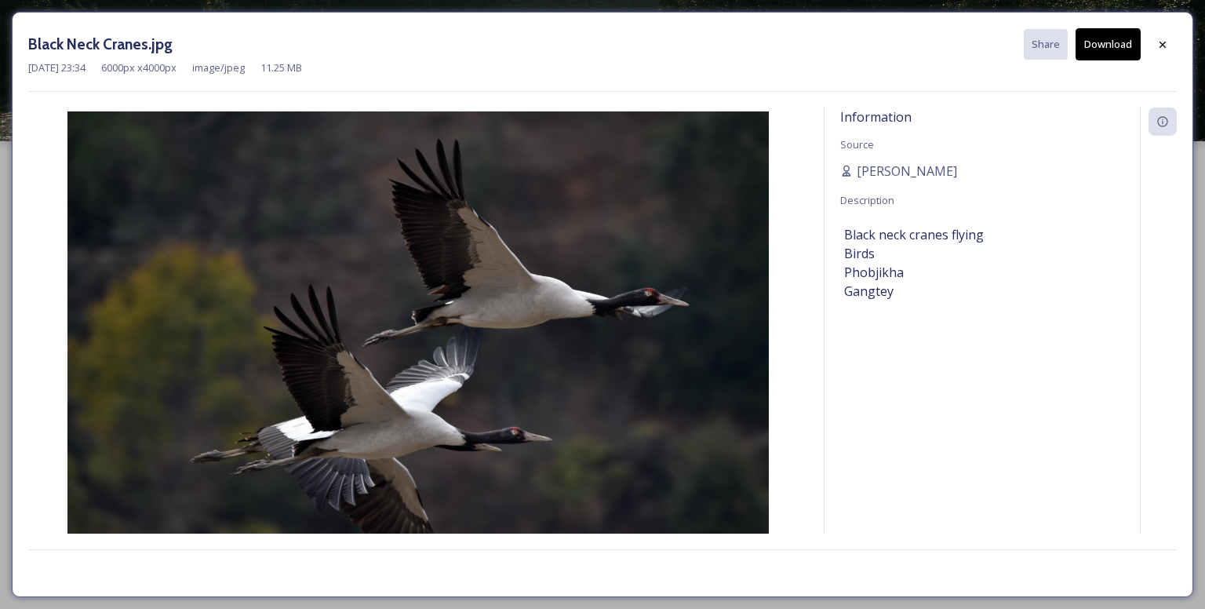
click at [1098, 33] on button "Download" at bounding box center [1107, 44] width 65 height 32
click at [1164, 42] on icon at bounding box center [1162, 44] width 6 height 6
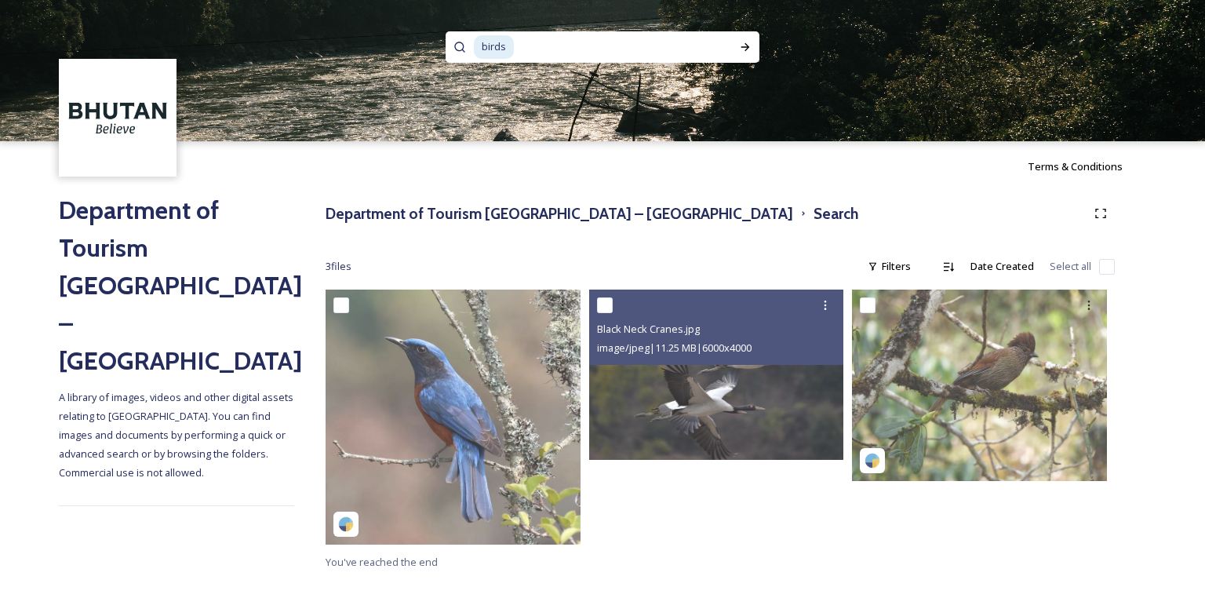
click at [583, 51] on input at bounding box center [612, 47] width 194 height 35
type input "b"
type input "fishing"
click at [747, 39] on div "Run Search" at bounding box center [745, 47] width 28 height 28
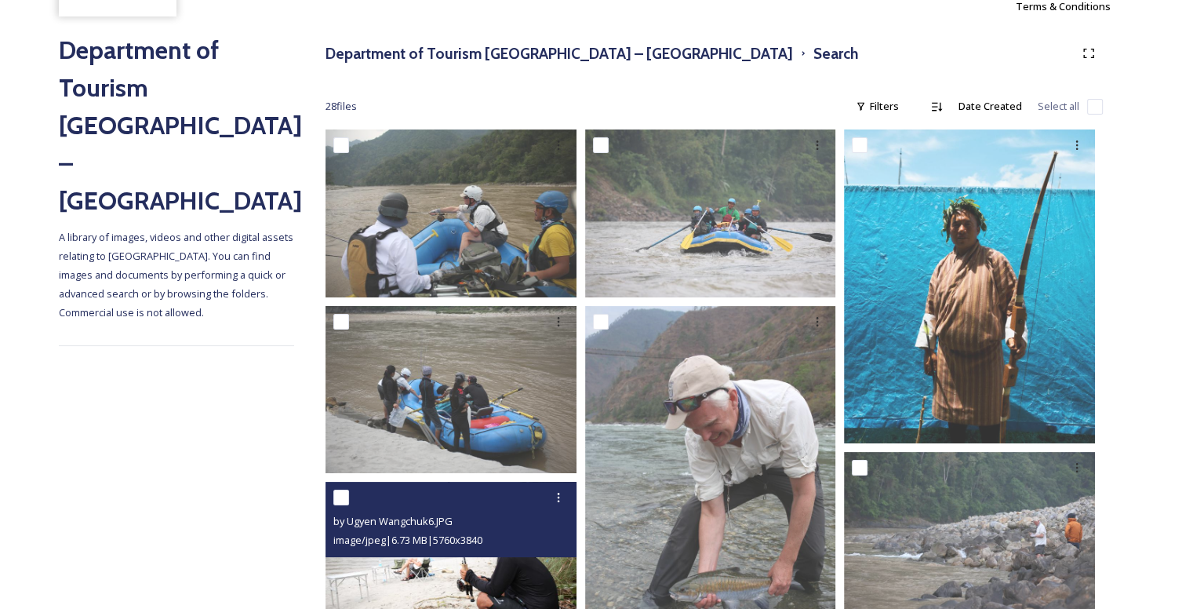
scroll to position [157, 0]
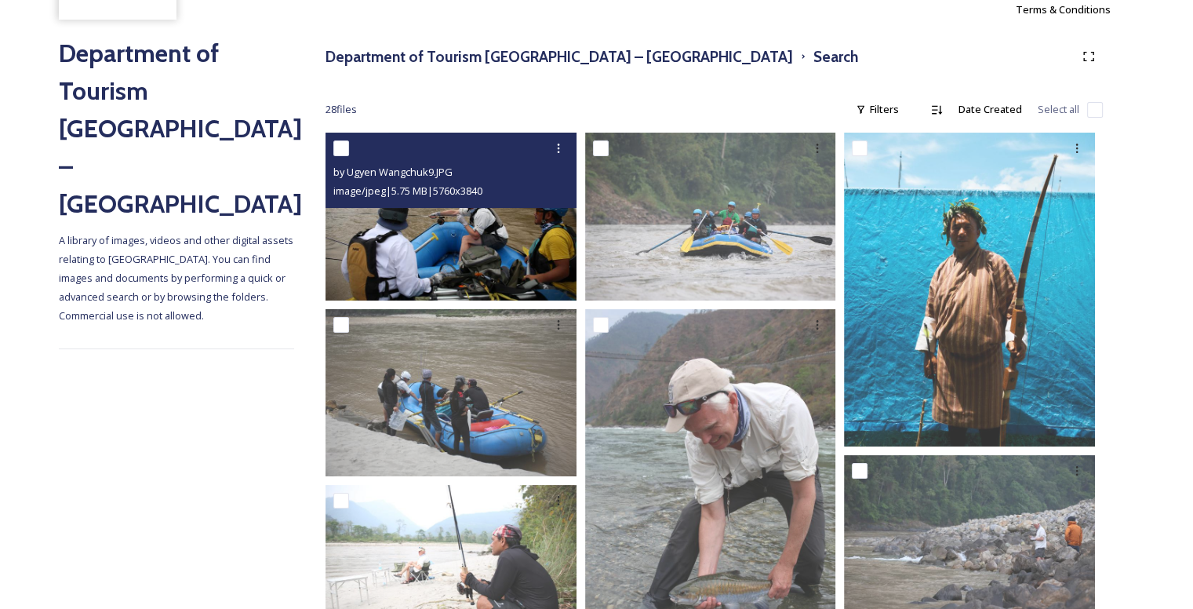
click at [481, 256] on img at bounding box center [450, 216] width 251 height 167
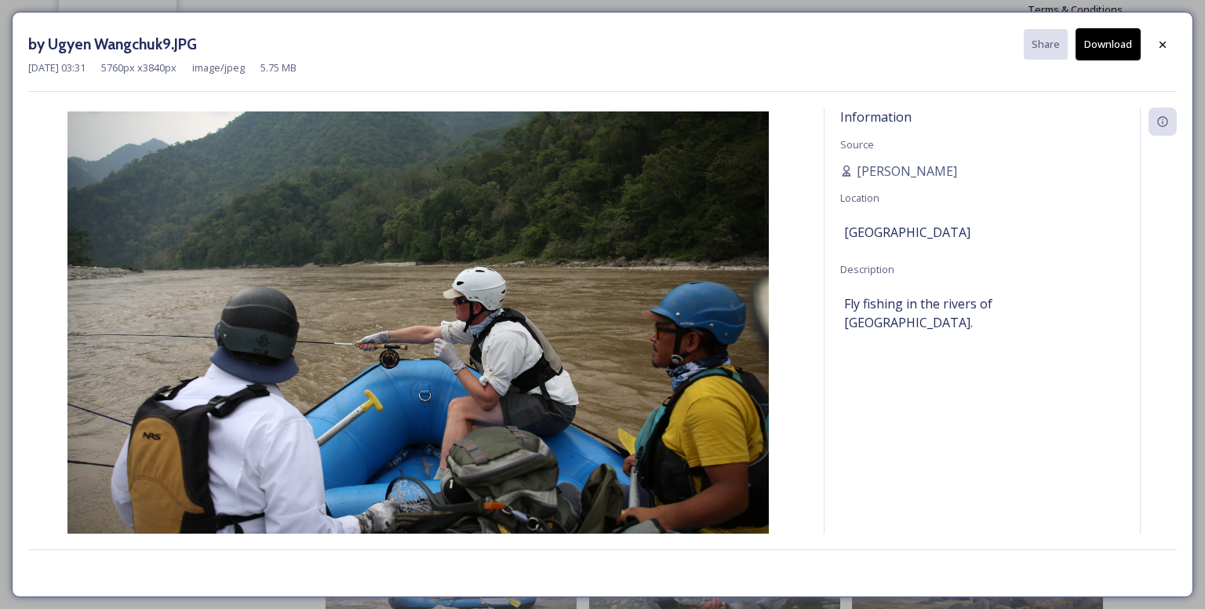
click at [1115, 43] on button "Download" at bounding box center [1107, 44] width 65 height 32
click at [1167, 41] on icon at bounding box center [1162, 44] width 13 height 13
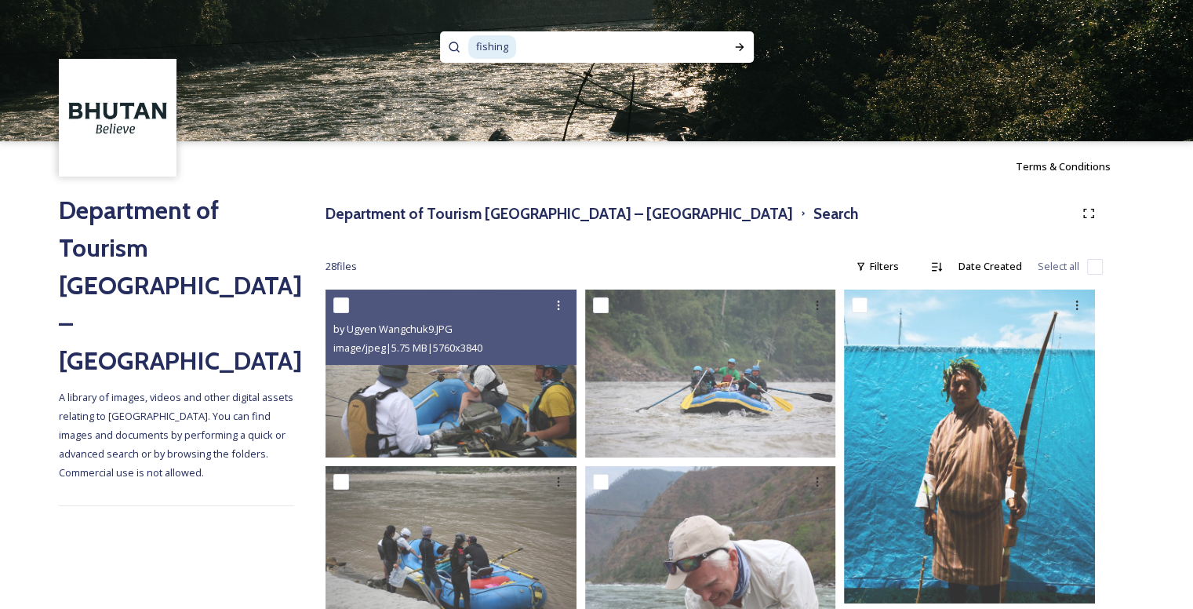
click at [527, 35] on input at bounding box center [613, 47] width 191 height 35
type input "f"
type input "dagala"
click at [737, 41] on icon at bounding box center [739, 47] width 13 height 13
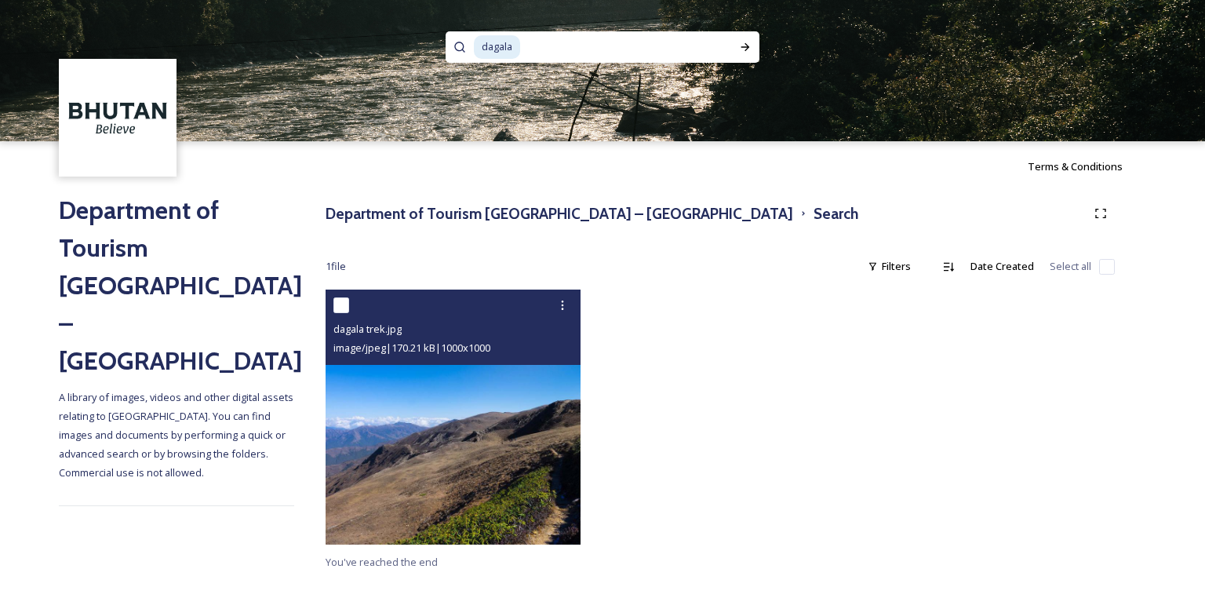
click at [541, 473] on img at bounding box center [452, 416] width 255 height 255
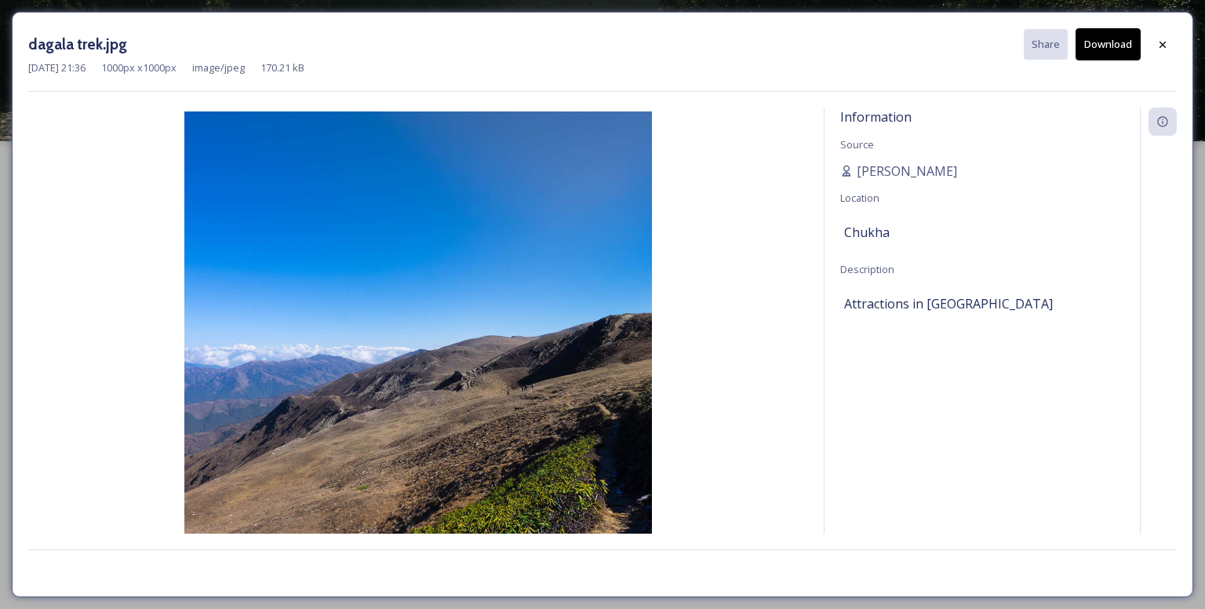
drag, startPoint x: 1165, startPoint y: 40, endPoint x: 1112, endPoint y: 76, distance: 63.7
click at [1164, 41] on icon at bounding box center [1162, 44] width 13 height 13
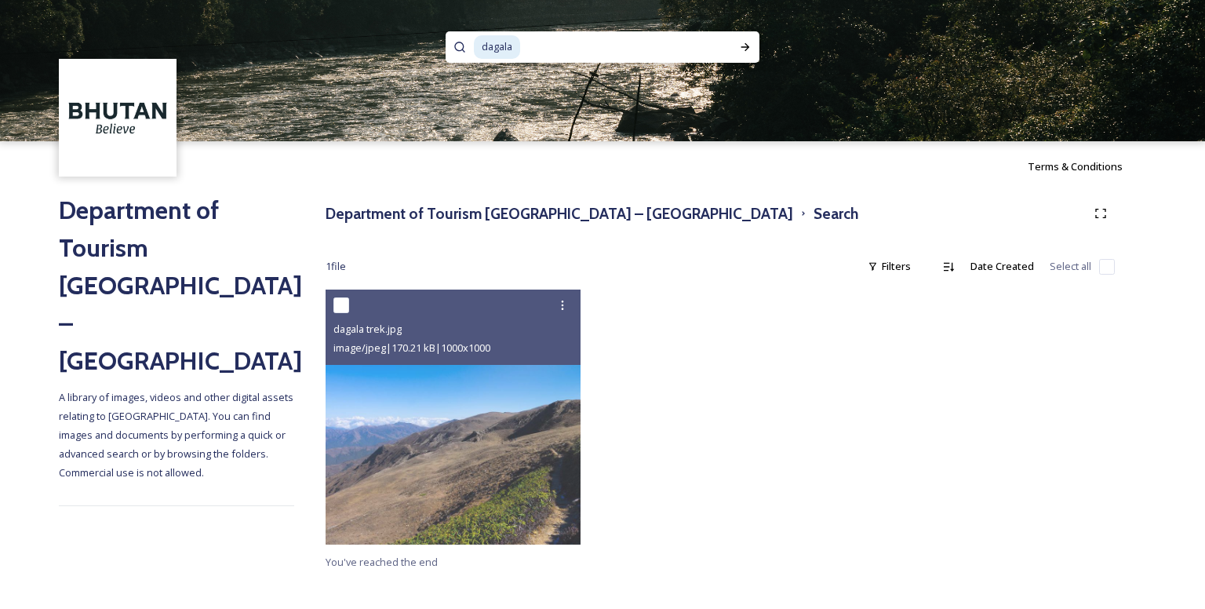
click at [559, 52] on input at bounding box center [617, 47] width 191 height 35
type input "dagala trek"
click at [745, 35] on div "Run Search" at bounding box center [745, 47] width 28 height 28
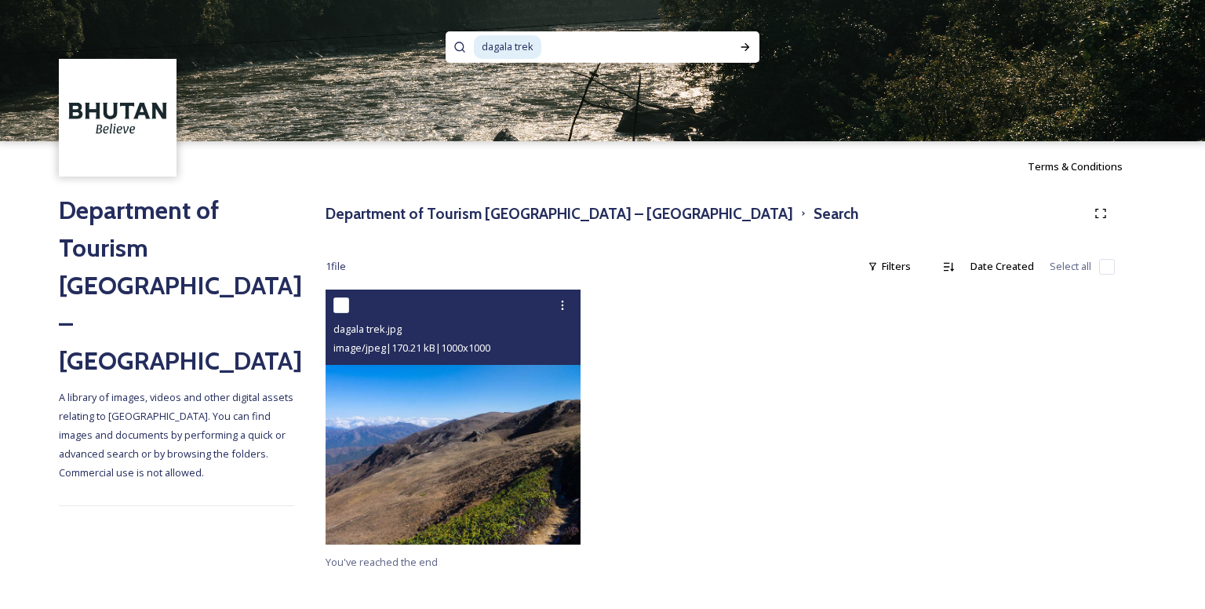
drag, startPoint x: 502, startPoint y: 432, endPoint x: 456, endPoint y: 449, distance: 49.1
click at [456, 449] on img at bounding box center [452, 416] width 255 height 255
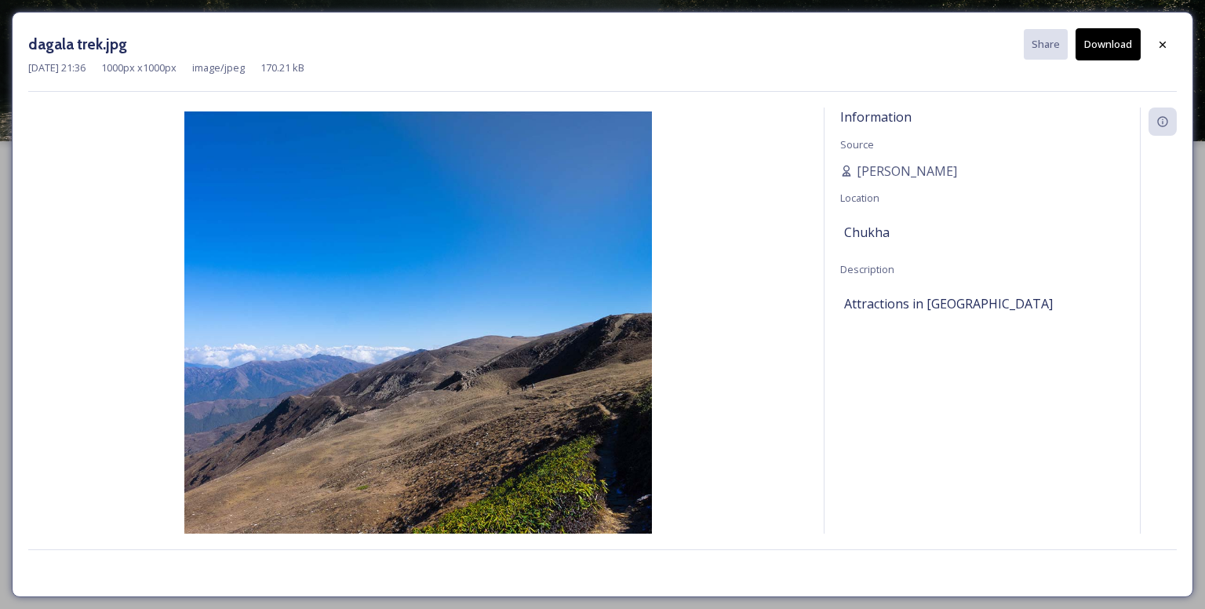
click at [1132, 38] on button "Download" at bounding box center [1107, 44] width 65 height 32
